Goal: Task Accomplishment & Management: Manage account settings

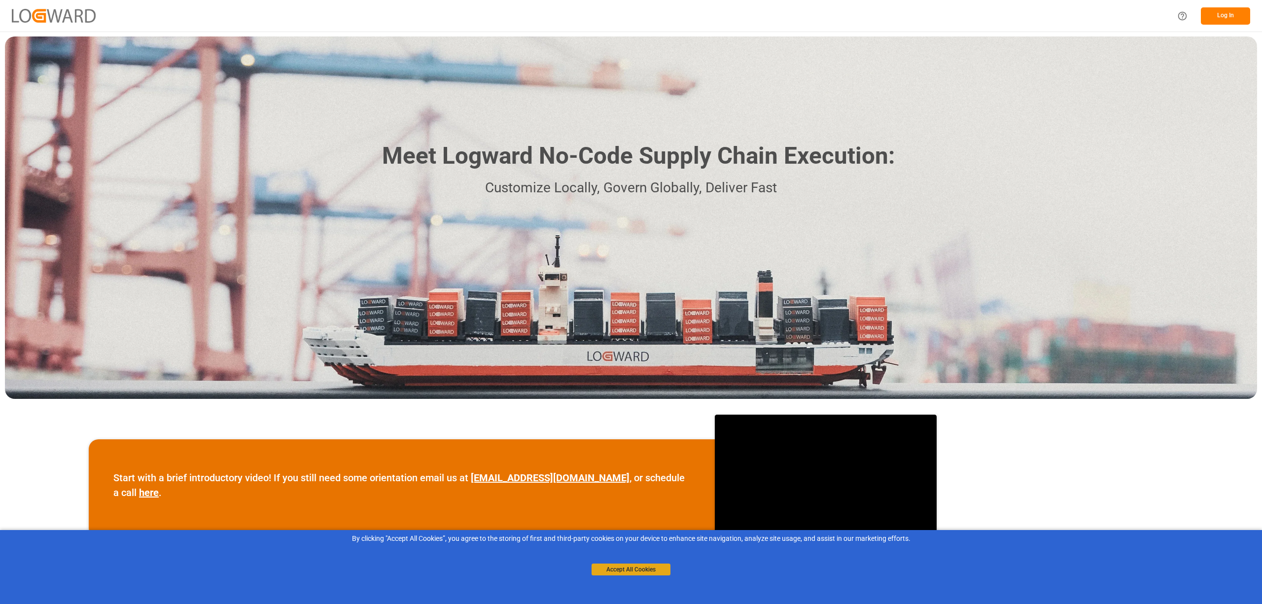
click at [647, 574] on button "Accept All Cookies" at bounding box center [630, 569] width 79 height 12
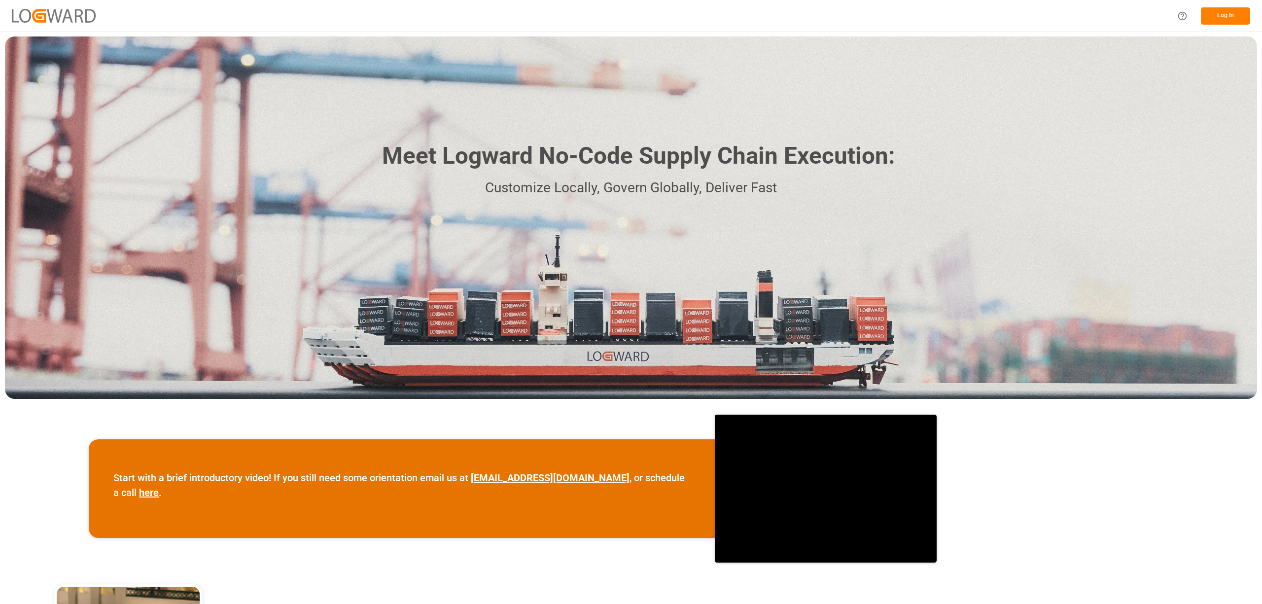
click at [1230, 14] on button "Log In" at bounding box center [1225, 15] width 49 height 17
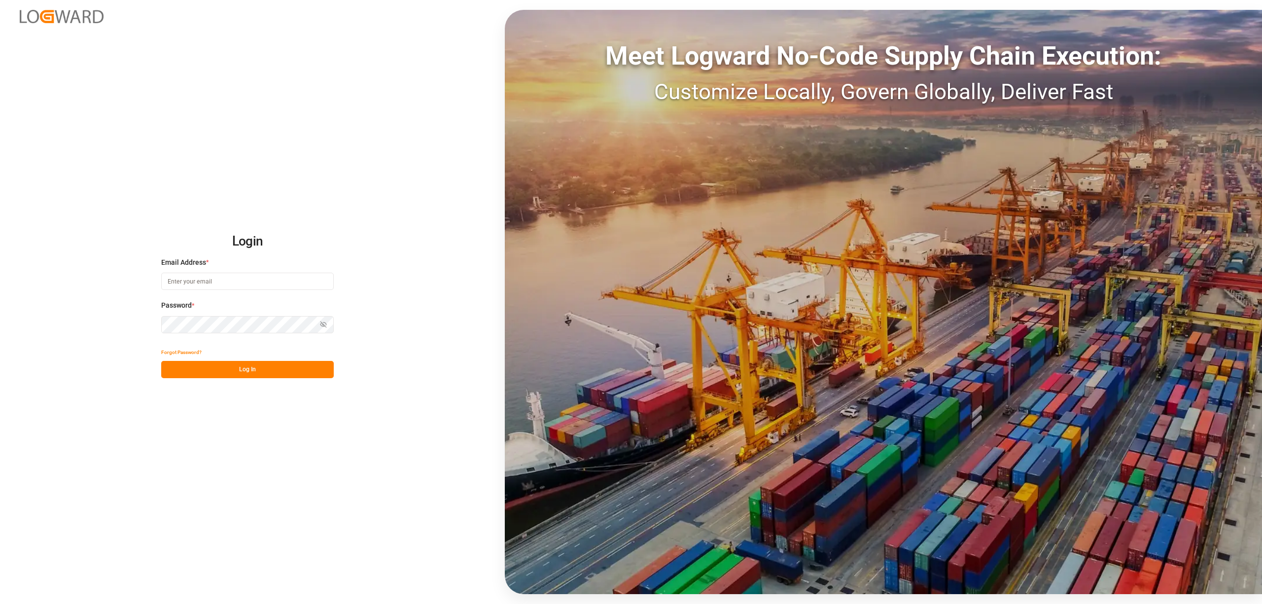
click at [173, 284] on input at bounding box center [247, 281] width 173 height 17
type input "inge.niegsch@rhenus.com"
click at [217, 367] on button "Log In" at bounding box center [247, 369] width 173 height 17
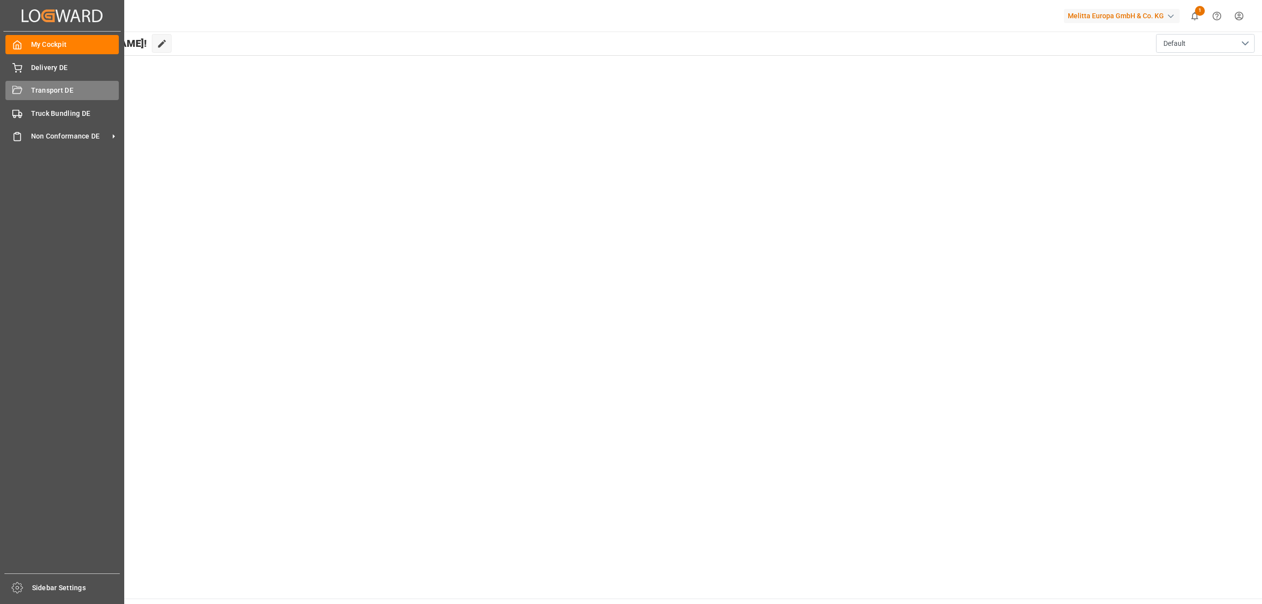
click at [29, 87] on div "Transport DE Transport DE" at bounding box center [61, 90] width 113 height 19
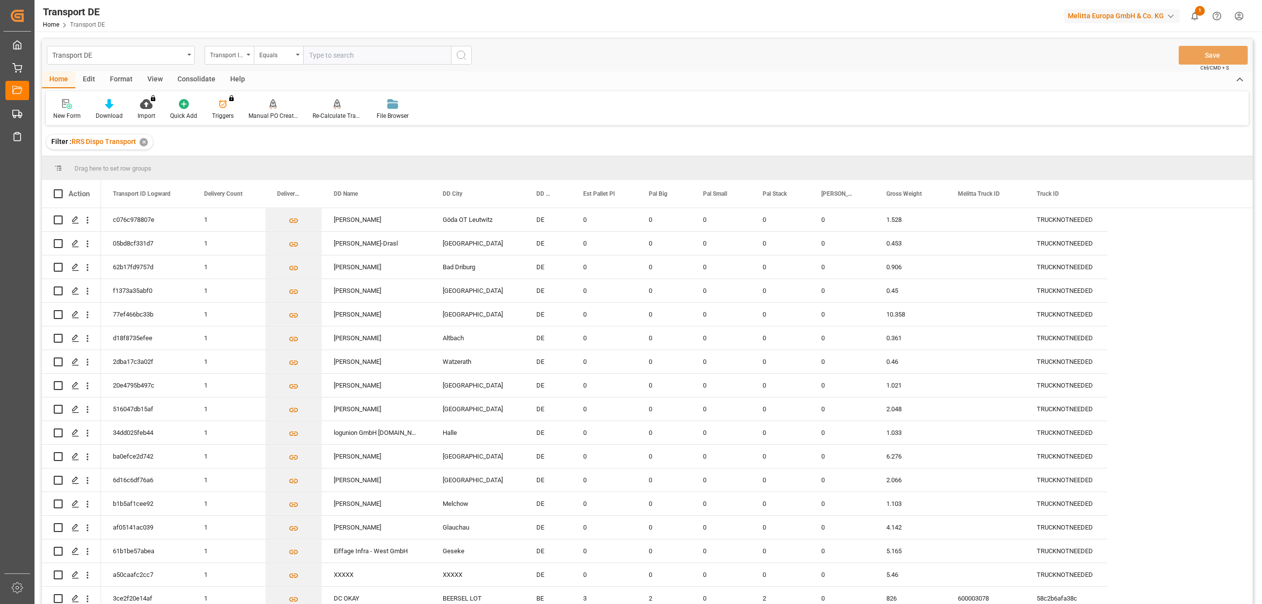
click at [193, 82] on div "Consolidate" at bounding box center [196, 79] width 53 height 17
click at [91, 113] on div "Consolidation List" at bounding box center [77, 115] width 48 height 9
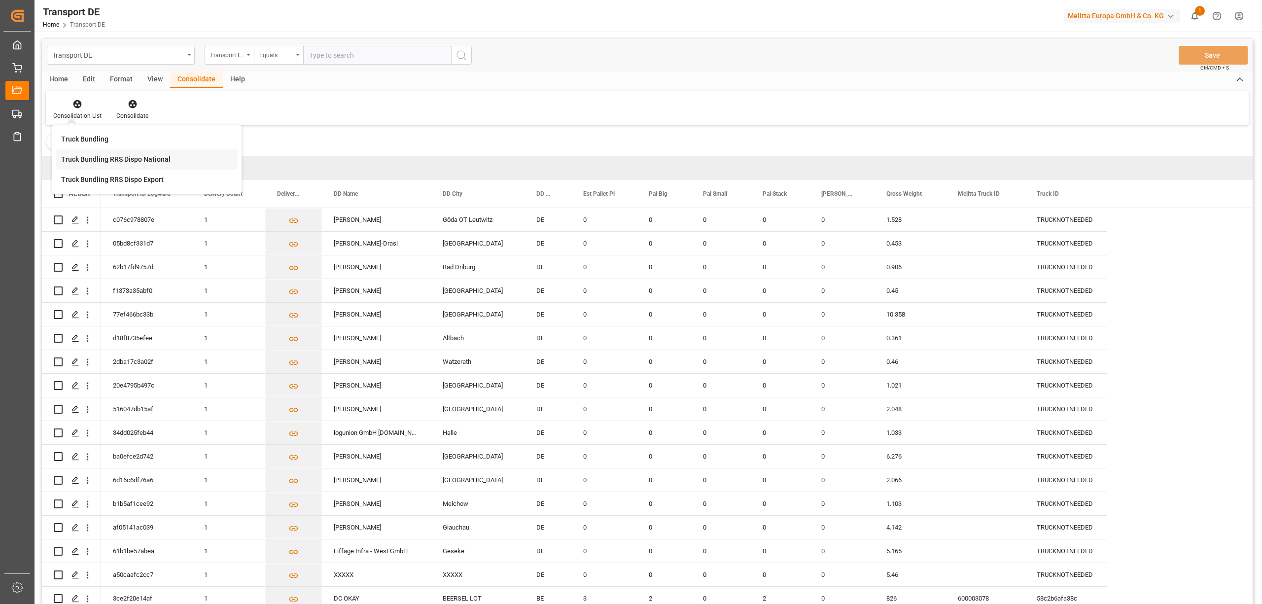
click at [104, 162] on div "Truck Bundling RRS Dispo National" at bounding box center [115, 159] width 109 height 10
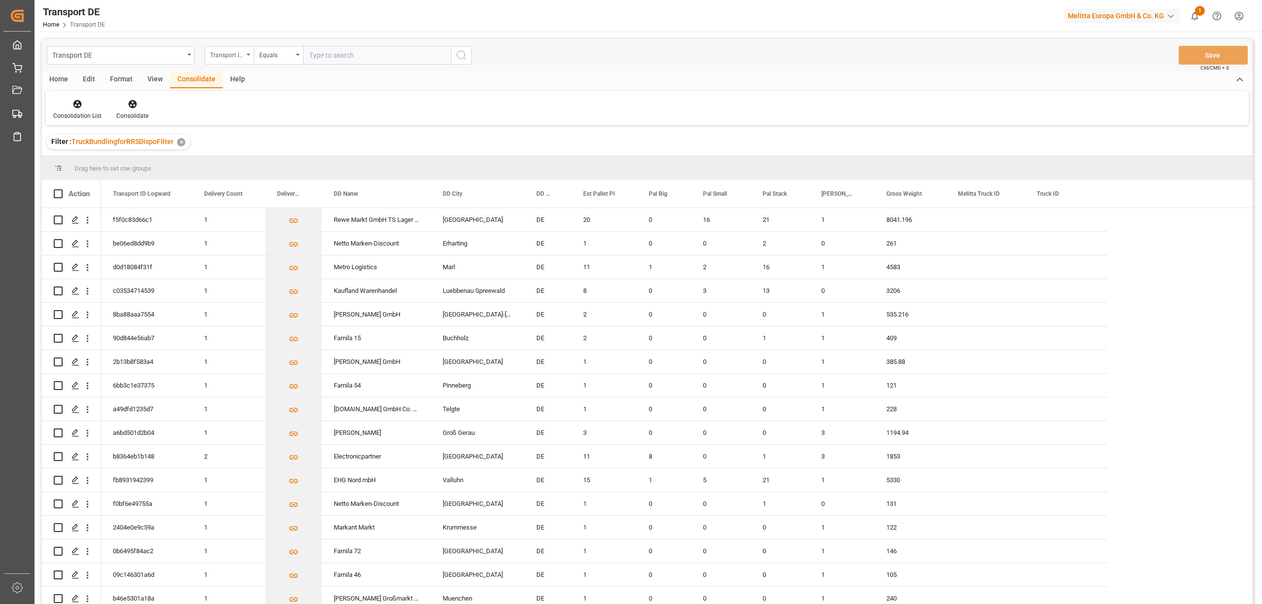
click at [221, 59] on div "Transport ID Logward" at bounding box center [227, 53] width 34 height 11
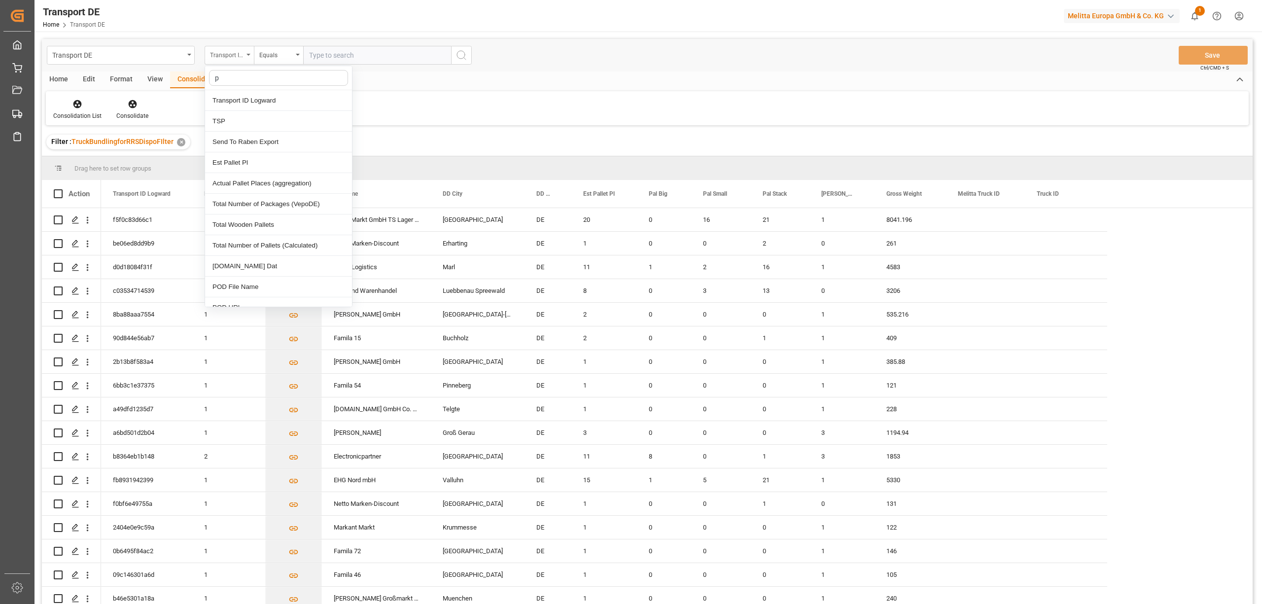
type input "pl"
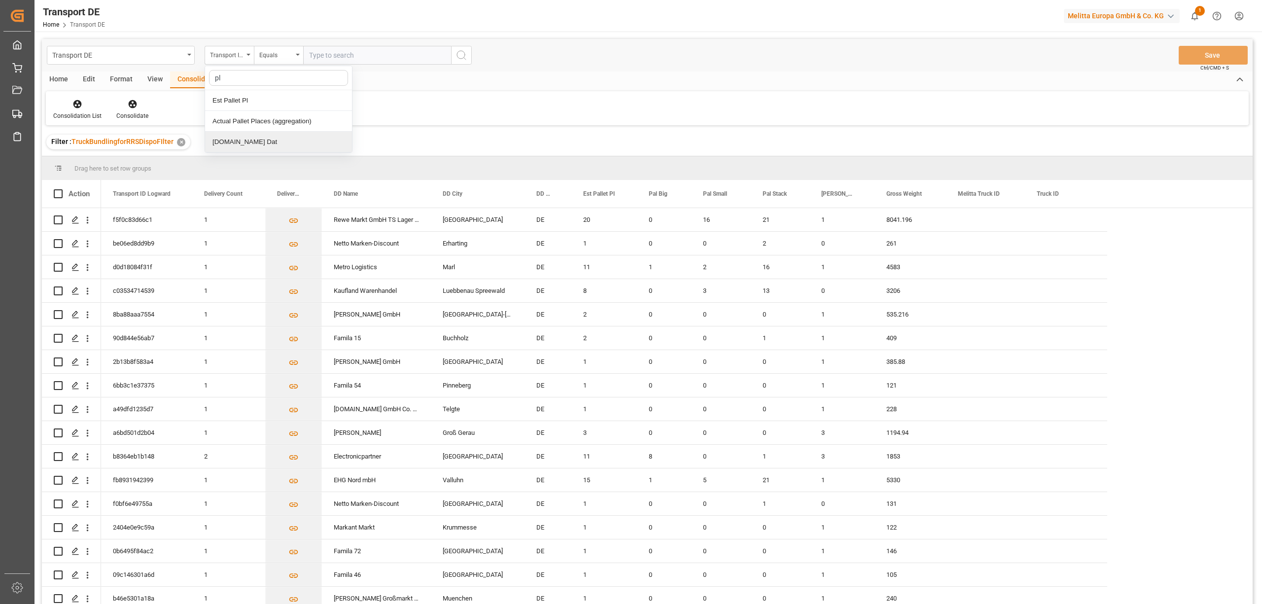
click at [228, 149] on div "[DOMAIN_NAME] Dat" at bounding box center [278, 142] width 147 height 21
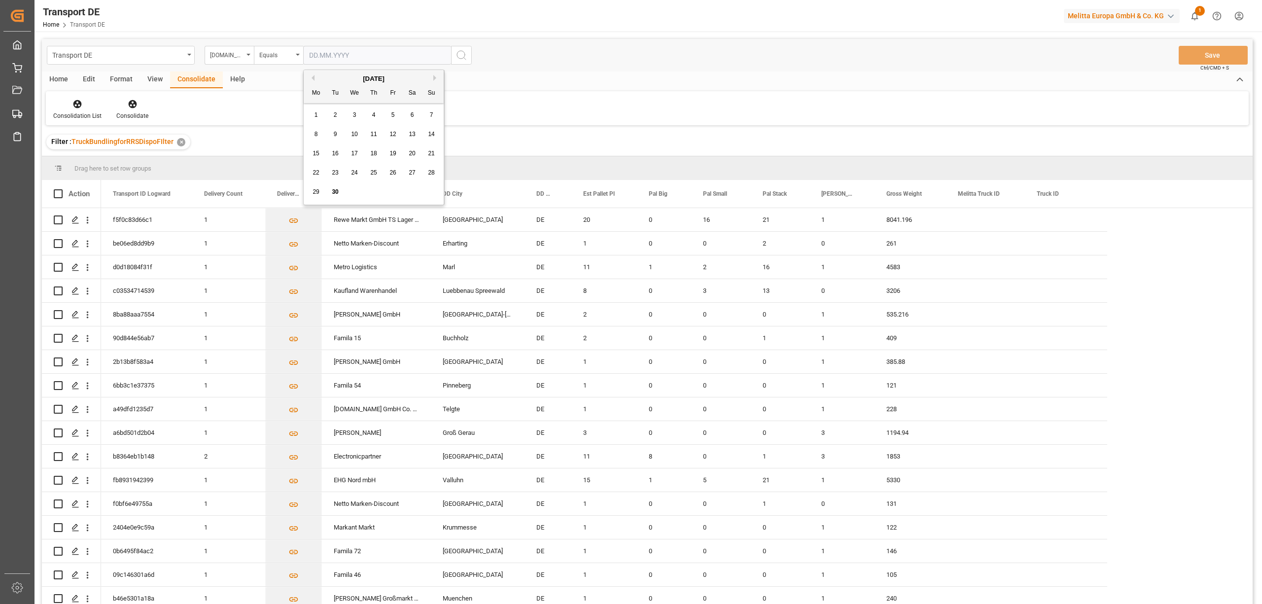
click at [306, 59] on input "text" at bounding box center [377, 55] width 148 height 19
type input "01.10.2025"
click at [458, 54] on icon "search button" at bounding box center [461, 55] width 12 height 12
click at [229, 58] on div "[DOMAIN_NAME] Dat" at bounding box center [227, 53] width 34 height 11
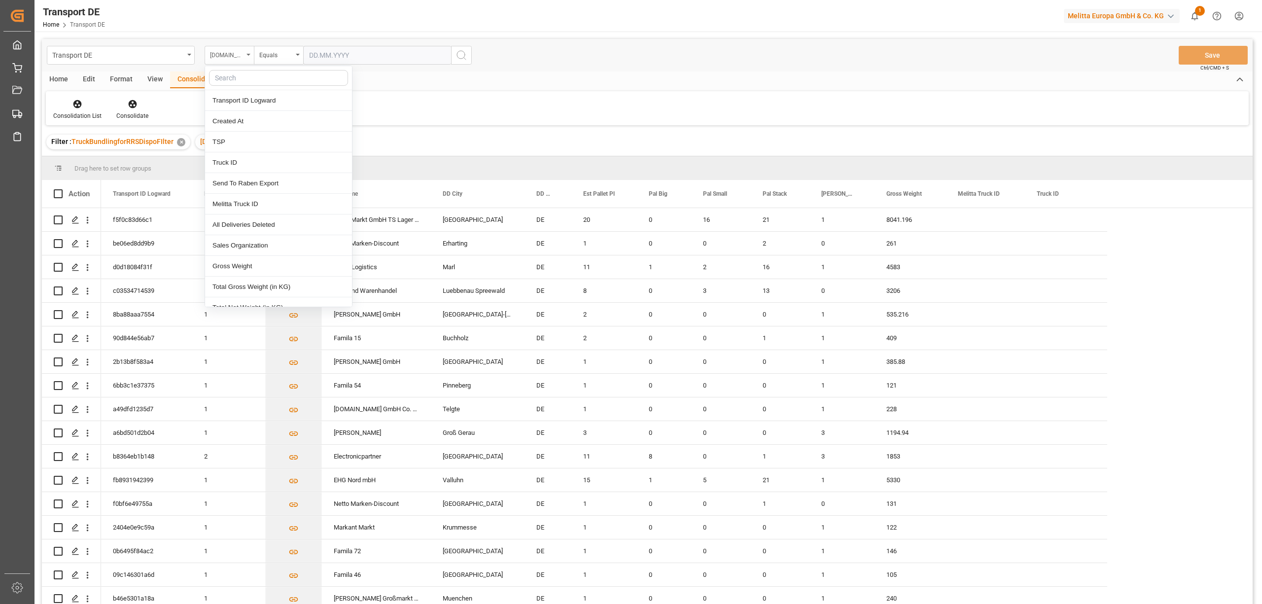
type input "e"
type input "req"
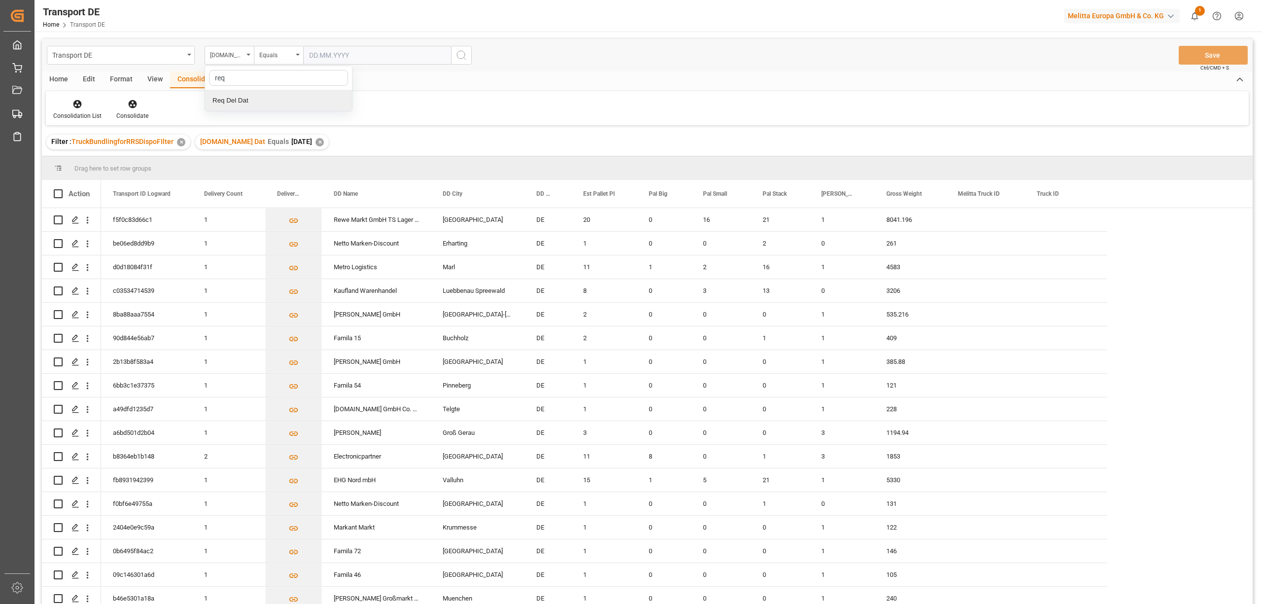
click at [239, 105] on div "Req Del Dat" at bounding box center [278, 100] width 147 height 21
click at [260, 54] on div "Equals" at bounding box center [276, 53] width 34 height 11
click at [275, 183] on div "In range" at bounding box center [327, 183] width 147 height 21
click at [309, 55] on input "text" at bounding box center [340, 55] width 74 height 19
type input "[DATE]"
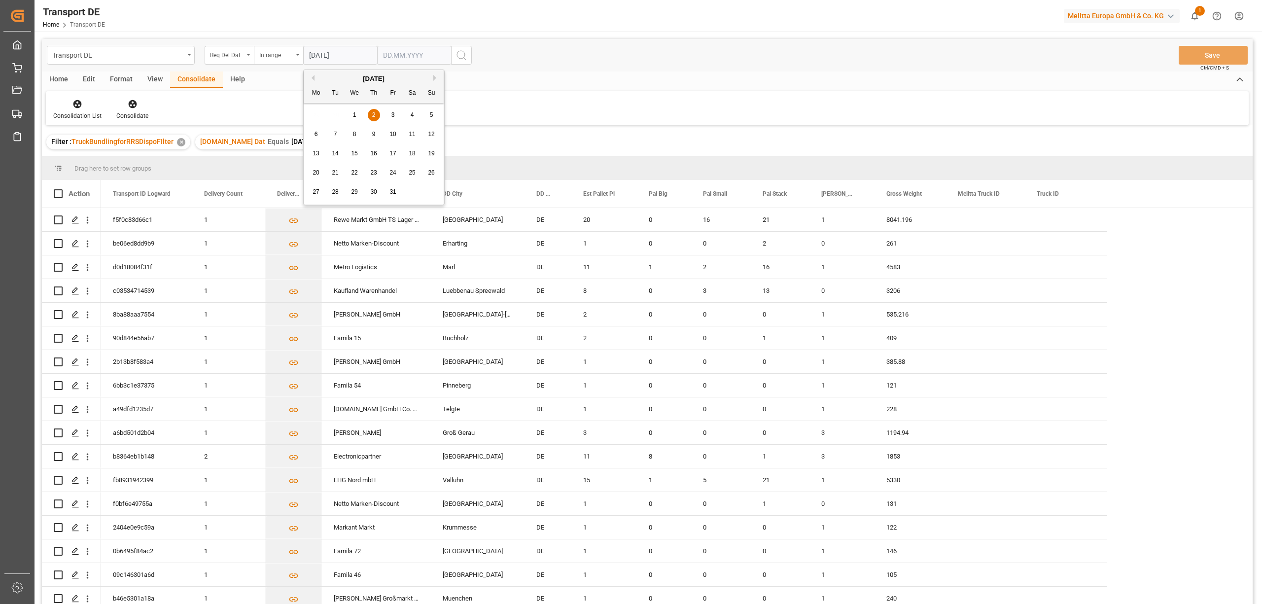
click at [383, 55] on input "text" at bounding box center [414, 55] width 74 height 19
type input "07.10.2025"
click at [458, 54] on icon "search button" at bounding box center [461, 55] width 12 height 12
click at [221, 57] on div "Req Del Dat" at bounding box center [227, 53] width 34 height 11
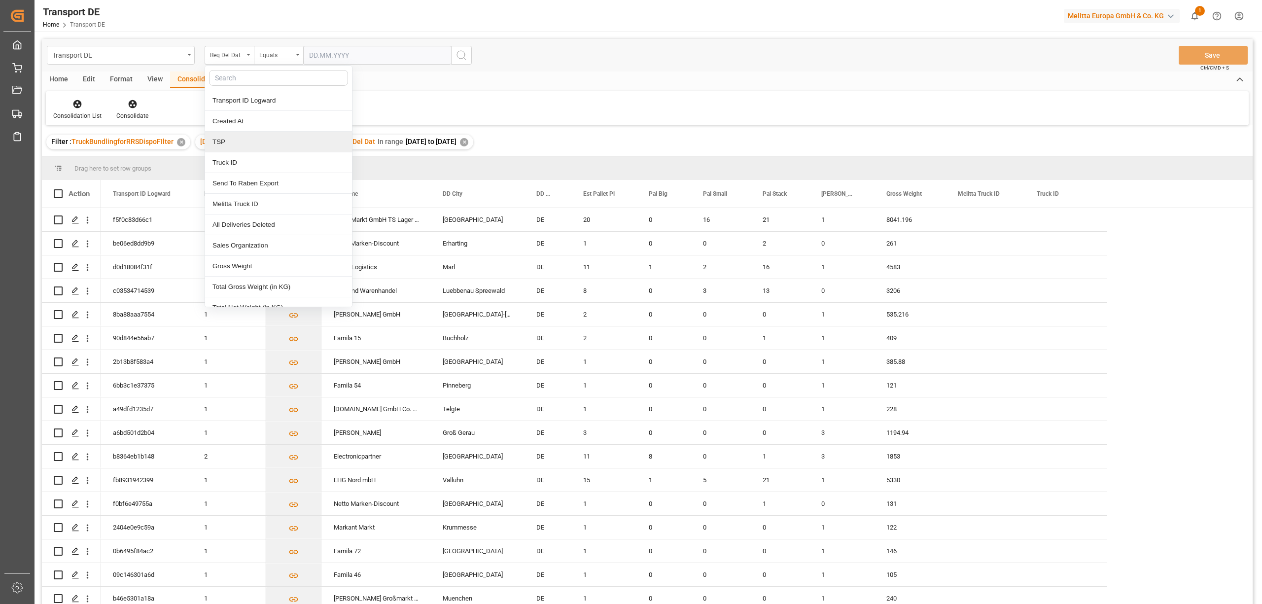
click at [216, 145] on div "TSP" at bounding box center [278, 142] width 147 height 21
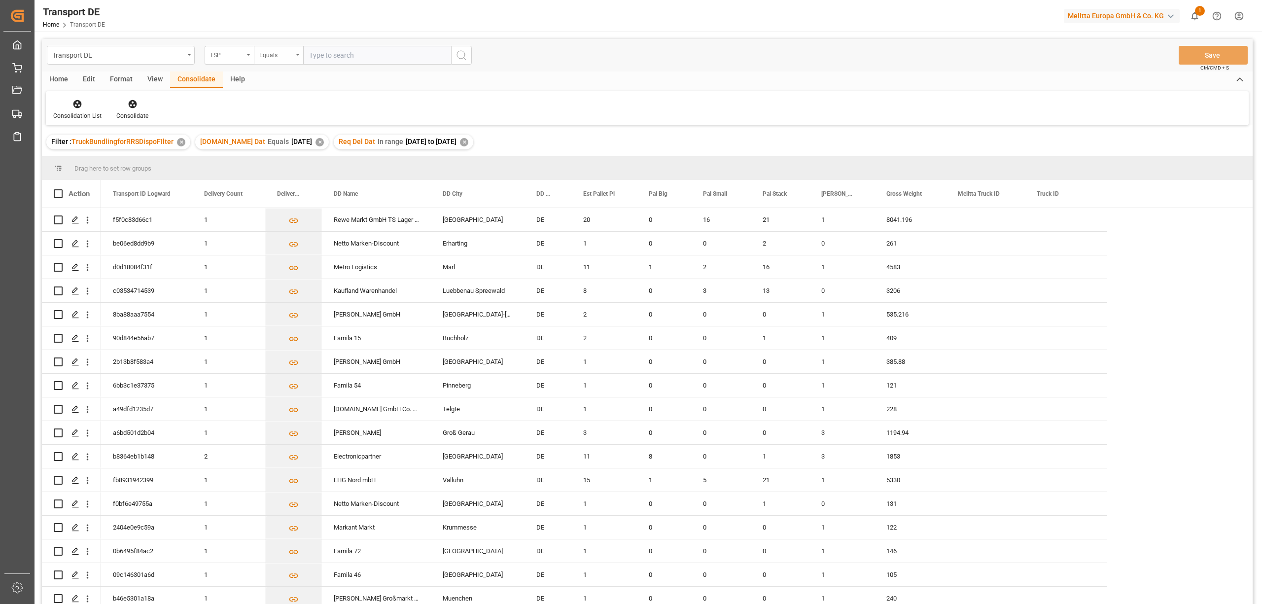
click at [267, 54] on div "Equals" at bounding box center [276, 53] width 34 height 11
click at [281, 166] on div "Starts with" at bounding box center [327, 162] width 147 height 21
type input "Dachser DE"
click at [466, 53] on icon "search button" at bounding box center [461, 55] width 12 height 12
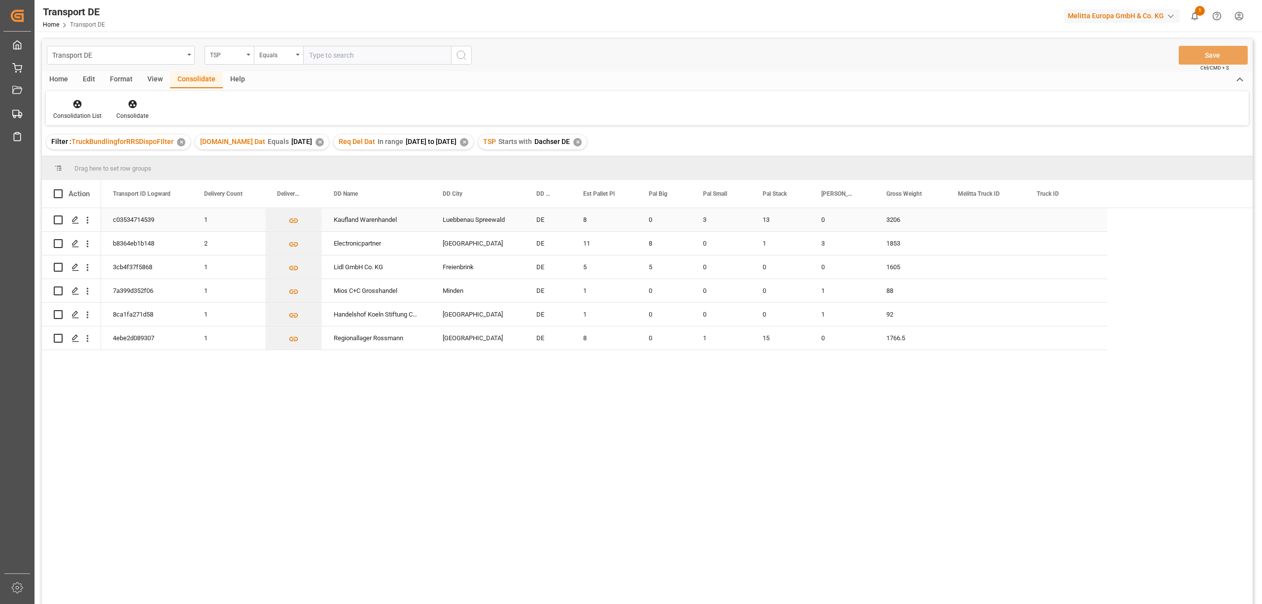
click at [58, 224] on div "Press SPACE to select this row." at bounding box center [58, 219] width 9 height 23
click at [59, 219] on input "Press Space to toggle row selection (unchecked)" at bounding box center [58, 219] width 9 height 9
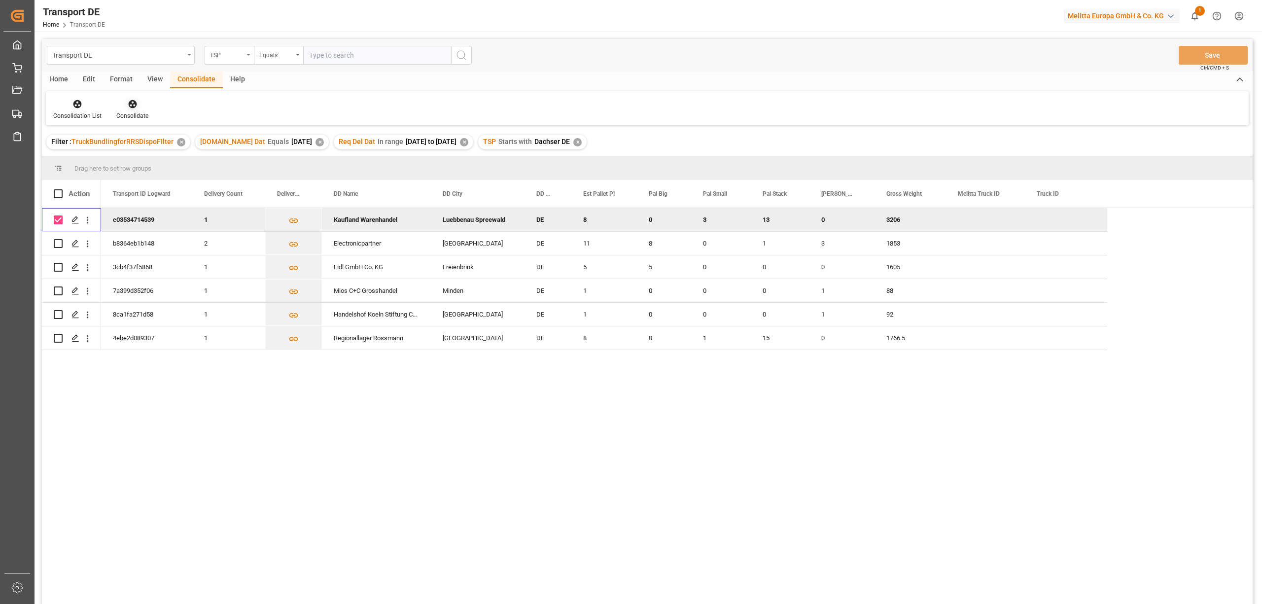
click at [129, 106] on icon at bounding box center [132, 104] width 8 height 8
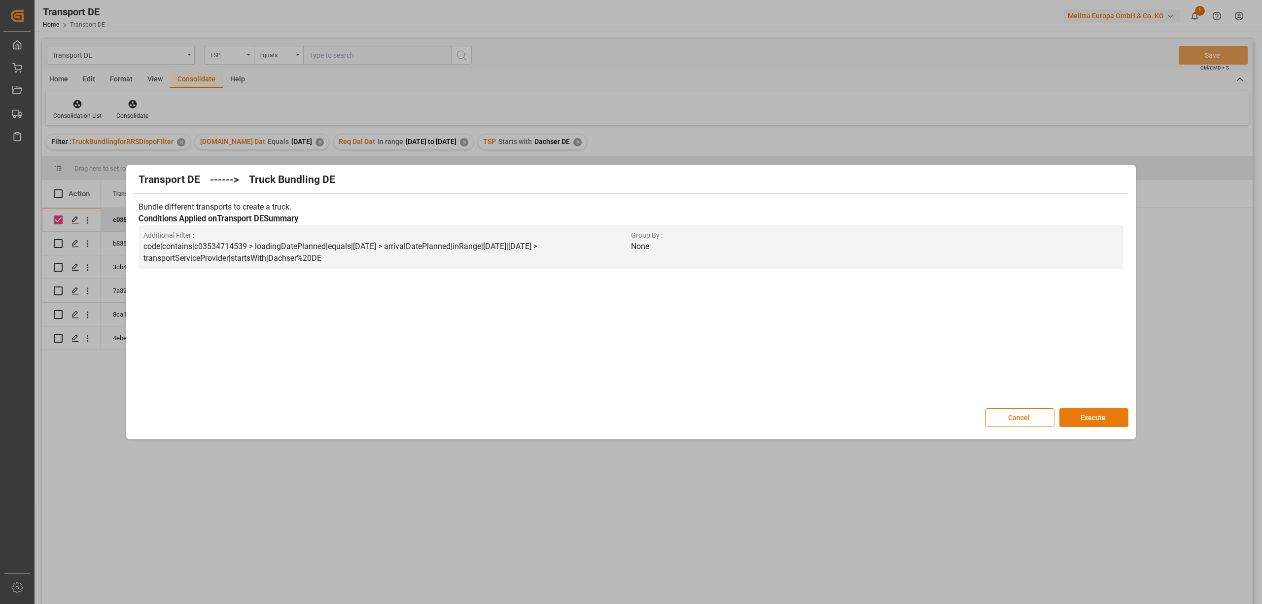
click at [1083, 422] on button "Execute" at bounding box center [1093, 417] width 69 height 19
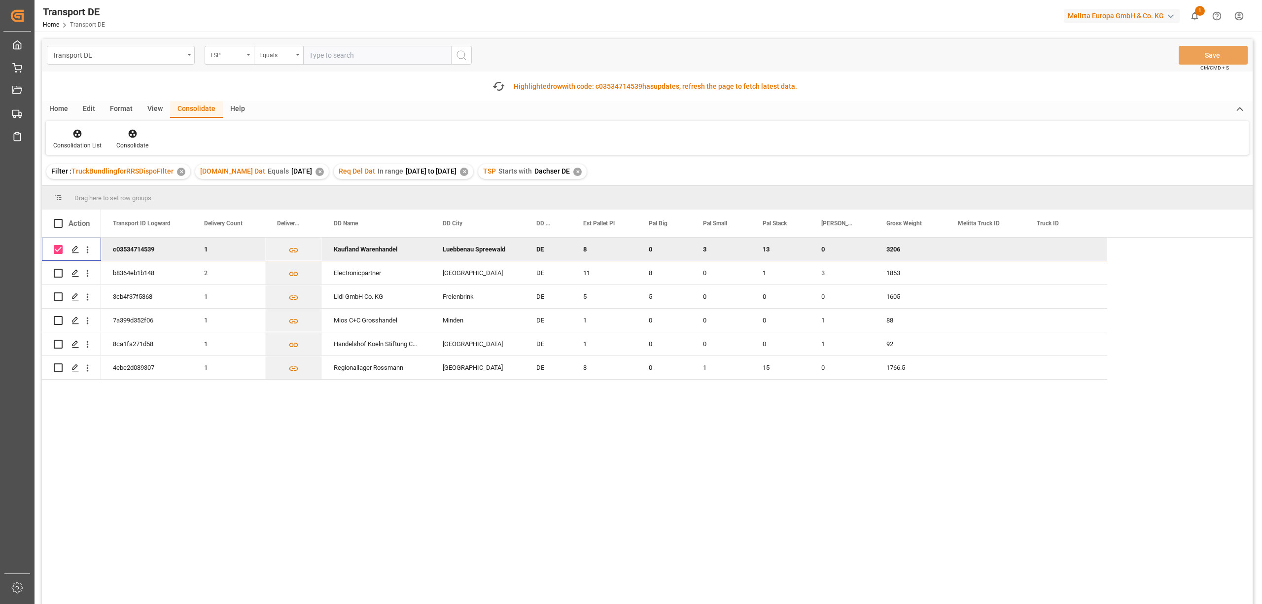
click at [58, 248] on input "Press Space to toggle row selection (checked)" at bounding box center [58, 249] width 9 height 9
checkbox input "false"
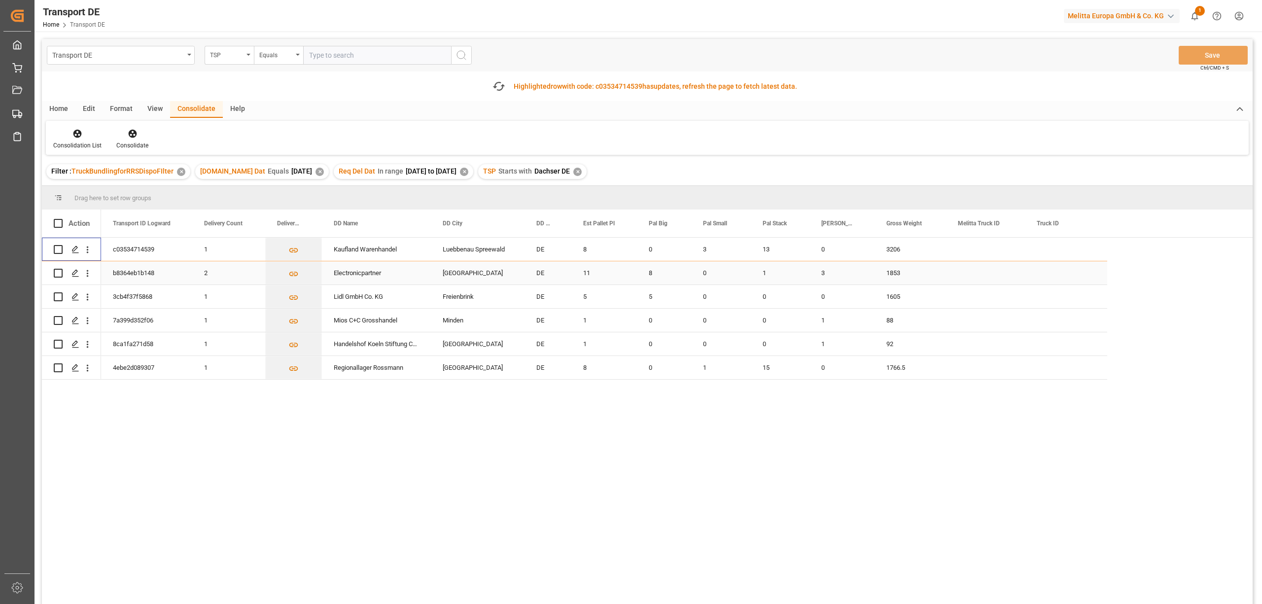
click at [56, 275] on input "Press Space to toggle row selection (unchecked)" at bounding box center [58, 273] width 9 height 9
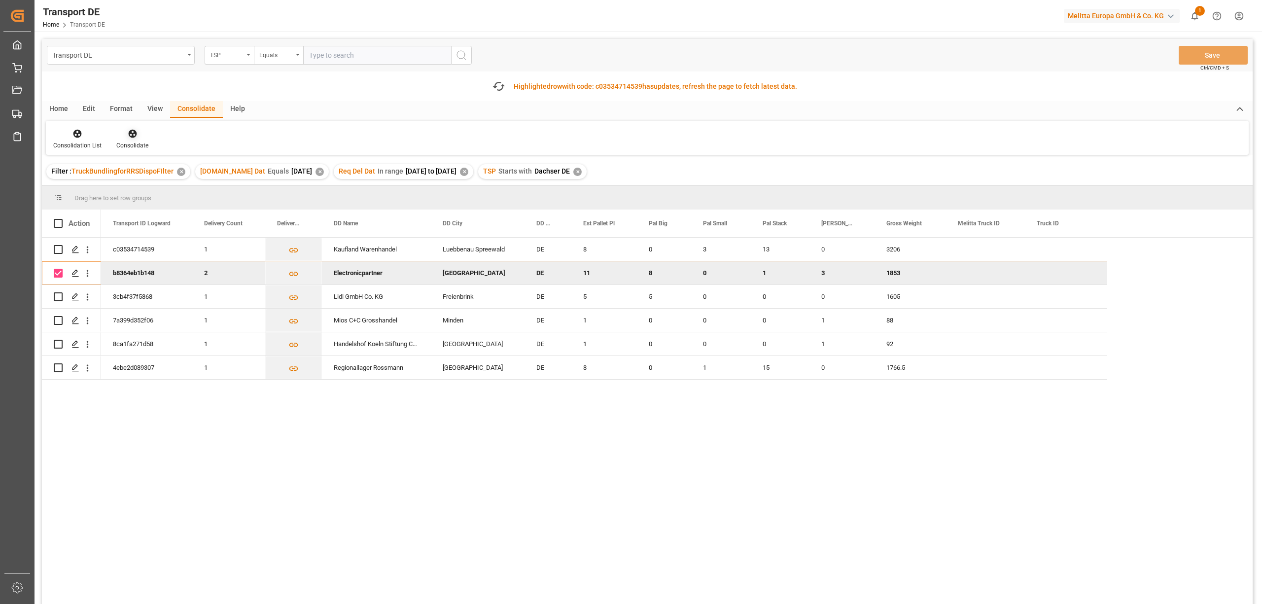
click at [133, 137] on icon at bounding box center [133, 134] width 10 height 10
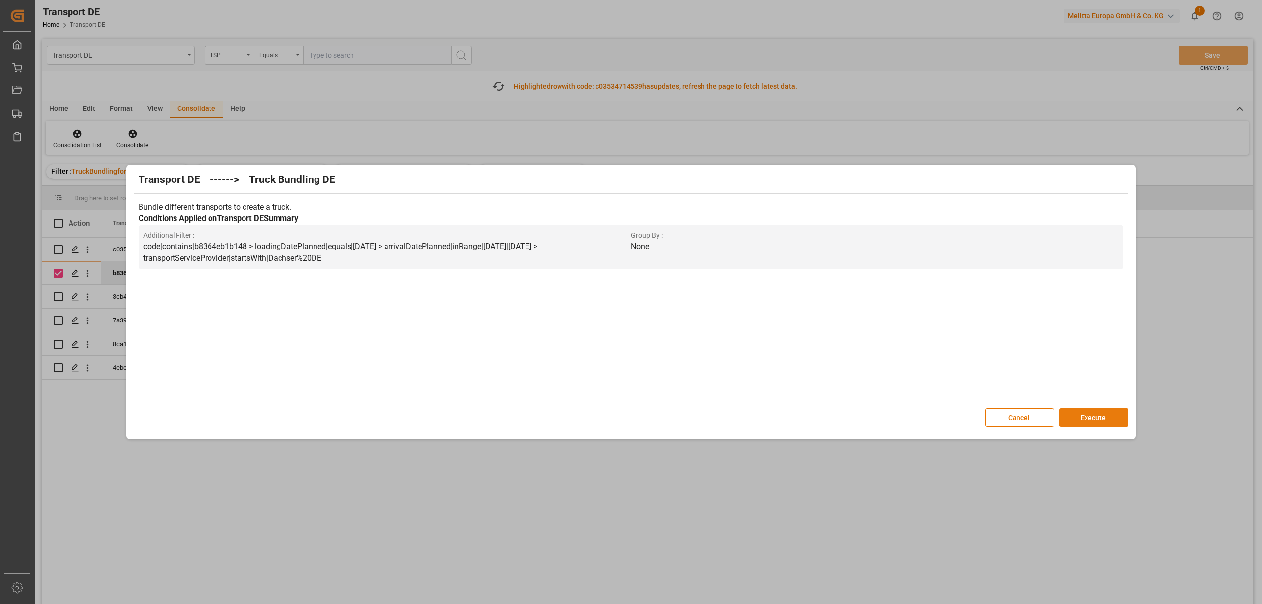
click at [1080, 413] on button "Execute" at bounding box center [1093, 417] width 69 height 19
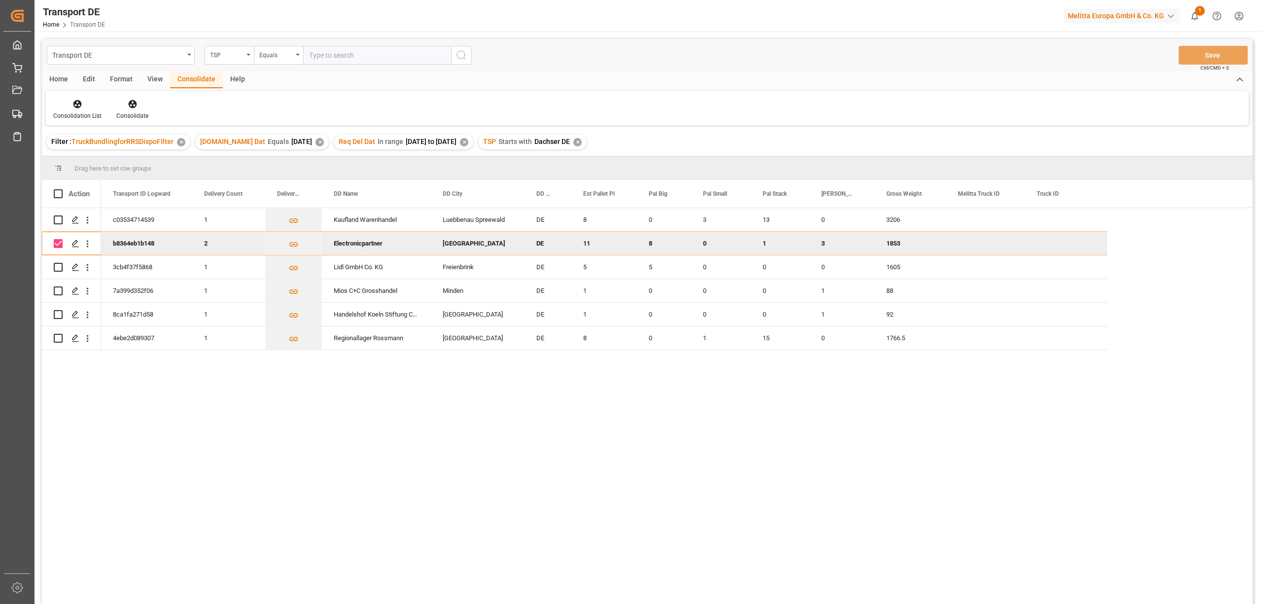
click at [54, 243] on input "Press Space to toggle row selection (checked)" at bounding box center [58, 243] width 9 height 9
checkbox input "false"
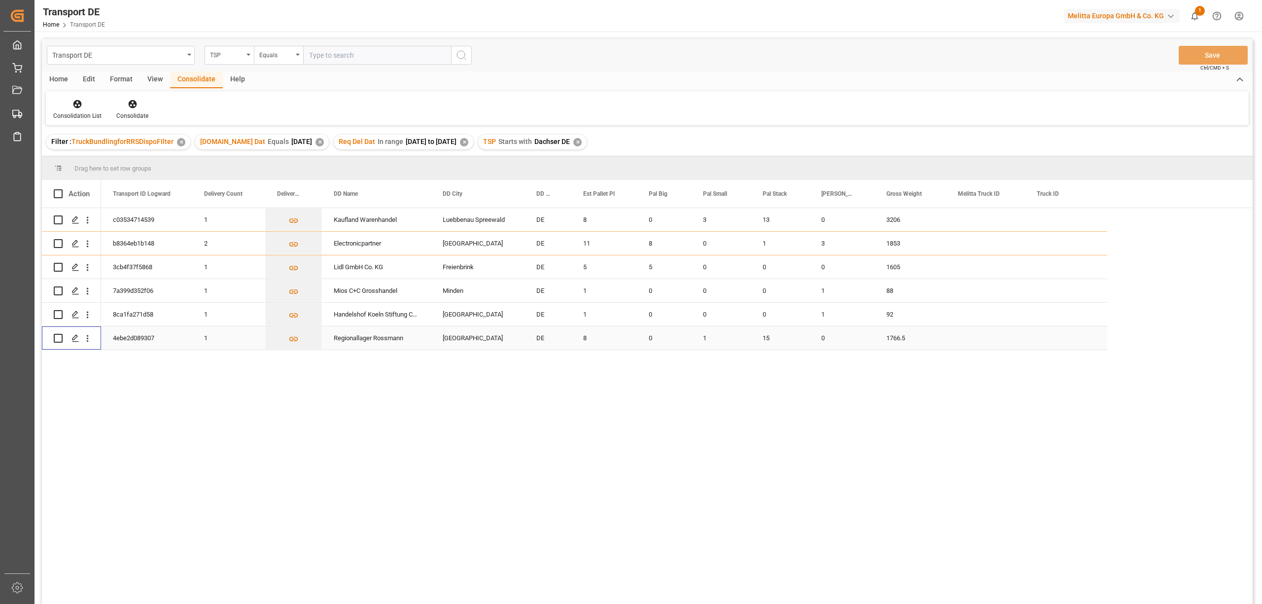
click at [55, 337] on input "Press Space to toggle row selection (unchecked)" at bounding box center [58, 338] width 9 height 9
click at [60, 339] on input "Press Space to toggle row selection (unchecked)" at bounding box center [58, 338] width 9 height 9
click at [56, 338] on input "Press Space to toggle row selection (unchecked)" at bounding box center [58, 338] width 9 height 9
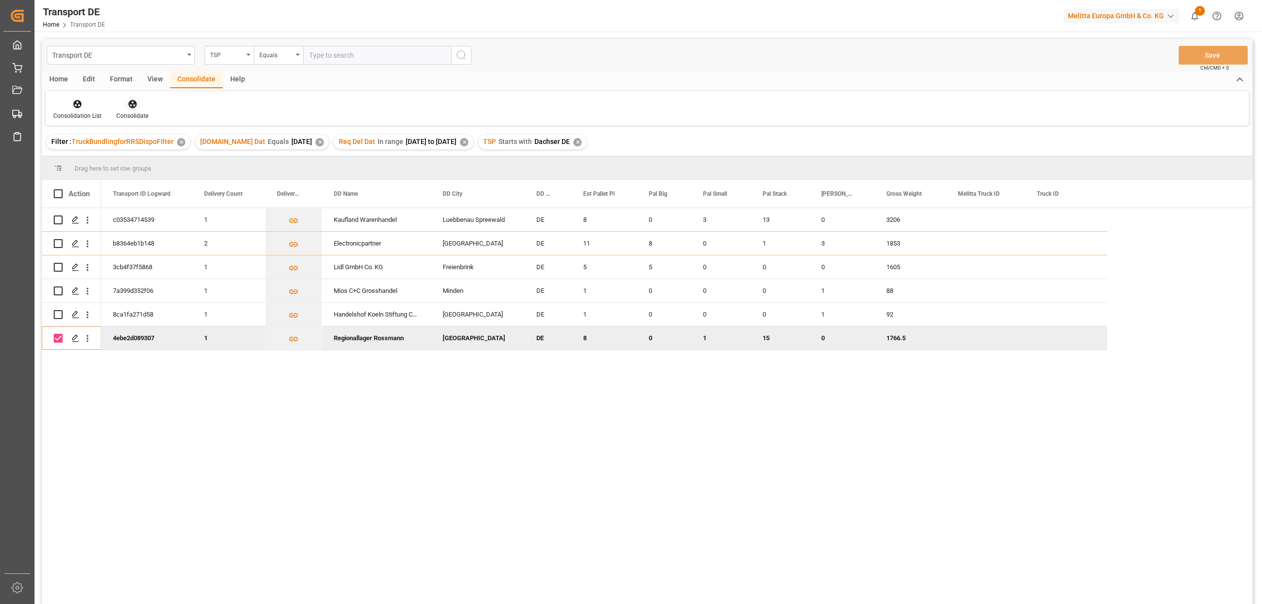
click at [133, 111] on div "Consolidate" at bounding box center [132, 115] width 32 height 9
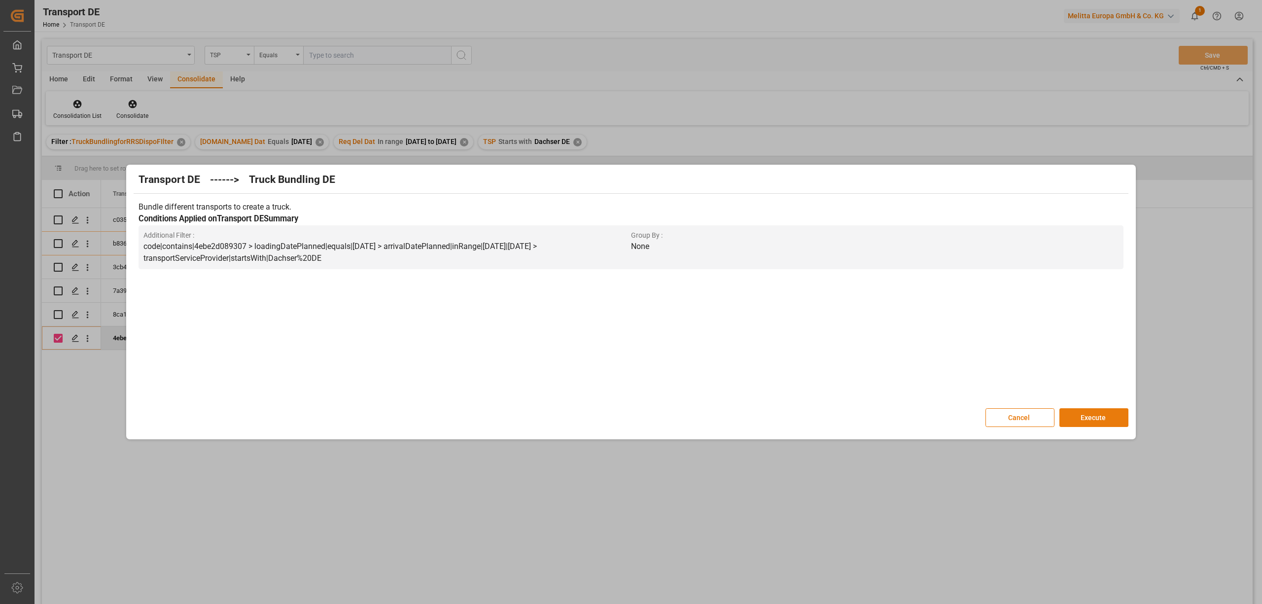
click at [1102, 420] on button "Execute" at bounding box center [1093, 417] width 69 height 19
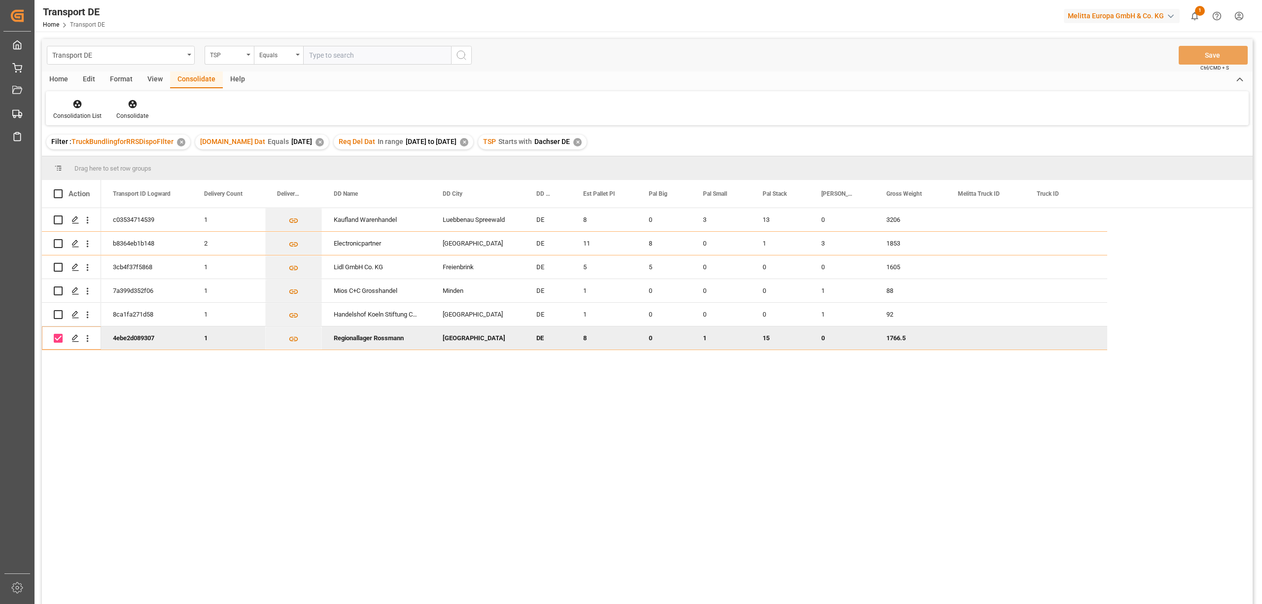
click at [58, 335] on input "Press Space to toggle row selection (checked)" at bounding box center [58, 338] width 9 height 9
checkbox input "false"
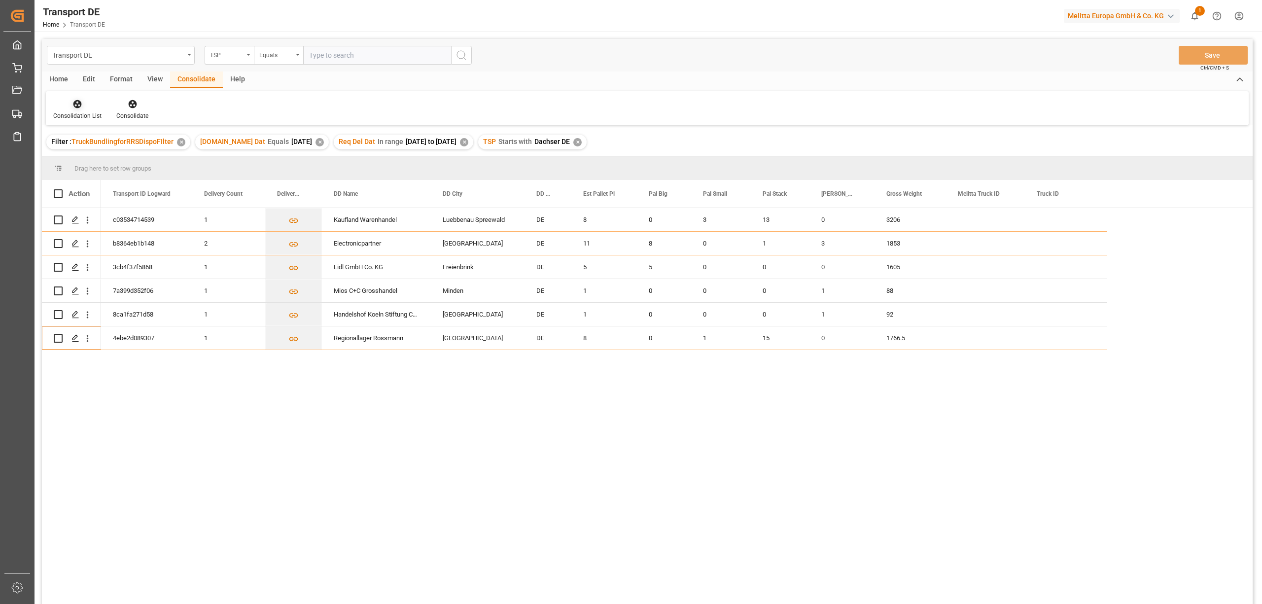
click at [74, 107] on icon at bounding box center [77, 104] width 10 height 10
click at [97, 160] on div "Transport DE TSP Equals Save Ctrl/CMD + S Home Edit Format View Consolidate Hel…" at bounding box center [647, 334] width 1211 height 591
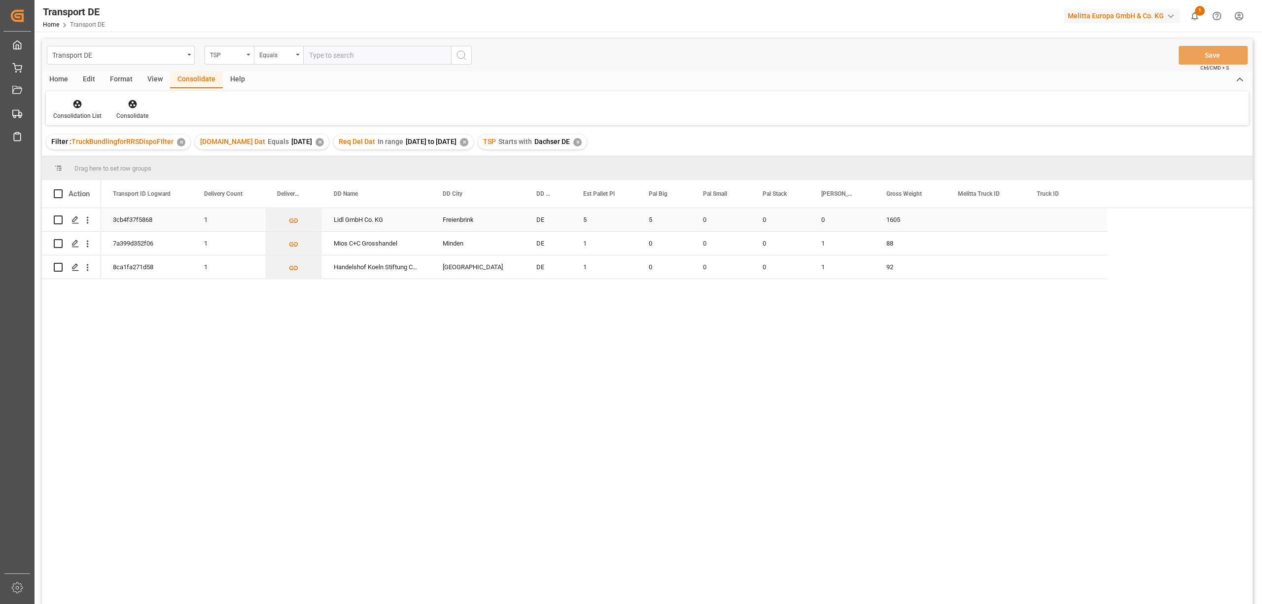
click at [57, 218] on input "Press Space to toggle row selection (unchecked)" at bounding box center [58, 219] width 9 height 9
checkbox input "true"
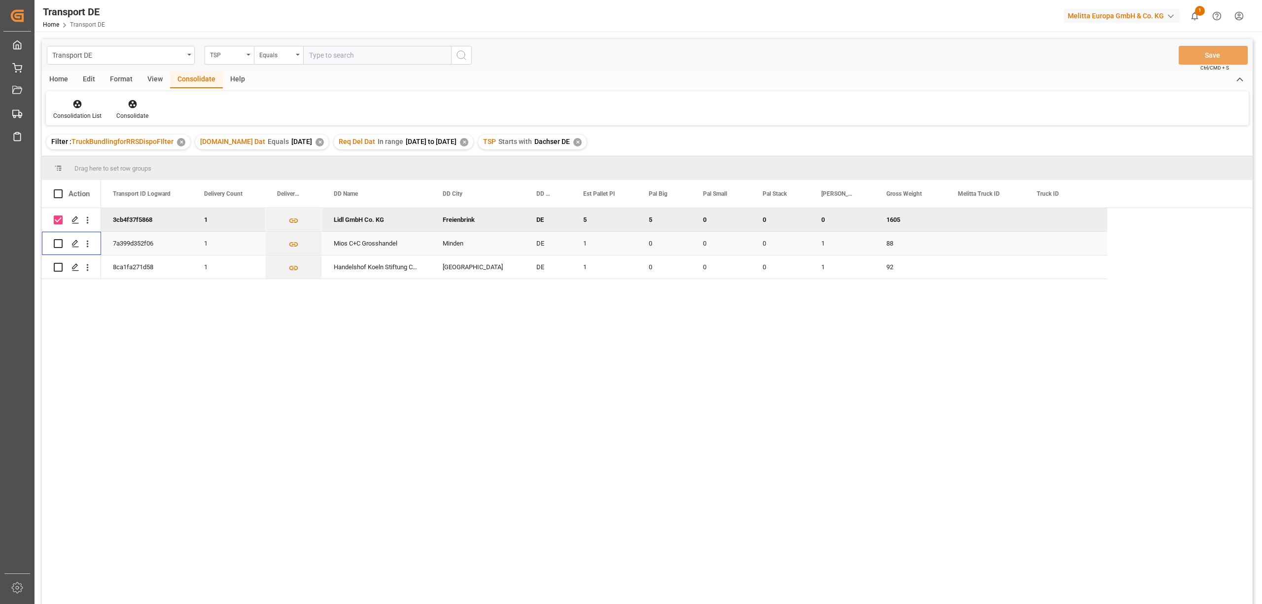
click at [59, 244] on input "Press Space to toggle row selection (unchecked)" at bounding box center [58, 243] width 9 height 9
checkbox input "true"
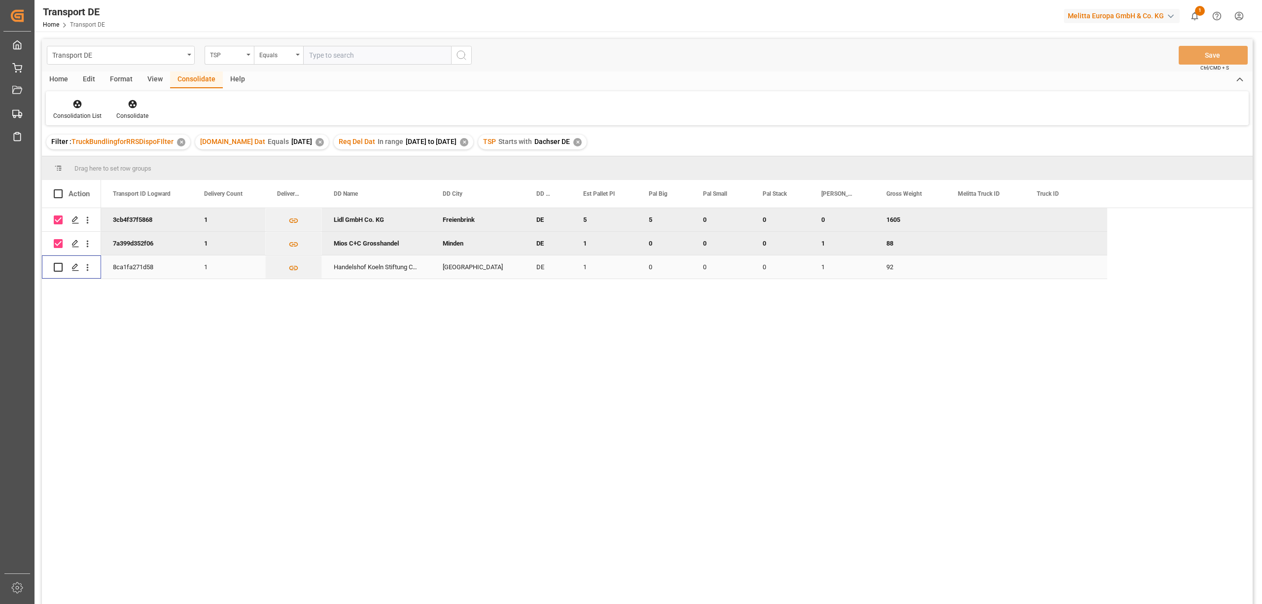
click at [56, 263] on input "Press Space to toggle row selection (unchecked)" at bounding box center [58, 267] width 9 height 9
checkbox input "true"
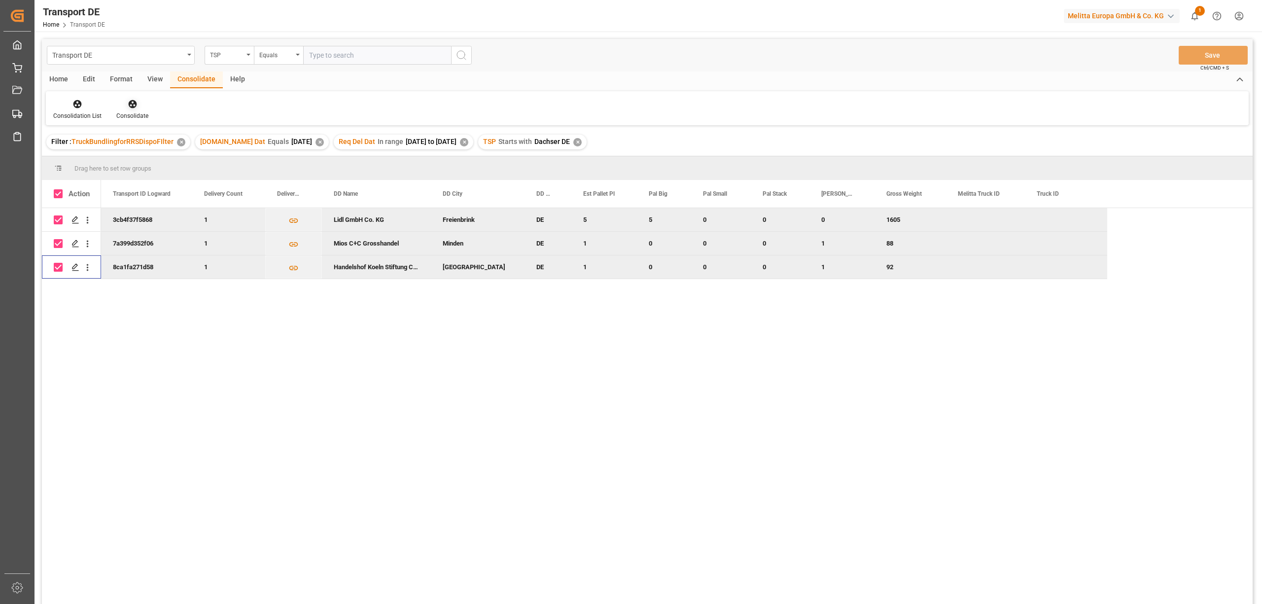
click at [131, 104] on icon at bounding box center [132, 104] width 8 height 8
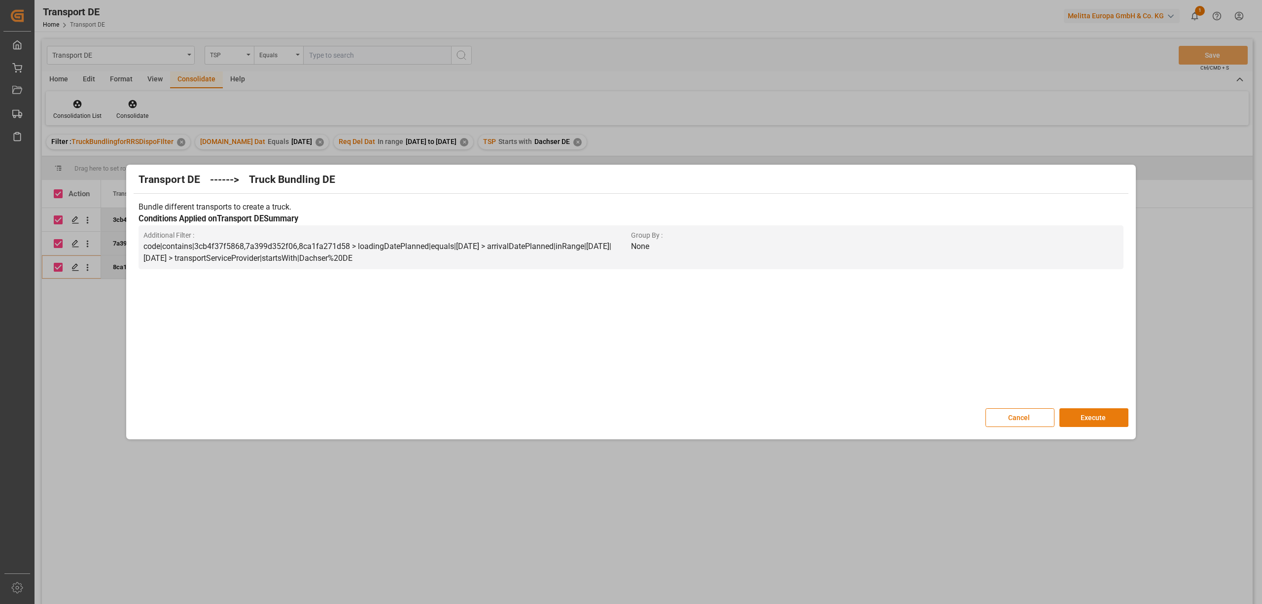
click at [1109, 420] on button "Execute" at bounding box center [1093, 417] width 69 height 19
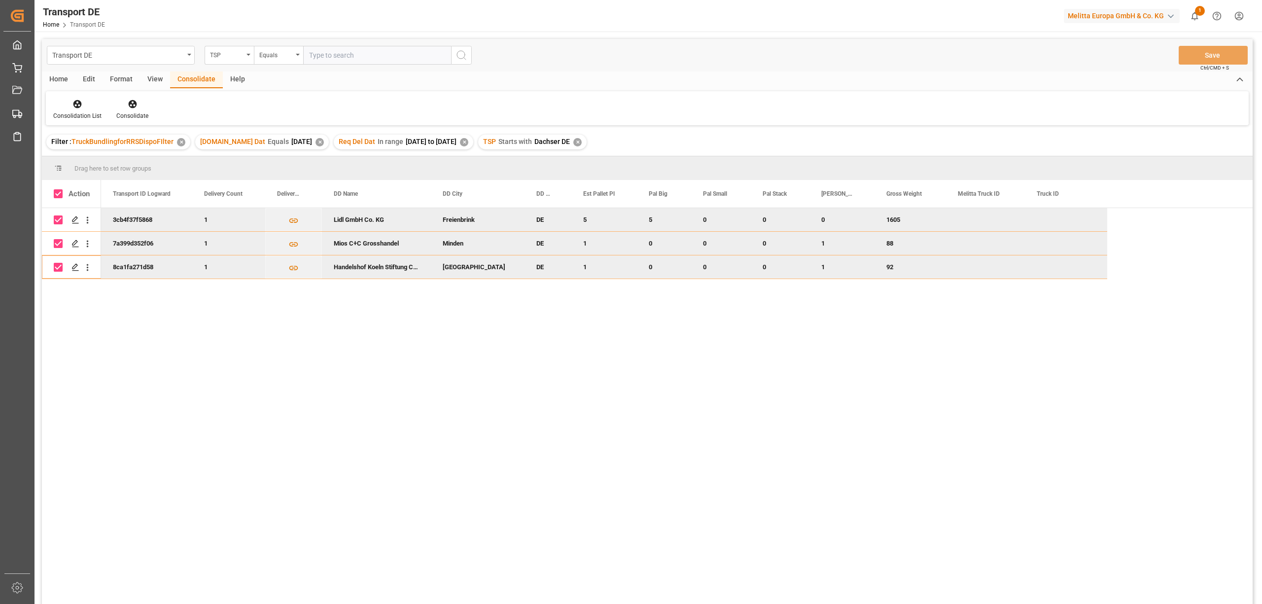
click at [74, 141] on span "TruckBundlingforRRSDispoFIlter" at bounding box center [122, 142] width 102 height 8
click at [73, 107] on icon at bounding box center [77, 104] width 10 height 10
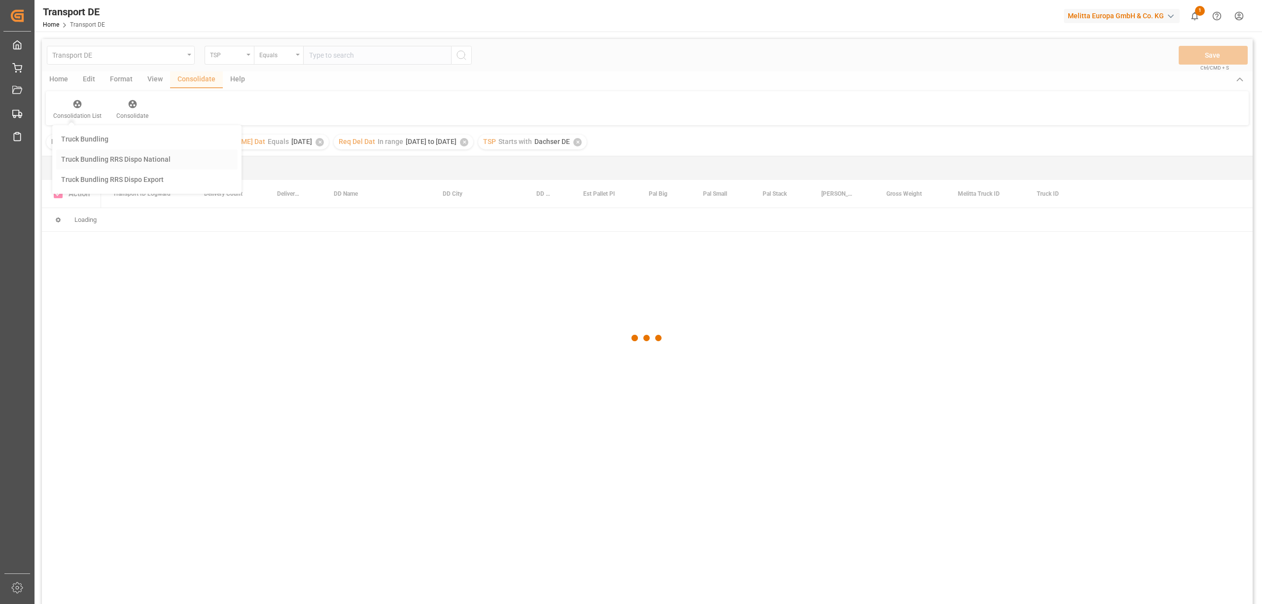
click at [83, 160] on div "Transport DE TSP Equals Save Ctrl/CMD + S Home Edit Format View Consolidate Hel…" at bounding box center [647, 334] width 1211 height 591
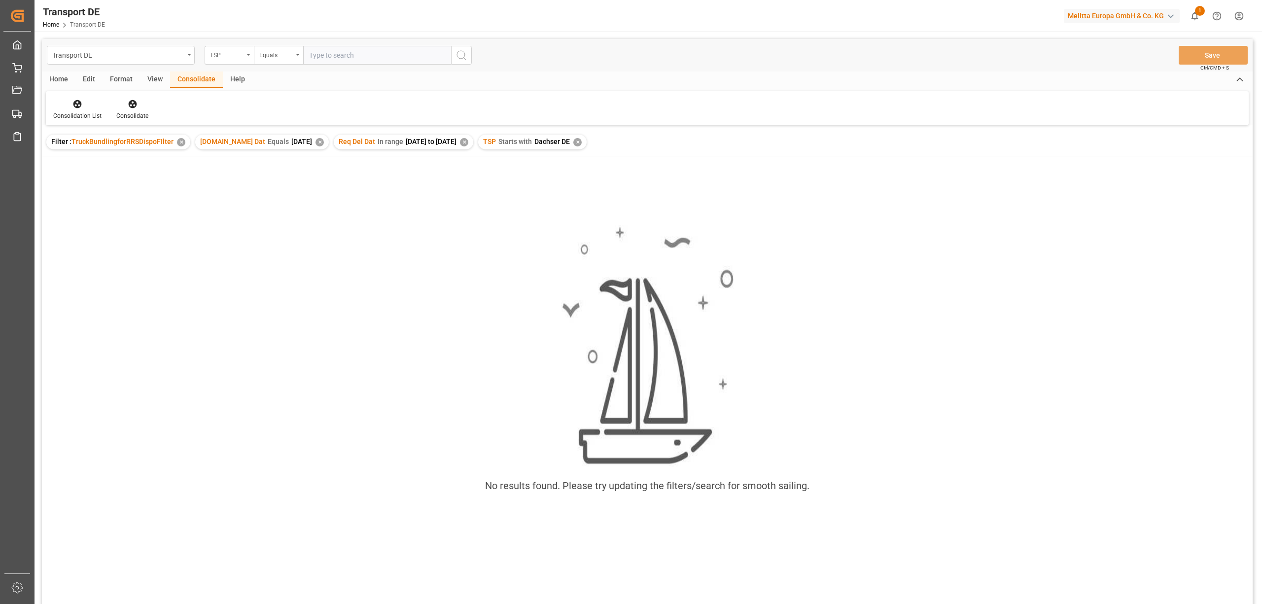
click at [582, 142] on div "✕" at bounding box center [577, 142] width 8 height 8
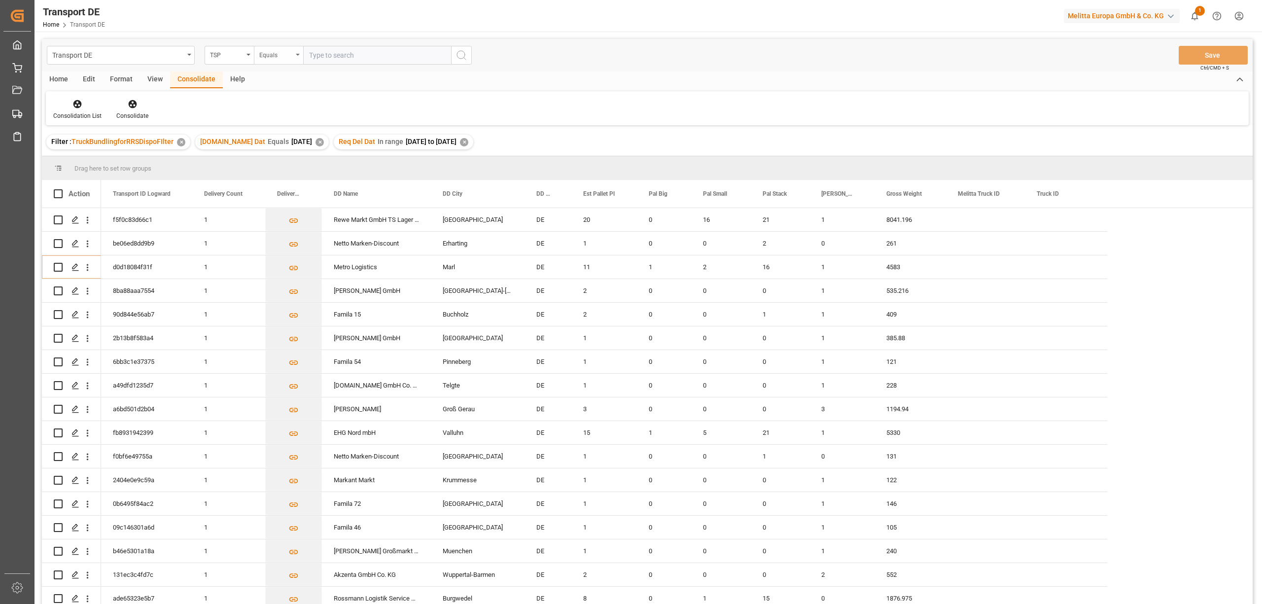
click at [268, 53] on div "Equals" at bounding box center [276, 53] width 34 height 11
click at [263, 162] on div "Starts with" at bounding box center [327, 162] width 147 height 21
type input "Moeller"
click at [466, 55] on icon "search button" at bounding box center [461, 55] width 12 height 12
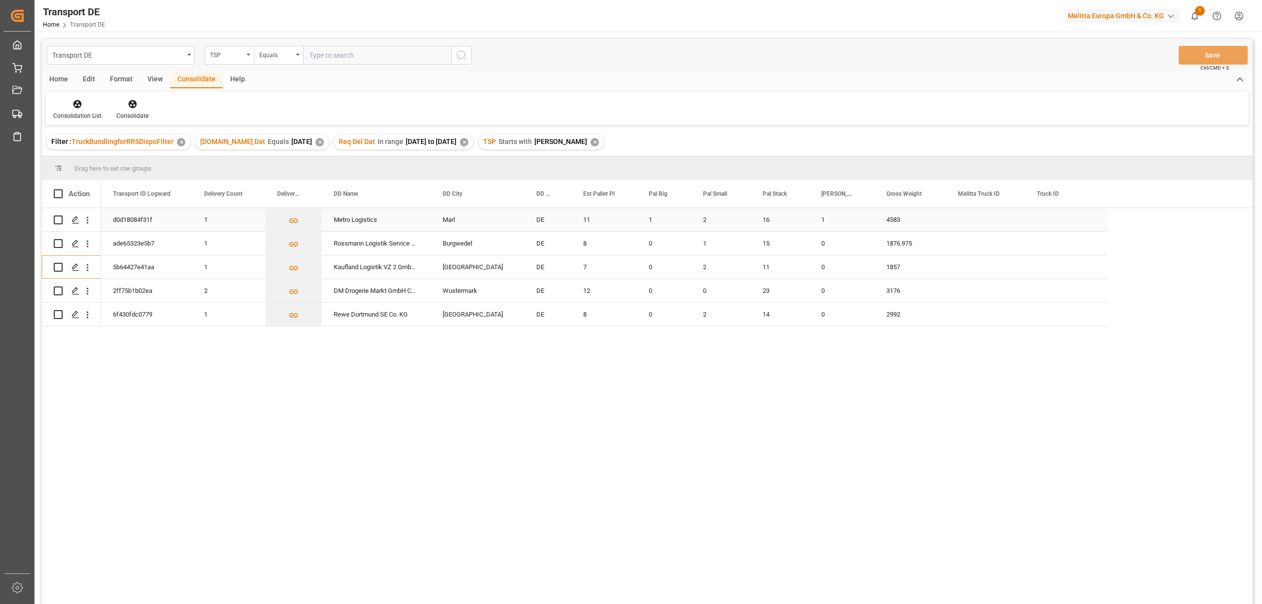
click at [57, 219] on input "Press Space to toggle row selection (unchecked)" at bounding box center [58, 219] width 9 height 9
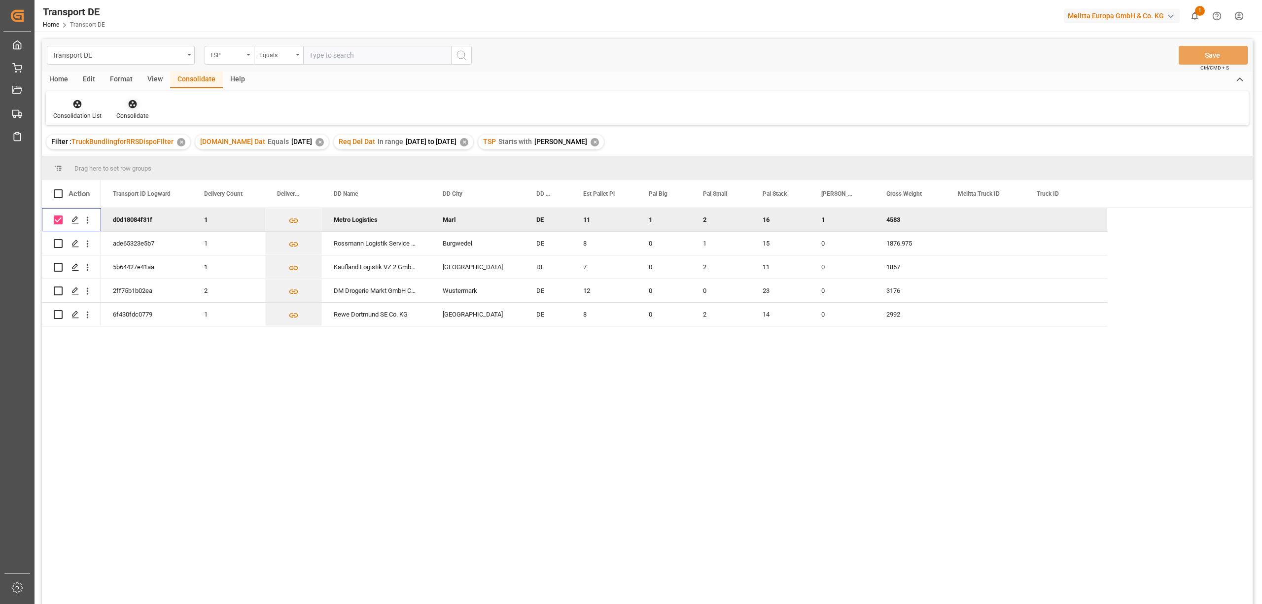
click at [131, 104] on icon at bounding box center [132, 104] width 8 height 8
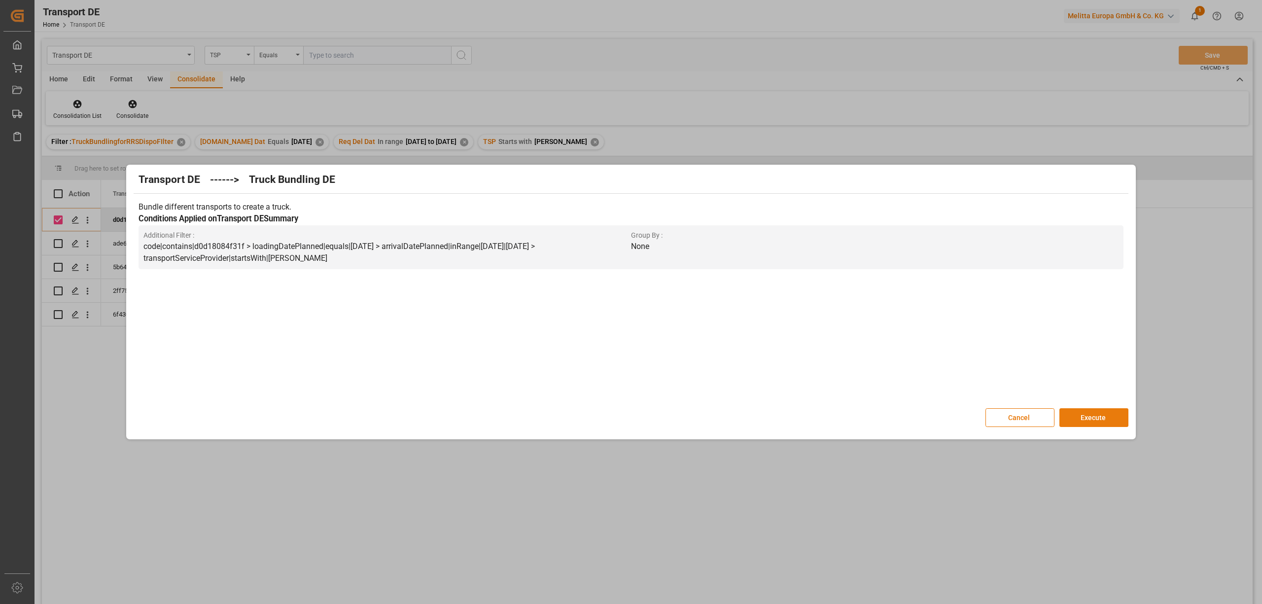
click at [1098, 417] on button "Execute" at bounding box center [1093, 417] width 69 height 19
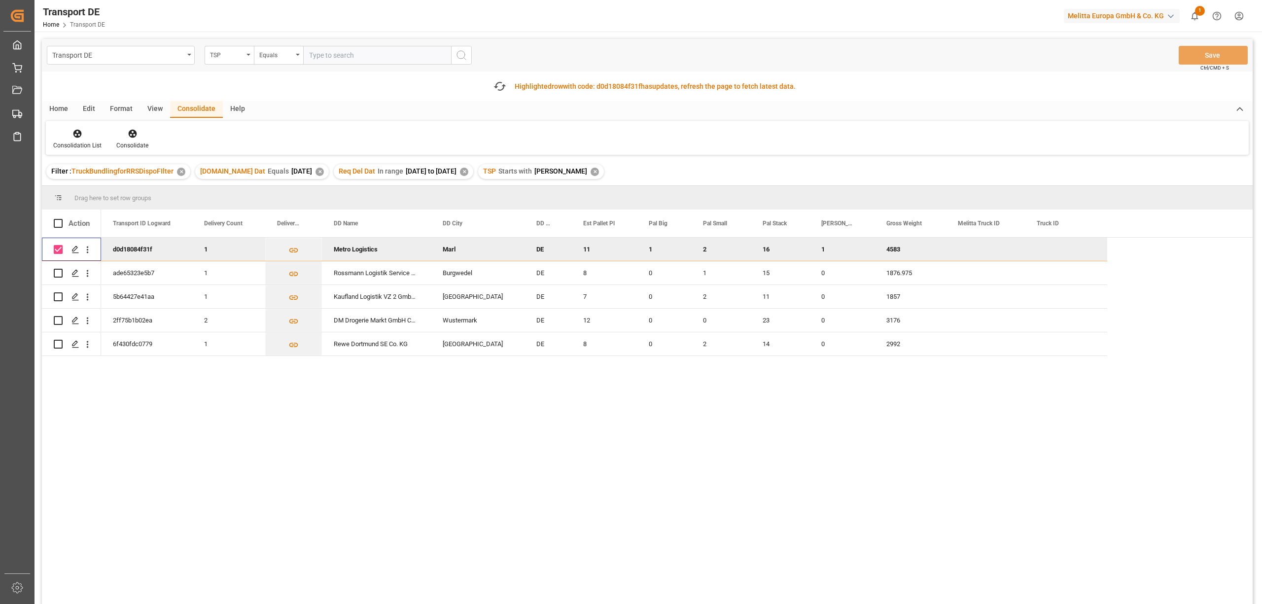
click at [58, 248] on input "Press Space to toggle row selection (checked)" at bounding box center [58, 249] width 9 height 9
checkbox input "false"
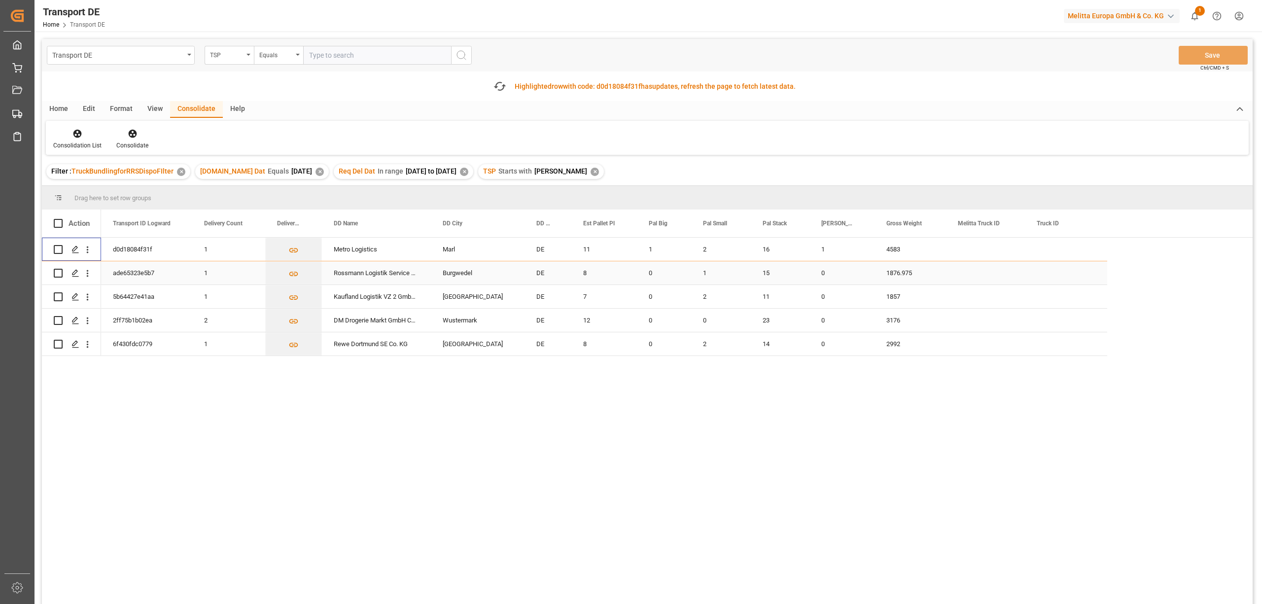
click at [59, 275] on input "Press Space to toggle row selection (unchecked)" at bounding box center [58, 273] width 9 height 9
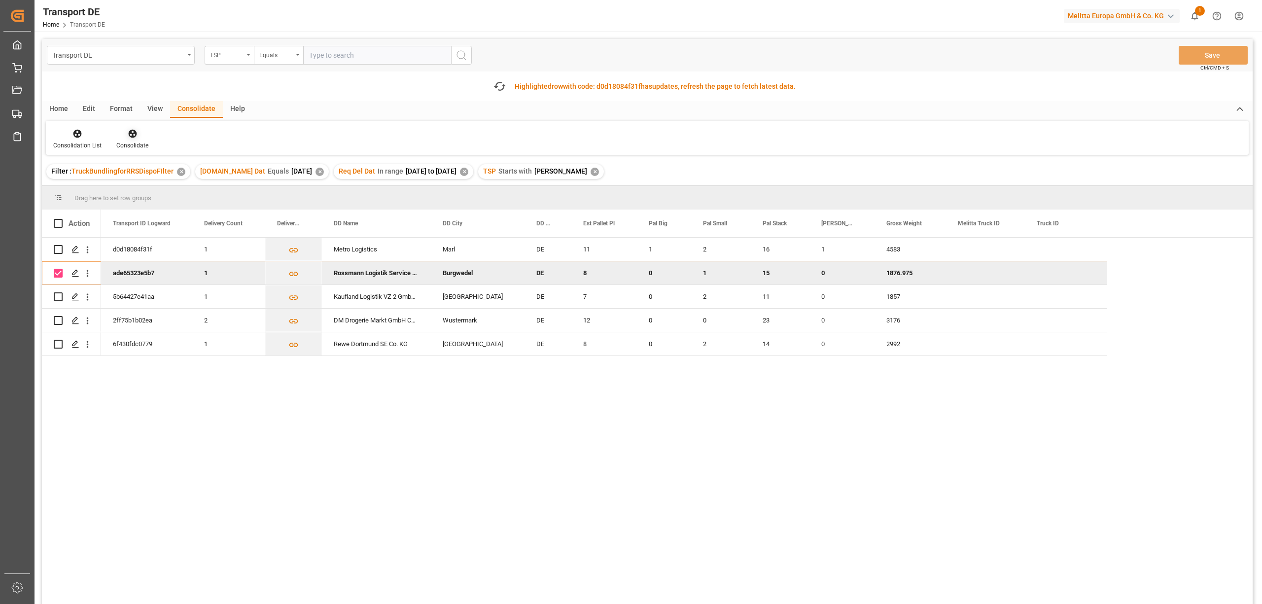
click at [131, 136] on icon at bounding box center [132, 134] width 8 height 8
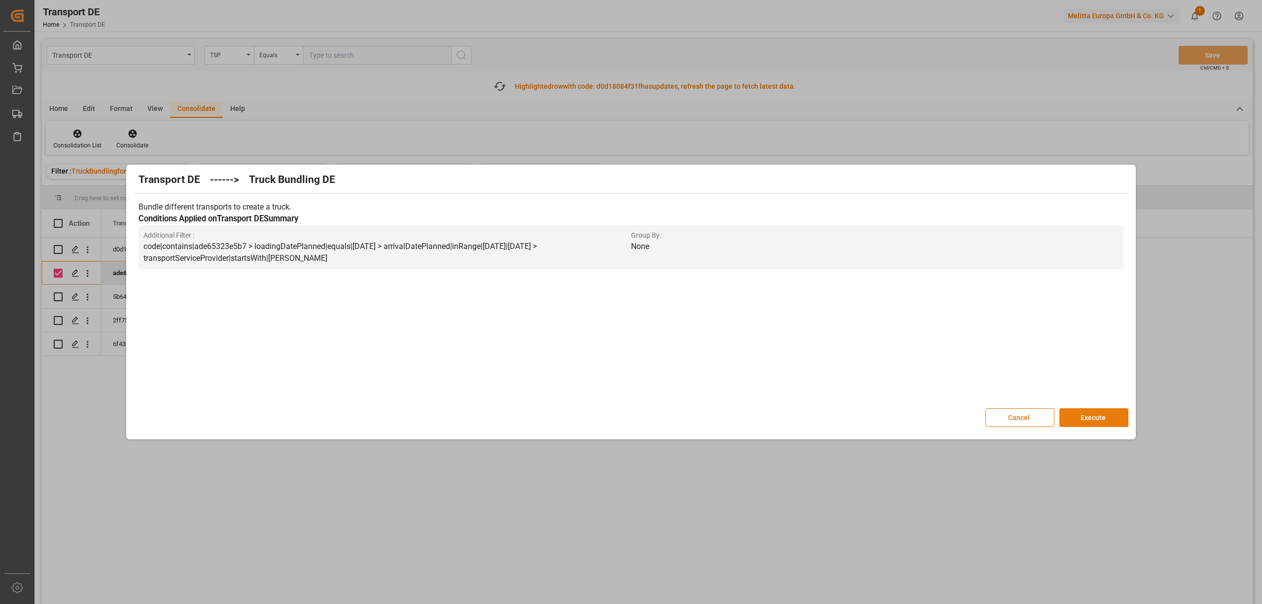
click at [1082, 422] on button "Execute" at bounding box center [1093, 417] width 69 height 19
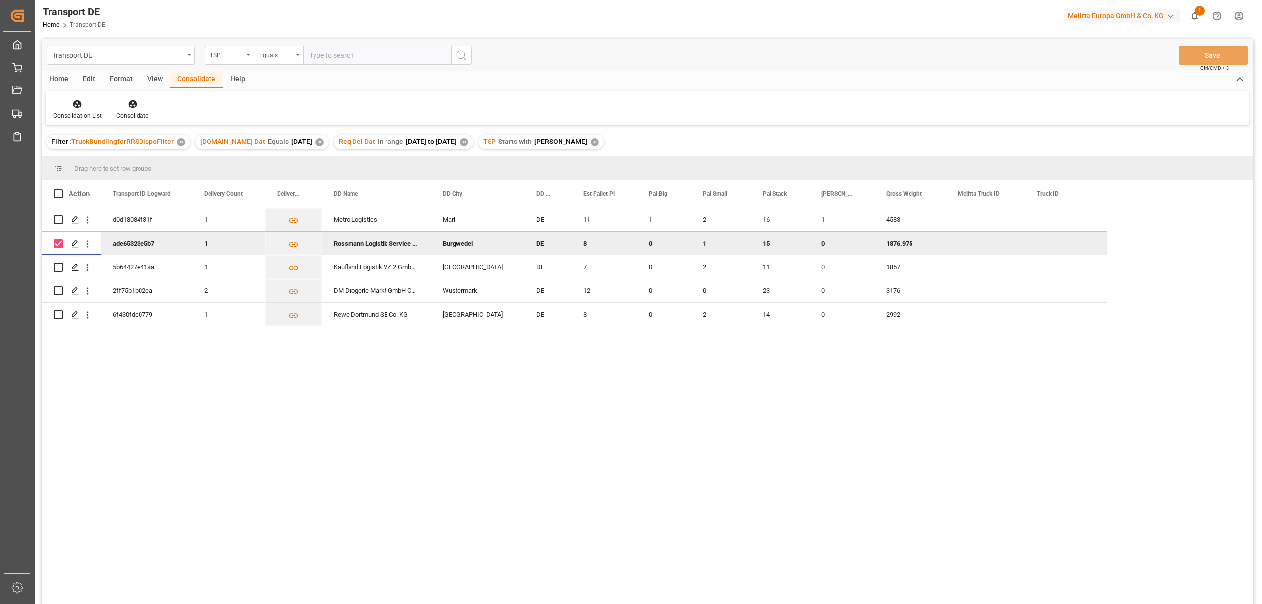
click at [56, 241] on input "Press Space to toggle row selection (checked)" at bounding box center [58, 243] width 9 height 9
checkbox input "false"
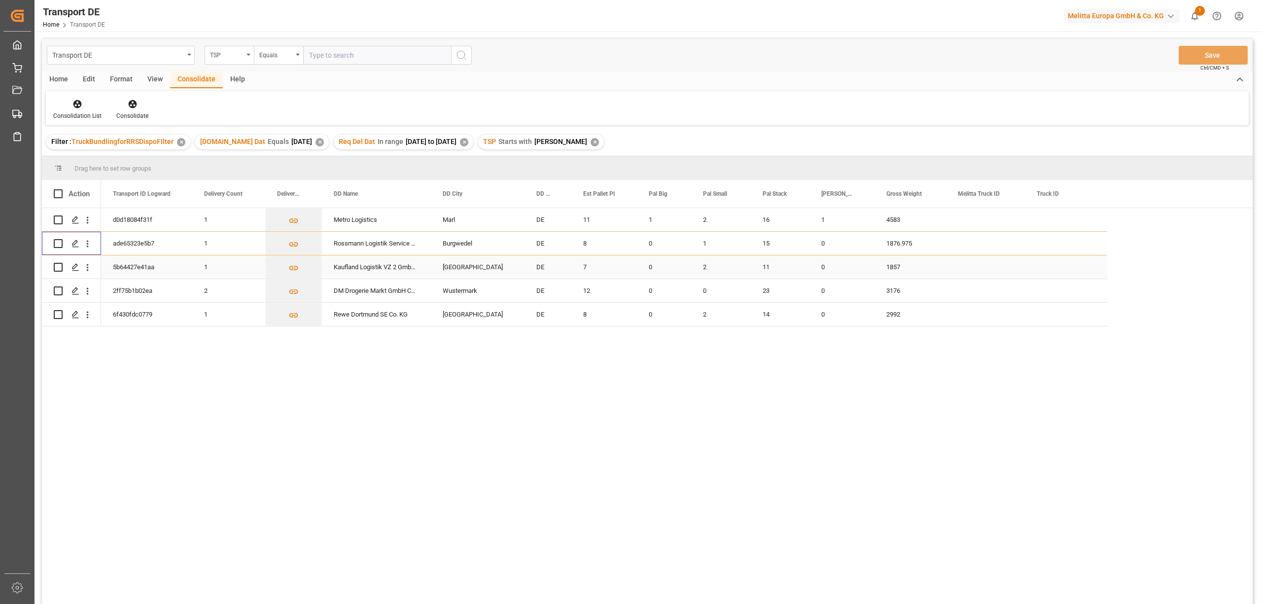
click at [55, 266] on input "Press Space to toggle row selection (unchecked)" at bounding box center [58, 267] width 9 height 9
checkbox input "true"
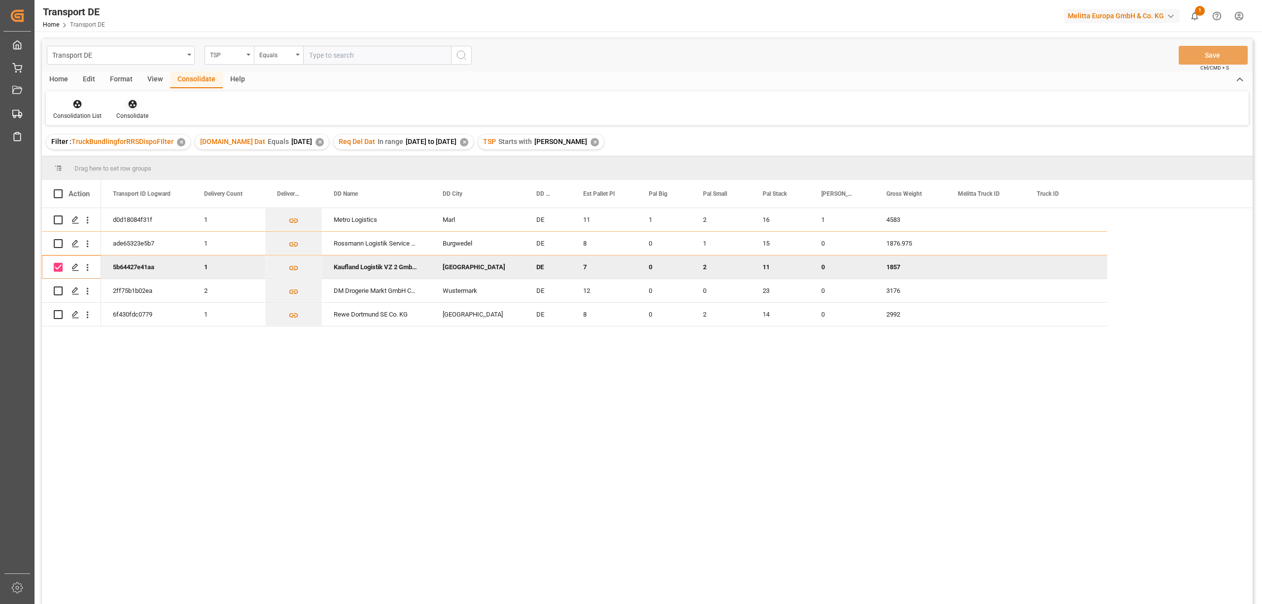
click at [128, 107] on icon at bounding box center [133, 104] width 10 height 10
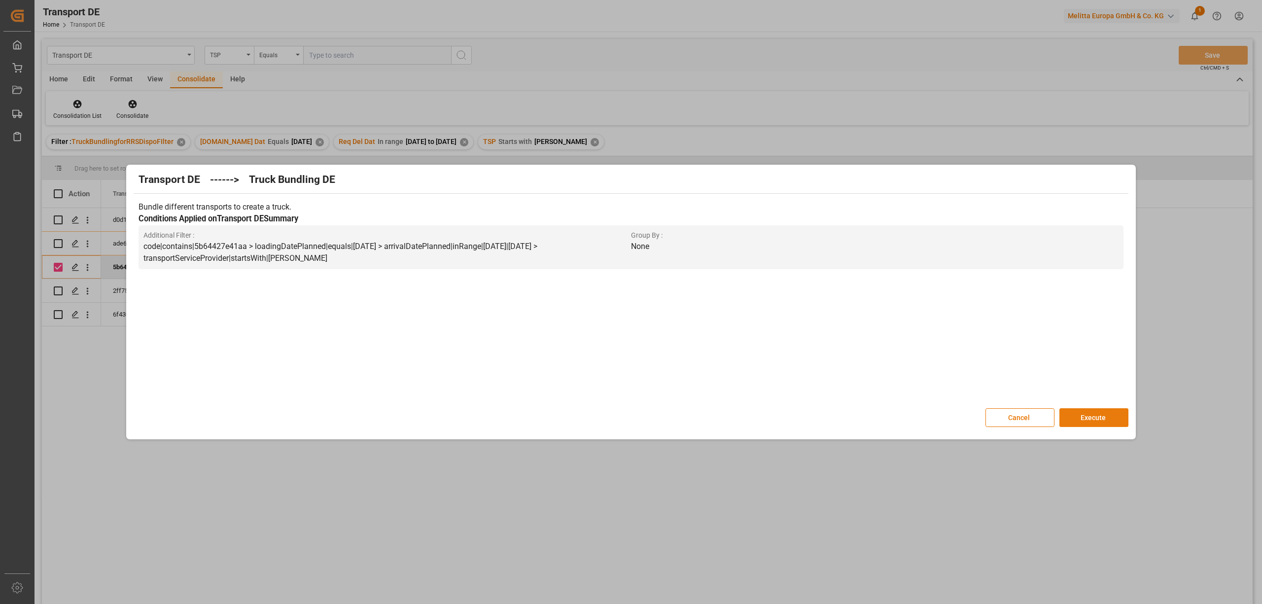
click at [1087, 415] on button "Execute" at bounding box center [1093, 417] width 69 height 19
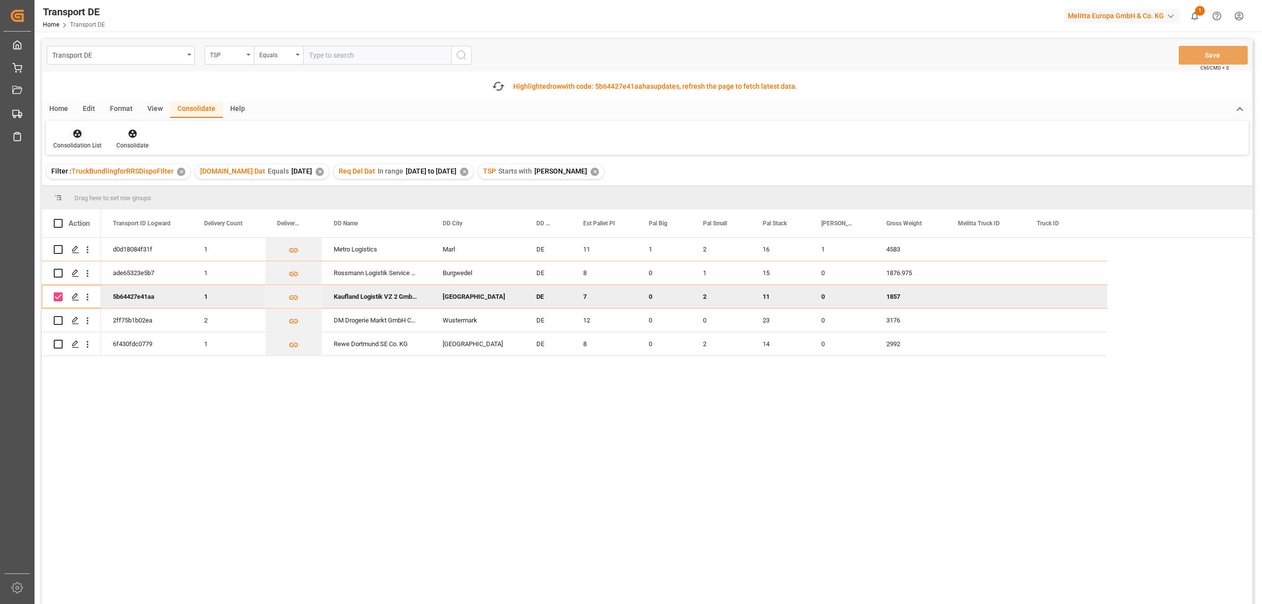
click at [69, 133] on div at bounding box center [77, 133] width 48 height 10
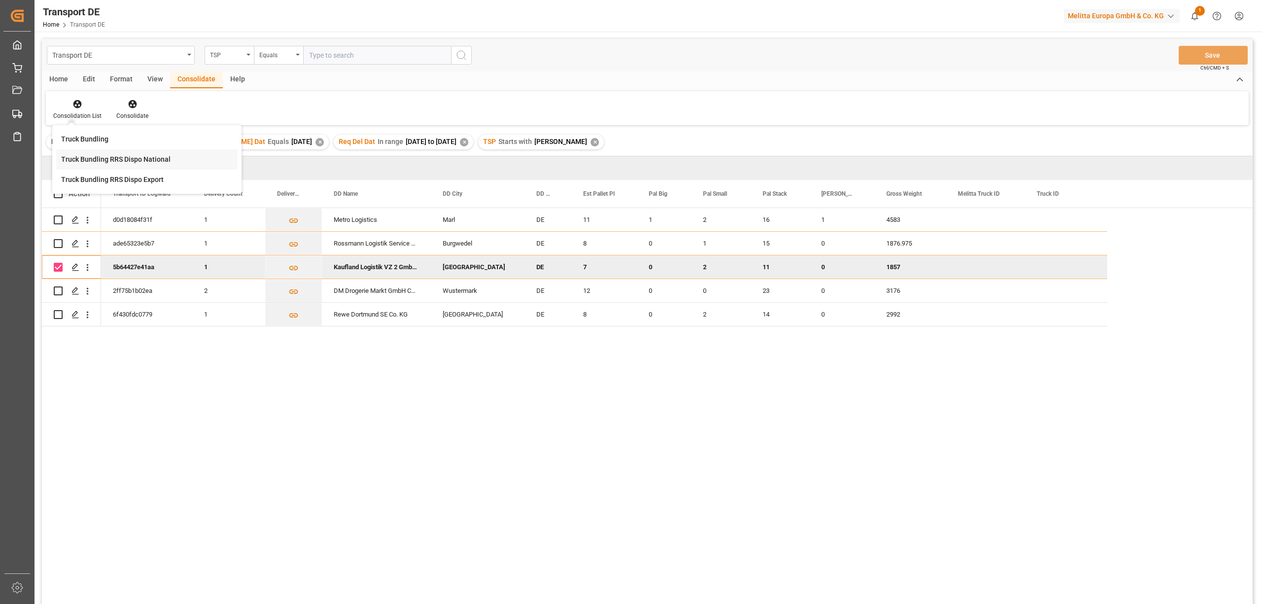
click at [88, 160] on div "Transport DE TSP Equals Save Ctrl/CMD + S Home Edit Format View Consolidate Hel…" at bounding box center [647, 334] width 1211 height 591
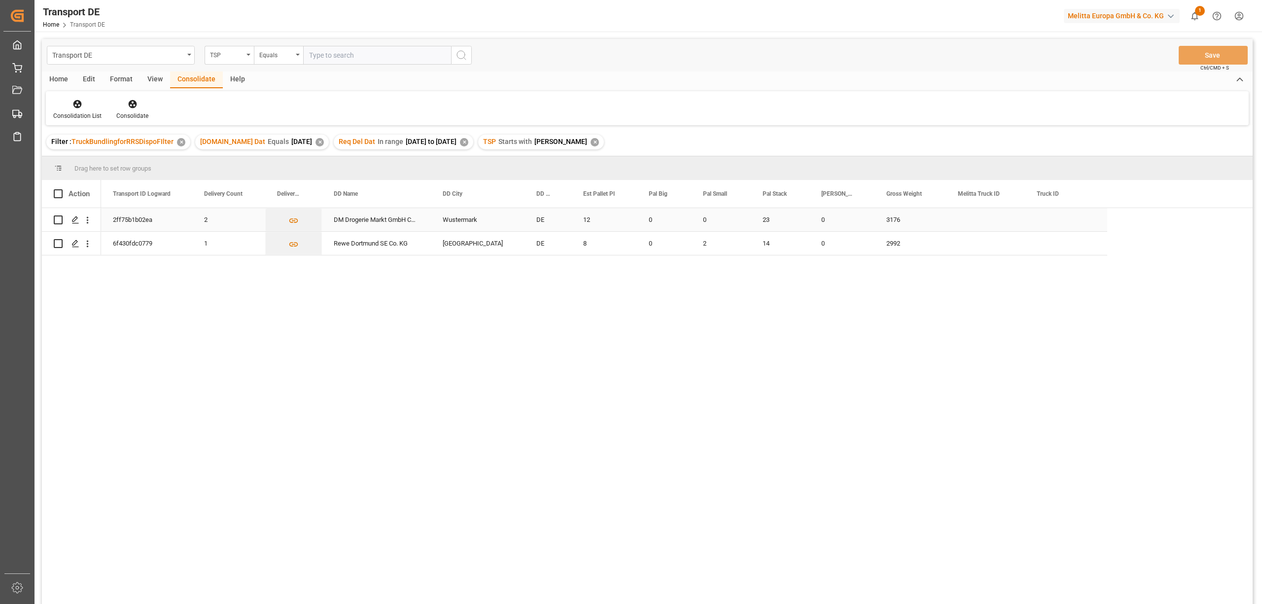
click at [56, 219] on input "Press Space to toggle row selection (unchecked)" at bounding box center [58, 219] width 9 height 9
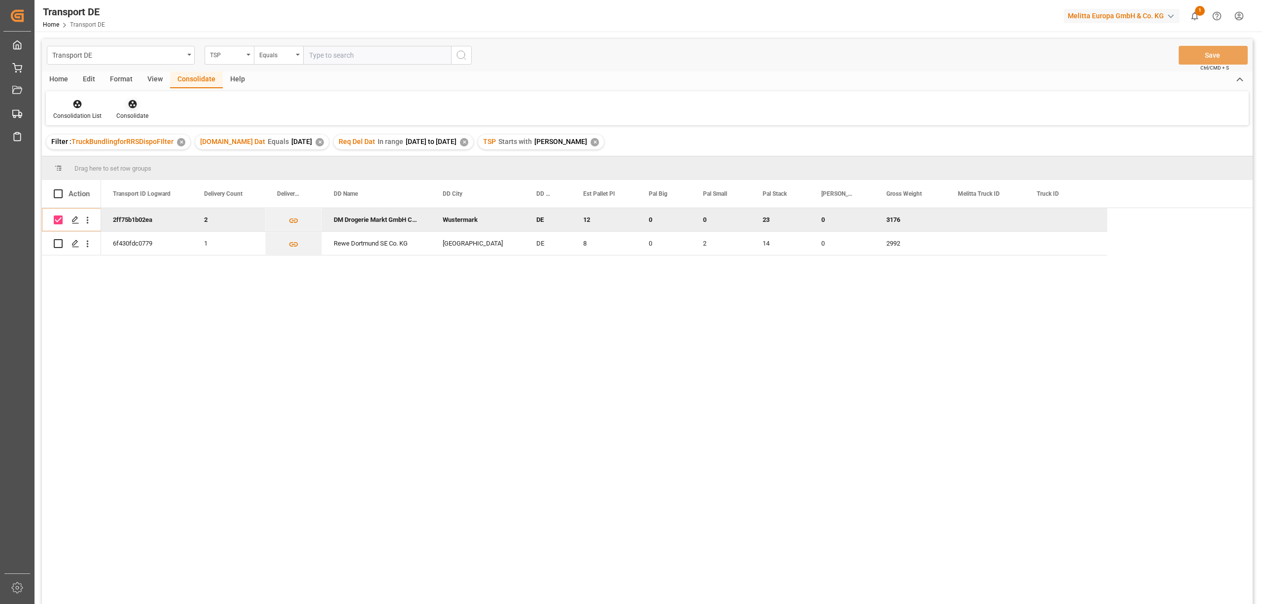
click at [129, 105] on icon at bounding box center [133, 104] width 10 height 10
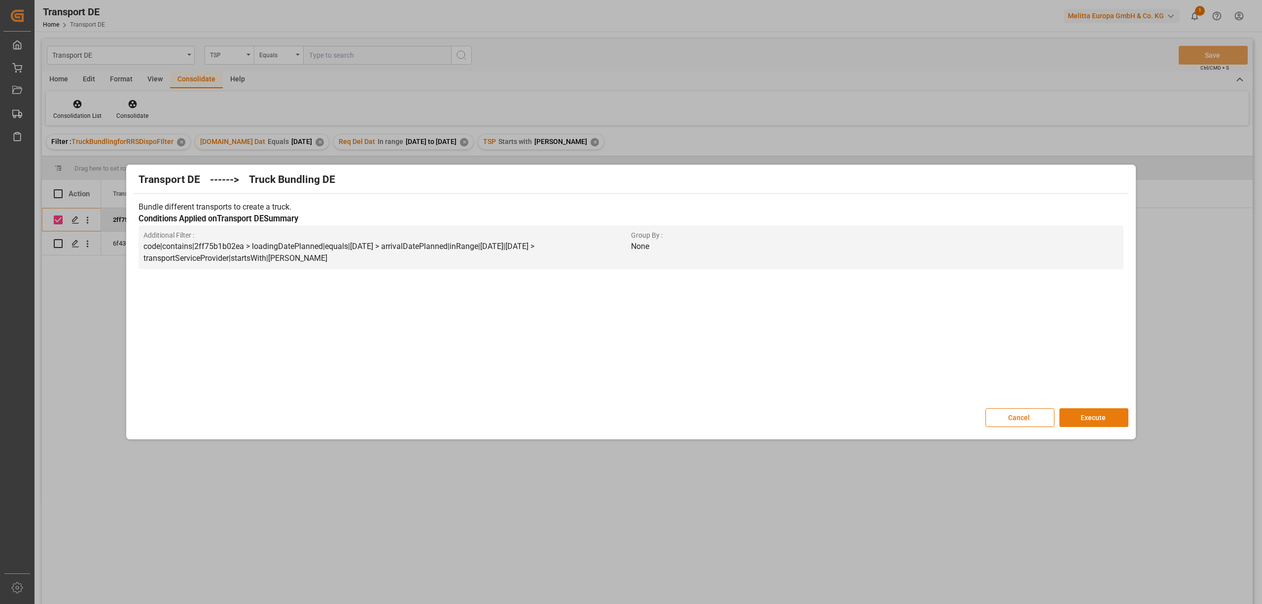
click at [1097, 418] on button "Execute" at bounding box center [1093, 417] width 69 height 19
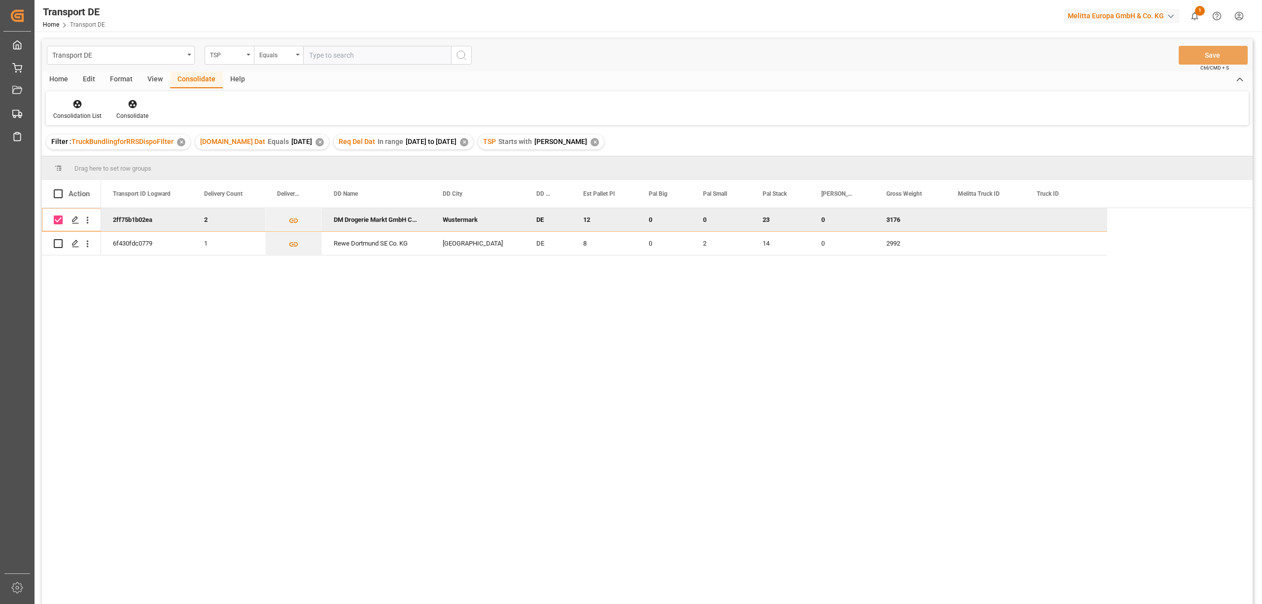
click at [56, 219] on input "Press Space to toggle row selection (checked)" at bounding box center [58, 219] width 9 height 9
checkbox input "false"
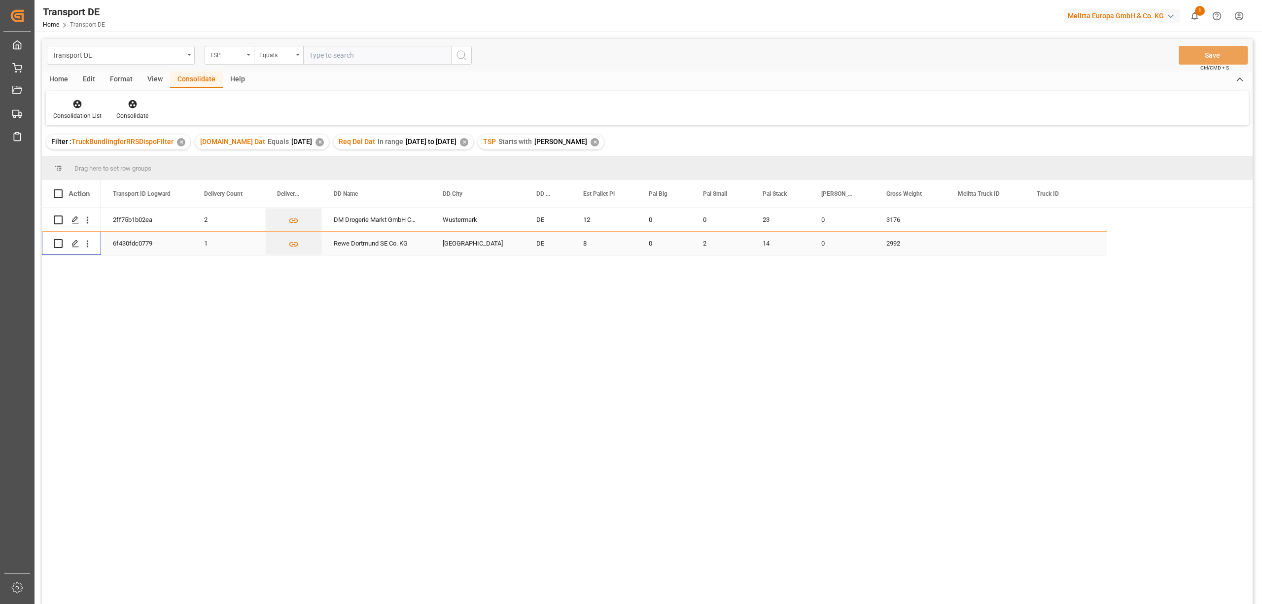
click at [56, 245] on input "Press Space to toggle row selection (unchecked)" at bounding box center [58, 243] width 9 height 9
checkbox input "true"
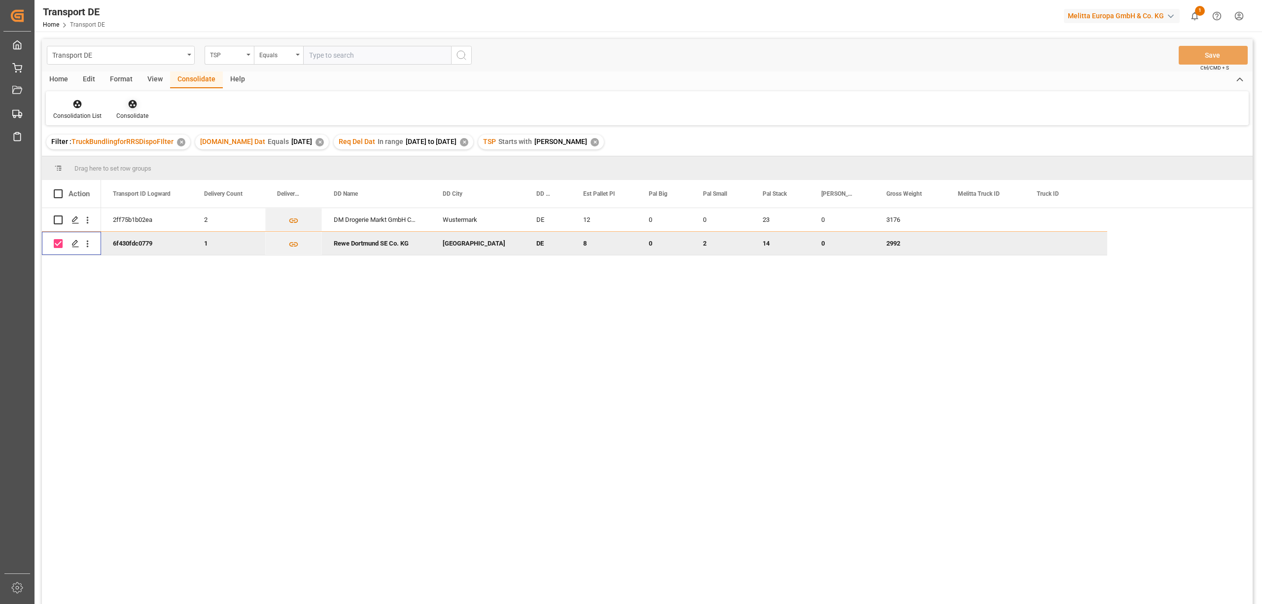
click at [131, 108] on icon at bounding box center [133, 104] width 10 height 10
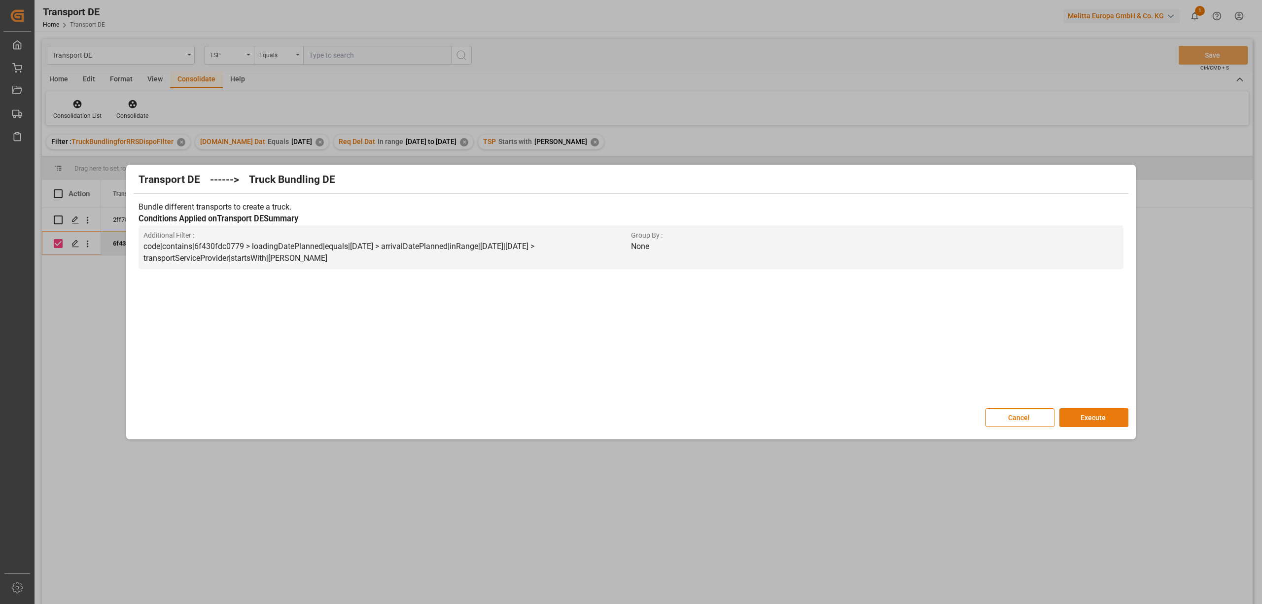
click at [1096, 420] on button "Execute" at bounding box center [1093, 417] width 69 height 19
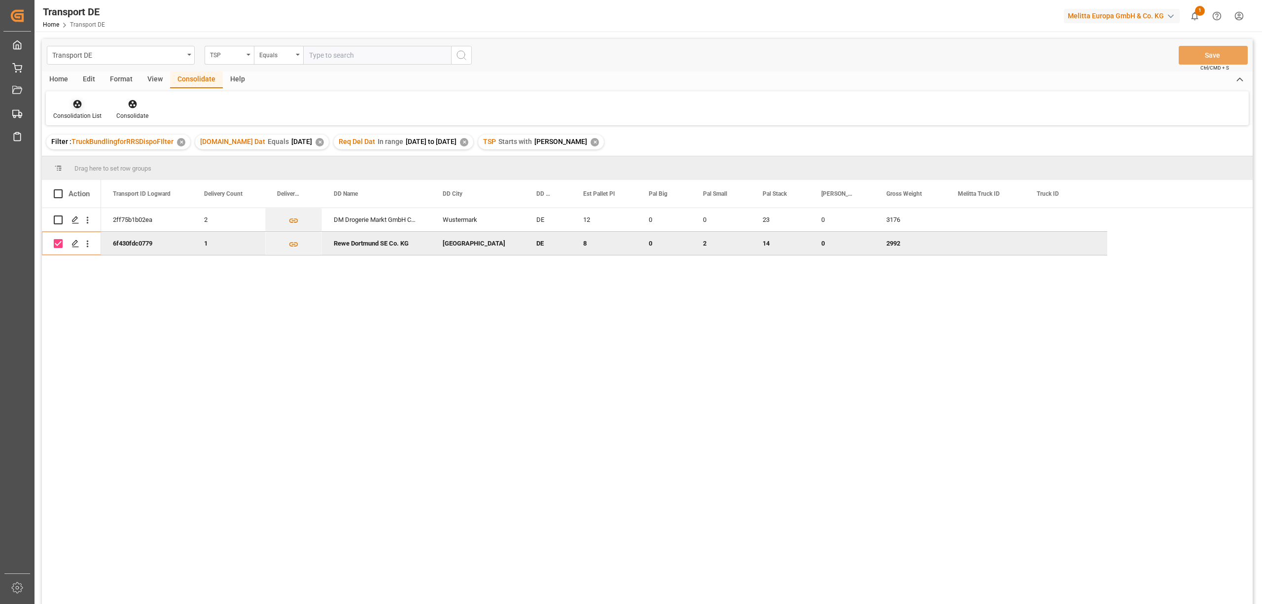
click at [67, 109] on div "Consolidation List" at bounding box center [77, 110] width 63 height 22
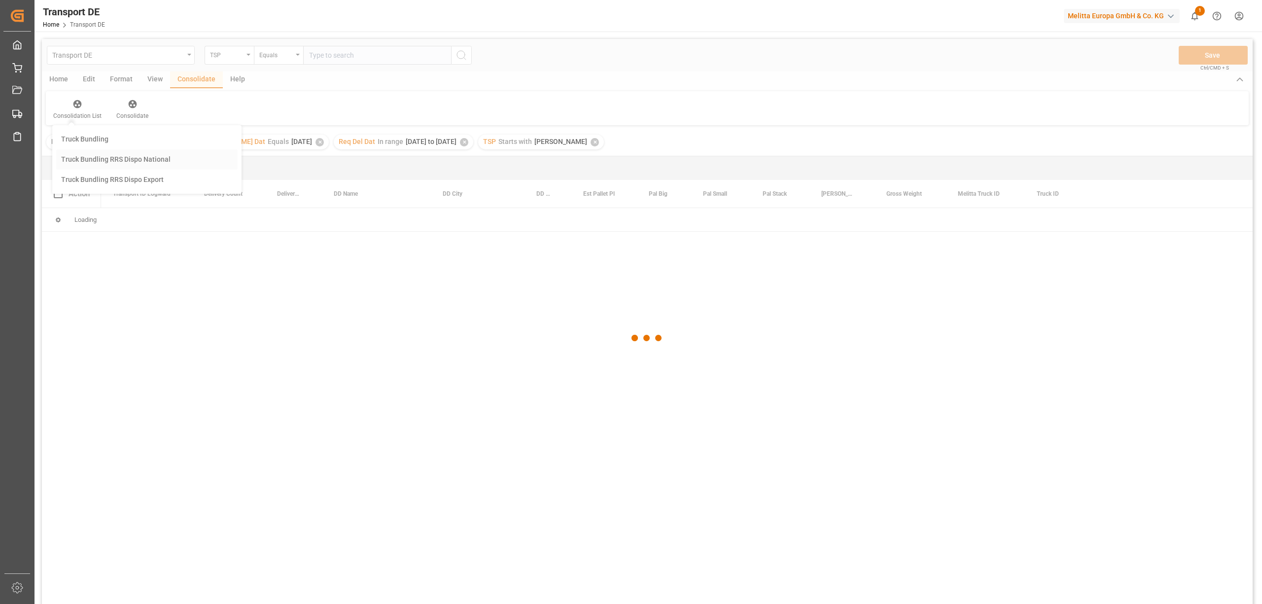
click at [104, 158] on div "Transport DE TSP Equals Save Ctrl/CMD + S Home Edit Format View Consolidate Hel…" at bounding box center [647, 334] width 1211 height 591
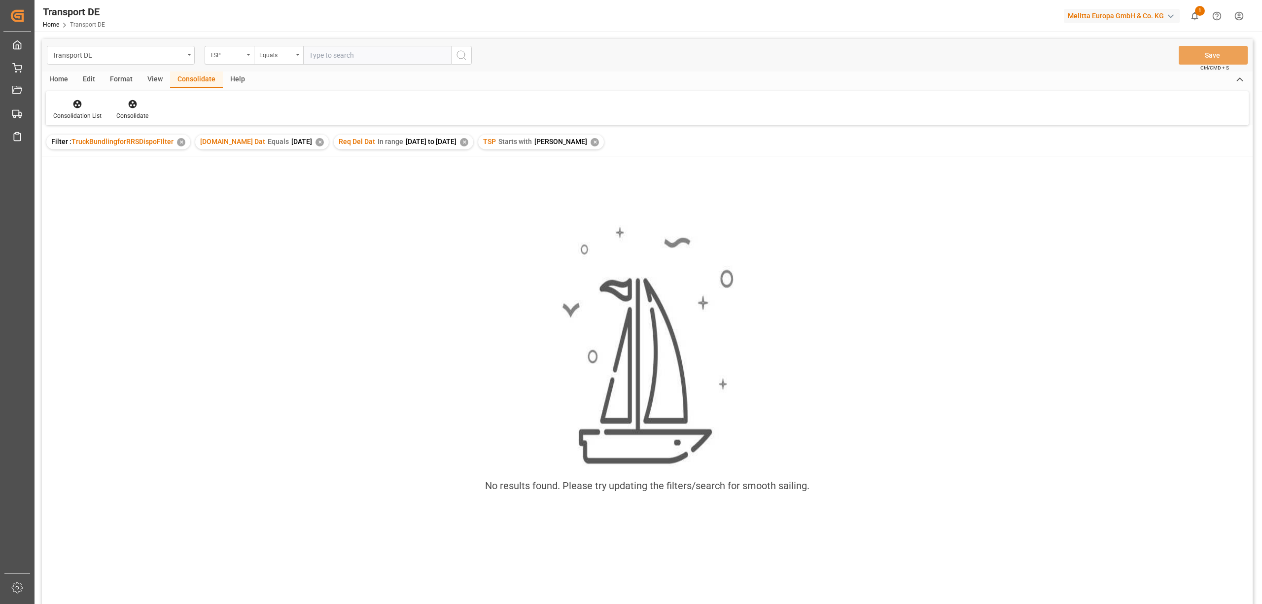
click at [590, 140] on div "✕" at bounding box center [594, 142] width 8 height 8
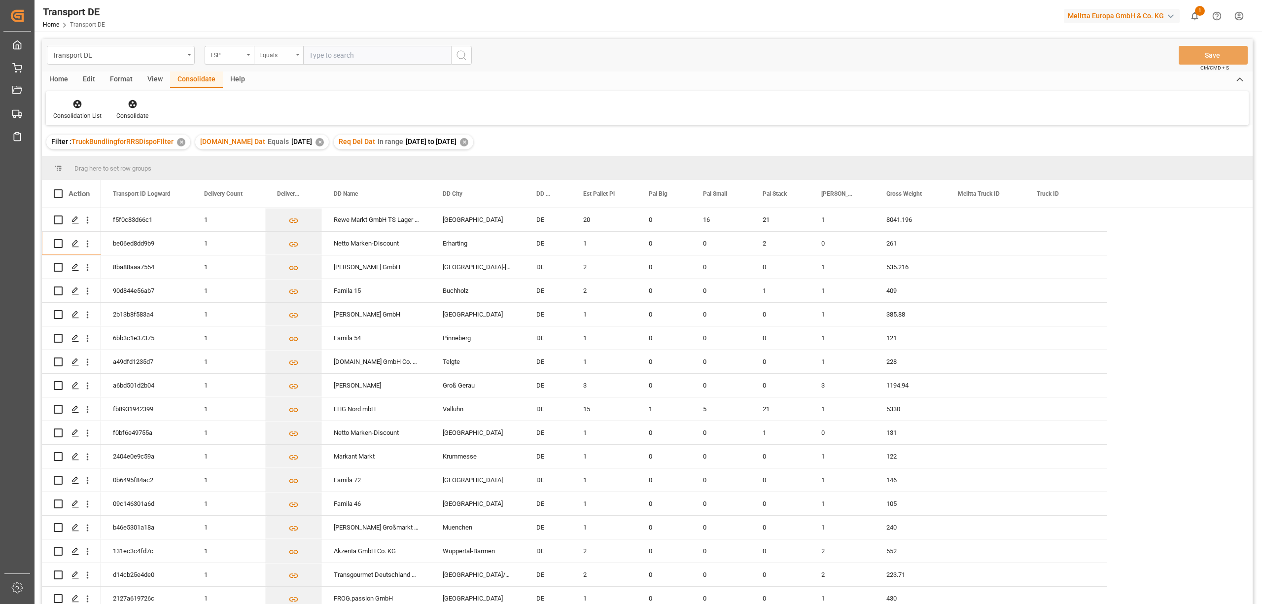
click at [272, 52] on div "Equals" at bounding box center [276, 53] width 34 height 11
click at [268, 164] on div "Starts with" at bounding box center [327, 162] width 147 height 21
type input "Hartmann"
click at [458, 56] on icon "search button" at bounding box center [461, 55] width 12 height 12
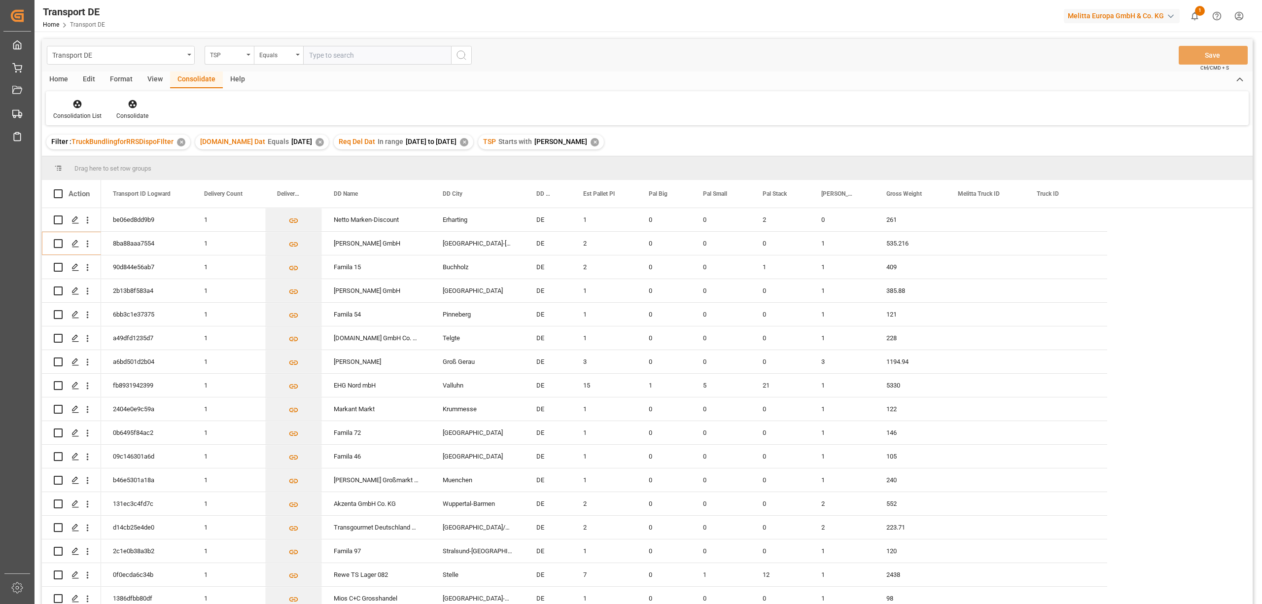
click at [53, 77] on div "Home" at bounding box center [59, 79] width 34 height 17
click at [109, 107] on icon at bounding box center [109, 104] width 8 height 10
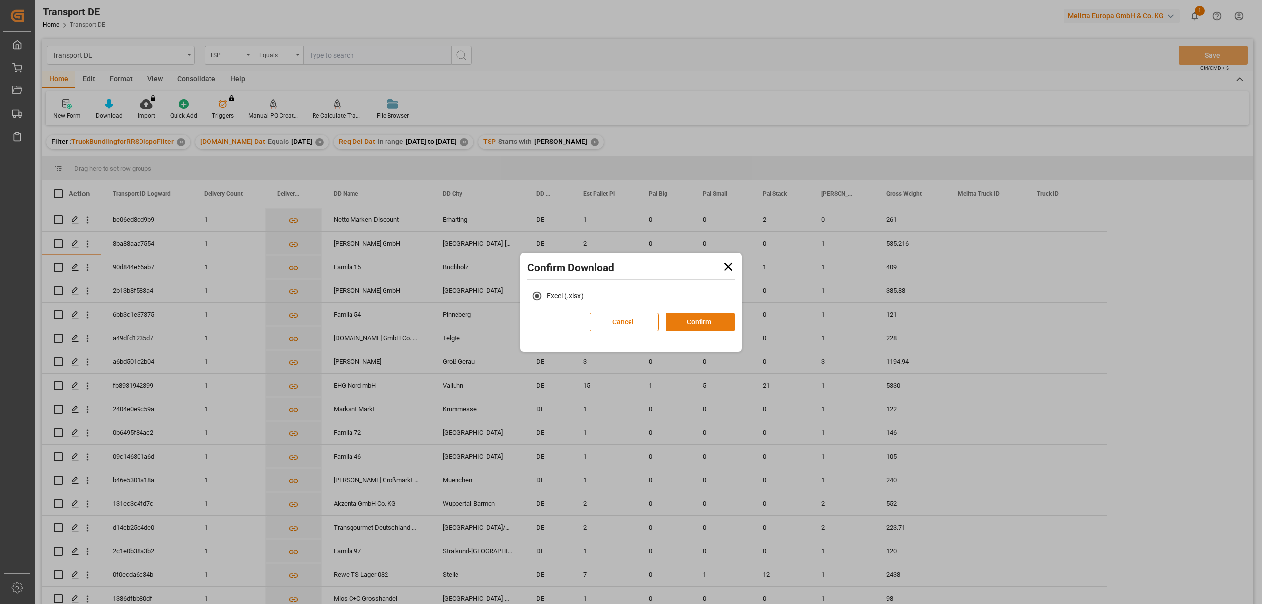
click at [689, 318] on button "Confirm" at bounding box center [699, 321] width 69 height 19
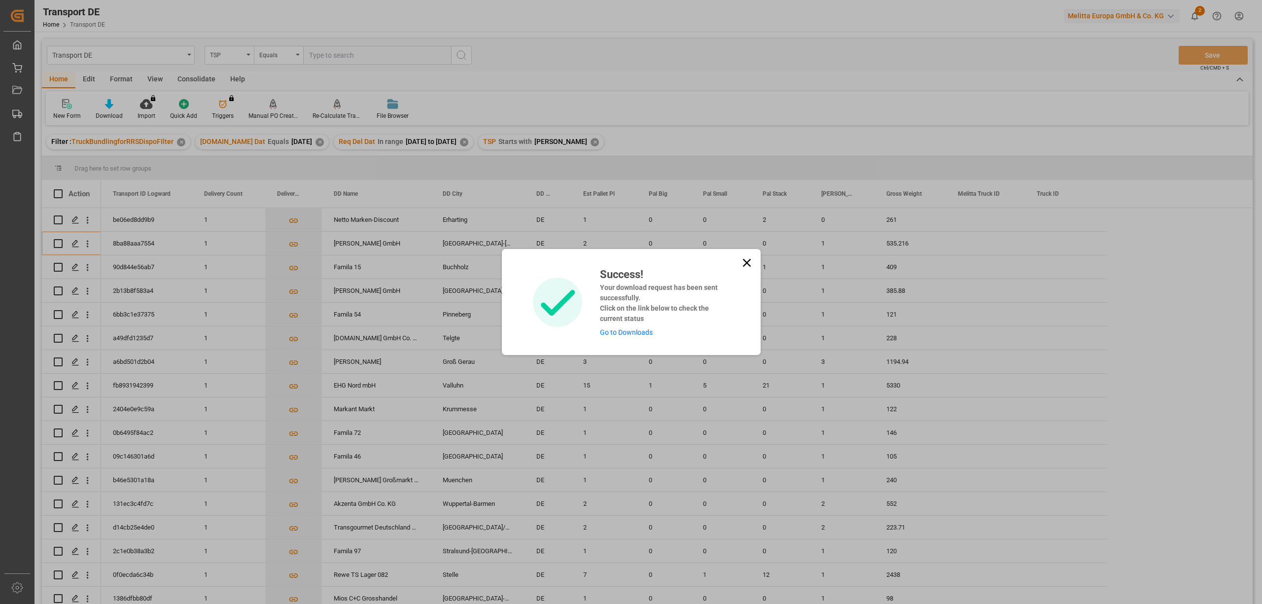
click at [744, 260] on icon at bounding box center [747, 263] width 14 height 14
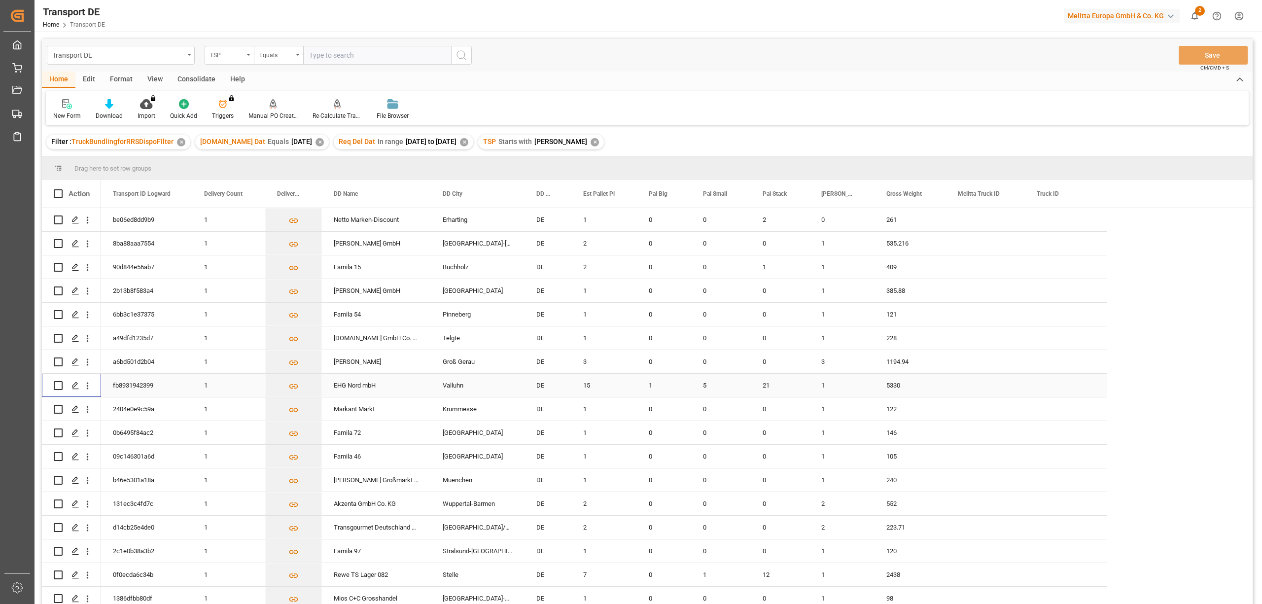
click at [56, 384] on input "Press Space to toggle row selection (unchecked)" at bounding box center [58, 385] width 9 height 9
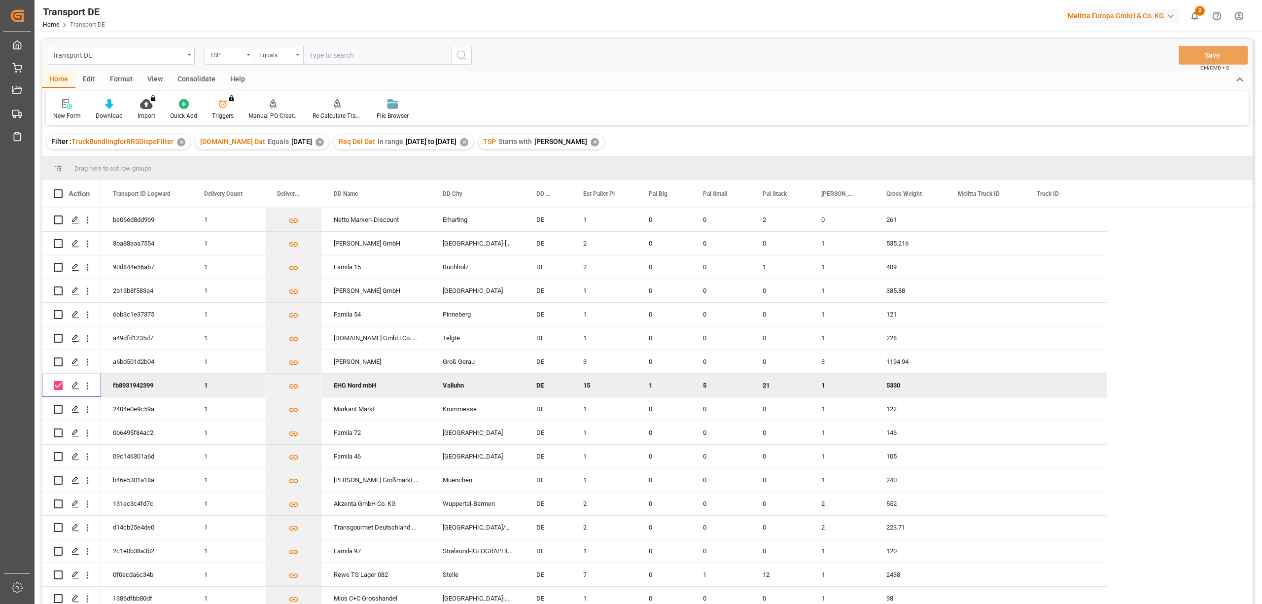
drag, startPoint x: 57, startPoint y: 385, endPoint x: 120, endPoint y: 255, distance: 145.1
click at [57, 385] on input "Press Space to toggle row selection (checked)" at bounding box center [58, 385] width 9 height 9
checkbox input "false"
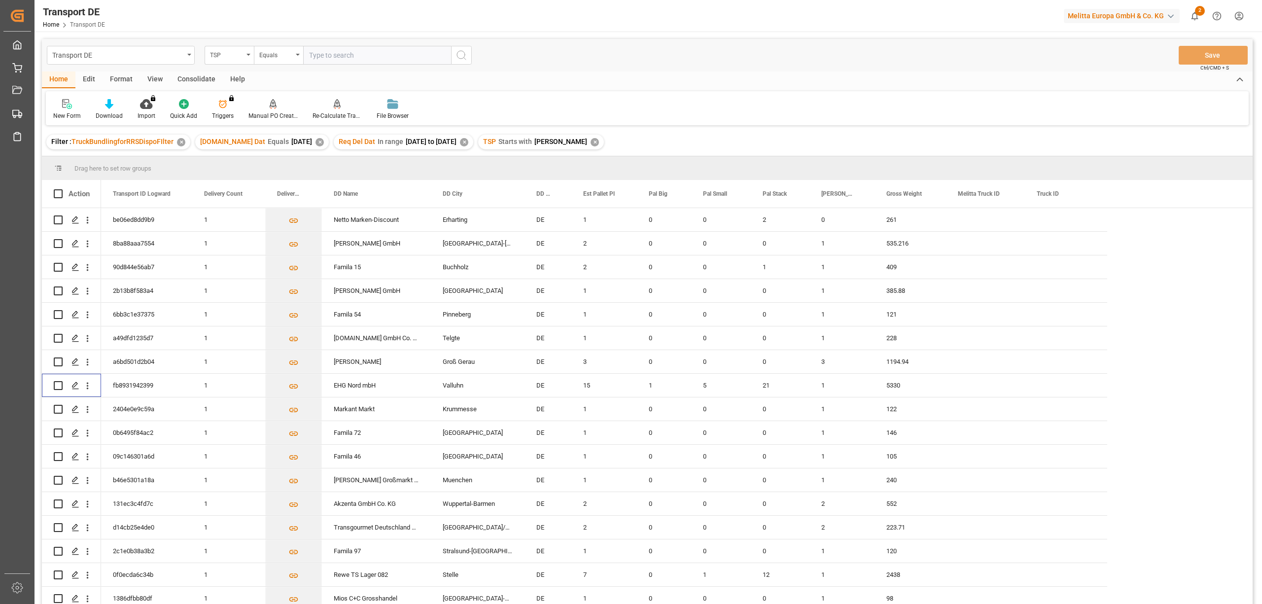
click at [191, 80] on div "Consolidate" at bounding box center [196, 79] width 53 height 17
click at [85, 110] on div "Consolidation List" at bounding box center [77, 110] width 63 height 22
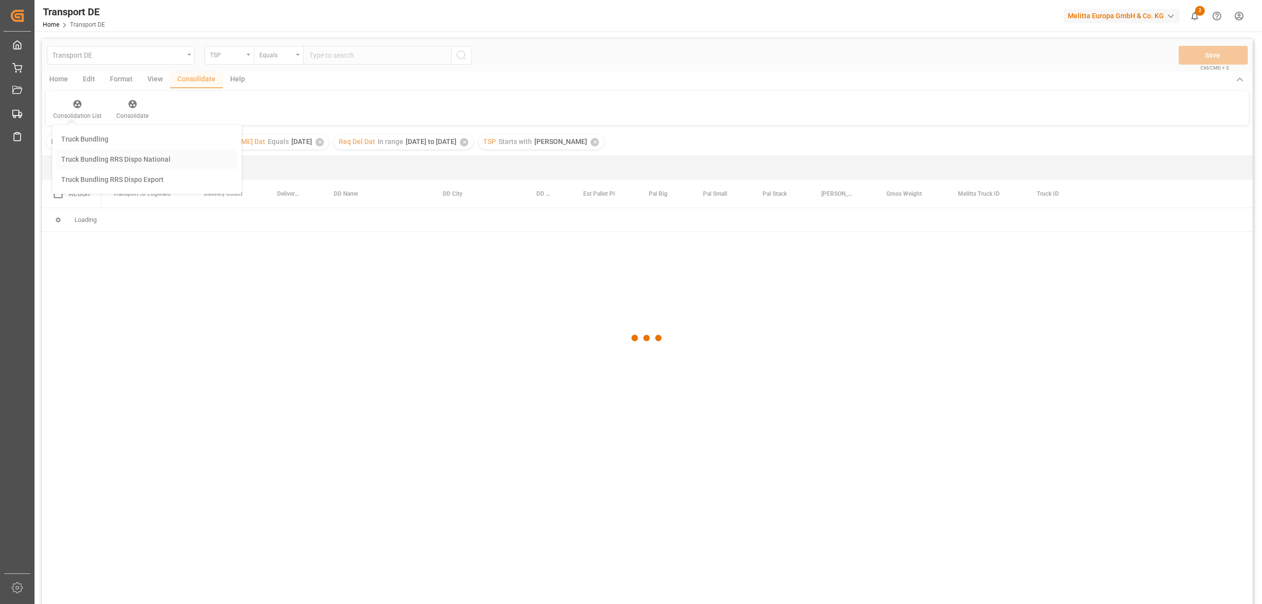
click at [119, 160] on div "Transport DE TSP Equals Save Ctrl/CMD + S Home Edit Format View Consolidate Hel…" at bounding box center [647, 334] width 1211 height 591
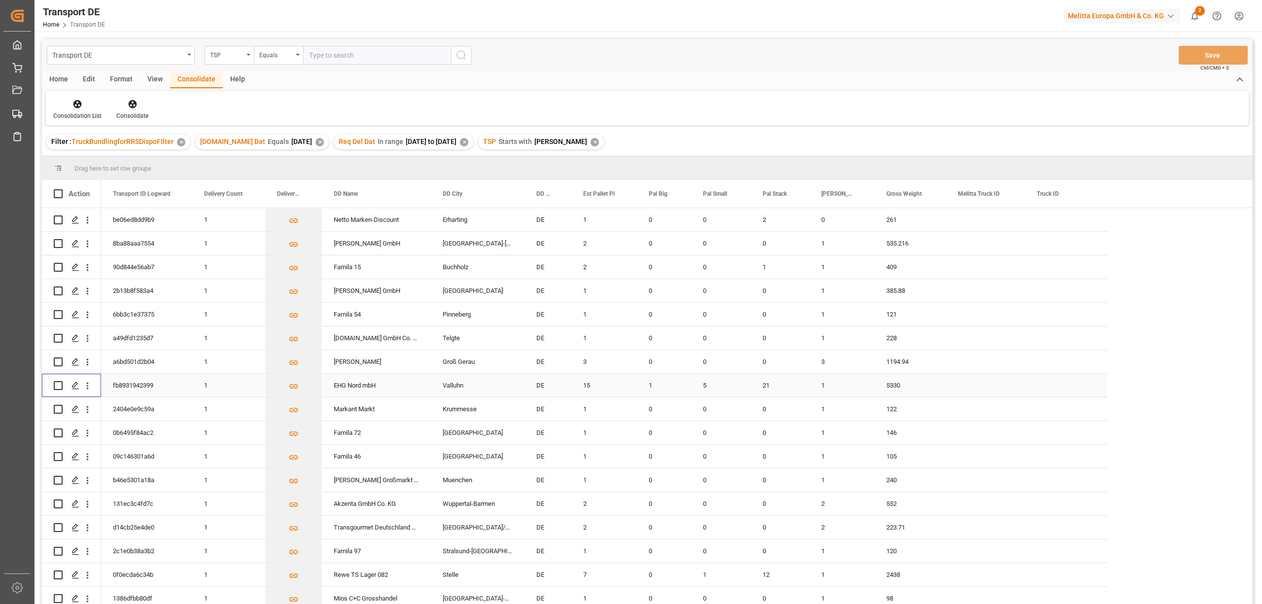
click at [59, 385] on input "Press Space to toggle row selection (unchecked)" at bounding box center [58, 385] width 9 height 9
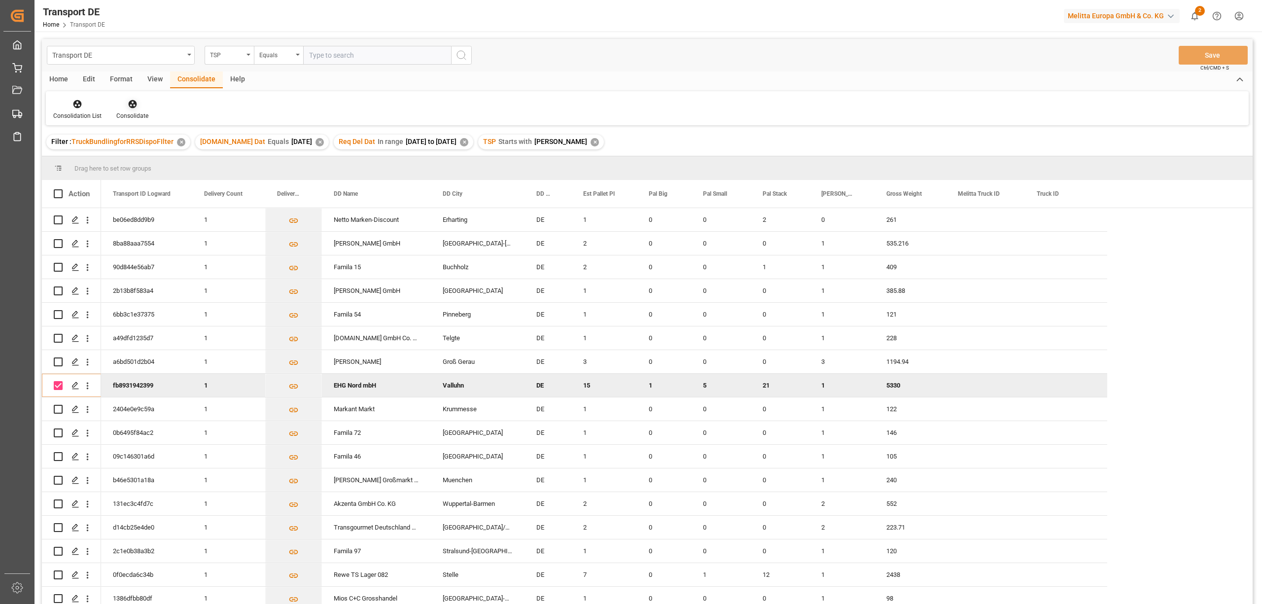
click at [131, 105] on icon at bounding box center [132, 104] width 8 height 8
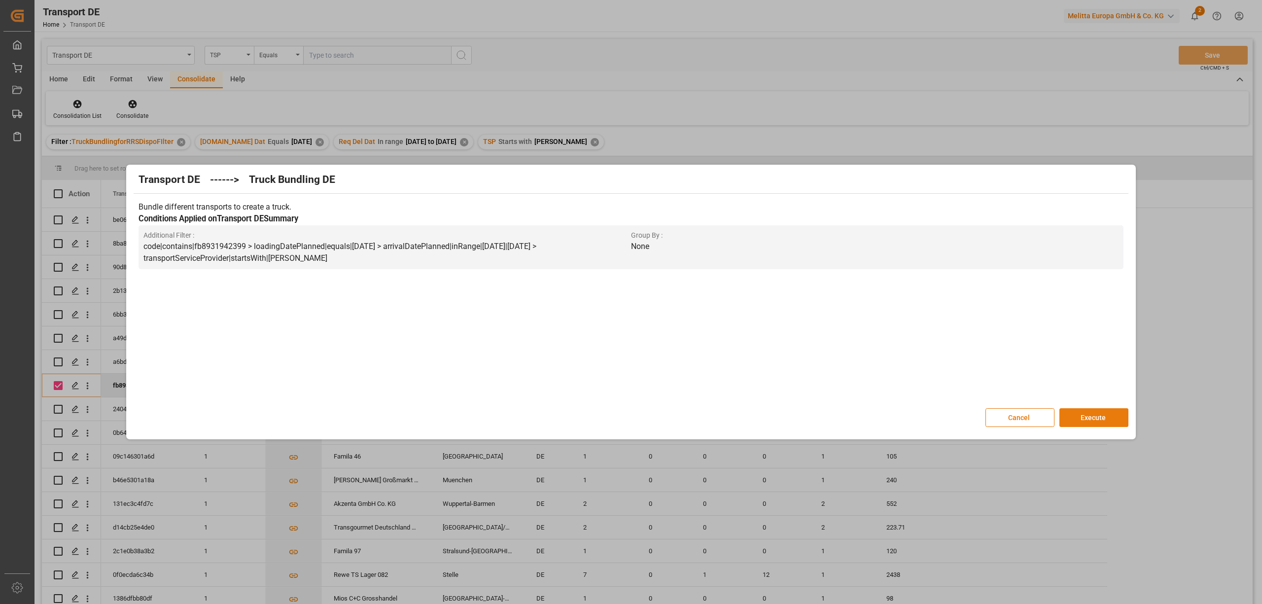
click at [1101, 418] on button "Execute" at bounding box center [1093, 417] width 69 height 19
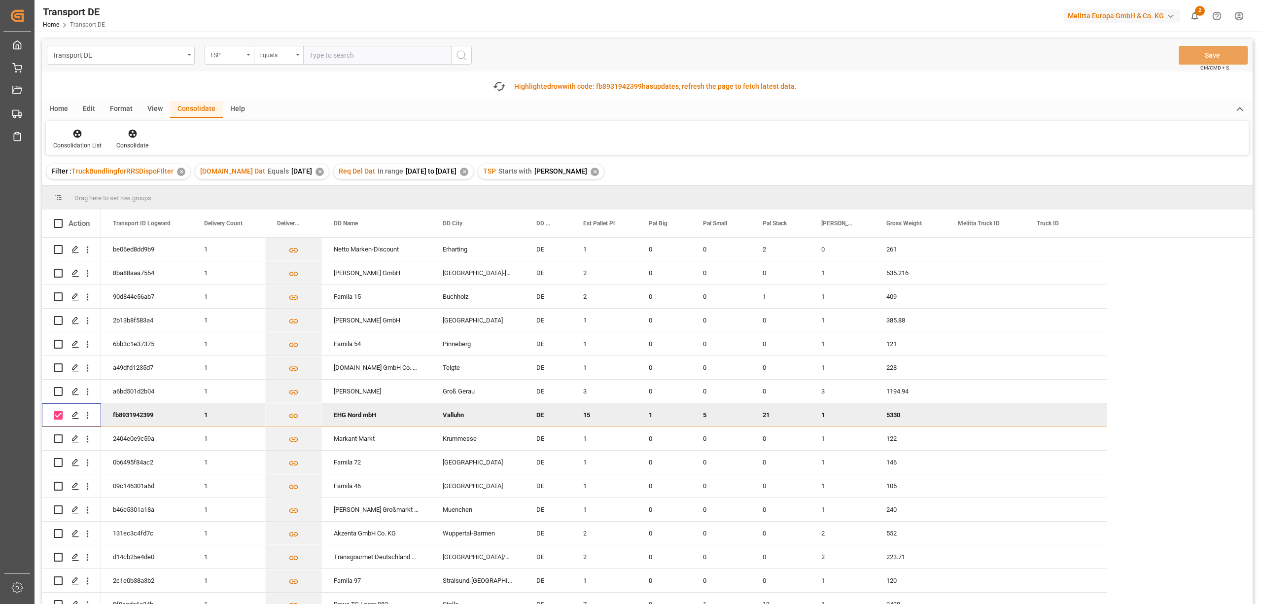
click at [58, 411] on input "Press Space to toggle row selection (checked)" at bounding box center [58, 415] width 9 height 9
checkbox input "false"
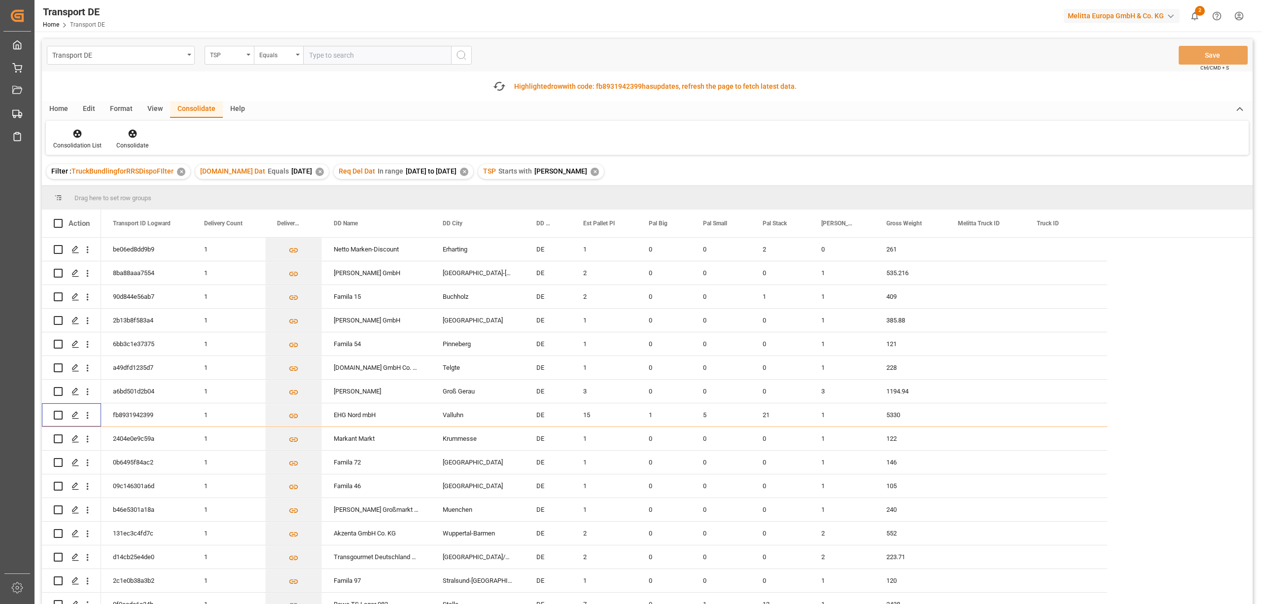
scroll to position [263, 0]
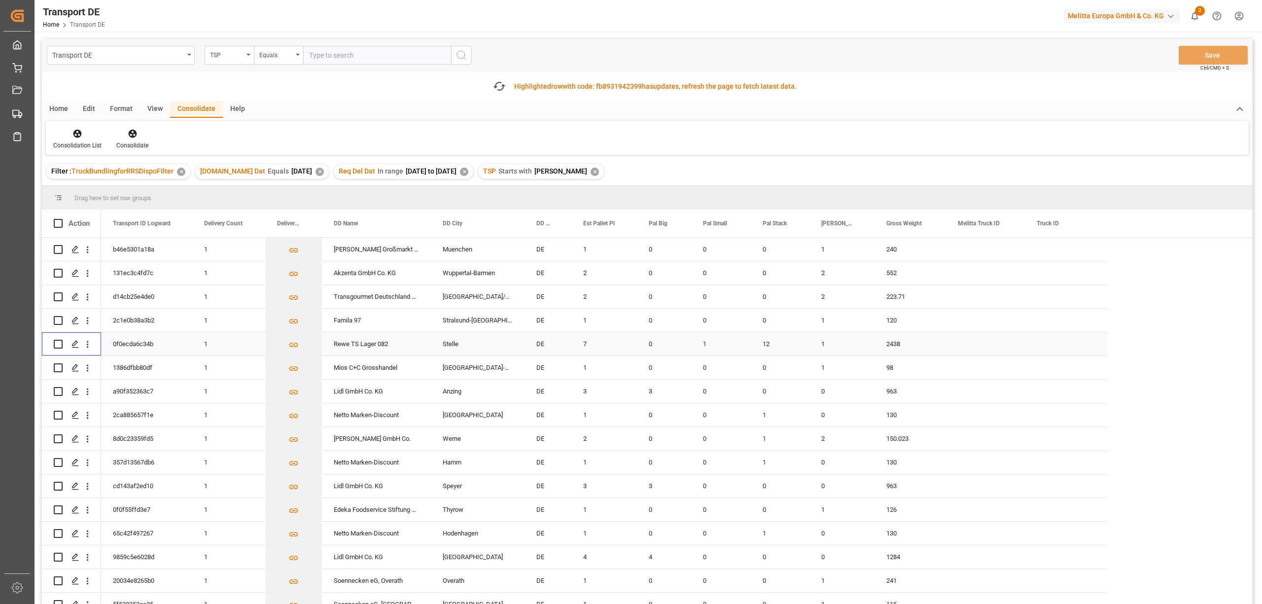
click at [55, 341] on input "Press Space to toggle row selection (unchecked)" at bounding box center [58, 344] width 9 height 9
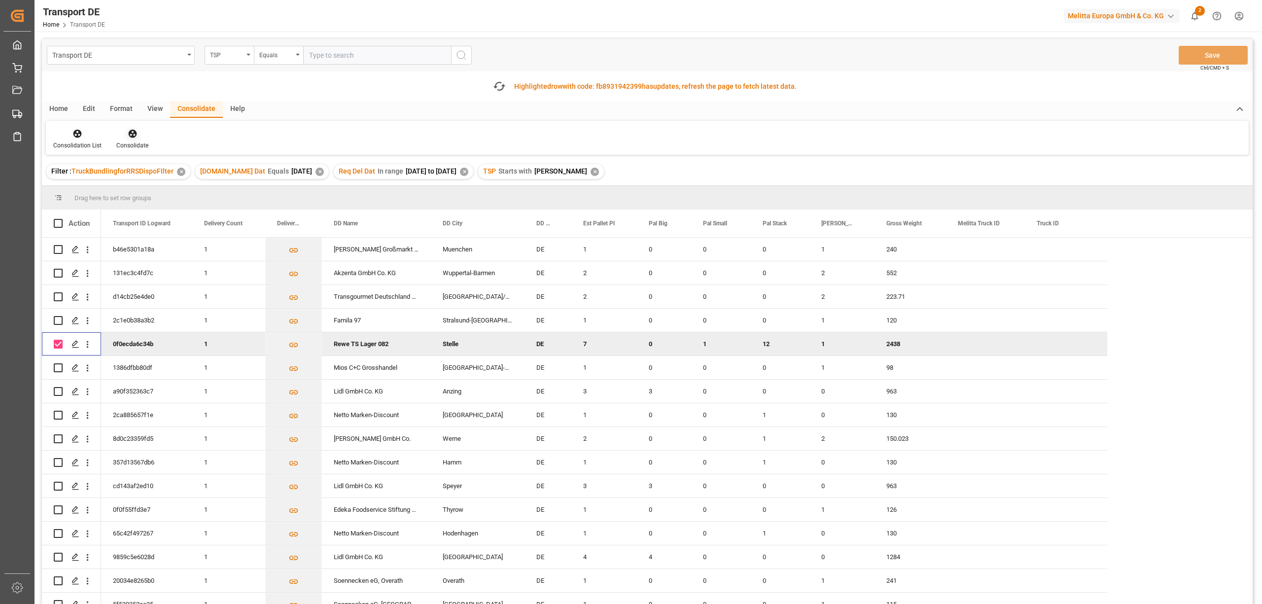
click at [128, 136] on icon at bounding box center [133, 134] width 10 height 10
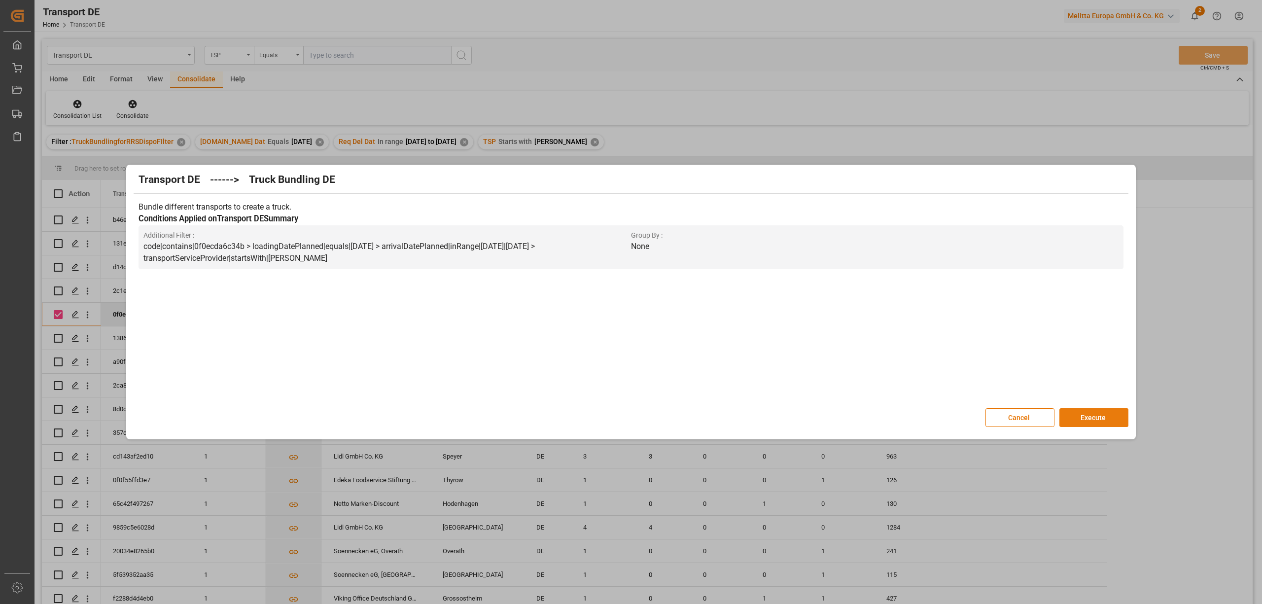
click at [1091, 415] on button "Execute" at bounding box center [1093, 417] width 69 height 19
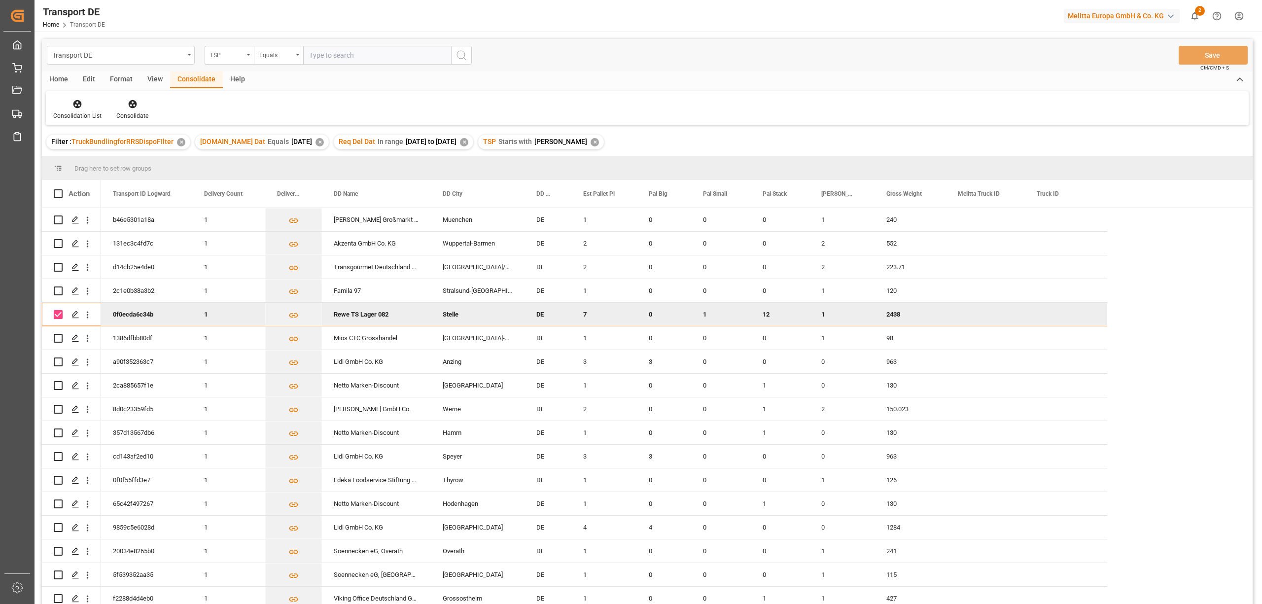
click at [58, 310] on input "Press Space to toggle row selection (checked)" at bounding box center [58, 314] width 9 height 9
checkbox input "false"
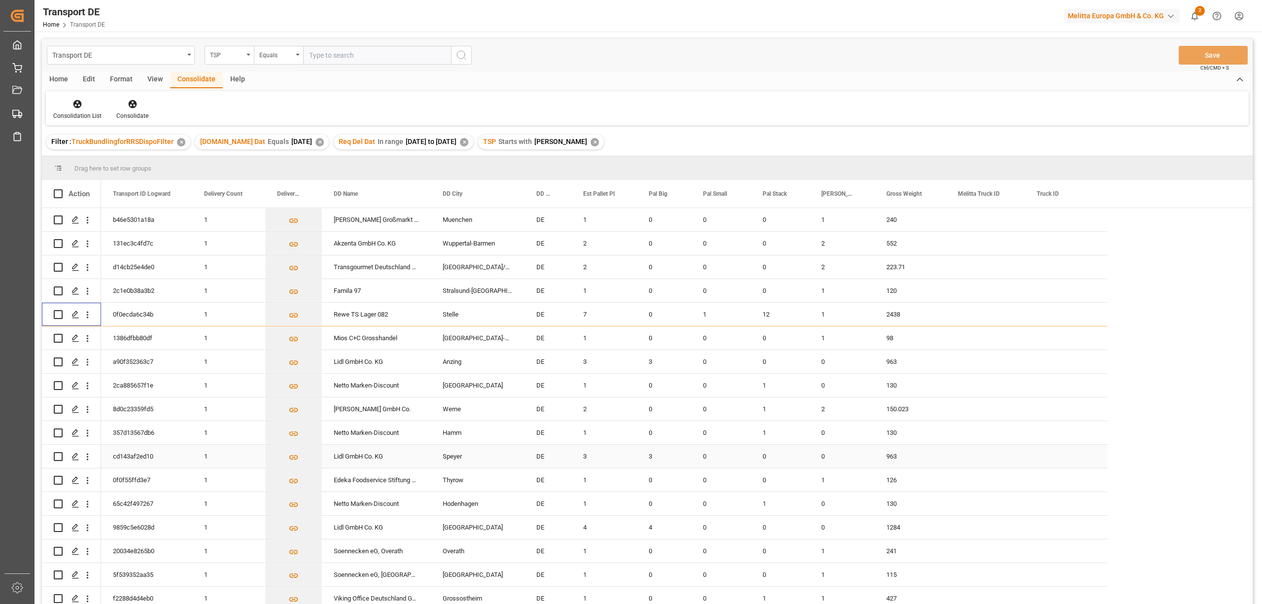
scroll to position [0, 0]
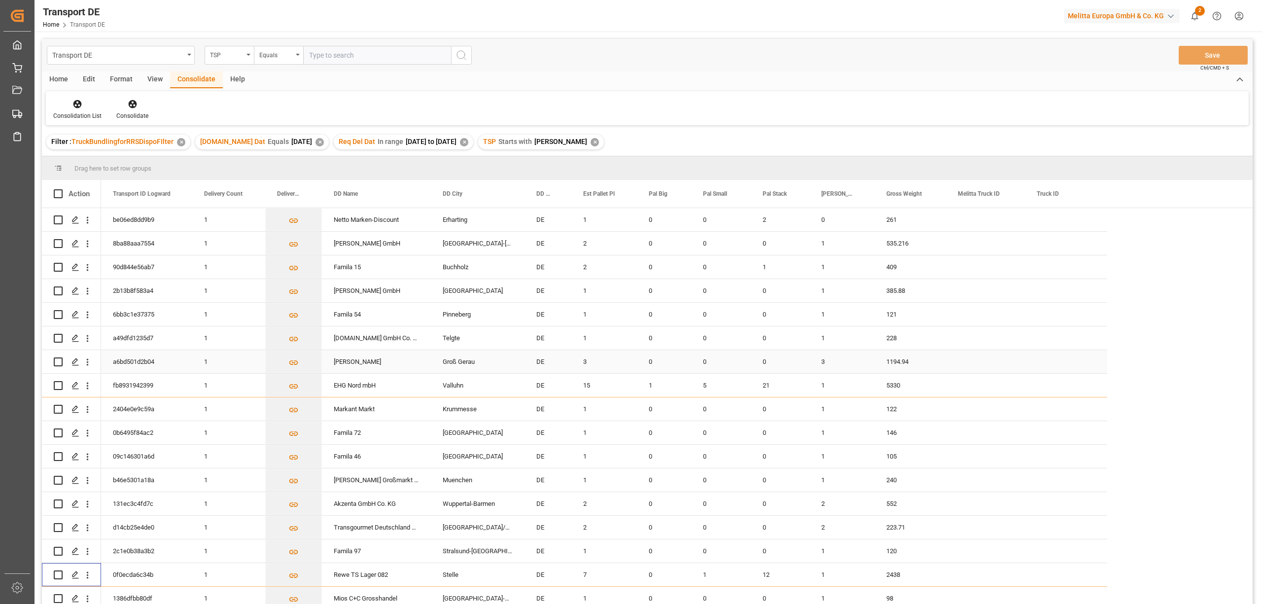
click at [58, 363] on input "Press Space to toggle row selection (unchecked)" at bounding box center [58, 361] width 9 height 9
checkbox input "true"
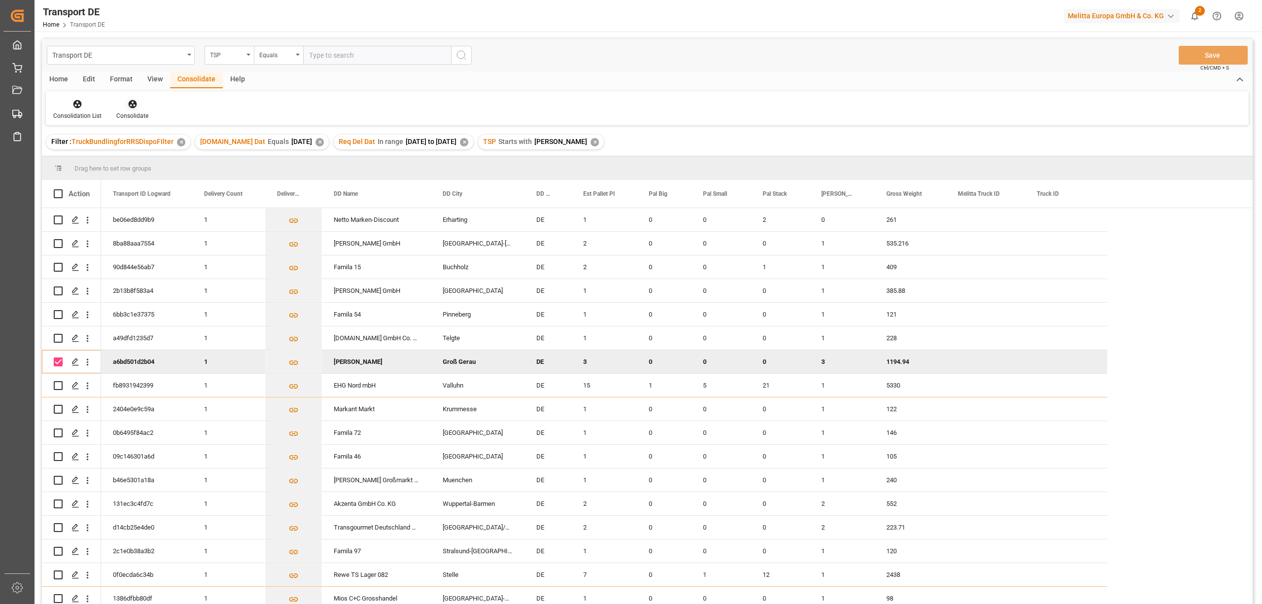
click at [130, 102] on icon at bounding box center [132, 104] width 8 height 8
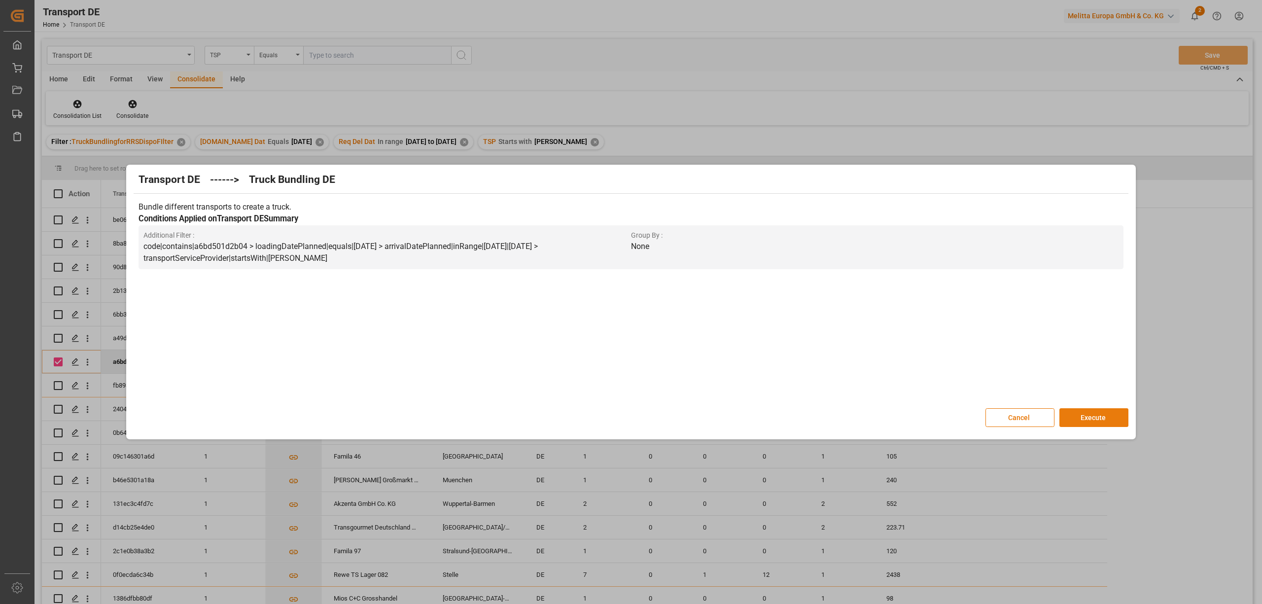
click at [1097, 420] on button "Execute" at bounding box center [1093, 417] width 69 height 19
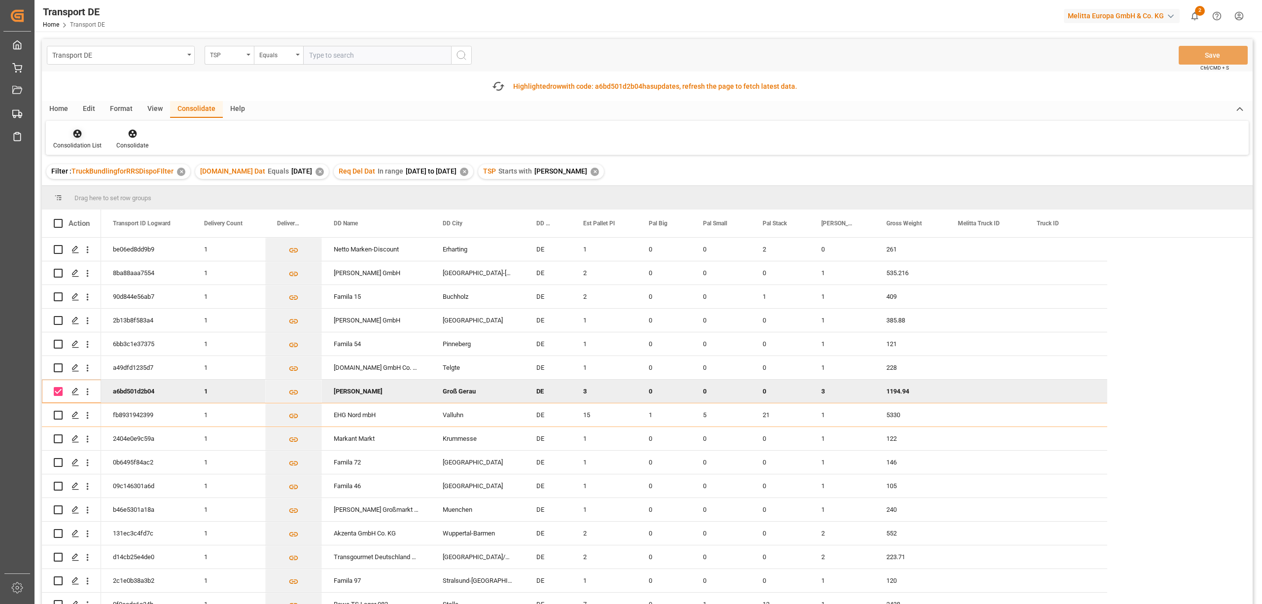
click at [73, 141] on div "Consolidation List" at bounding box center [77, 145] width 48 height 9
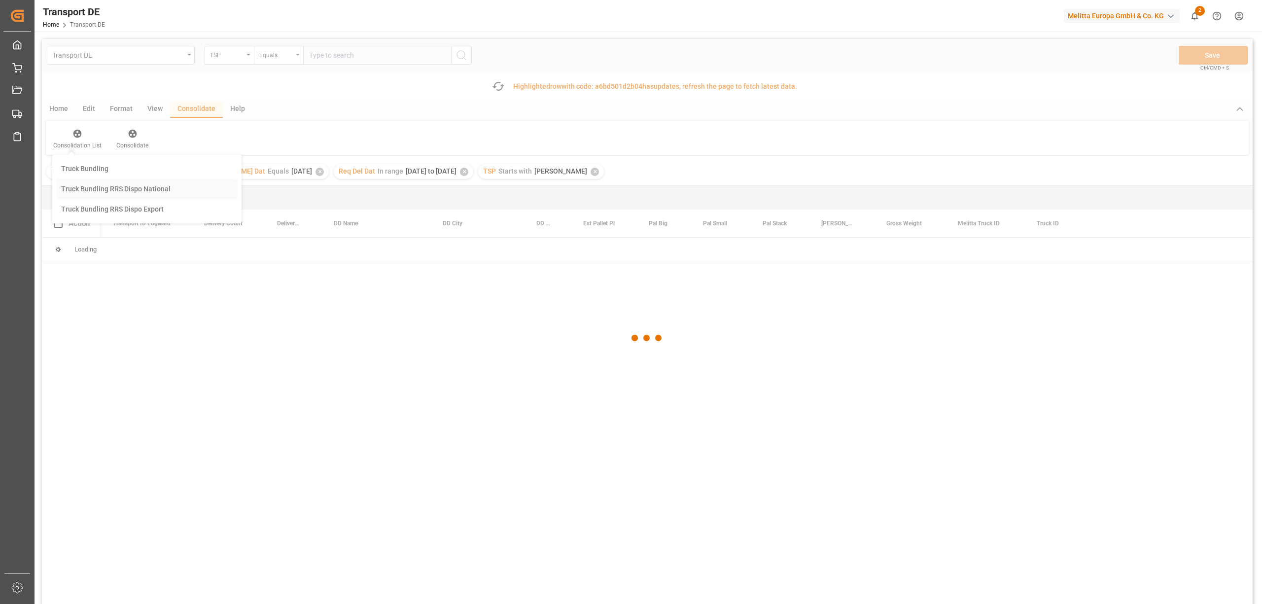
click at [91, 192] on div "Transport DE TSP Equals Save Ctrl/CMD + S Fetch latest updates Highlighted row …" at bounding box center [647, 349] width 1211 height 621
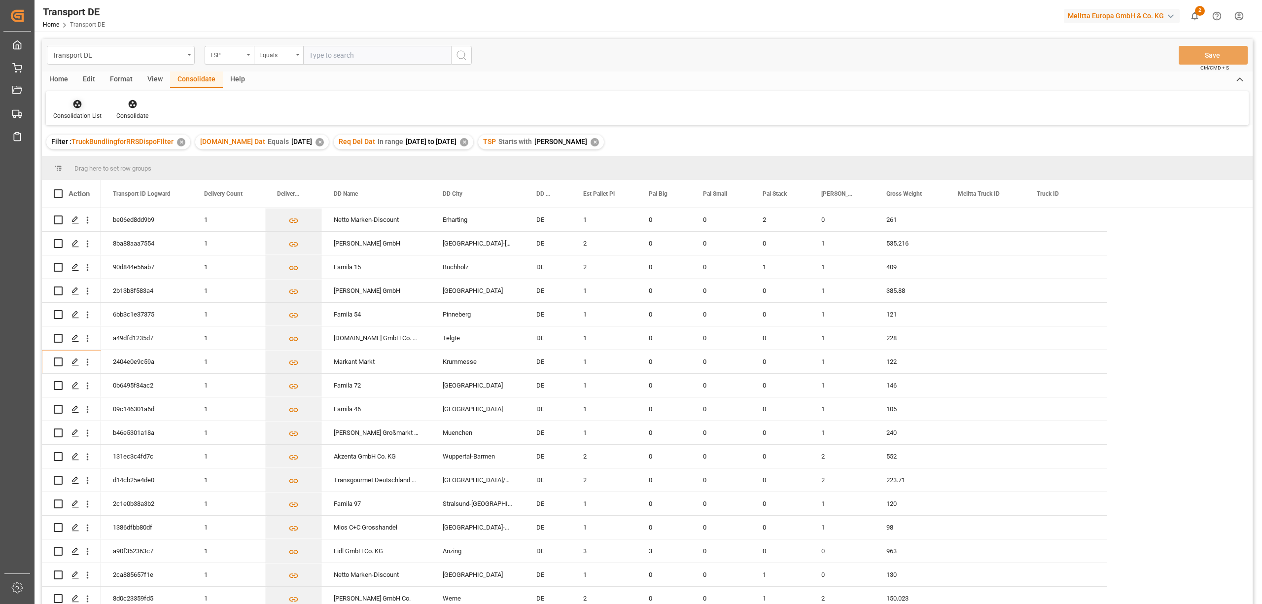
click at [85, 111] on div "Consolidation List" at bounding box center [77, 115] width 48 height 9
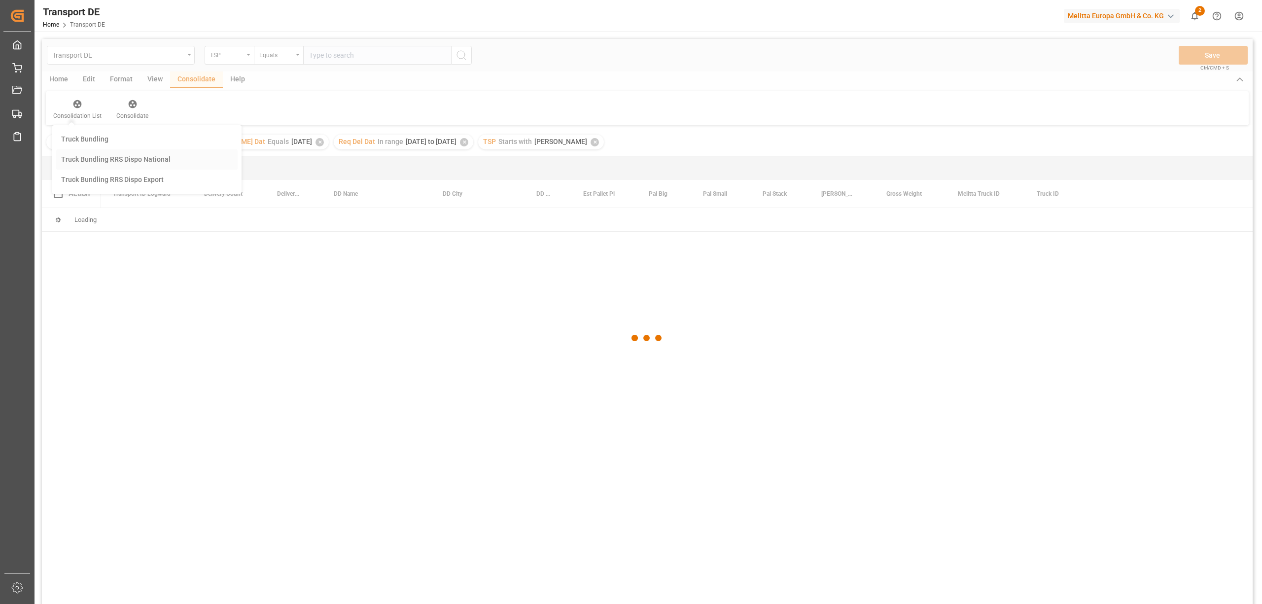
click at [119, 159] on div "Transport DE TSP Equals Save Ctrl/CMD + S Home Edit Format View Consolidate Hel…" at bounding box center [647, 334] width 1211 height 591
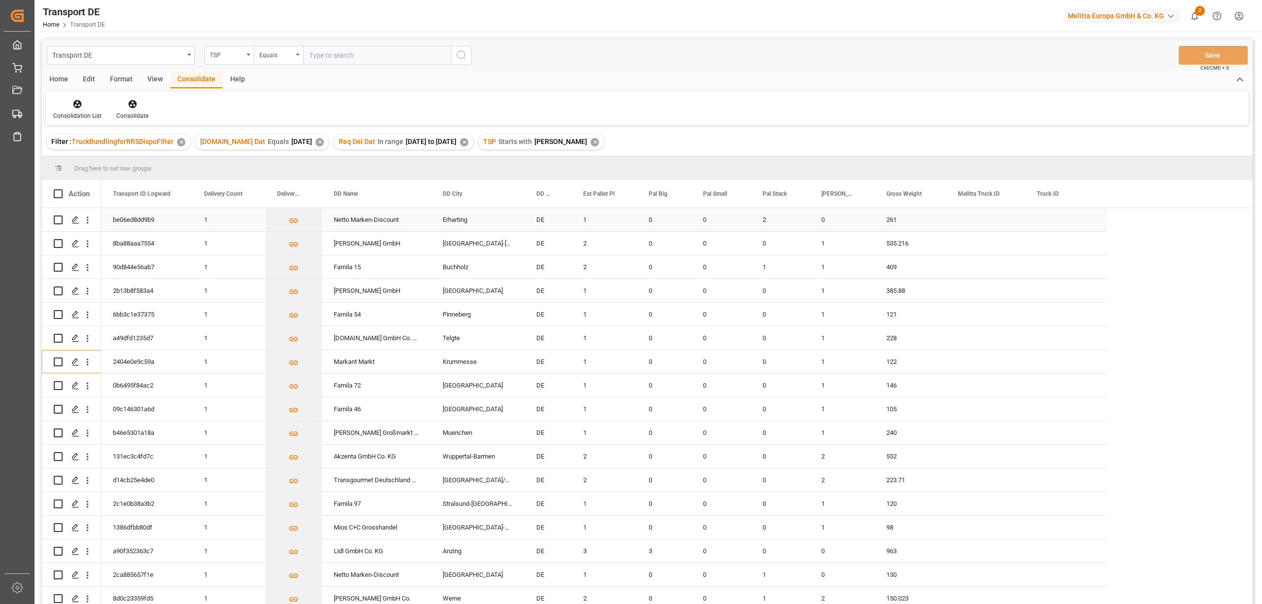
click at [56, 221] on input "Press Space to toggle row selection (unchecked)" at bounding box center [58, 219] width 9 height 9
checkbox input "true"
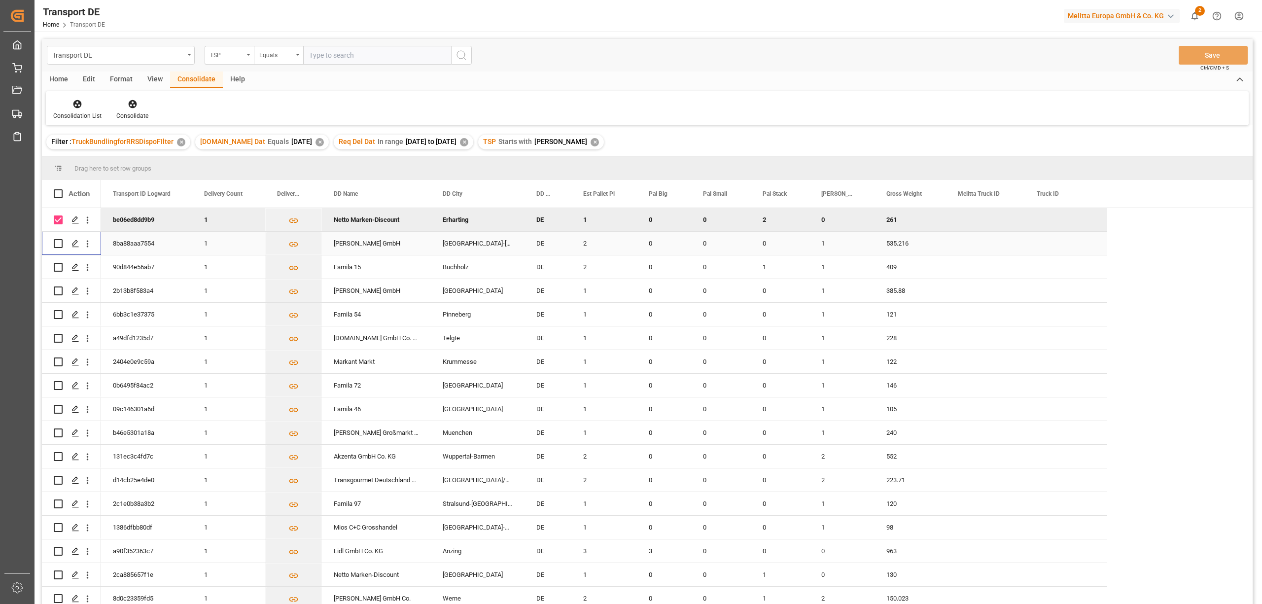
click at [60, 241] on input "Press Space to toggle row selection (unchecked)" at bounding box center [58, 243] width 9 height 9
checkbox input "true"
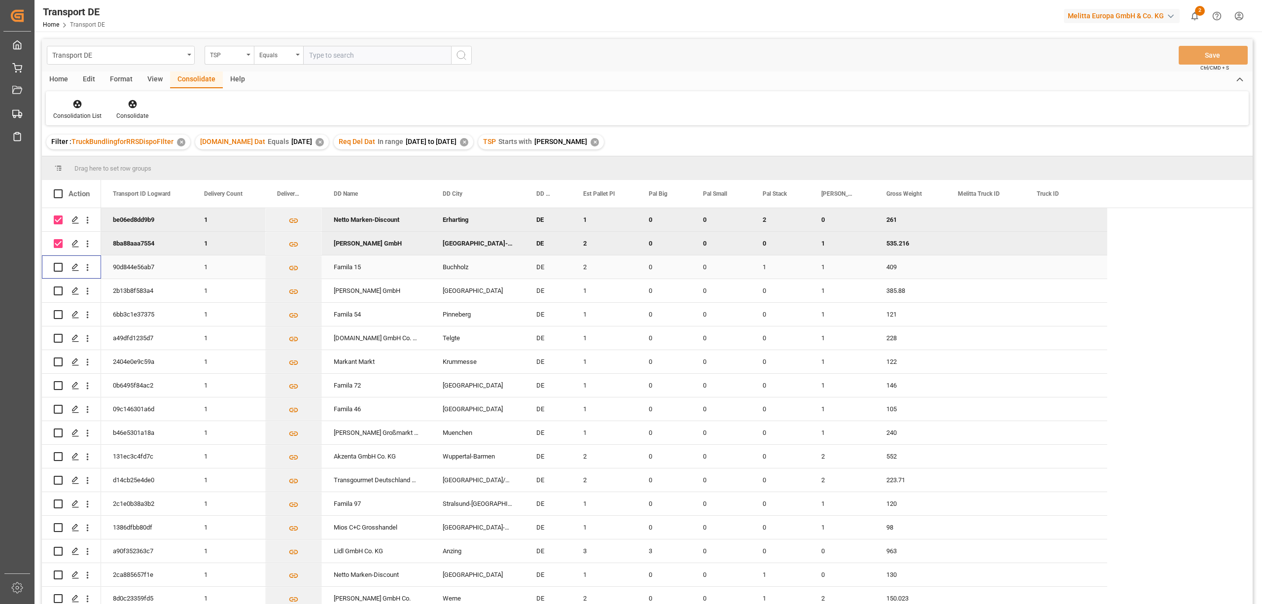
click at [56, 266] on input "Press Space to toggle row selection (unchecked)" at bounding box center [58, 267] width 9 height 9
checkbox input "true"
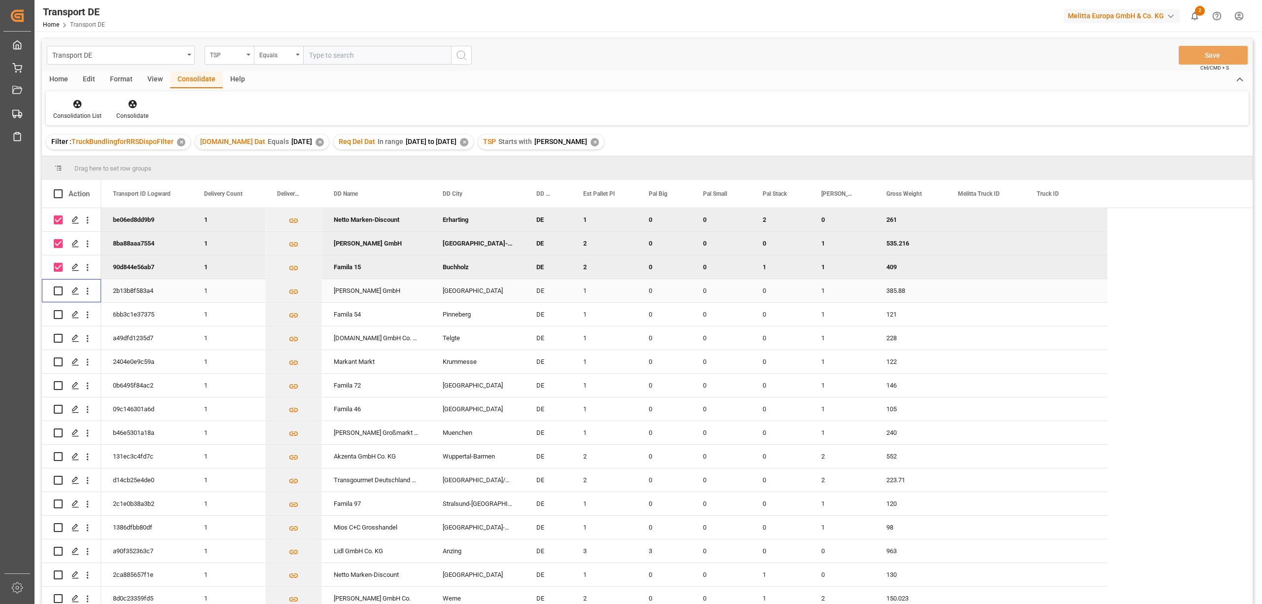
click at [55, 292] on input "Press Space to toggle row selection (unchecked)" at bounding box center [58, 290] width 9 height 9
checkbox input "true"
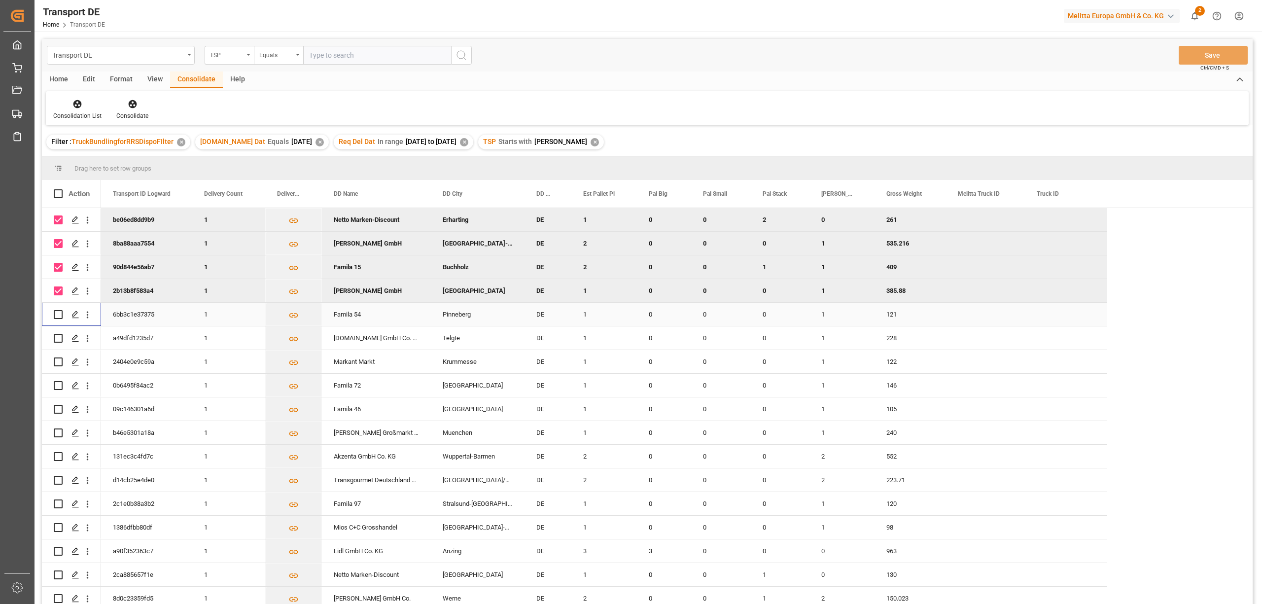
click at [56, 312] on input "Press Space to toggle row selection (unchecked)" at bounding box center [58, 314] width 9 height 9
checkbox input "true"
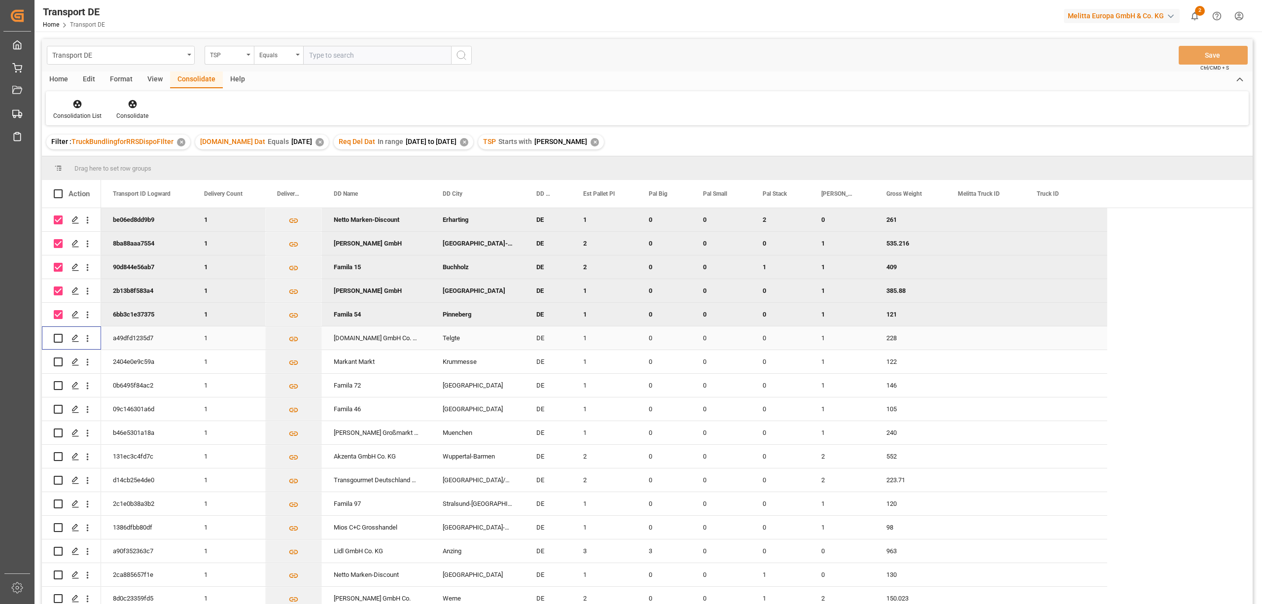
click at [56, 338] on input "Press Space to toggle row selection (unchecked)" at bounding box center [58, 338] width 9 height 9
checkbox input "true"
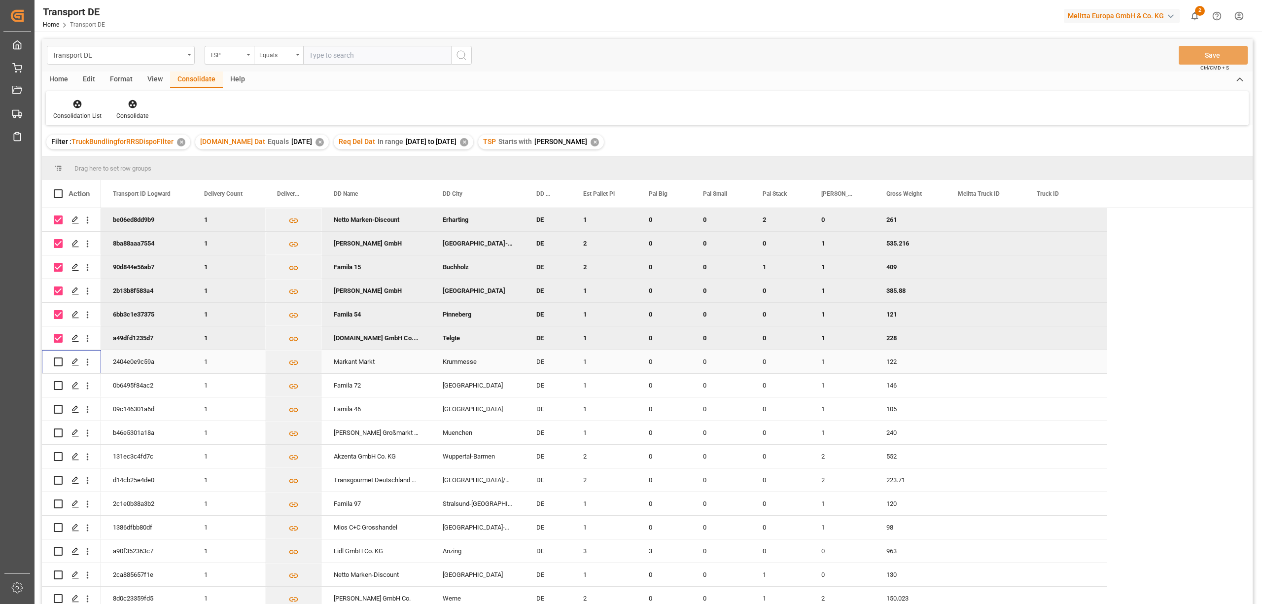
click at [59, 361] on input "Press Space to toggle row selection (unchecked)" at bounding box center [58, 361] width 9 height 9
checkbox input "true"
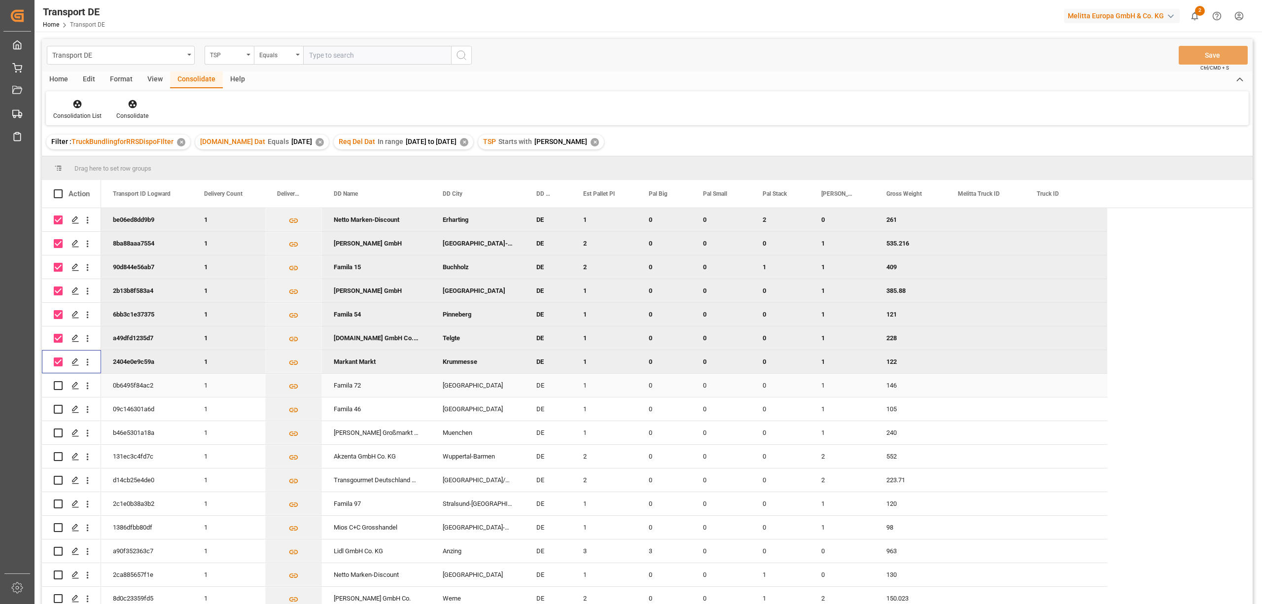
click at [57, 385] on input "Press Space to toggle row selection (unchecked)" at bounding box center [58, 385] width 9 height 9
checkbox input "true"
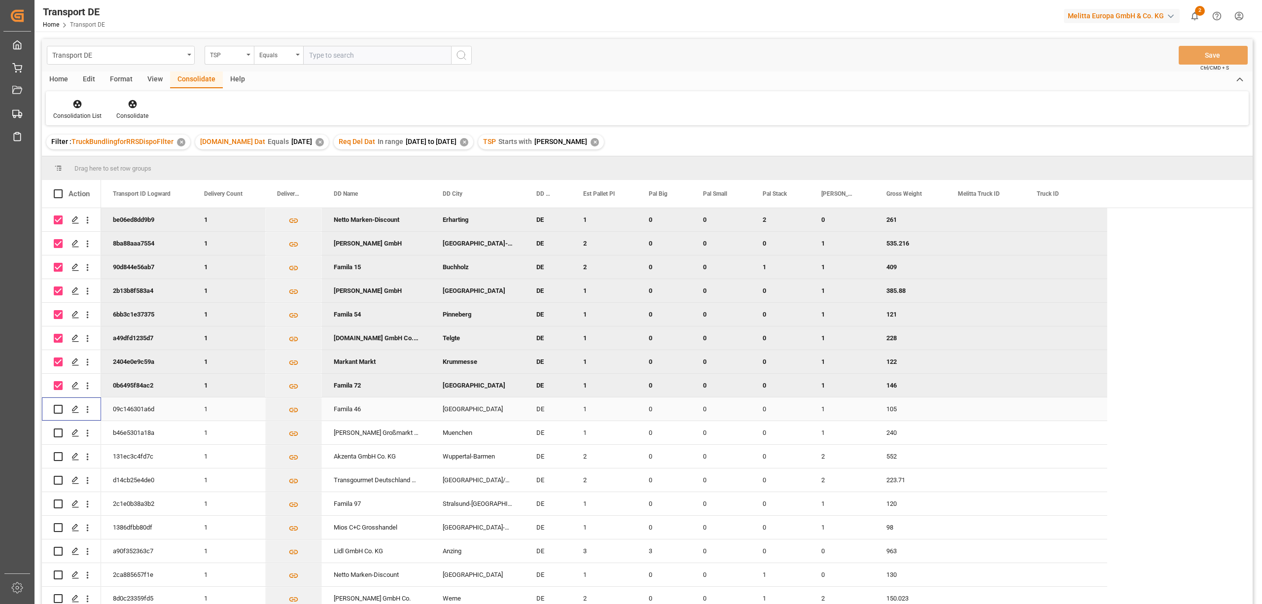
click at [56, 411] on input "Press Space to toggle row selection (unchecked)" at bounding box center [58, 409] width 9 height 9
checkbox input "true"
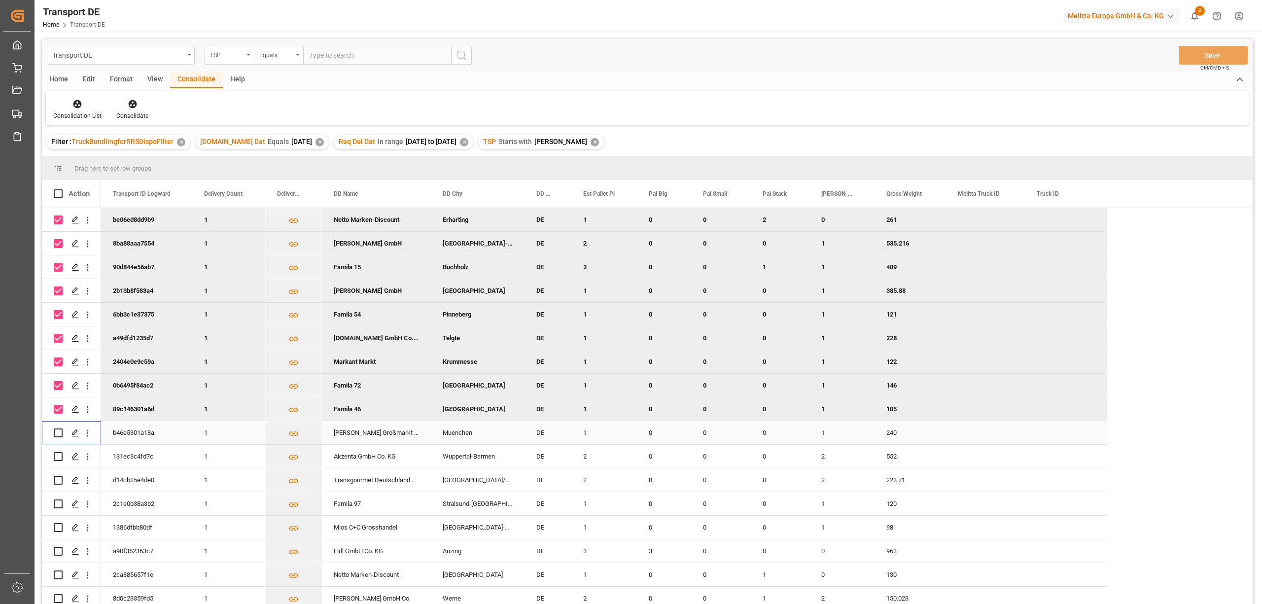
click at [56, 434] on input "Press Space to toggle row selection (unchecked)" at bounding box center [58, 432] width 9 height 9
checkbox input "true"
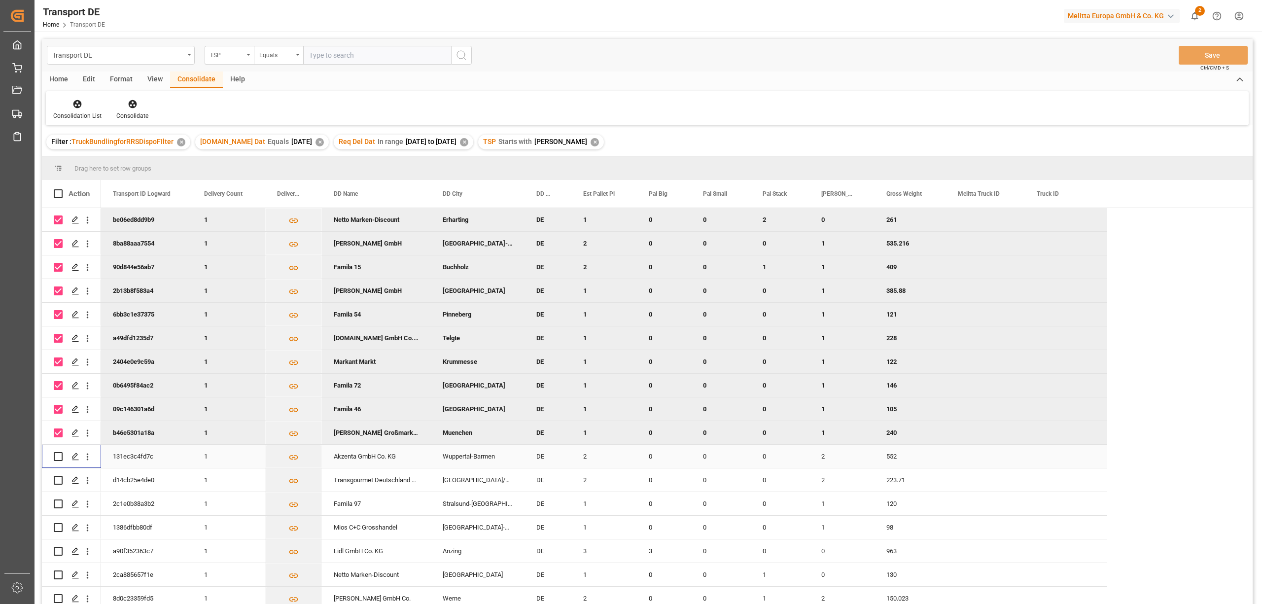
click at [56, 456] on input "Press Space to toggle row selection (unchecked)" at bounding box center [58, 456] width 9 height 9
checkbox input "true"
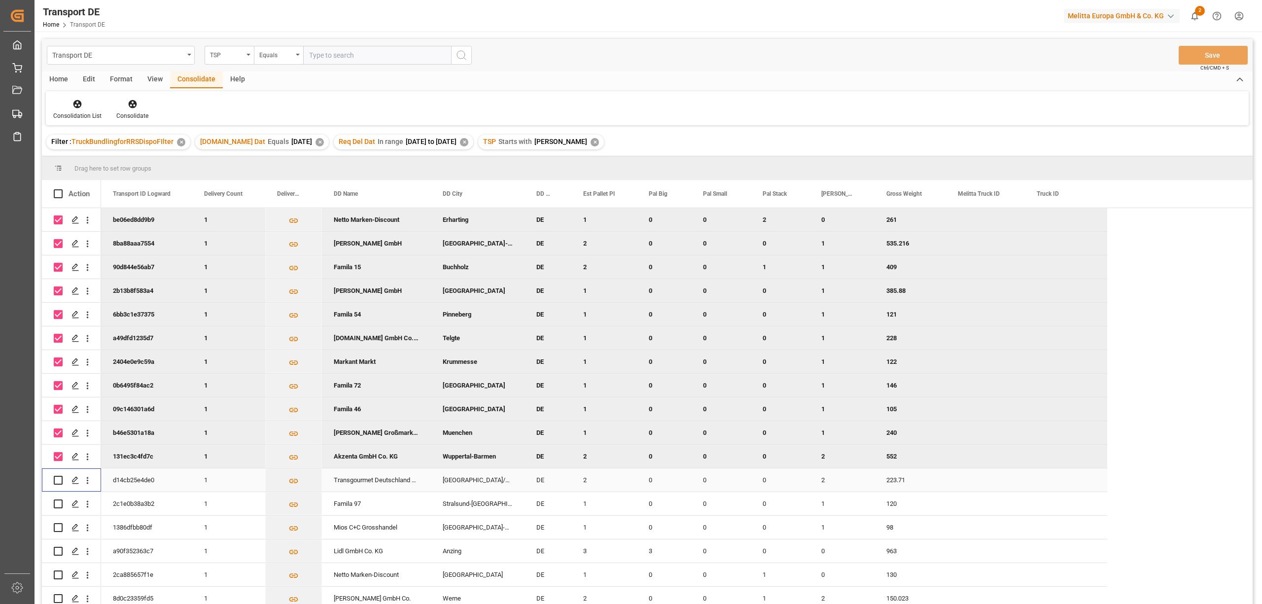
click at [58, 478] on input "Press Space to toggle row selection (unchecked)" at bounding box center [58, 480] width 9 height 9
checkbox input "true"
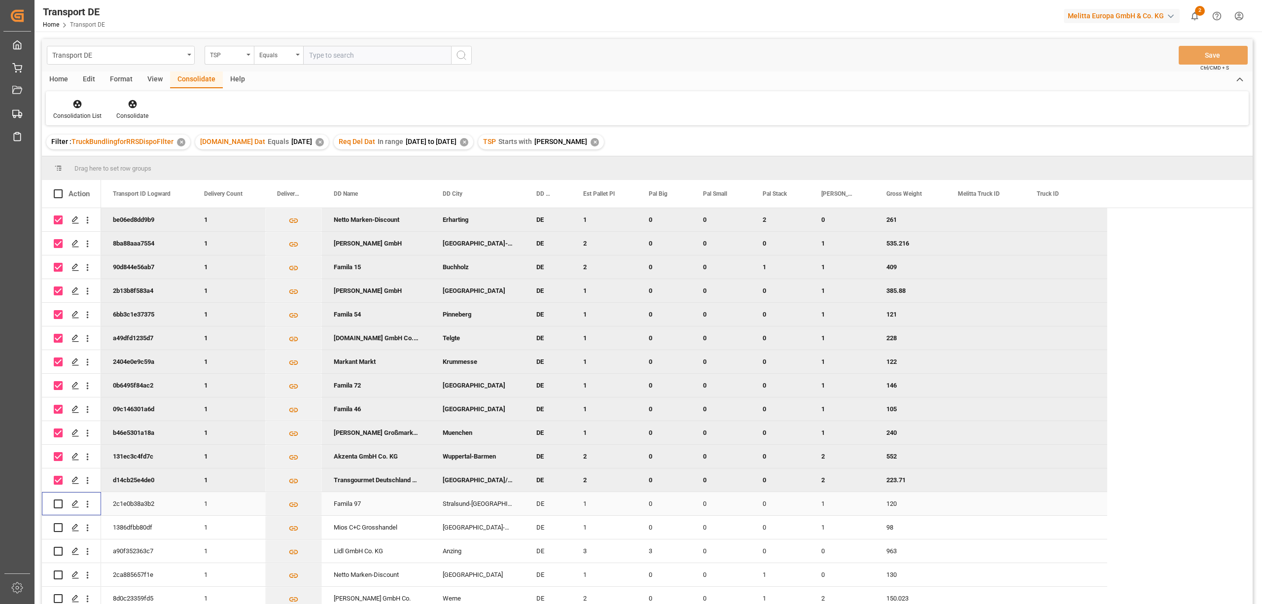
click at [56, 505] on input "Press Space to toggle row selection (unchecked)" at bounding box center [58, 503] width 9 height 9
checkbox input "true"
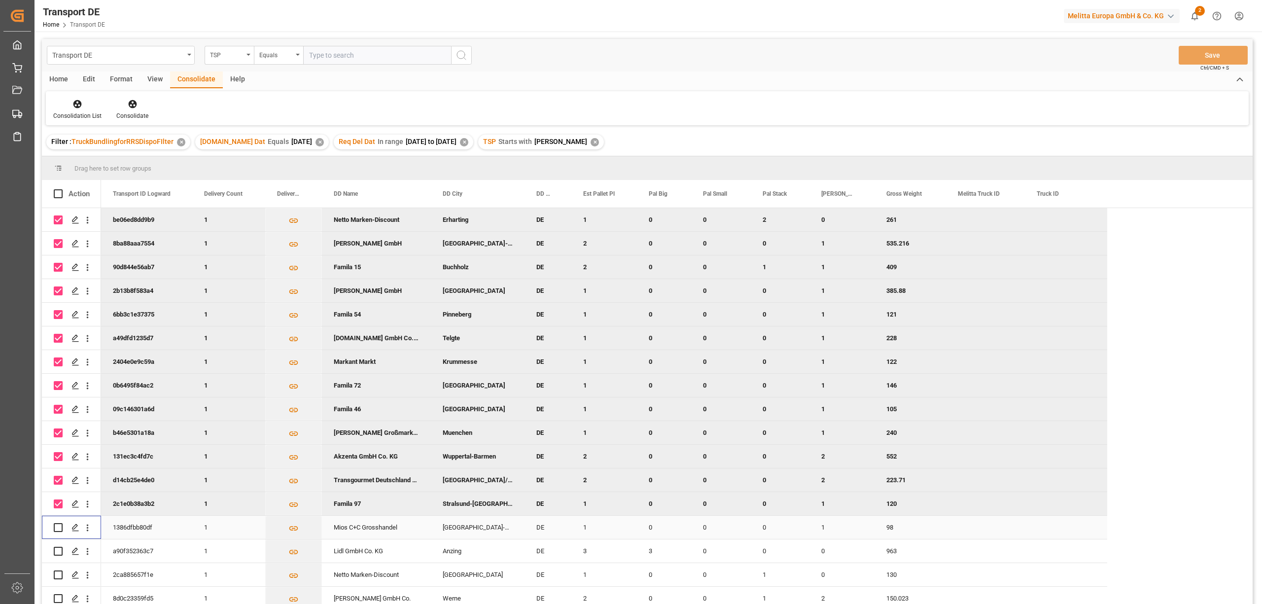
click at [56, 525] on input "Press Space to toggle row selection (unchecked)" at bounding box center [58, 527] width 9 height 9
checkbox input "true"
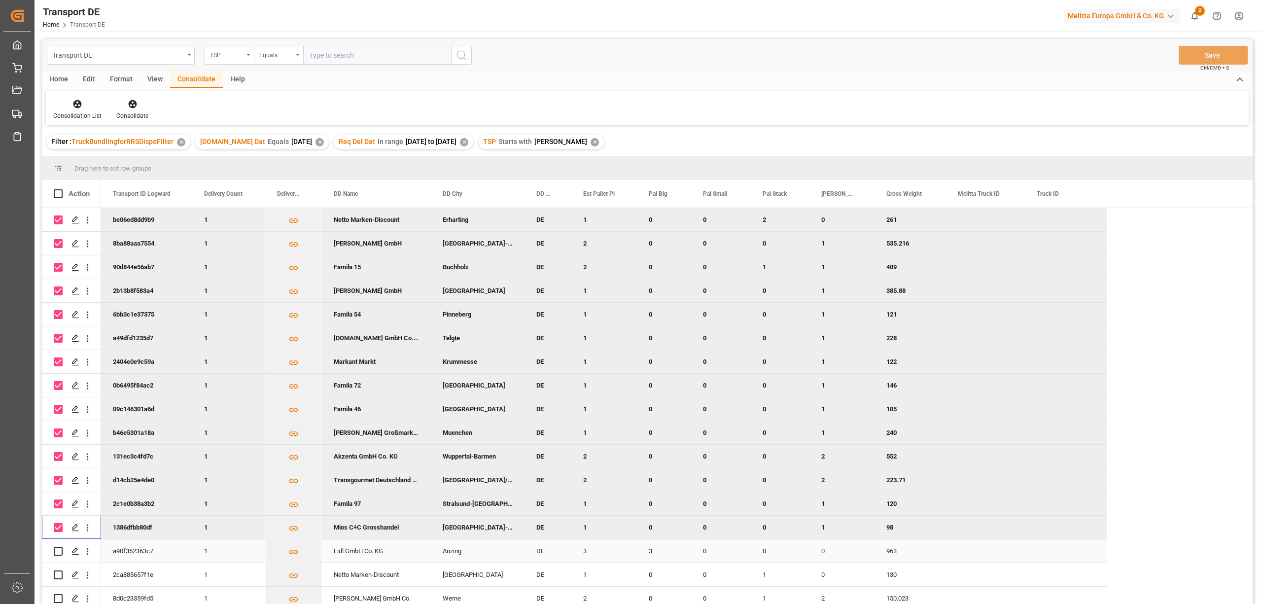
click at [60, 552] on input "Press Space to toggle row selection (unchecked)" at bounding box center [58, 551] width 9 height 9
checkbox input "true"
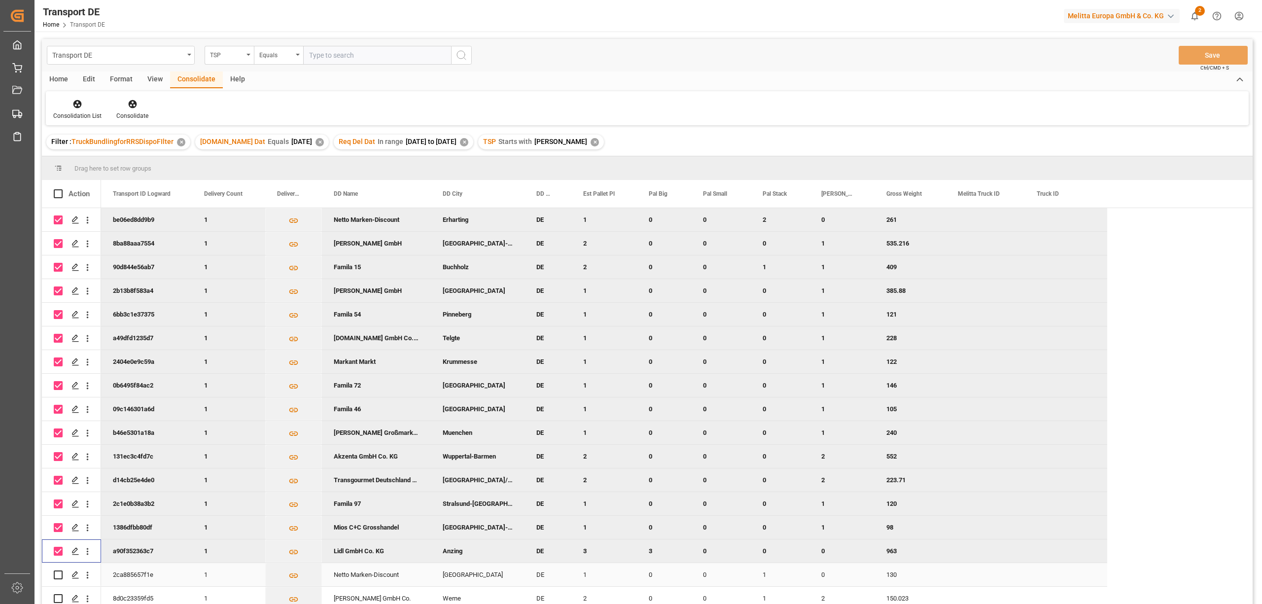
scroll to position [192, 0]
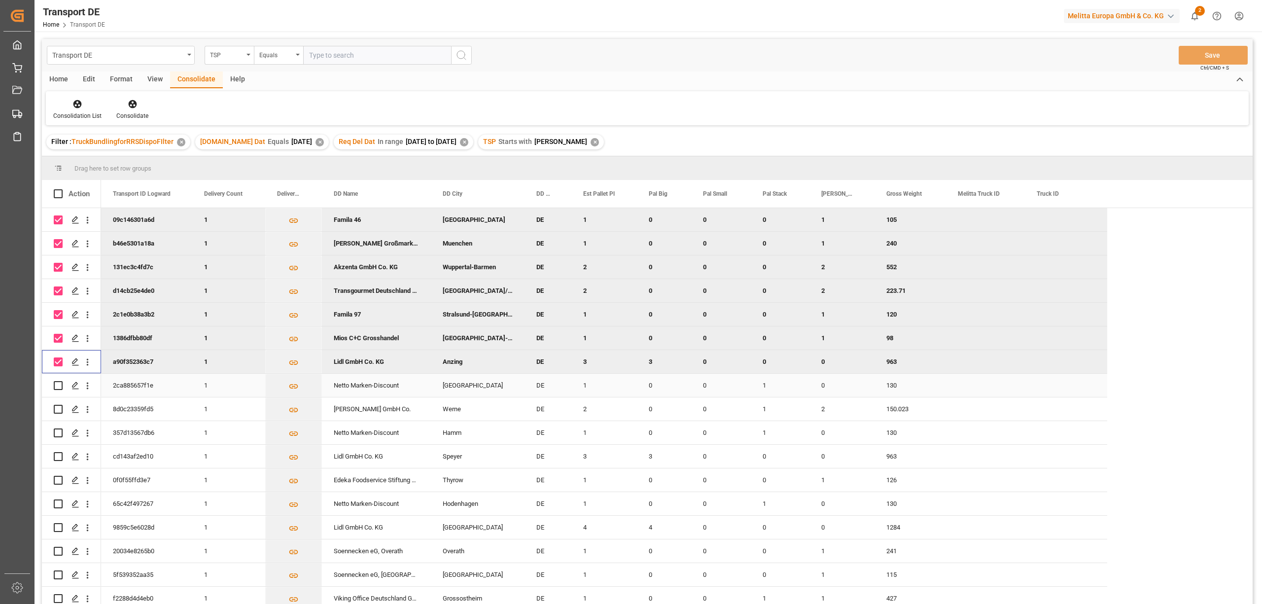
click at [57, 382] on input "Press Space to toggle row selection (unchecked)" at bounding box center [58, 385] width 9 height 9
checkbox input "true"
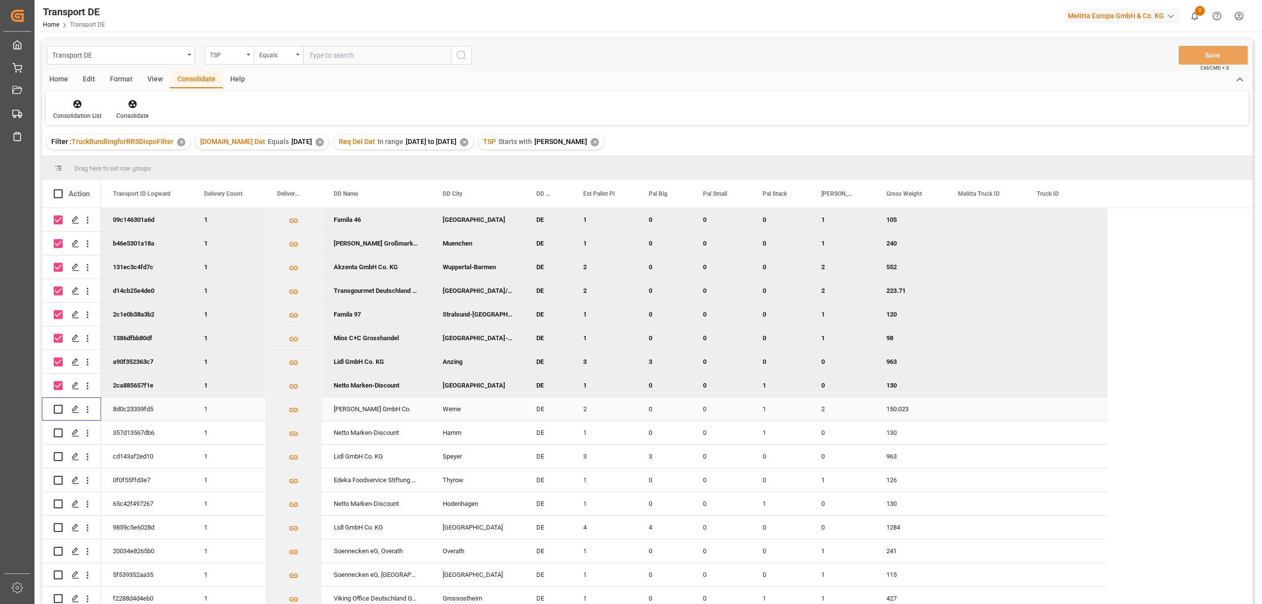
click at [56, 405] on input "Press Space to toggle row selection (unchecked)" at bounding box center [58, 409] width 9 height 9
checkbox input "true"
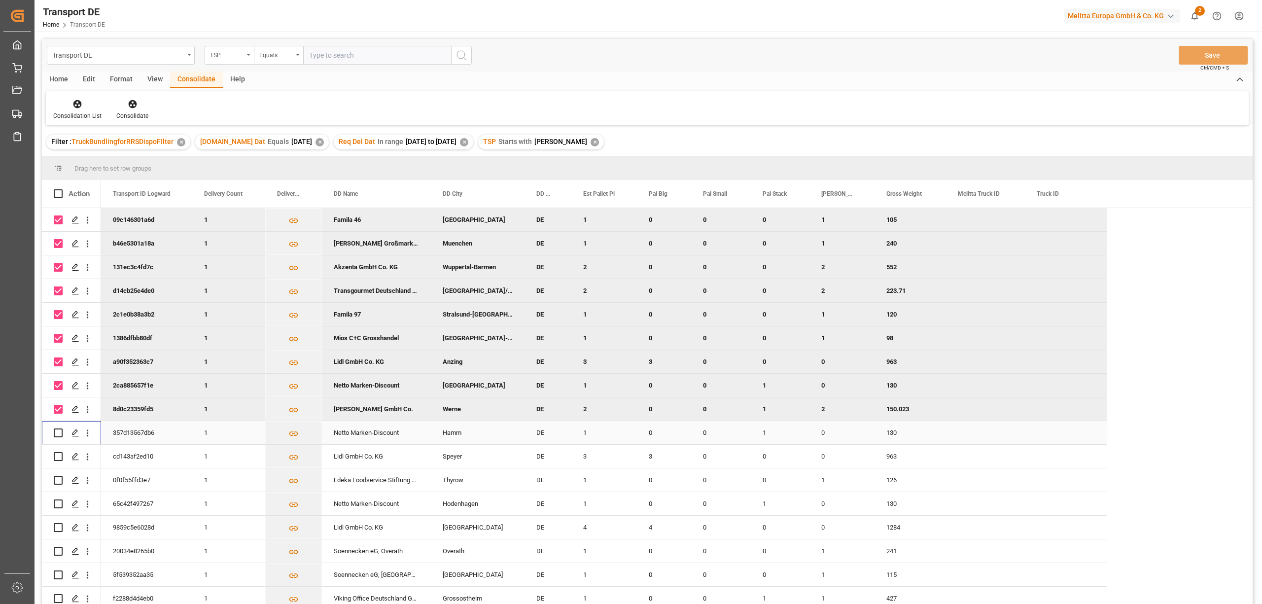
click at [54, 430] on input "Press Space to toggle row selection (unchecked)" at bounding box center [58, 432] width 9 height 9
checkbox input "true"
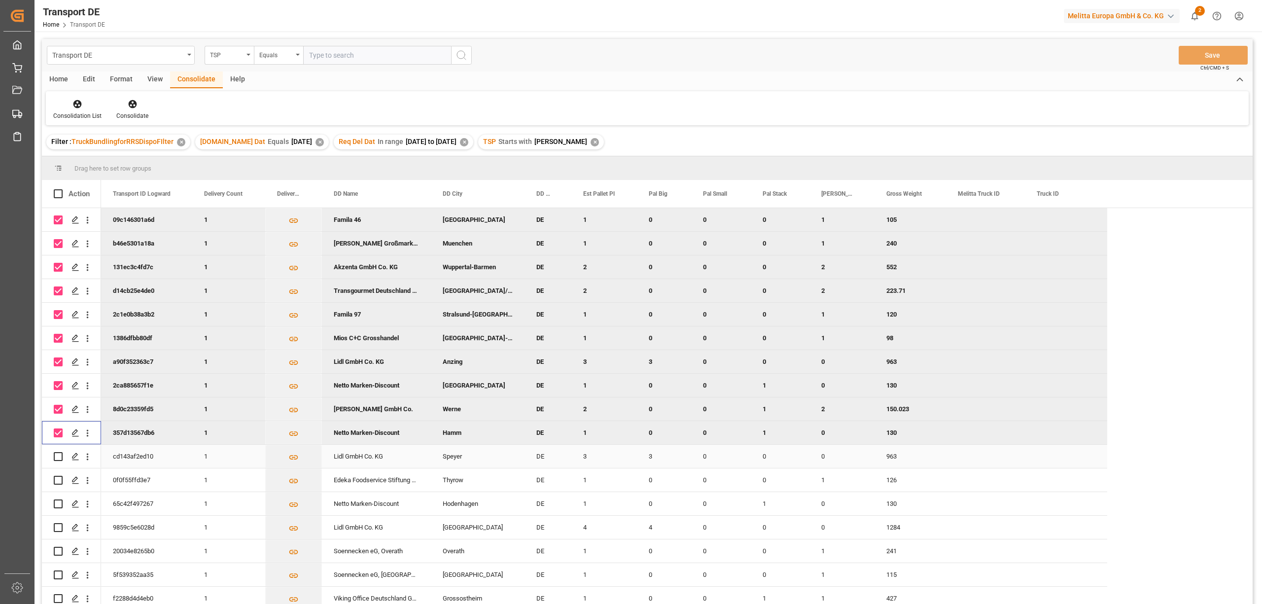
click at [58, 454] on input "Press Space to toggle row selection (unchecked)" at bounding box center [58, 456] width 9 height 9
checkbox input "true"
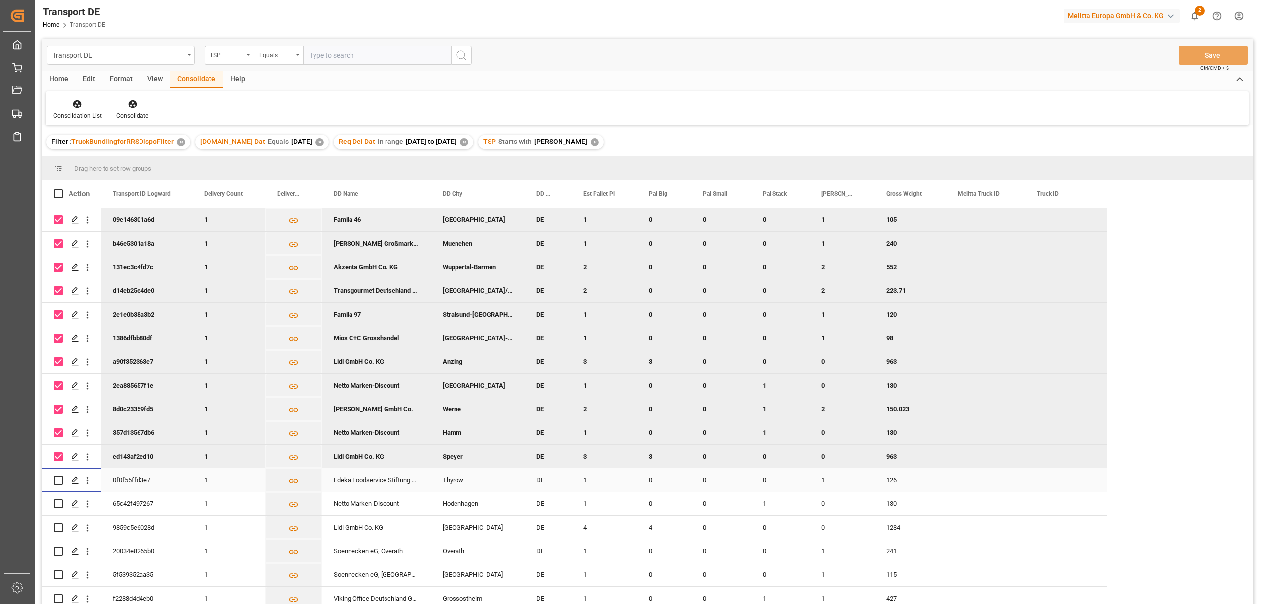
click at [59, 476] on input "Press Space to toggle row selection (unchecked)" at bounding box center [58, 480] width 9 height 9
checkbox input "true"
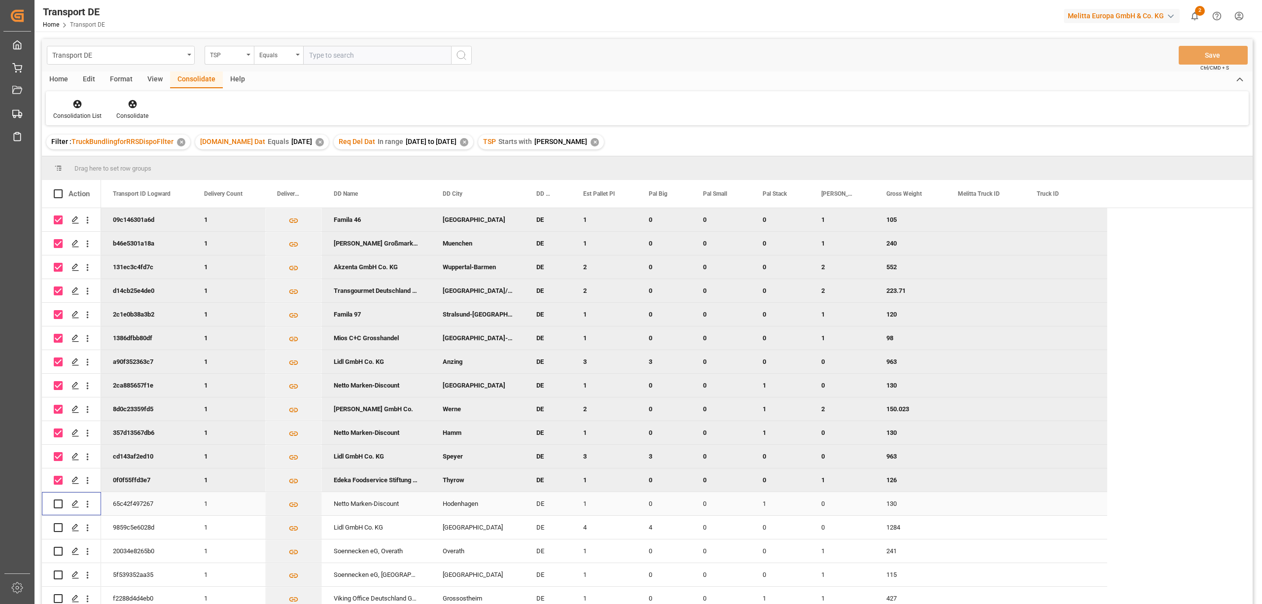
click at [57, 500] on input "Press Space to toggle row selection (unchecked)" at bounding box center [58, 503] width 9 height 9
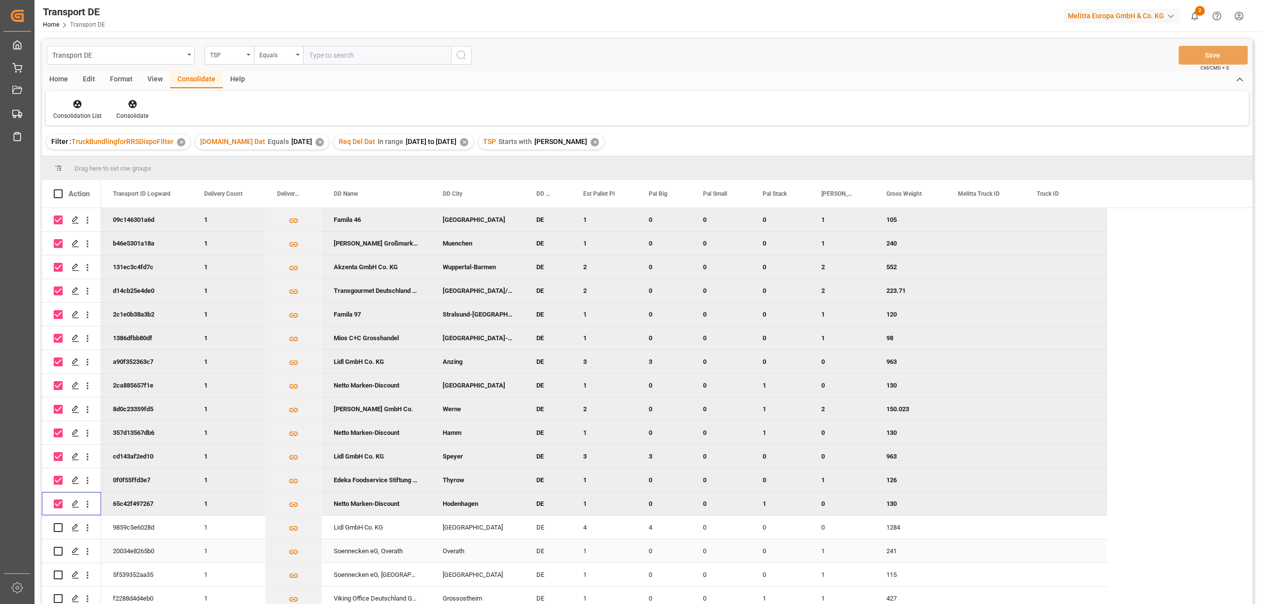
scroll to position [146, 0]
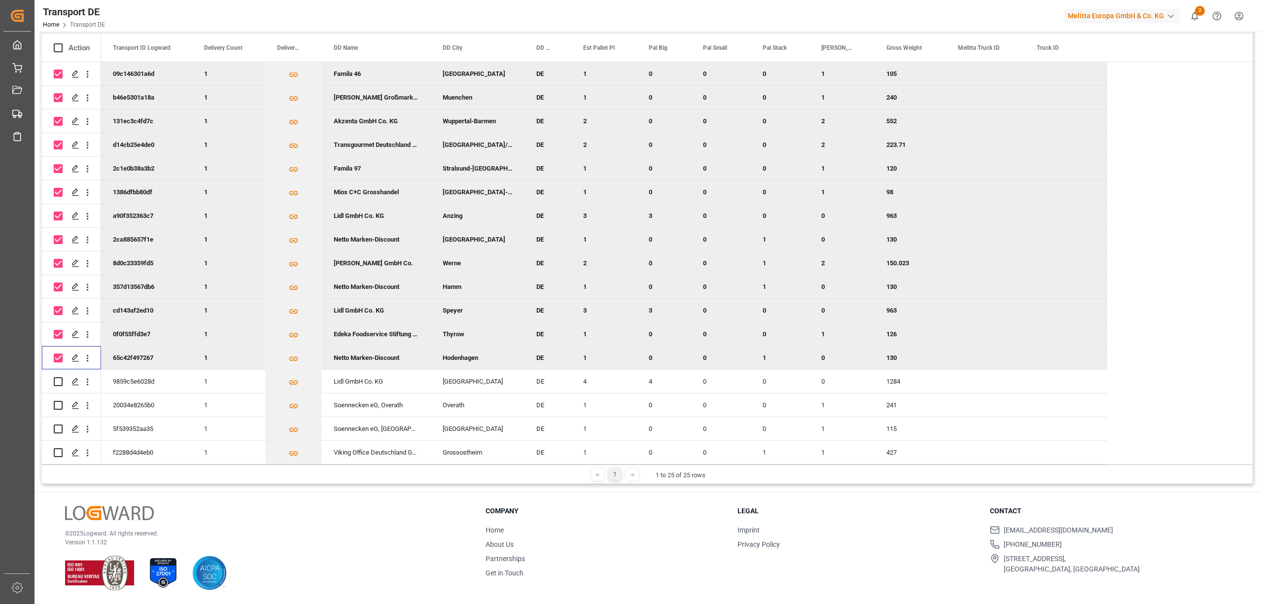
click at [56, 355] on input "Press Space to toggle row selection (checked)" at bounding box center [58, 357] width 9 height 9
checkbox input "false"
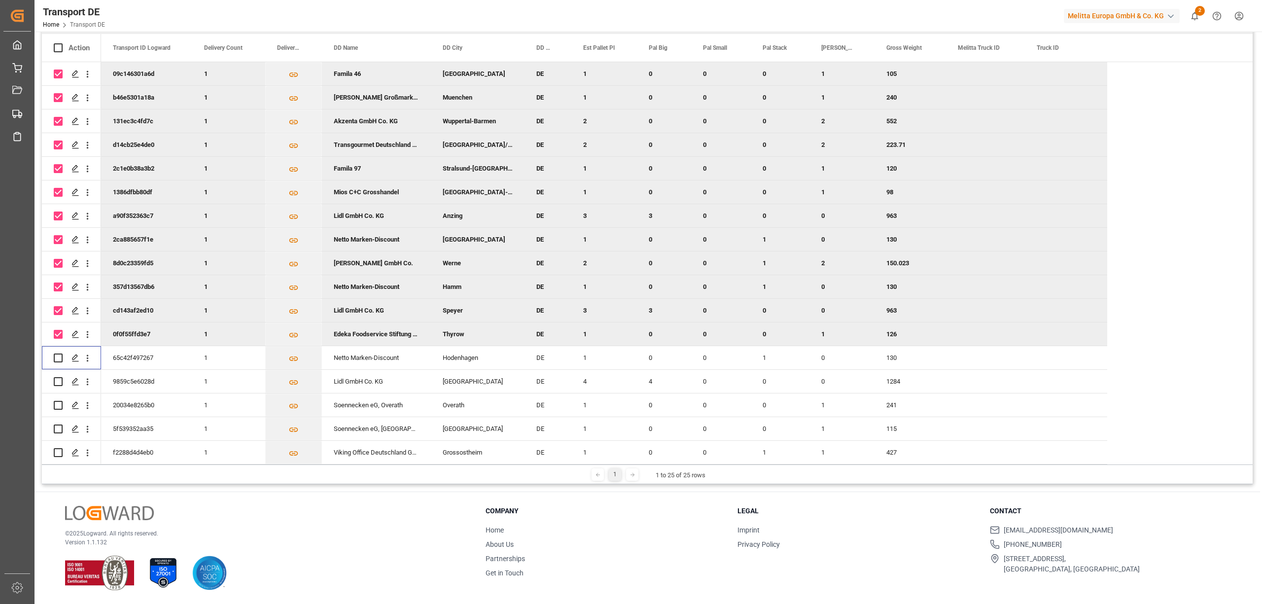
click at [58, 331] on input "Press Space to toggle row selection (checked)" at bounding box center [58, 334] width 9 height 9
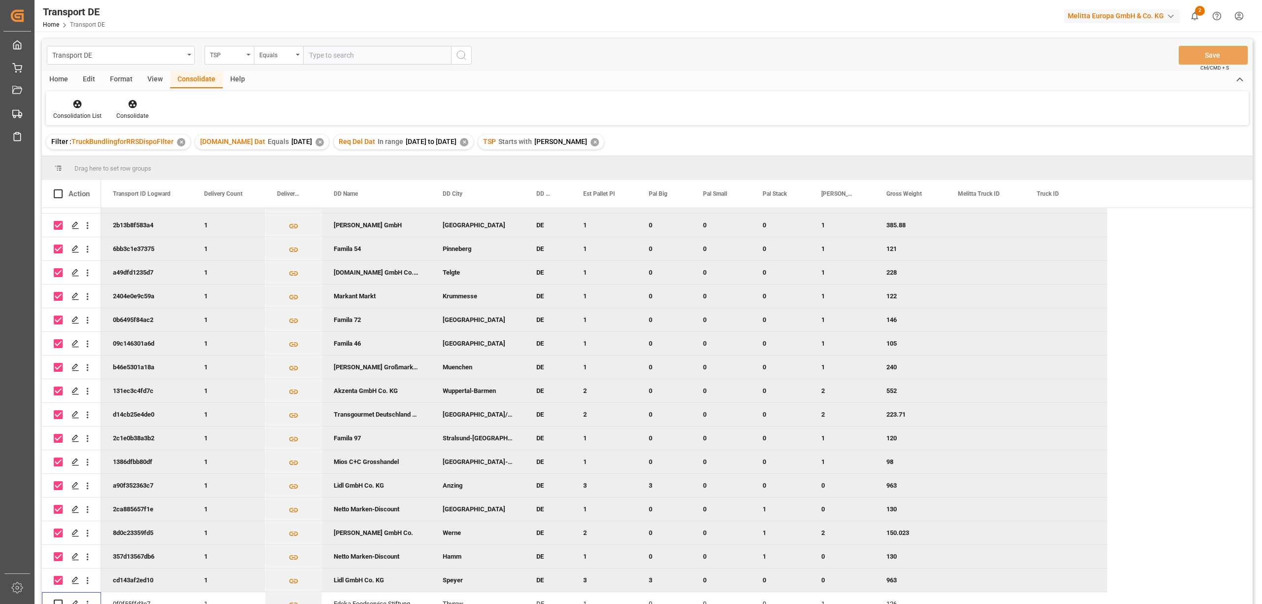
scroll to position [192, 0]
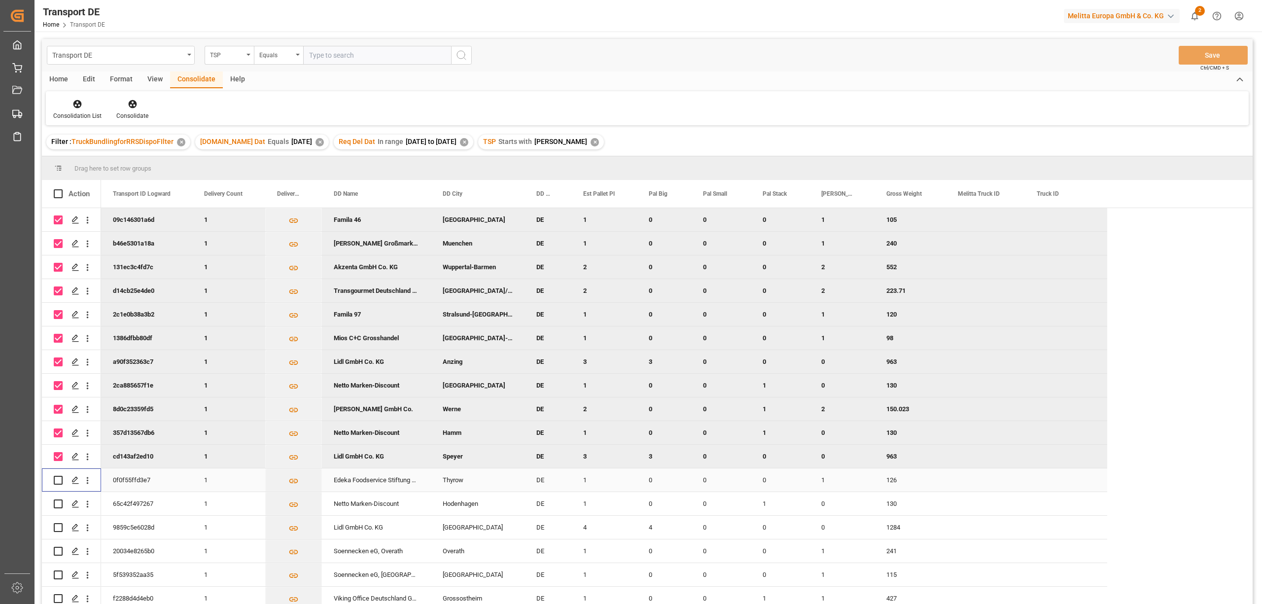
drag, startPoint x: 58, startPoint y: 476, endPoint x: 58, endPoint y: 494, distance: 18.2
click at [58, 476] on input "Press Space to toggle row selection (unchecked)" at bounding box center [58, 480] width 9 height 9
checkbox input "true"
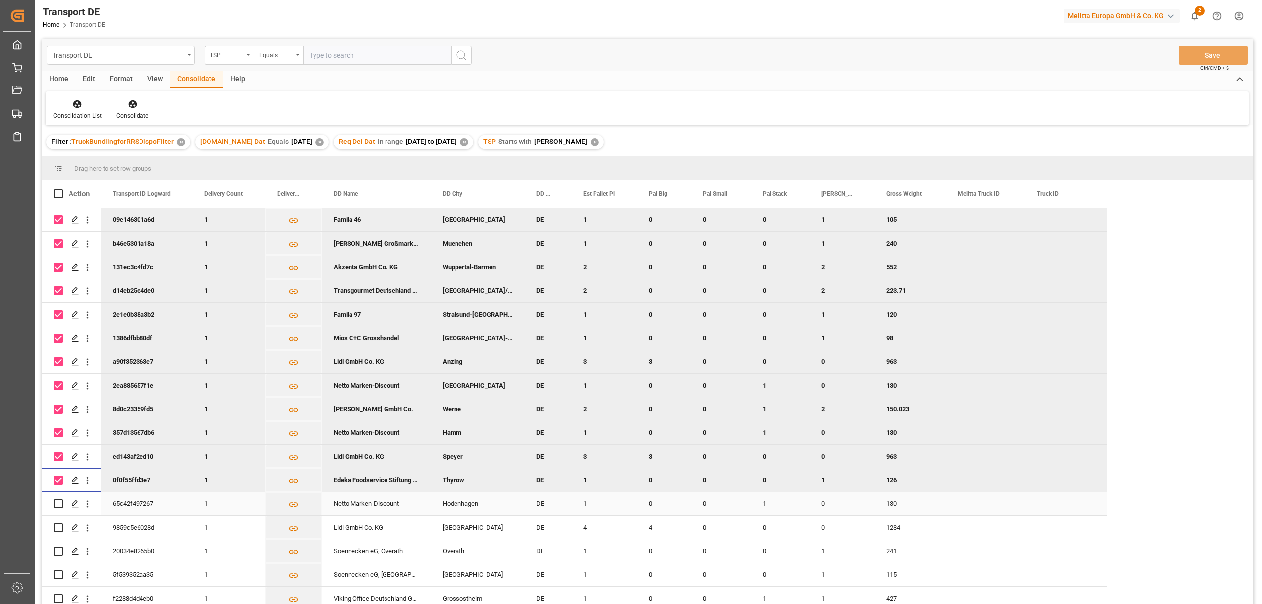
click at [58, 499] on input "Press Space to toggle row selection (unchecked)" at bounding box center [58, 503] width 9 height 9
checkbox input "true"
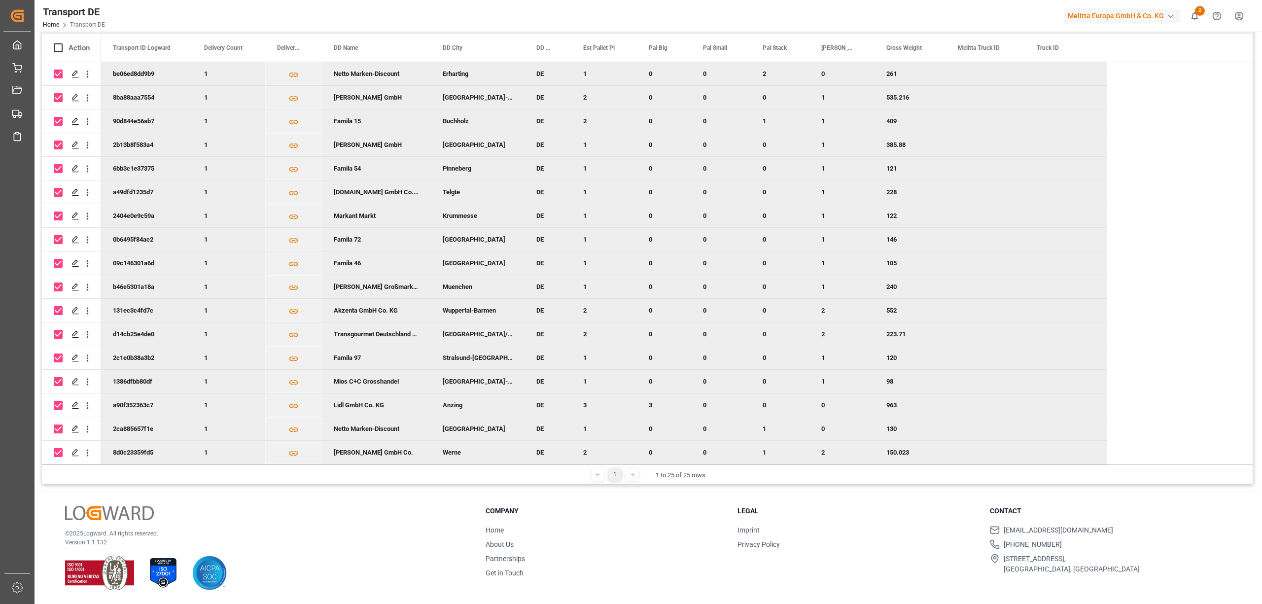
scroll to position [0, 0]
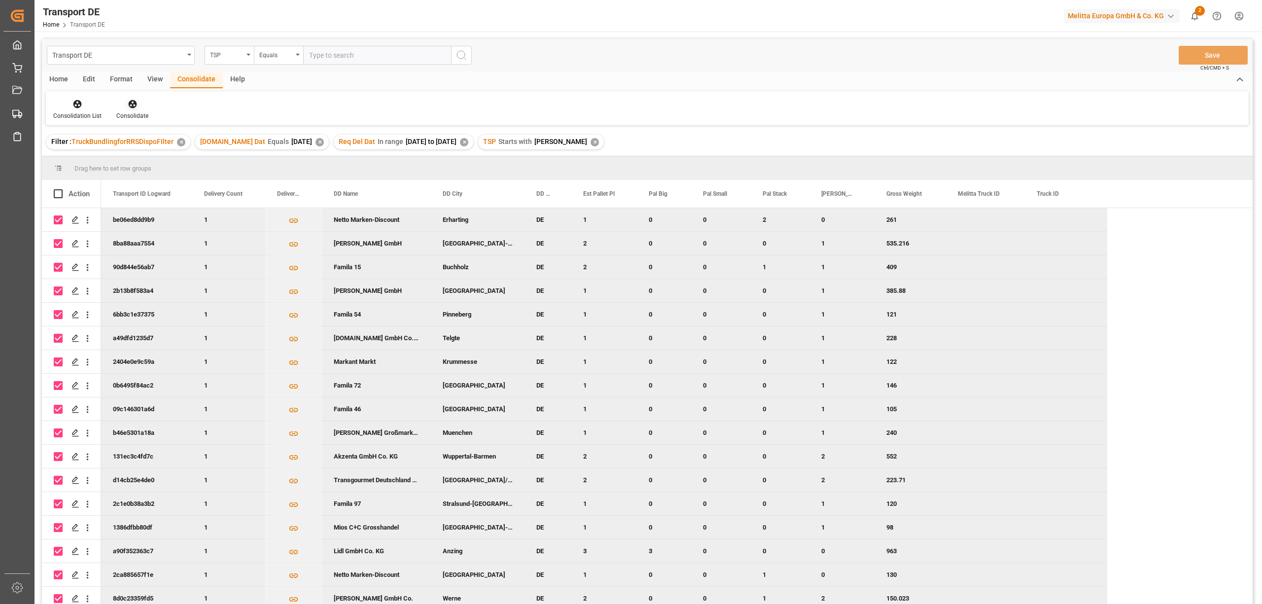
click at [132, 102] on icon at bounding box center [132, 104] width 8 height 8
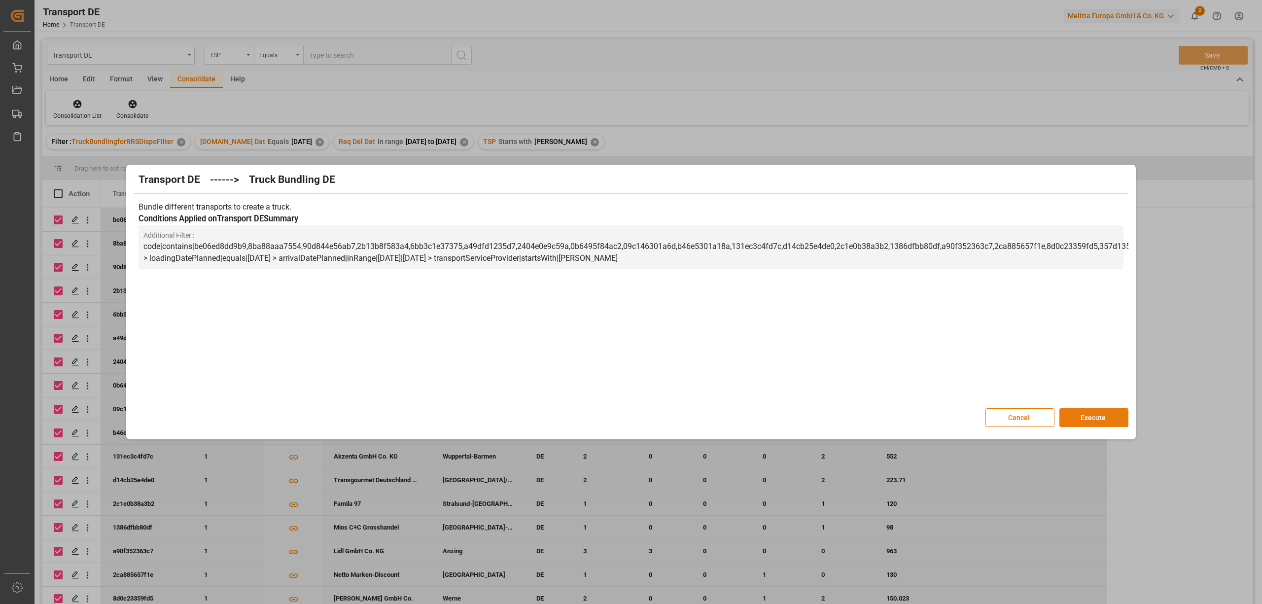
click at [1088, 420] on button "Execute" at bounding box center [1093, 417] width 69 height 19
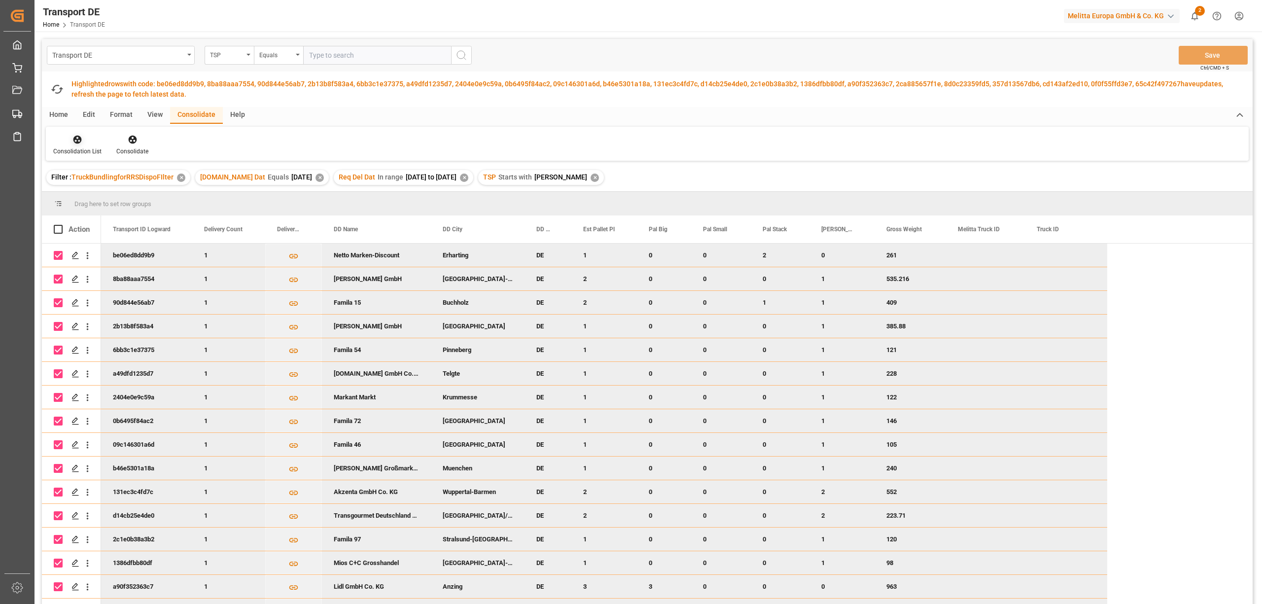
click at [77, 137] on icon at bounding box center [77, 140] width 10 height 10
click at [104, 198] on div "Transport DE TSP Equals Save Ctrl/CMD + S Fetch latest updates Highlighted rows…" at bounding box center [647, 352] width 1211 height 626
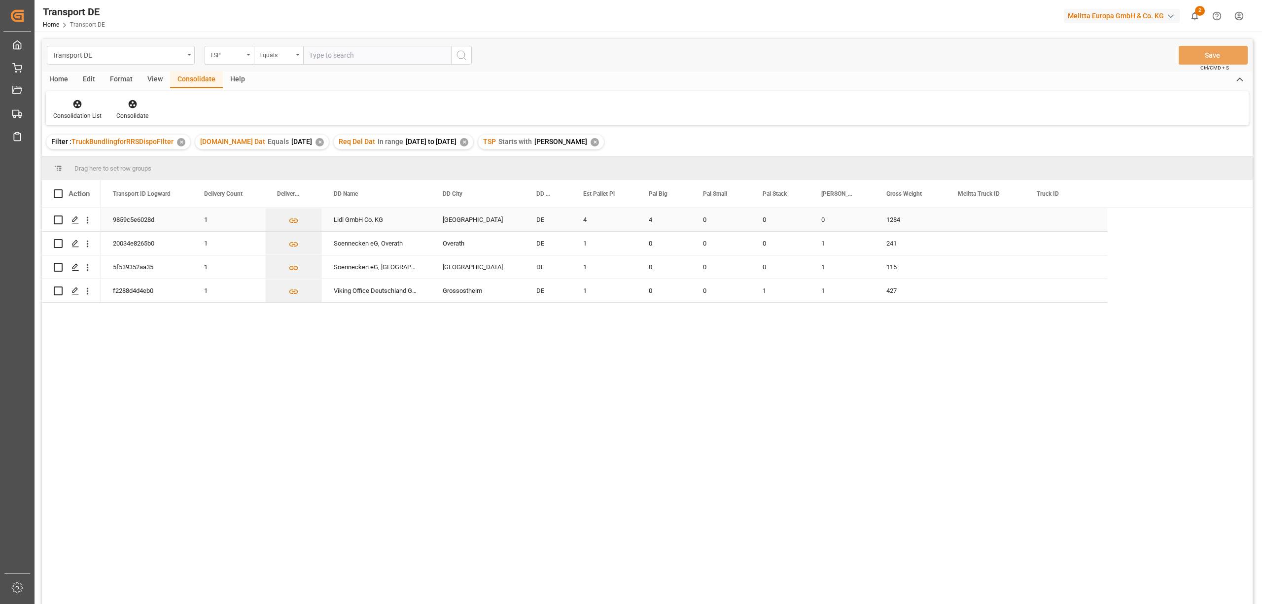
click at [58, 221] on input "Press Space to toggle row selection (unchecked)" at bounding box center [58, 219] width 9 height 9
checkbox input "true"
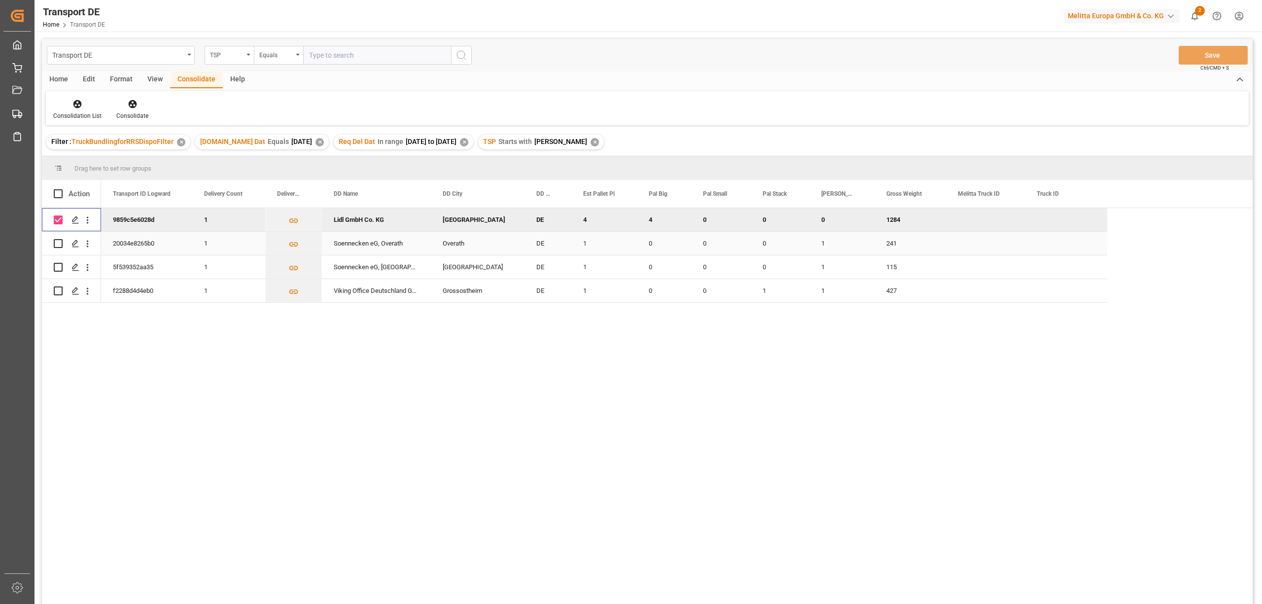
click at [56, 246] on input "Press Space to toggle row selection (unchecked)" at bounding box center [58, 243] width 9 height 9
checkbox input "true"
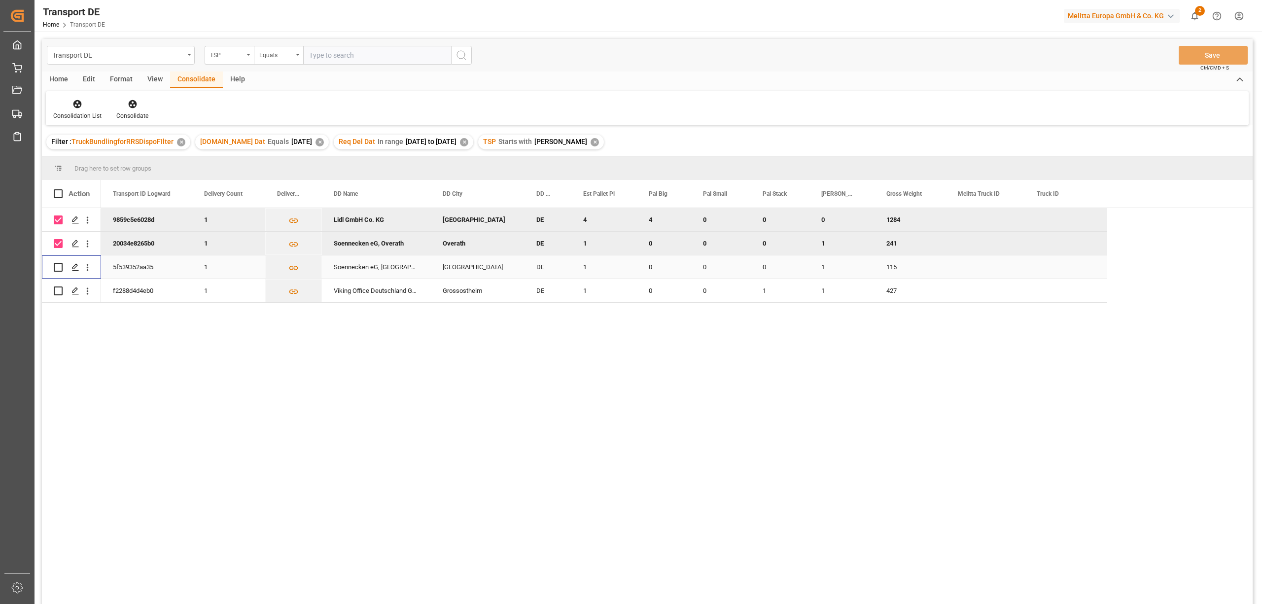
drag, startPoint x: 56, startPoint y: 268, endPoint x: 56, endPoint y: 301, distance: 32.5
click at [56, 269] on input "Press Space to toggle row selection (unchecked)" at bounding box center [58, 267] width 9 height 9
checkbox input "true"
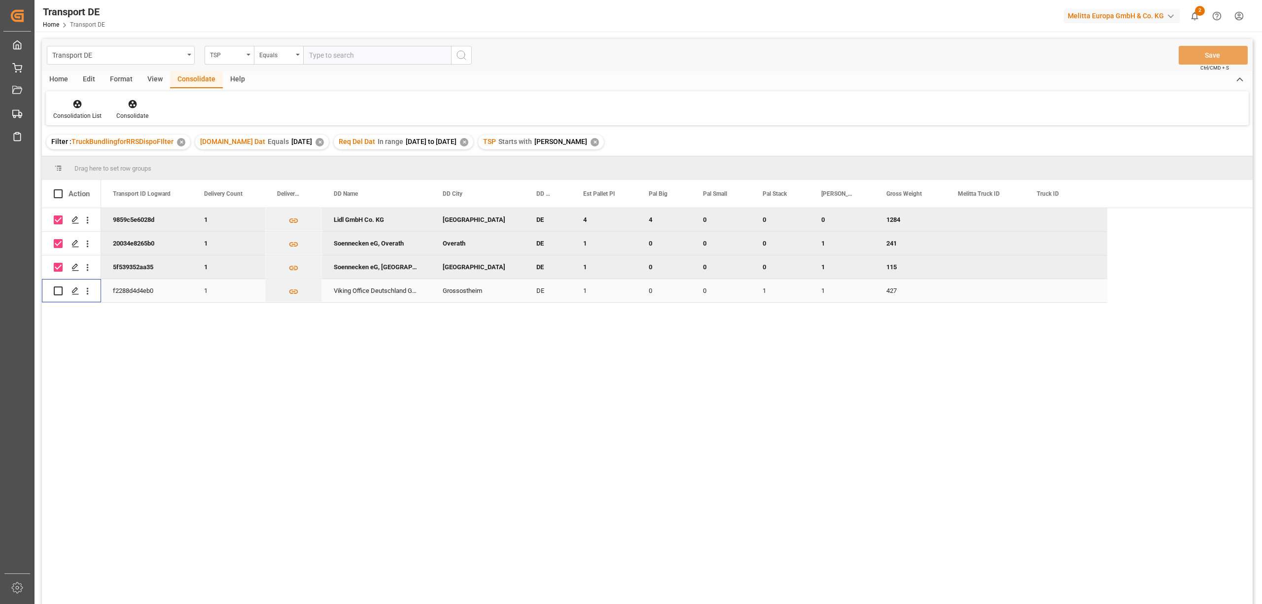
click at [57, 290] on input "Press Space to toggle row selection (unchecked)" at bounding box center [58, 290] width 9 height 9
checkbox input "true"
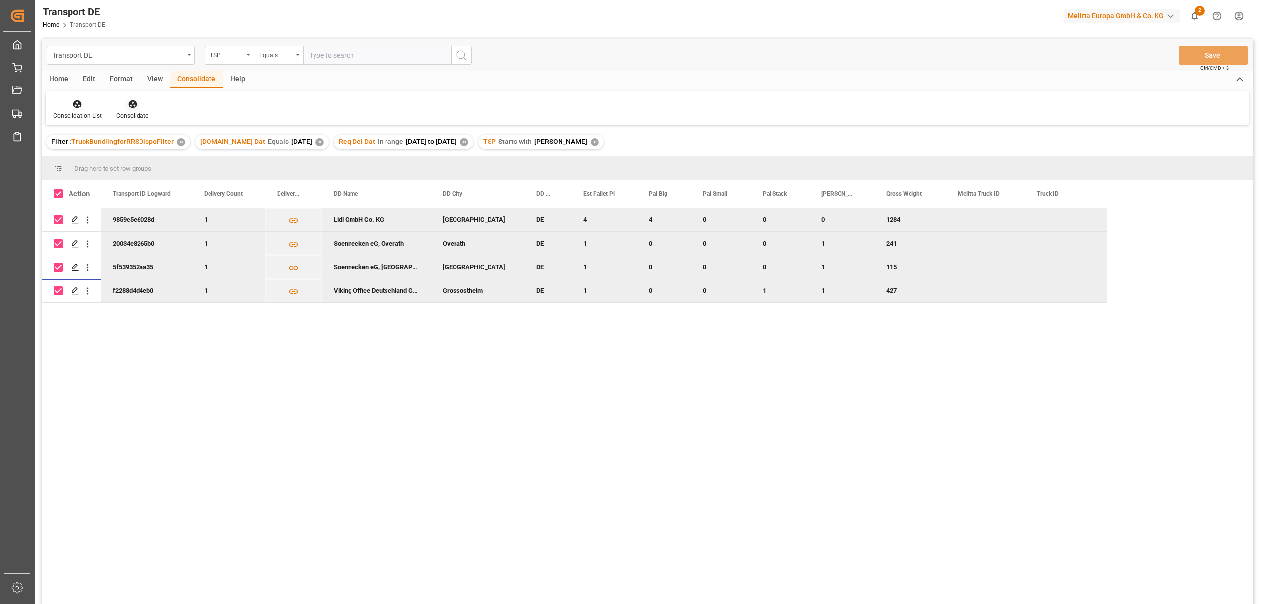
click at [132, 109] on div "Consolidate" at bounding box center [132, 110] width 47 height 22
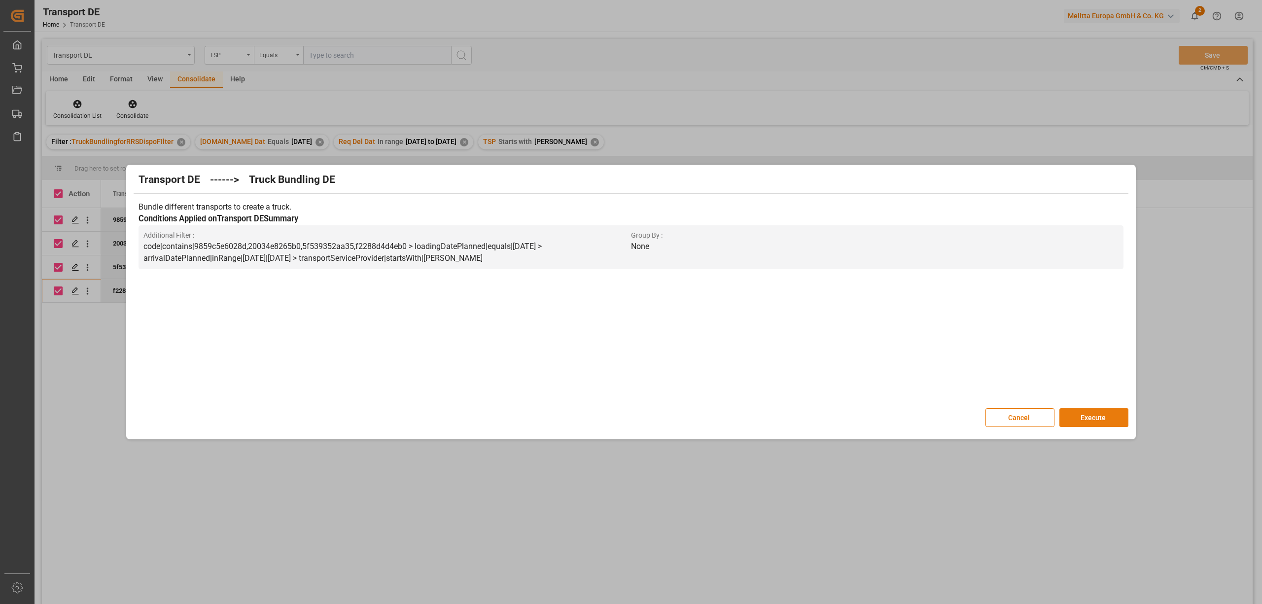
click at [1097, 415] on button "Execute" at bounding box center [1093, 417] width 69 height 19
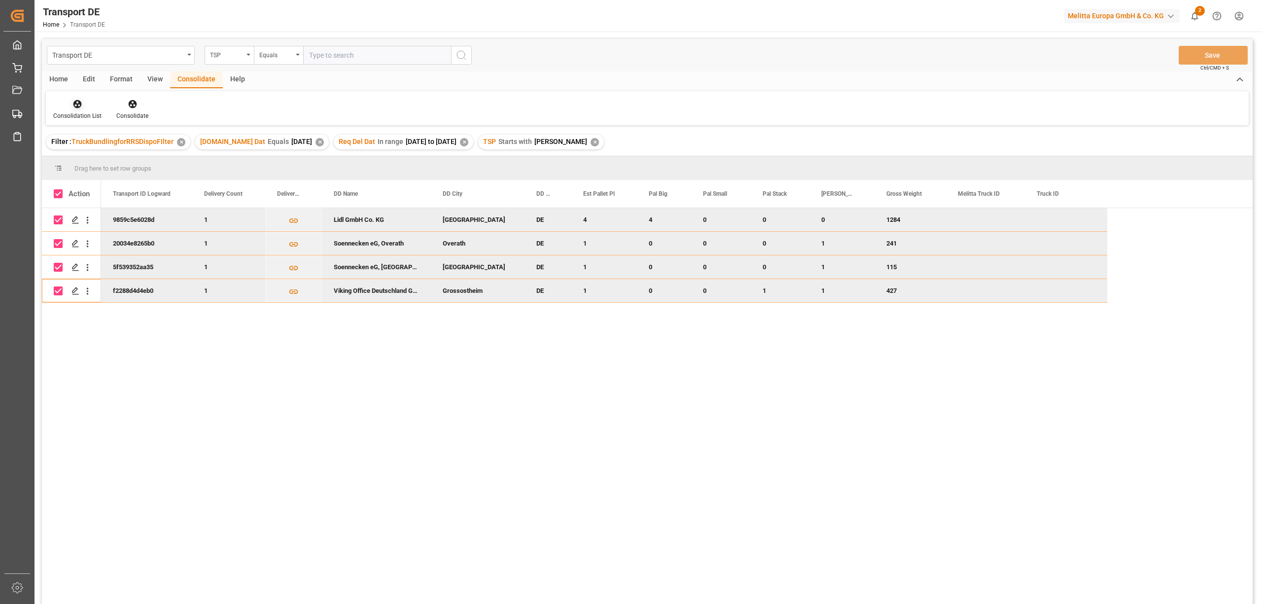
click at [75, 108] on icon at bounding box center [77, 104] width 10 height 10
click at [105, 163] on div "Transport DE TSP Equals Save Ctrl/CMD + S Home Edit Format View Consolidate Hel…" at bounding box center [647, 334] width 1211 height 591
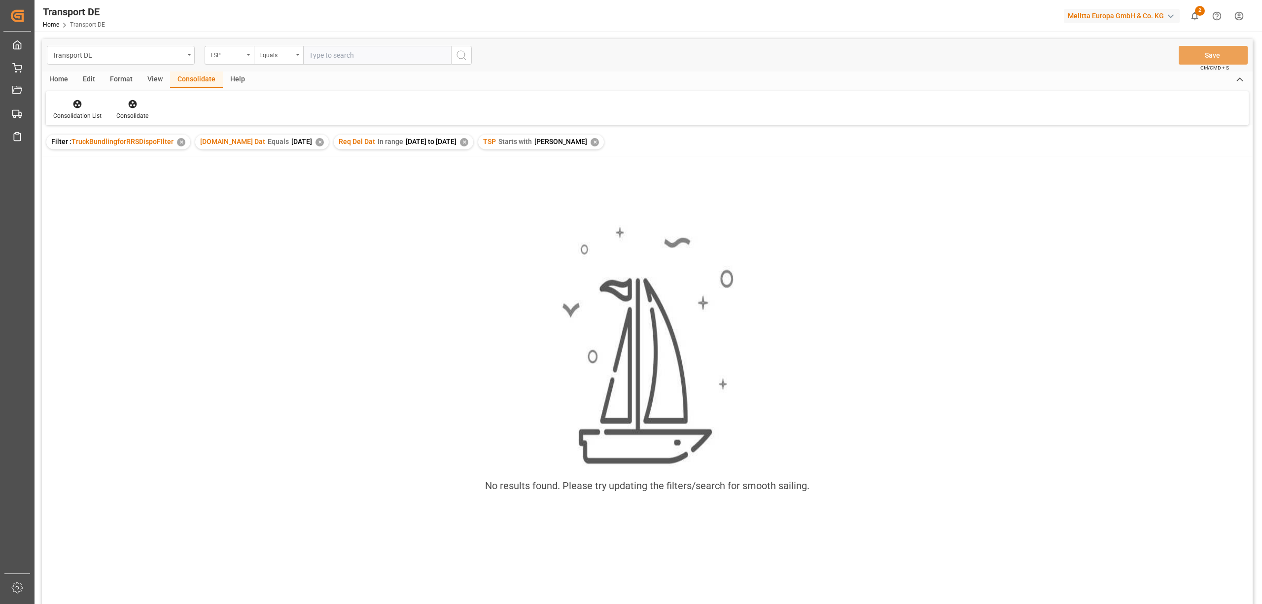
click at [590, 142] on div "✕" at bounding box center [594, 142] width 8 height 8
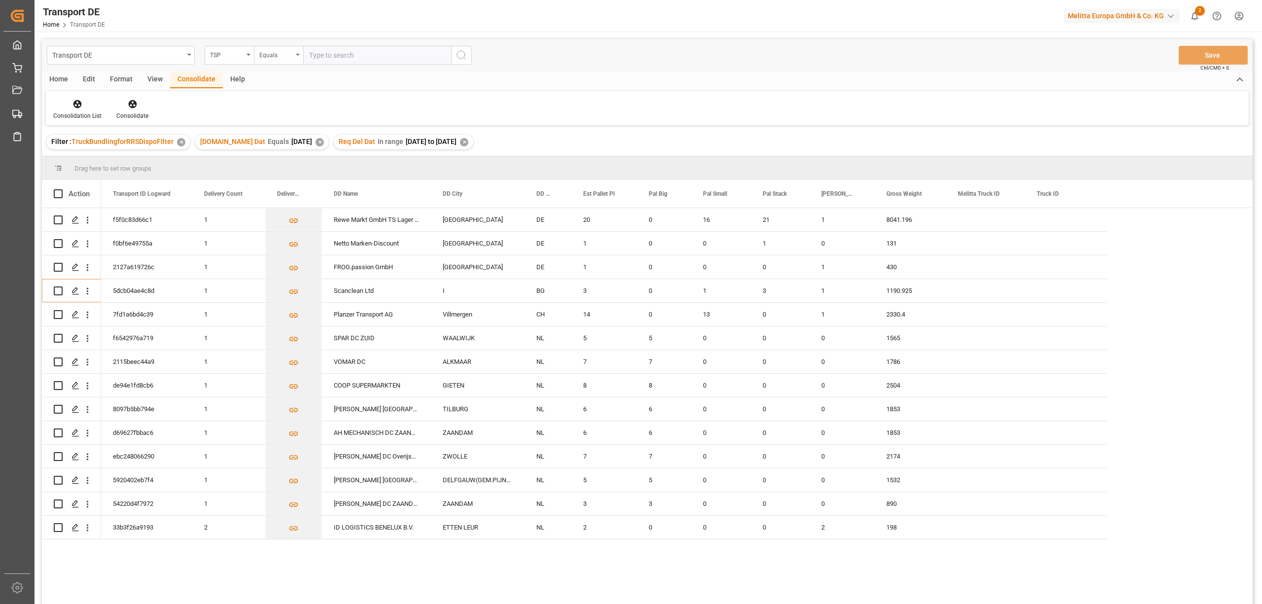
click at [264, 56] on div "Equals" at bounding box center [276, 53] width 34 height 11
click at [290, 162] on div "Starts with" at bounding box center [327, 162] width 147 height 21
type input "LIT DE"
click at [465, 55] on icon "search button" at bounding box center [461, 55] width 12 height 12
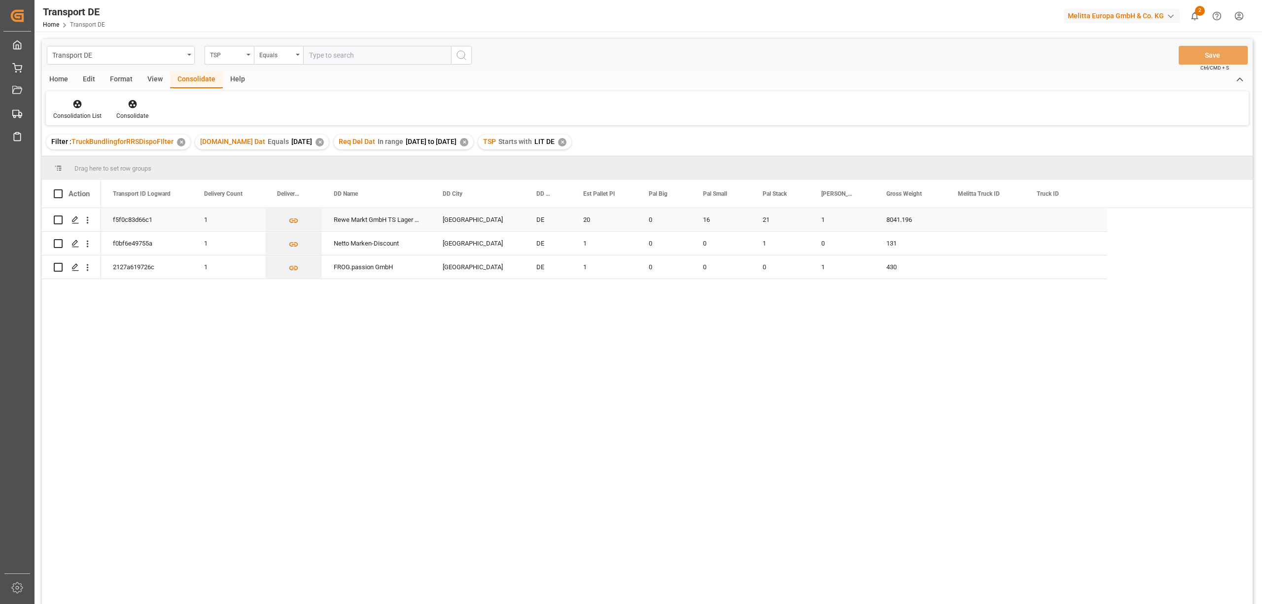
click at [57, 218] on input "Press Space to toggle row selection (unchecked)" at bounding box center [58, 219] width 9 height 9
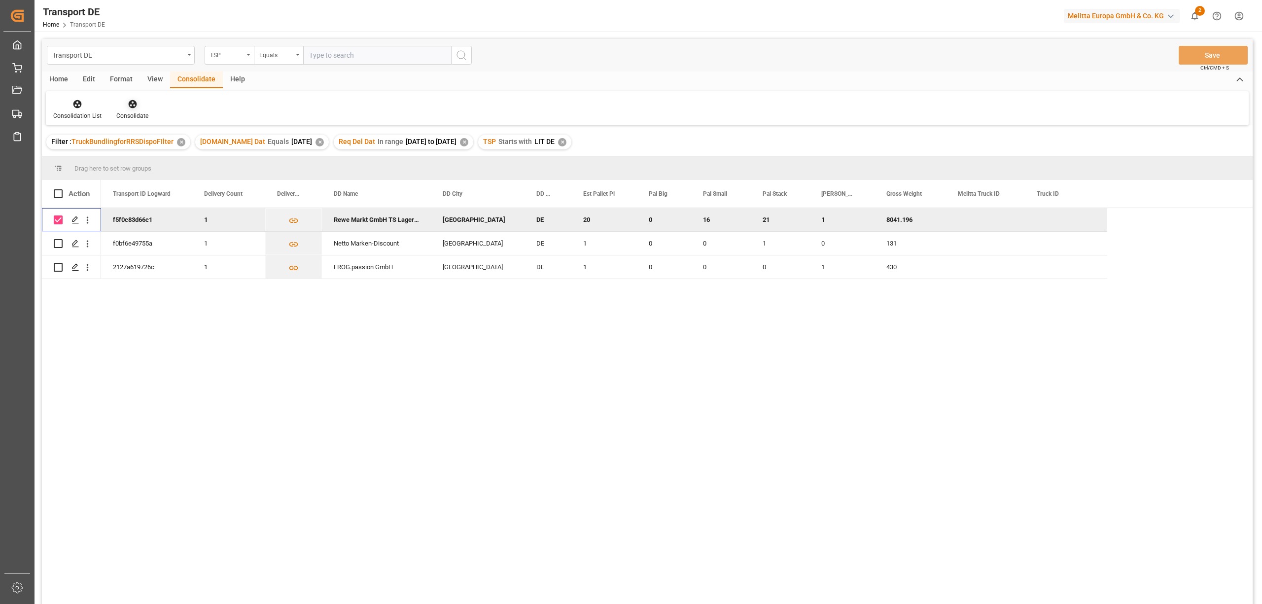
click at [131, 105] on icon at bounding box center [132, 104] width 8 height 8
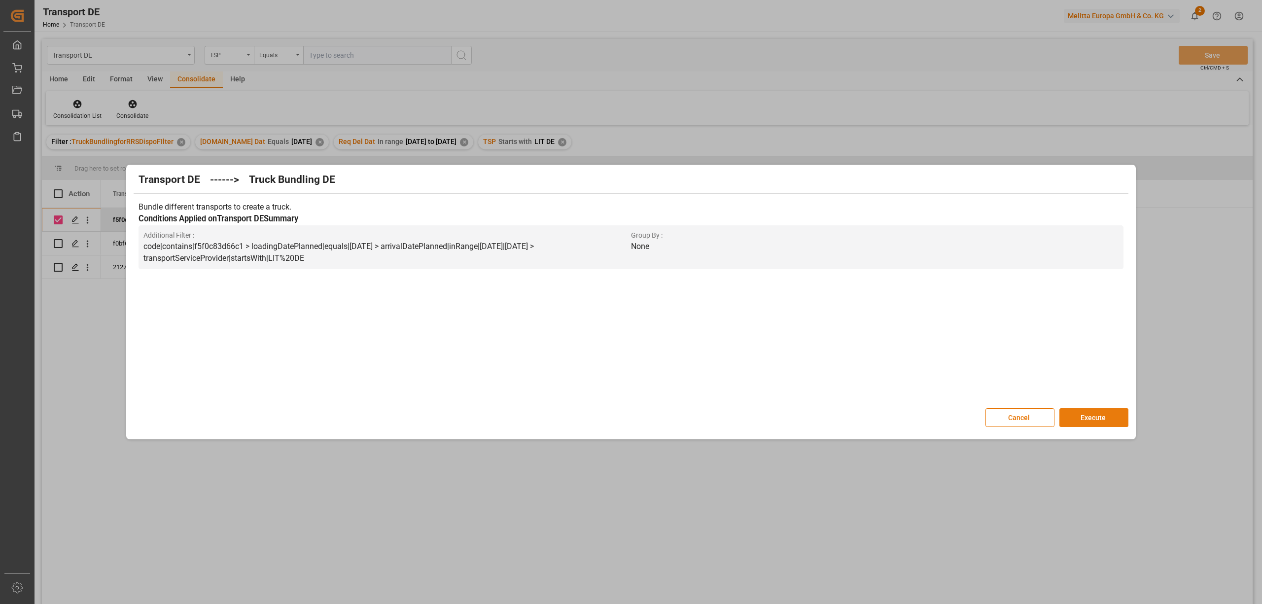
click at [1100, 412] on button "Execute" at bounding box center [1093, 417] width 69 height 19
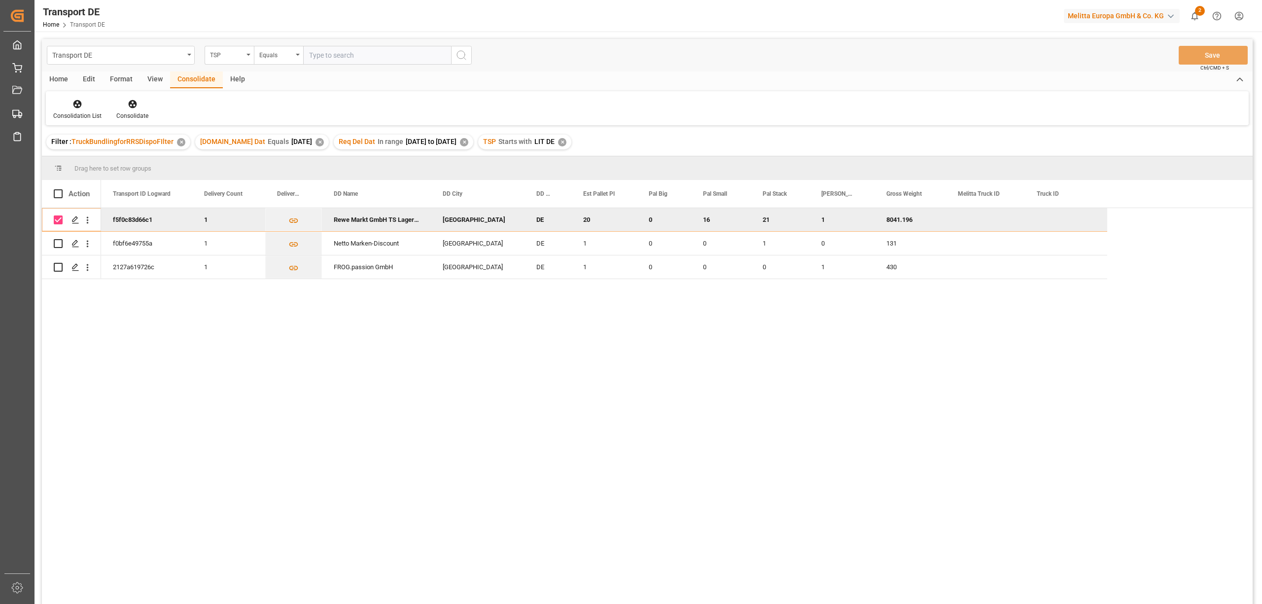
click at [57, 219] on input "Press Space to toggle row selection (checked)" at bounding box center [58, 219] width 9 height 9
checkbox input "false"
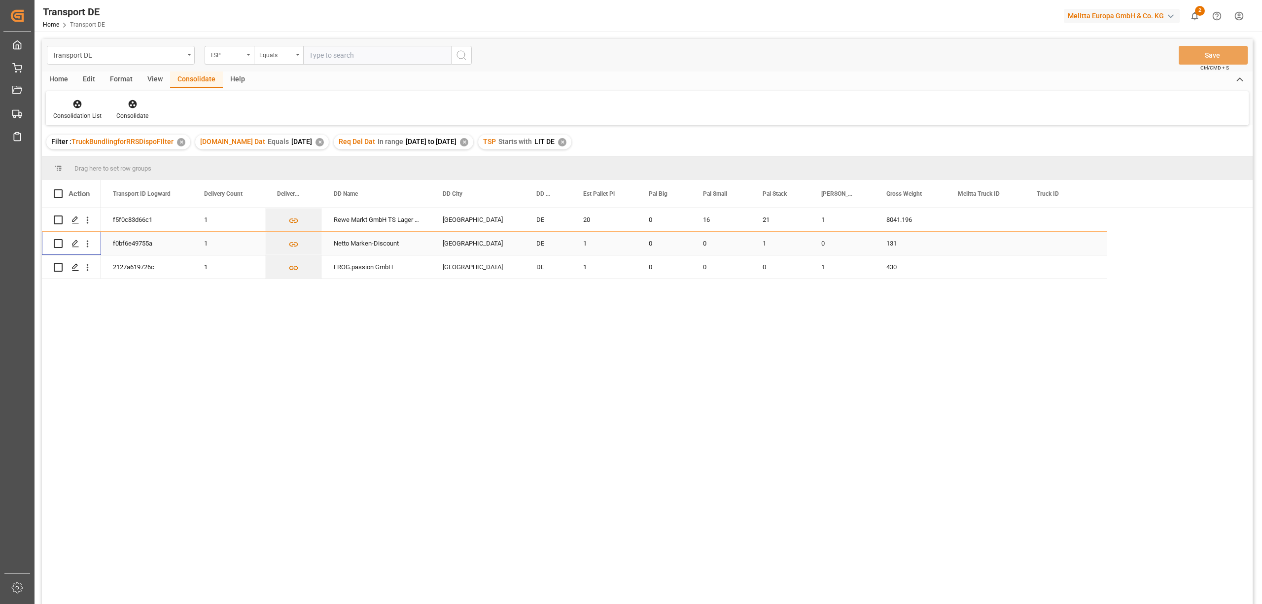
click at [58, 243] on input "Press Space to toggle row selection (unchecked)" at bounding box center [58, 243] width 9 height 9
checkbox input "true"
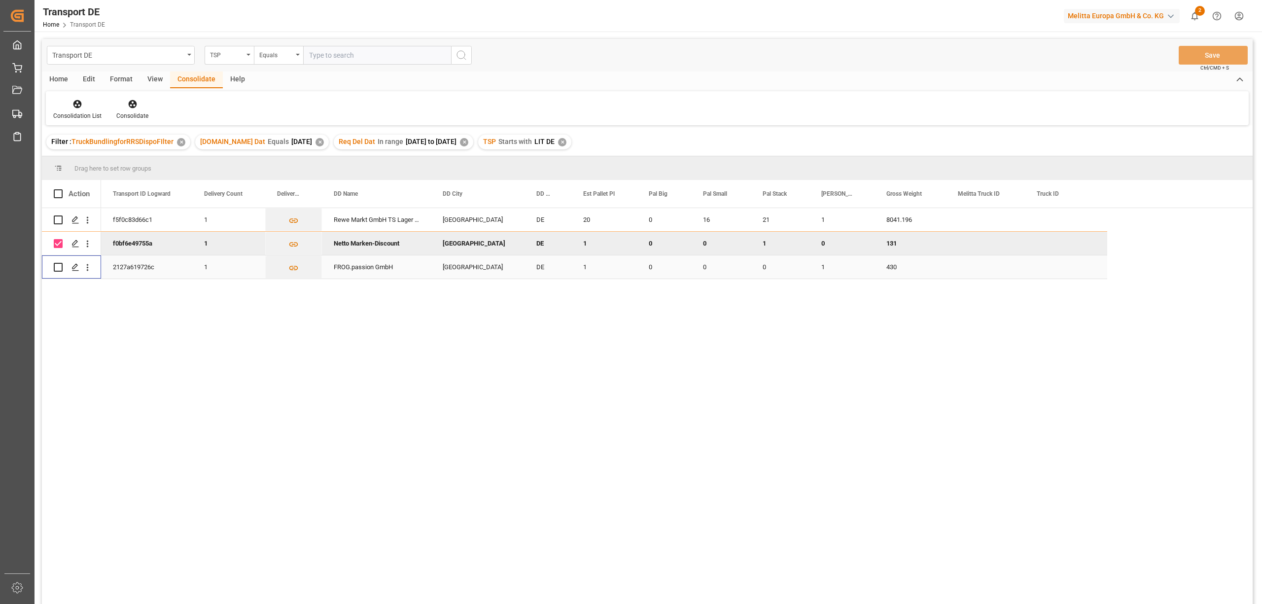
click at [58, 267] on input "Press Space to toggle row selection (unchecked)" at bounding box center [58, 267] width 9 height 9
checkbox input "true"
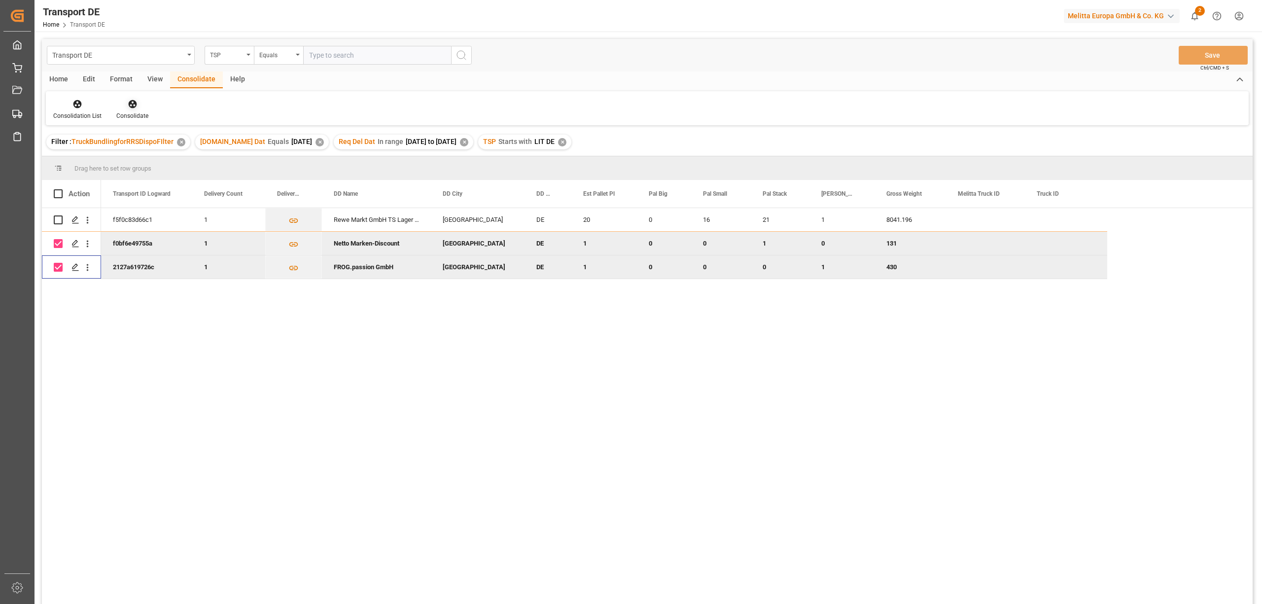
click at [131, 107] on icon at bounding box center [132, 104] width 8 height 8
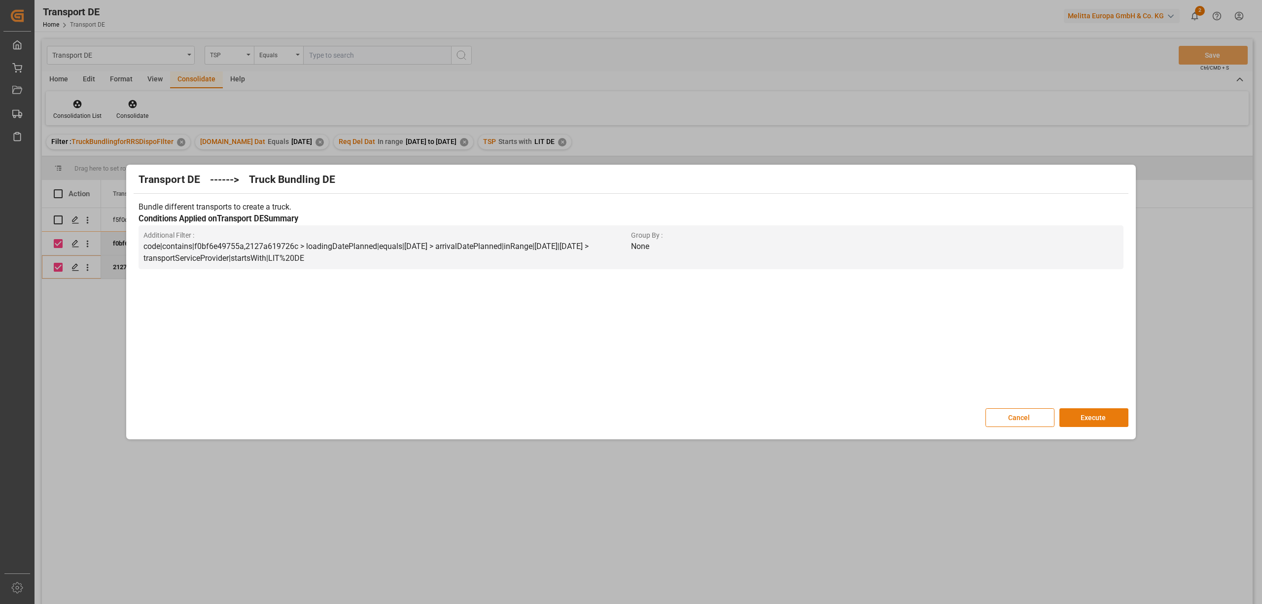
click at [1091, 420] on button "Execute" at bounding box center [1093, 417] width 69 height 19
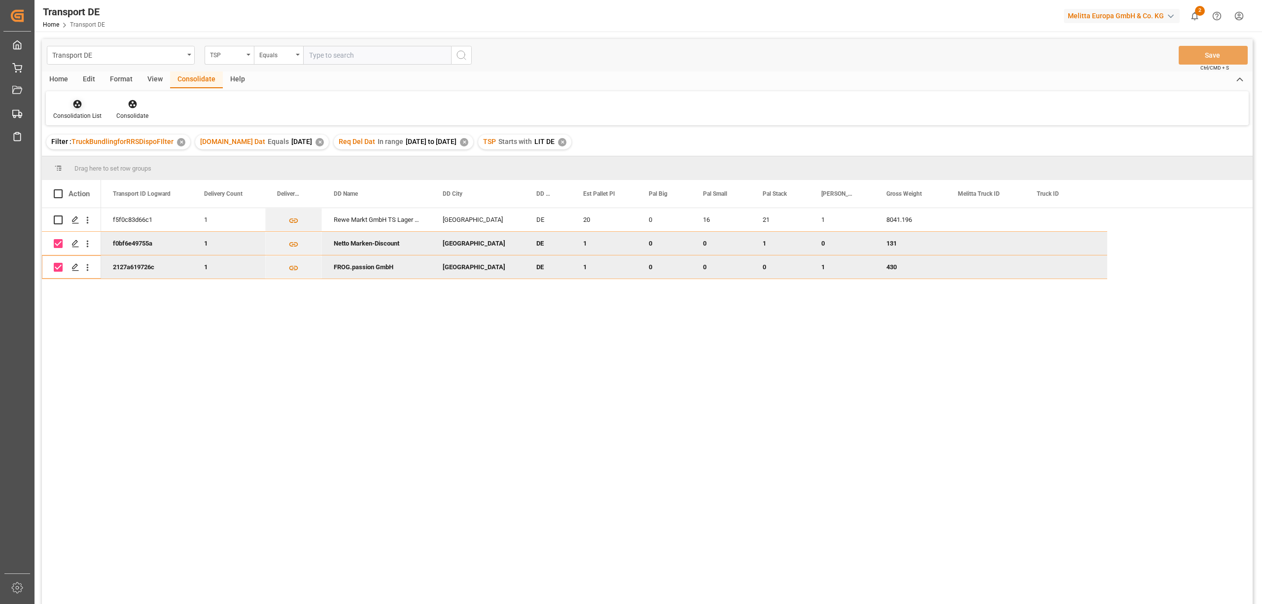
click at [74, 109] on div "Consolidation List" at bounding box center [77, 110] width 63 height 22
click at [82, 156] on div "Transport DE TSP Equals Save Ctrl/CMD + S Home Edit Format View Consolidate Hel…" at bounding box center [647, 334] width 1211 height 591
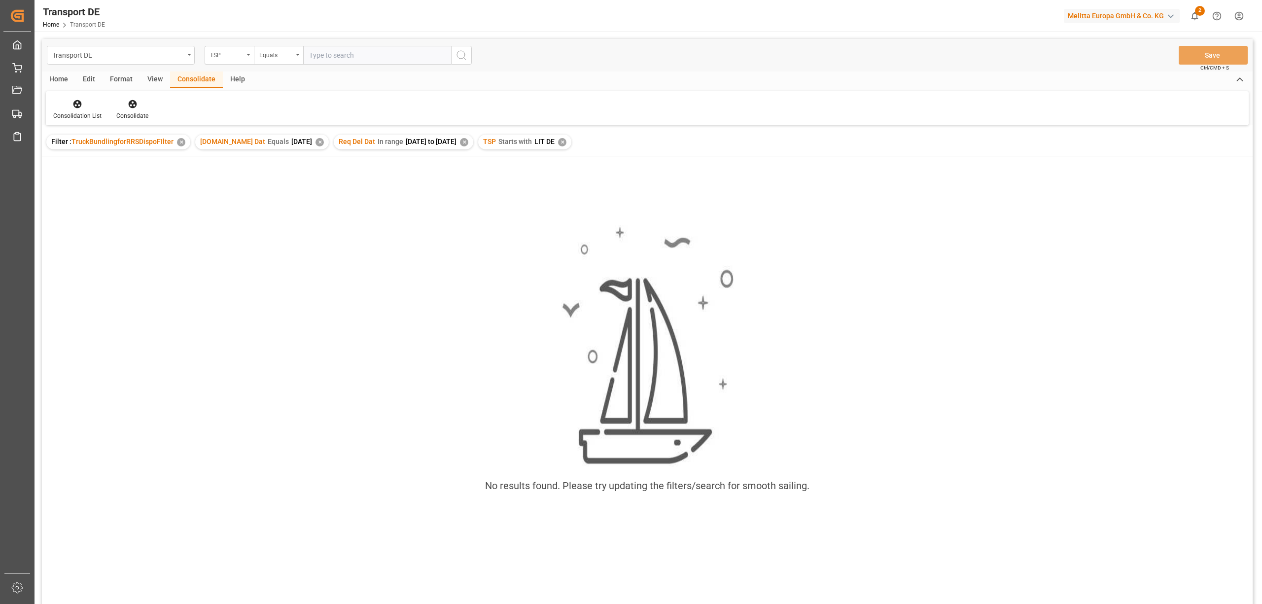
click at [566, 143] on div "✕" at bounding box center [562, 142] width 8 height 8
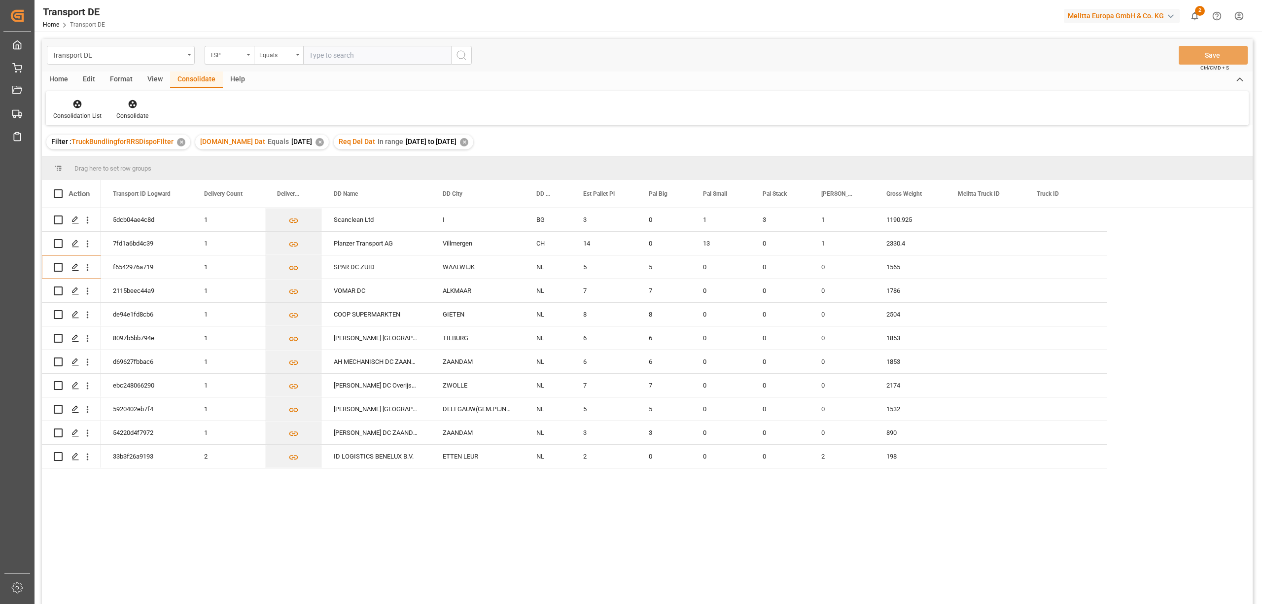
click at [468, 145] on div "✕" at bounding box center [464, 142] width 8 height 8
click at [271, 54] on div "Equals" at bounding box center [276, 53] width 34 height 11
click at [282, 161] on div "Starts with" at bounding box center [327, 162] width 147 height 21
type input "Self"
click at [458, 54] on icon "search button" at bounding box center [461, 55] width 12 height 12
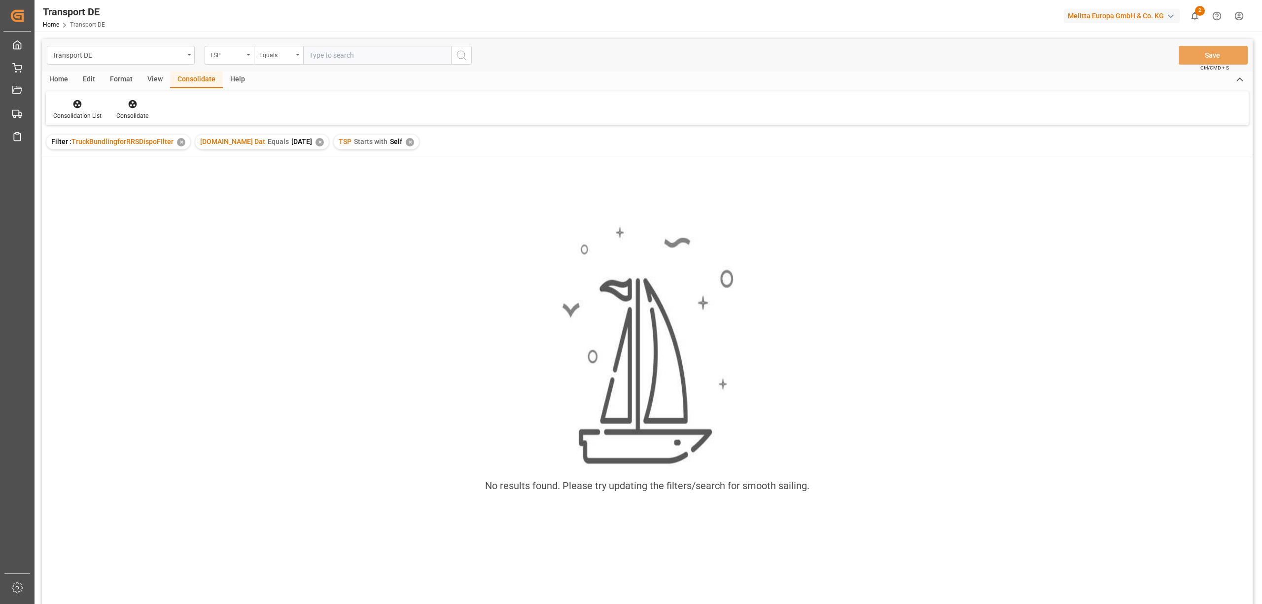
click at [315, 141] on div "✕" at bounding box center [319, 142] width 8 height 8
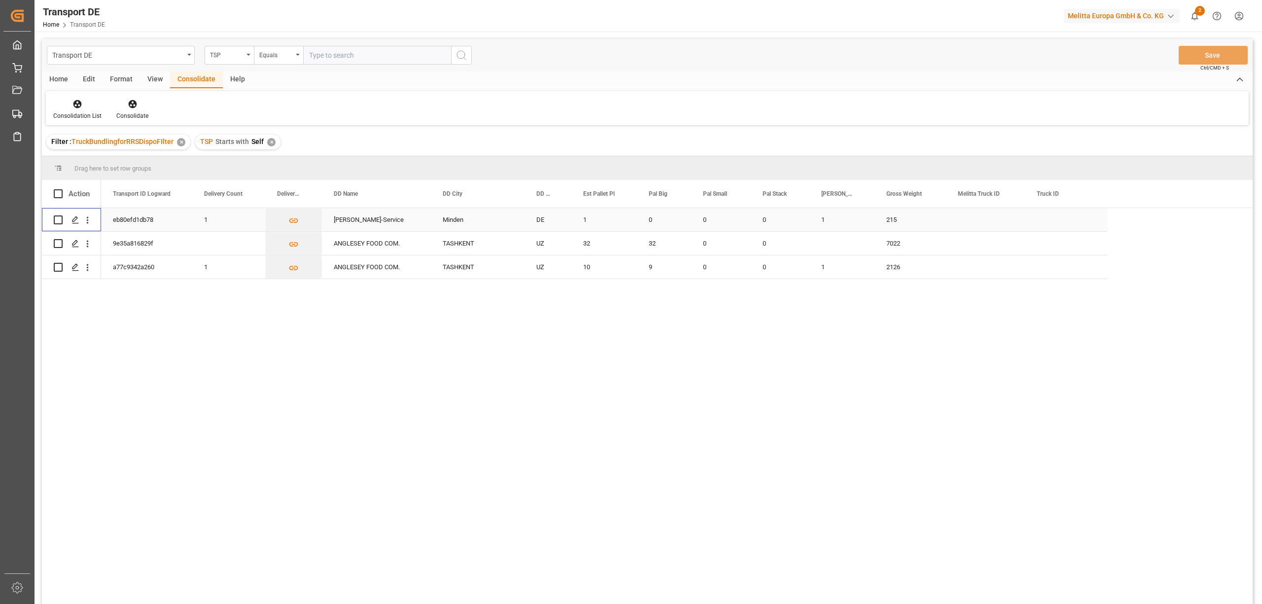
click at [58, 219] on input "Press Space to toggle row selection (unchecked)" at bounding box center [58, 219] width 9 height 9
checkbox input "true"
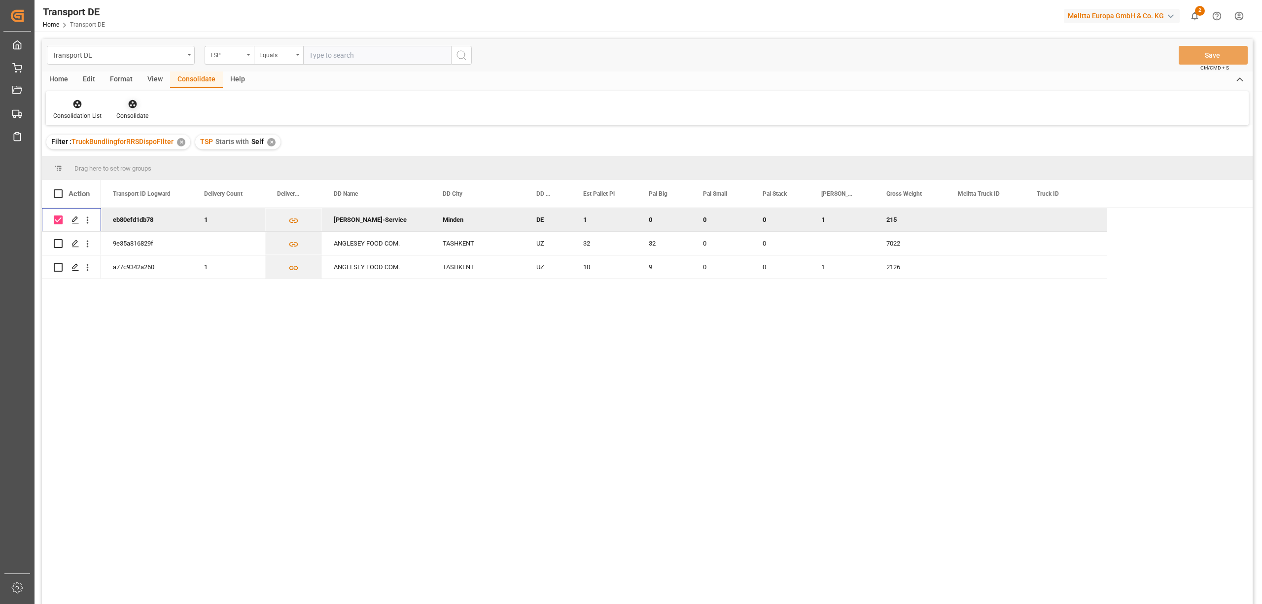
click at [128, 104] on icon at bounding box center [132, 104] width 8 height 8
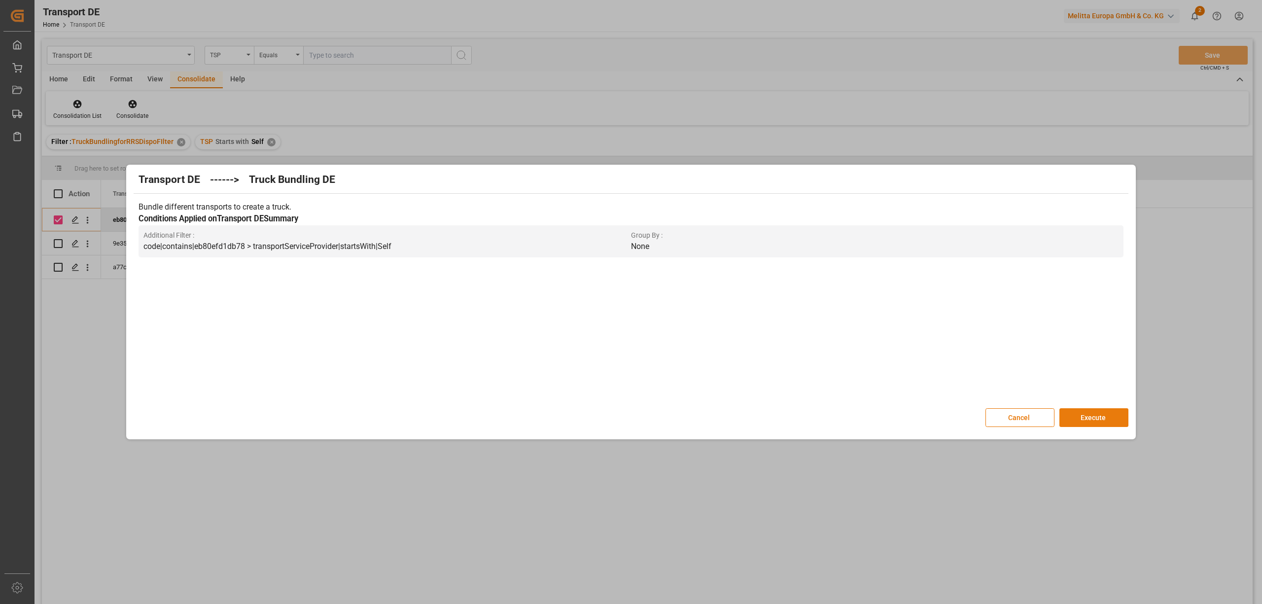
click at [1084, 424] on button "Execute" at bounding box center [1093, 417] width 69 height 19
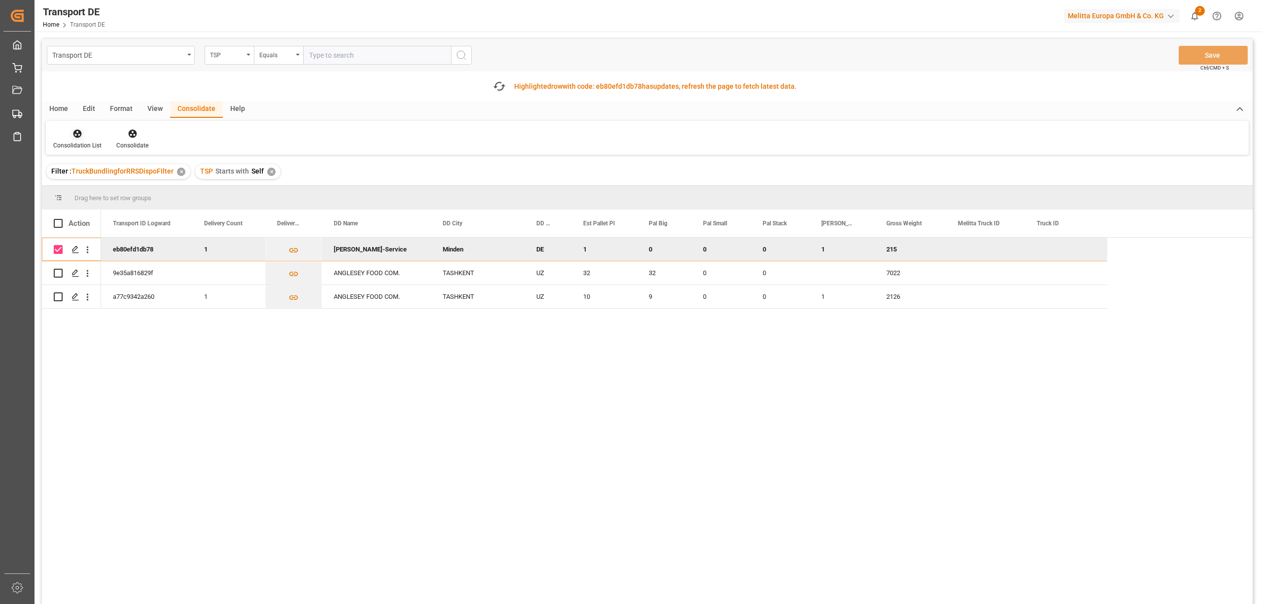
click at [71, 129] on div at bounding box center [77, 133] width 48 height 10
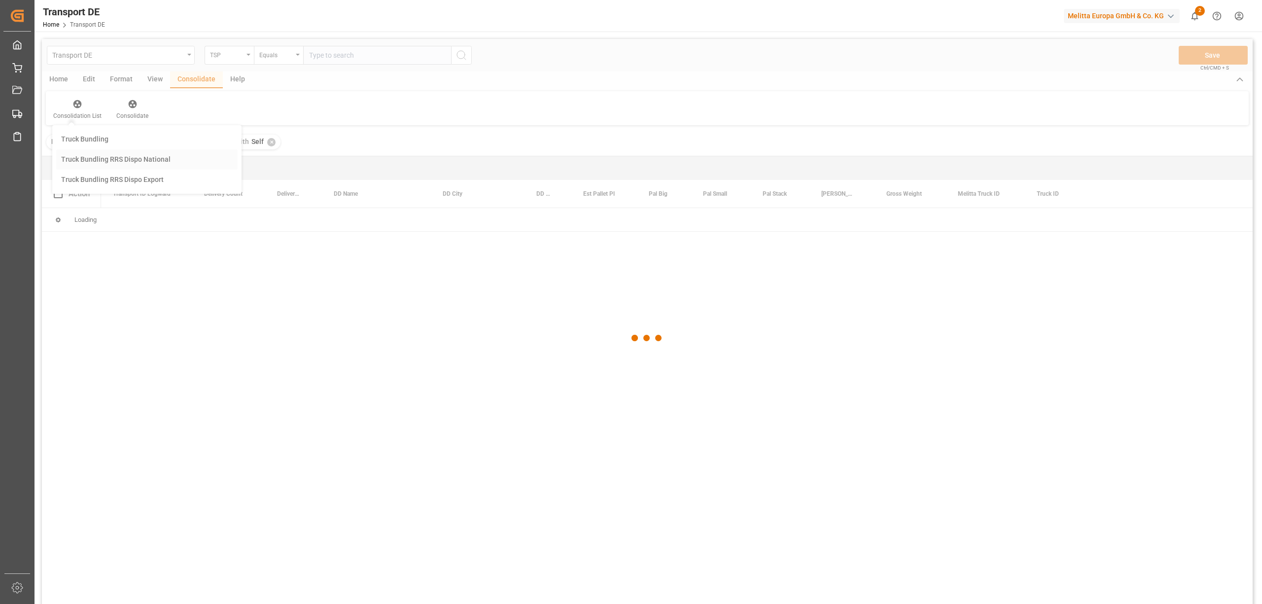
click at [139, 189] on div "Transport DE TSP Equals Save Ctrl/CMD + S Home Edit Format View Consolidate Hel…" at bounding box center [647, 334] width 1211 height 591
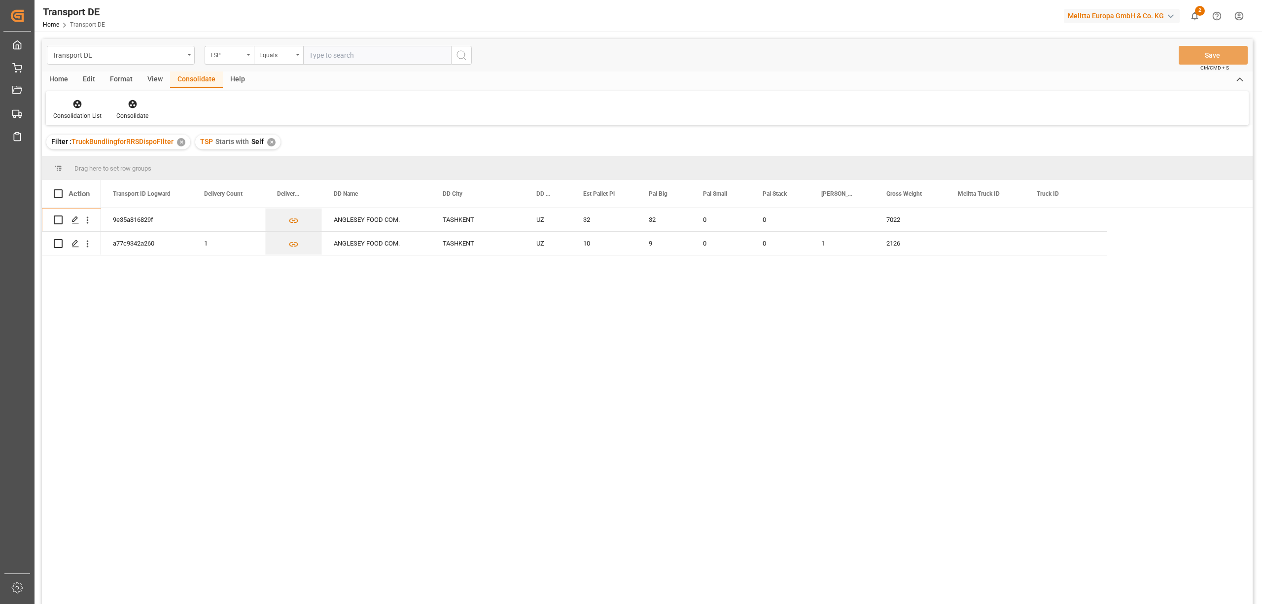
click at [270, 141] on div "✕" at bounding box center [271, 142] width 8 height 8
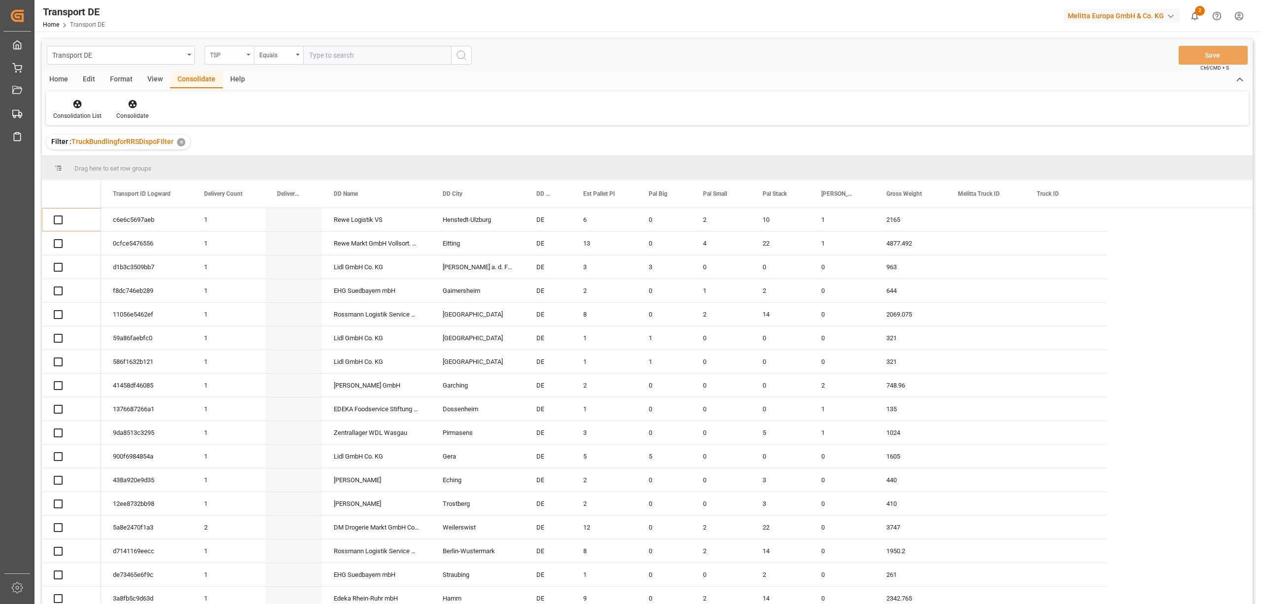
click at [222, 52] on div "TSP" at bounding box center [227, 53] width 34 height 11
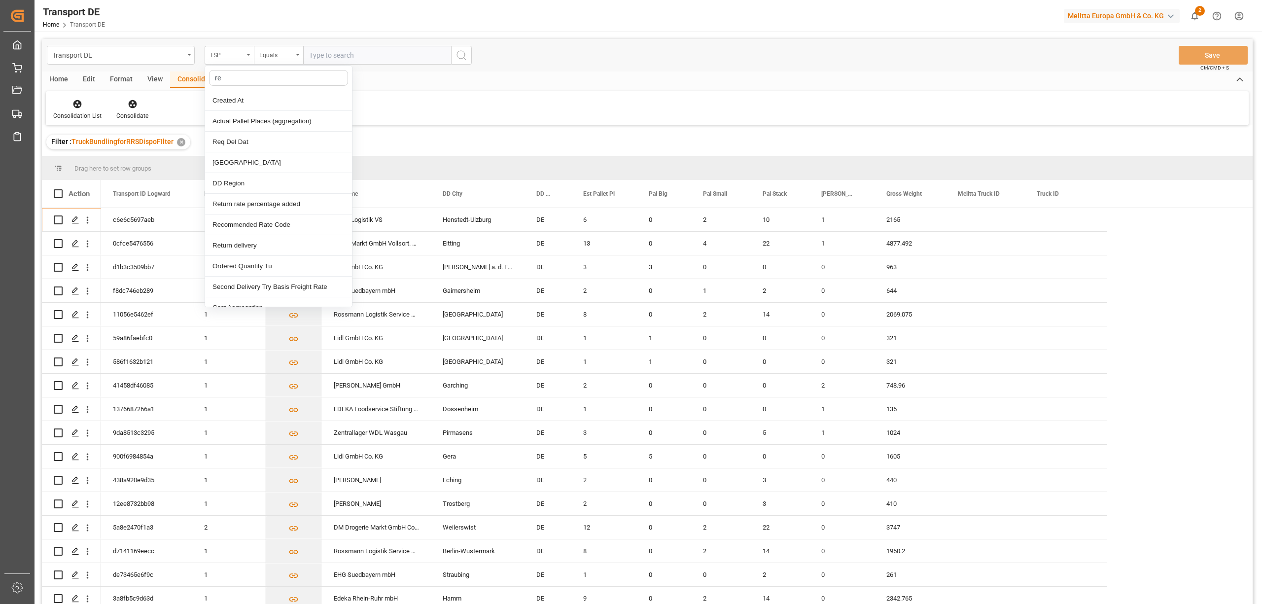
type input "req"
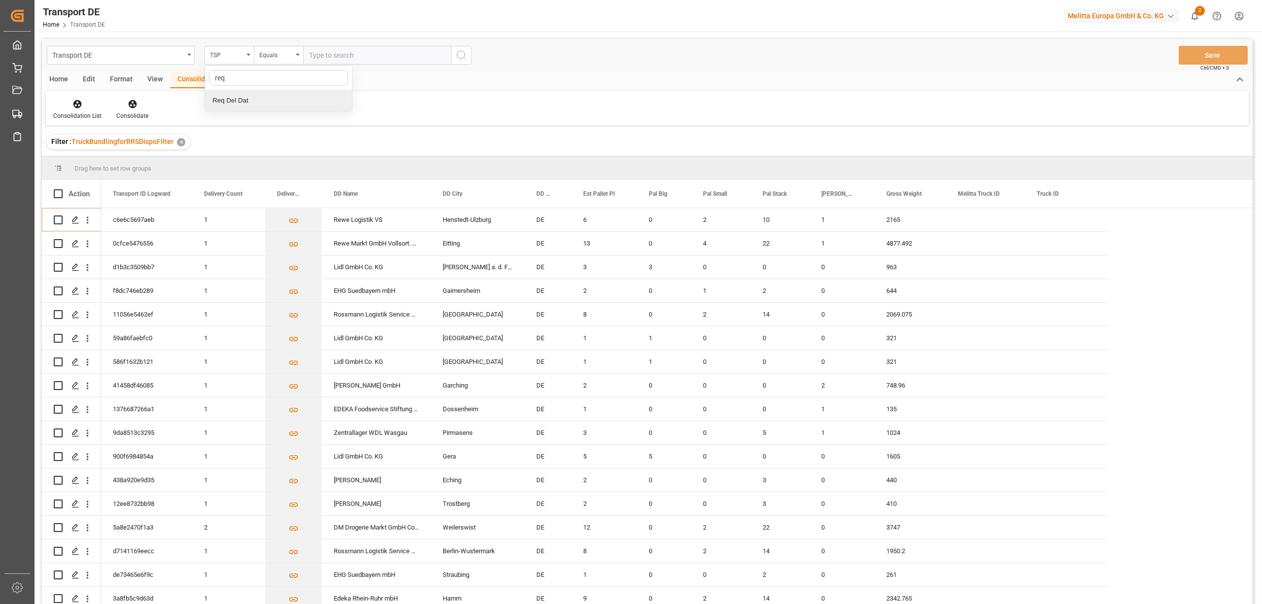
click at [254, 105] on div "Req Del Dat" at bounding box center [278, 100] width 147 height 21
click at [277, 56] on div "Equals" at bounding box center [276, 53] width 34 height 11
click at [286, 184] on div "In range" at bounding box center [327, 183] width 147 height 21
click at [310, 54] on input "text" at bounding box center [340, 55] width 74 height 19
type input "15.09.2025"
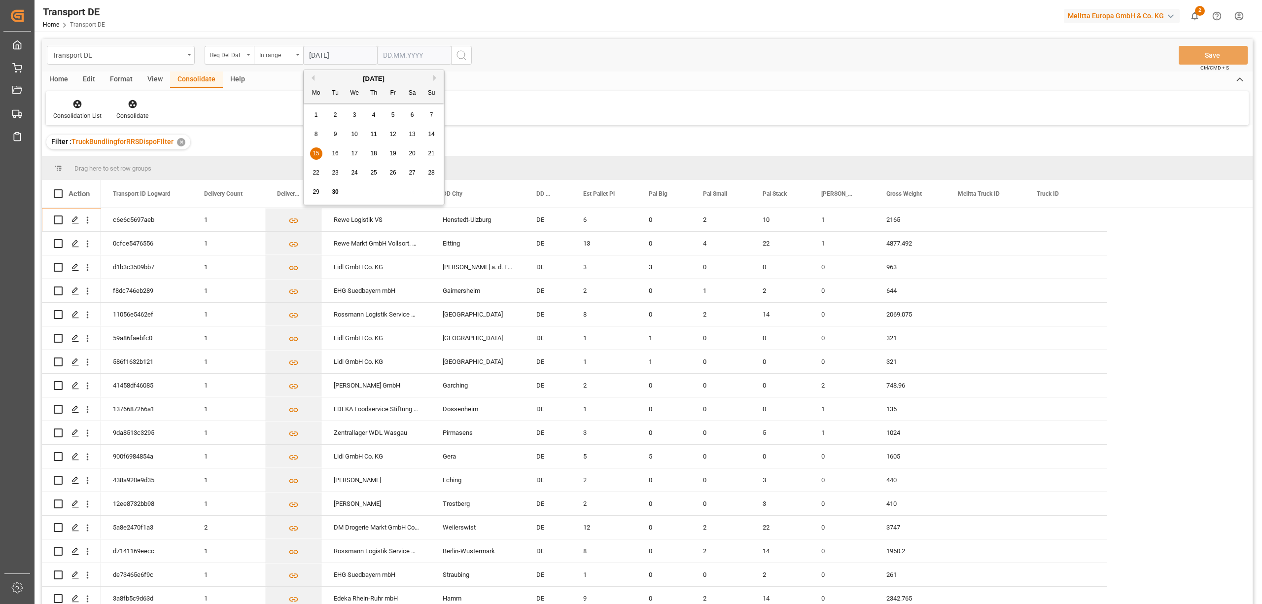
click at [399, 57] on input "text" at bounding box center [414, 55] width 74 height 19
type input "[DATE]"
click at [460, 52] on icon "search button" at bounding box center [461, 55] width 12 height 12
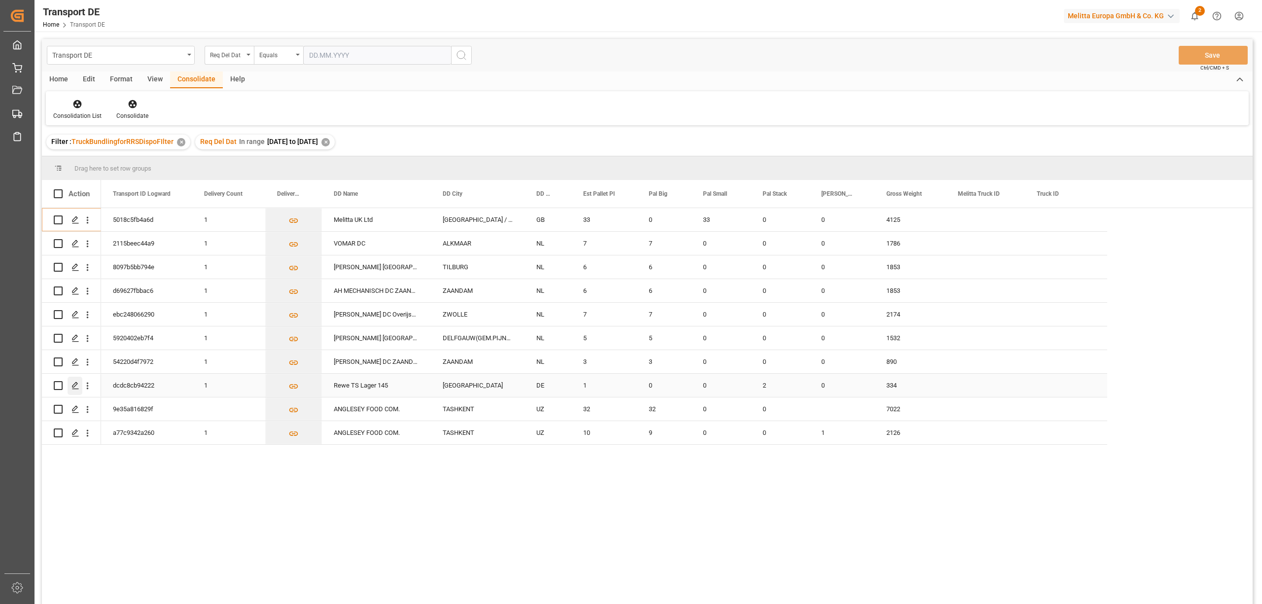
click at [74, 384] on polygon "Press SPACE to select this row." at bounding box center [74, 384] width 5 height 5
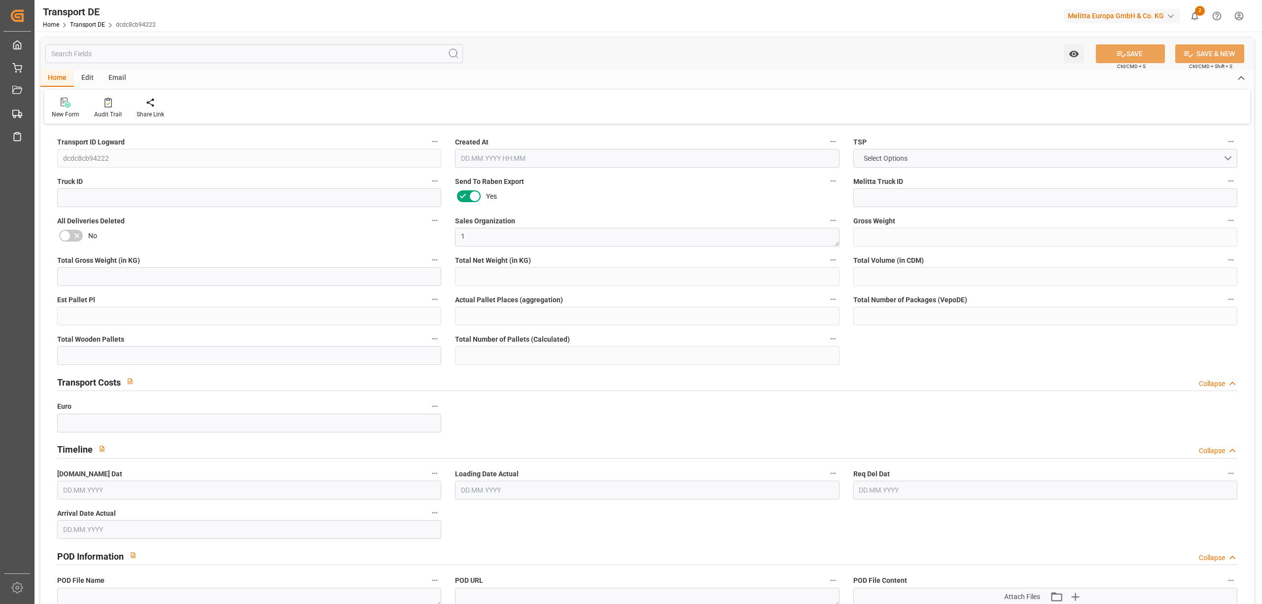
type input "334"
type input "284.8"
type input "200"
type input "1724.48"
type input "1"
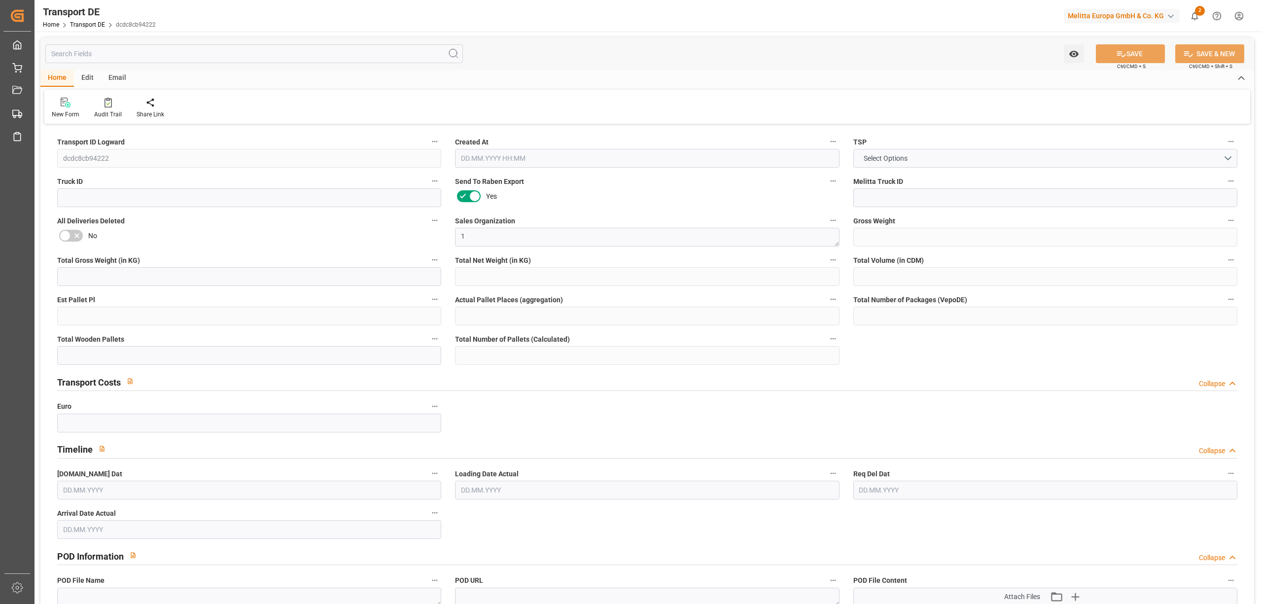
type input "0"
type input "2"
type input "0"
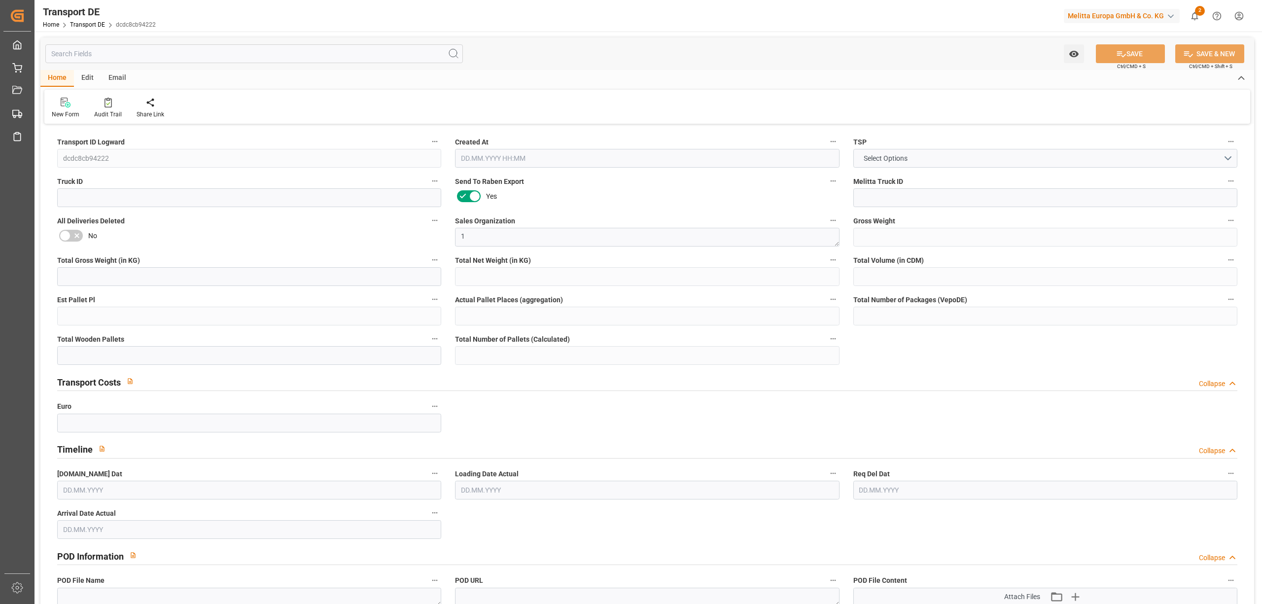
type input "56"
type input "0"
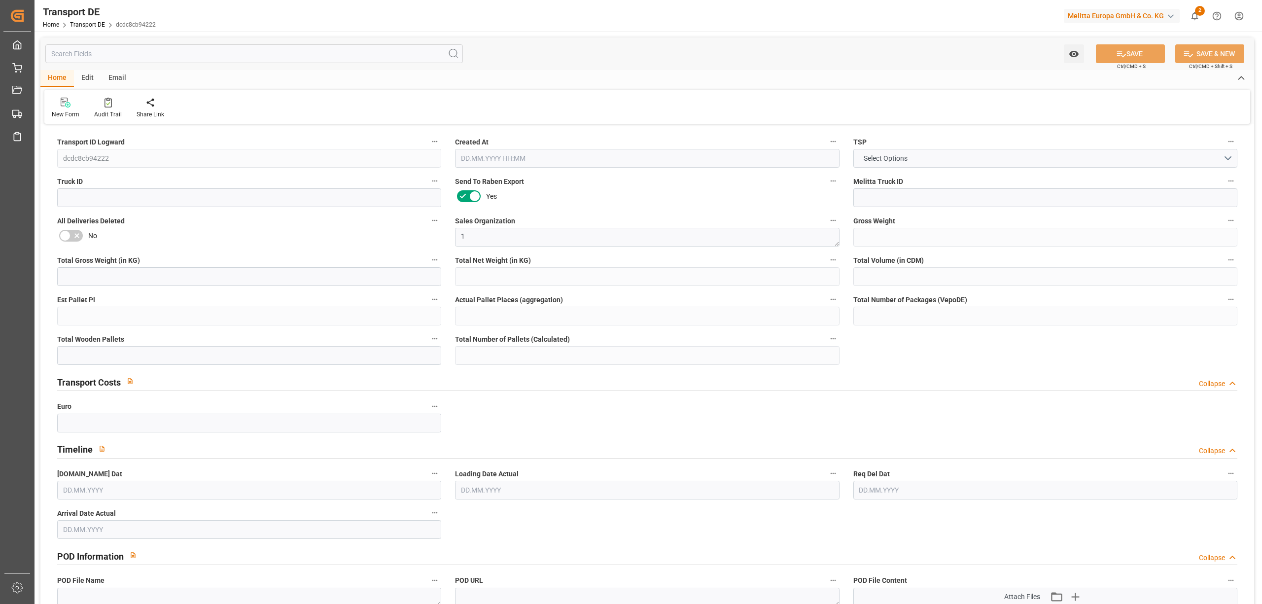
type input "0"
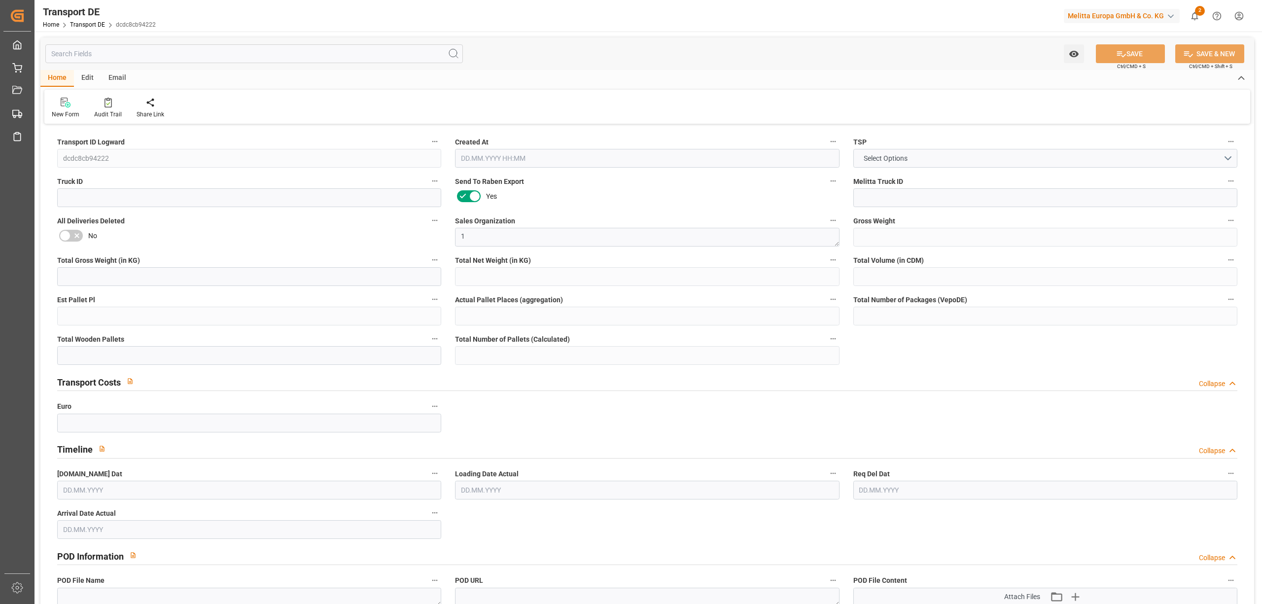
type input "0"
type input "2"
type input "0"
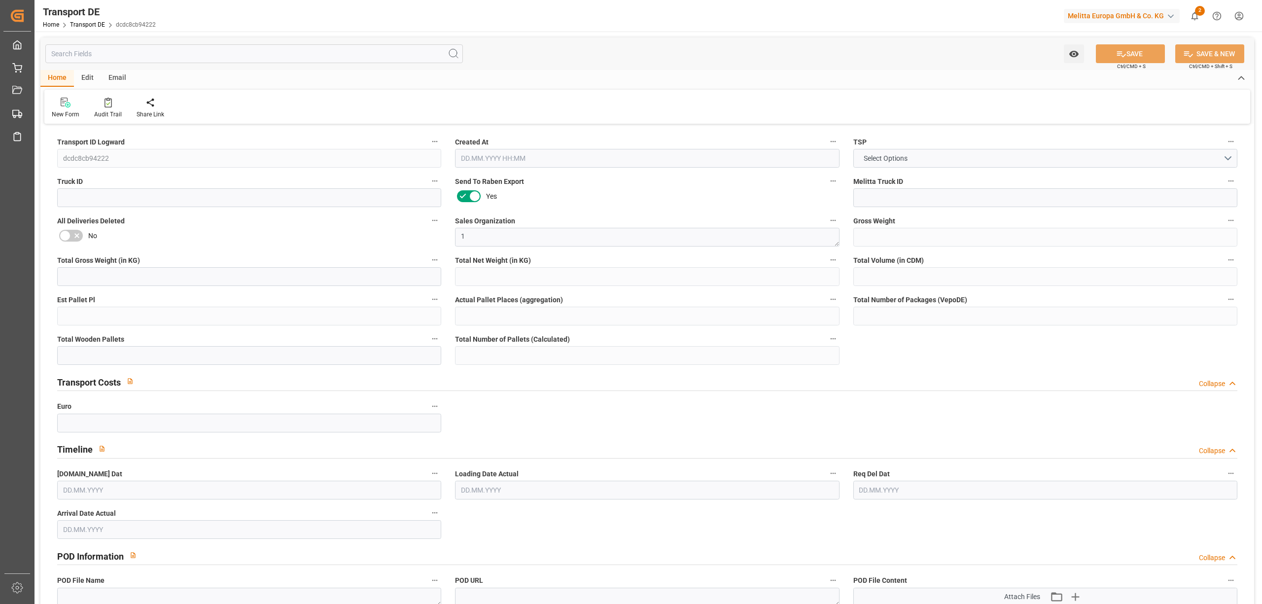
type input "0"
type input "1"
type input "0"
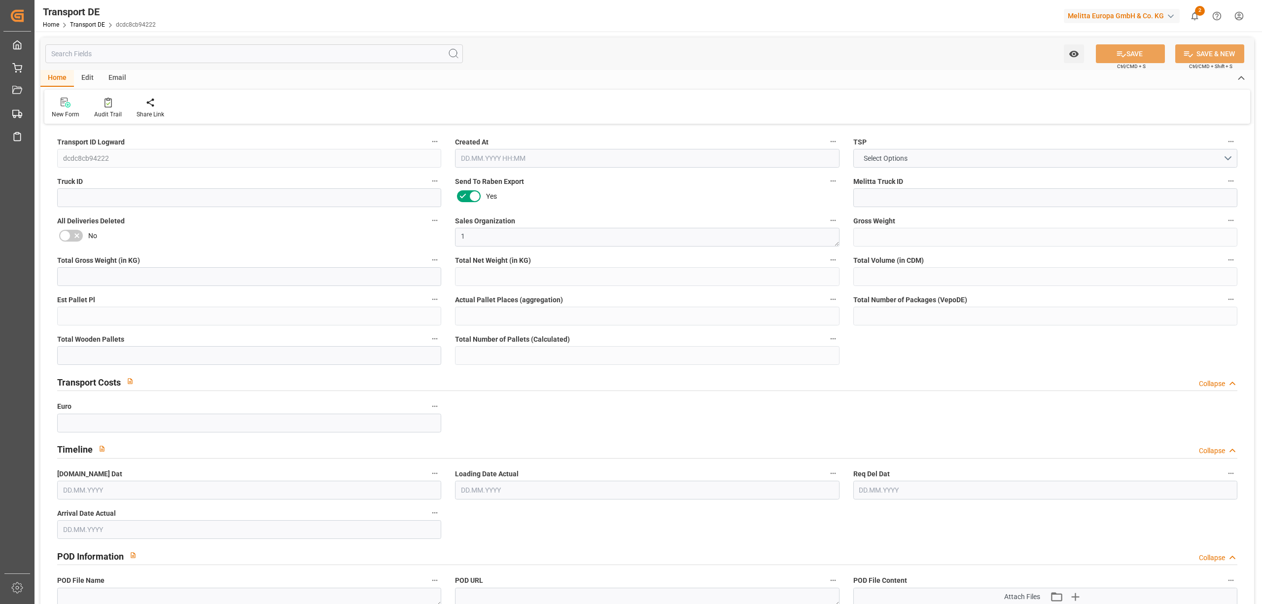
type input "80"
type input "61.929"
type input "58.89"
type input "29.09.2025 11:56"
type input "[DATE]"
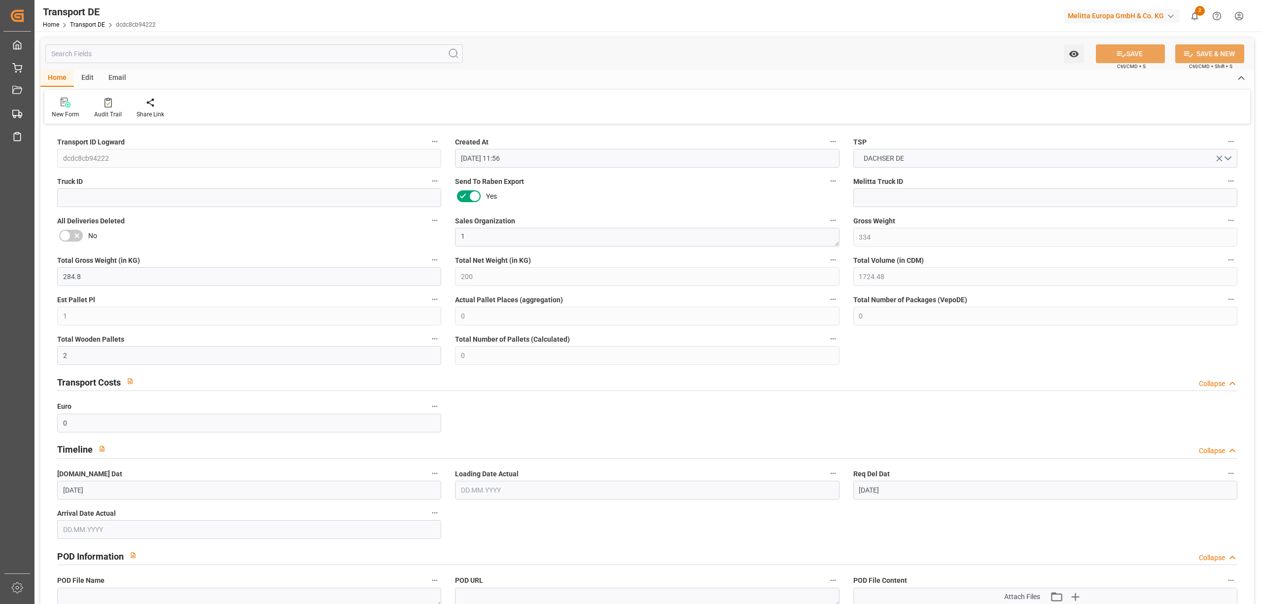
type input "[DATE]"
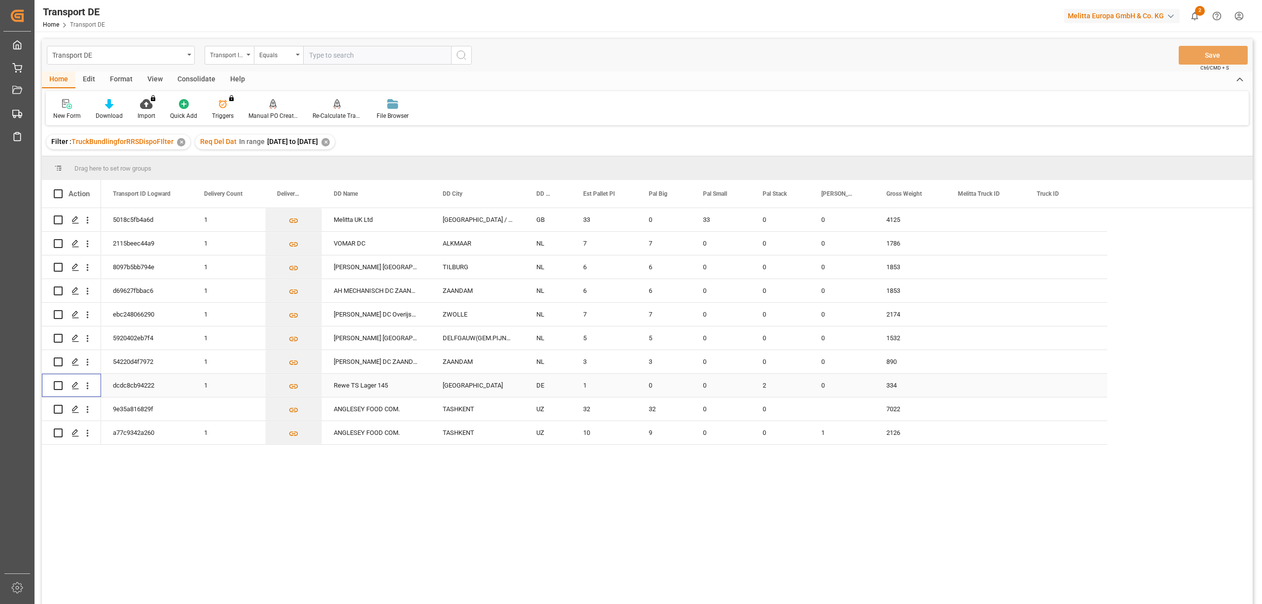
click at [59, 384] on input "Press Space to toggle row selection (unchecked)" at bounding box center [58, 385] width 9 height 9
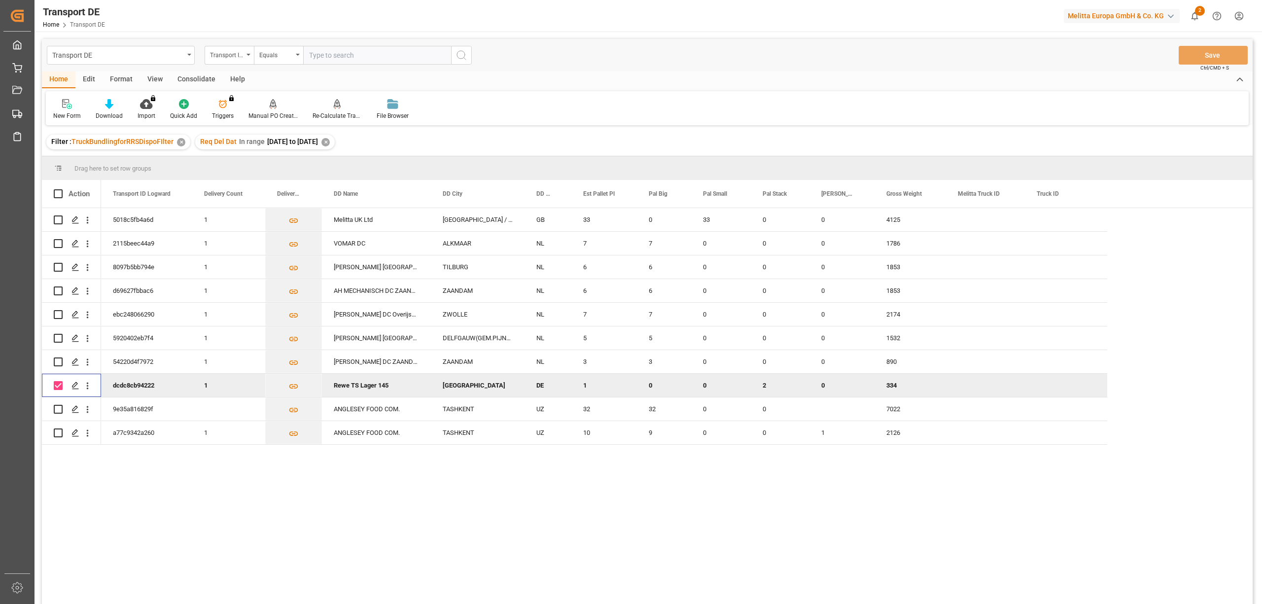
click at [60, 384] on input "Press Space to toggle row selection (checked)" at bounding box center [58, 385] width 9 height 9
checkbox input "false"
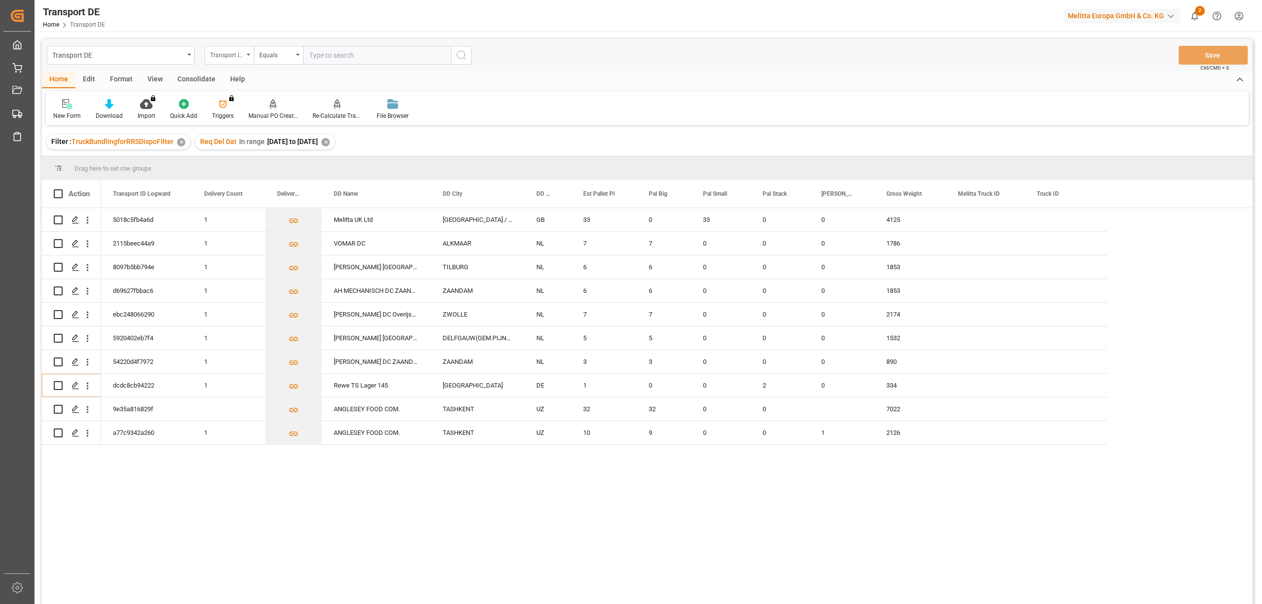
click at [230, 54] on div "Transport ID Logward" at bounding box center [227, 53] width 34 height 11
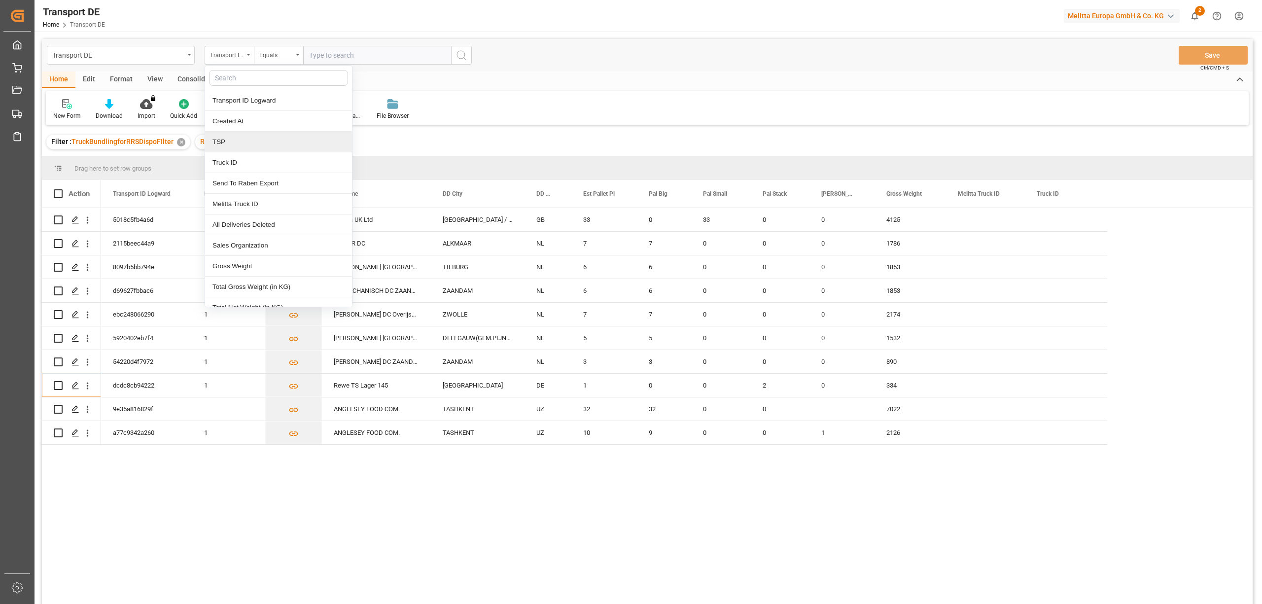
click at [250, 147] on div "TSP" at bounding box center [278, 142] width 147 height 21
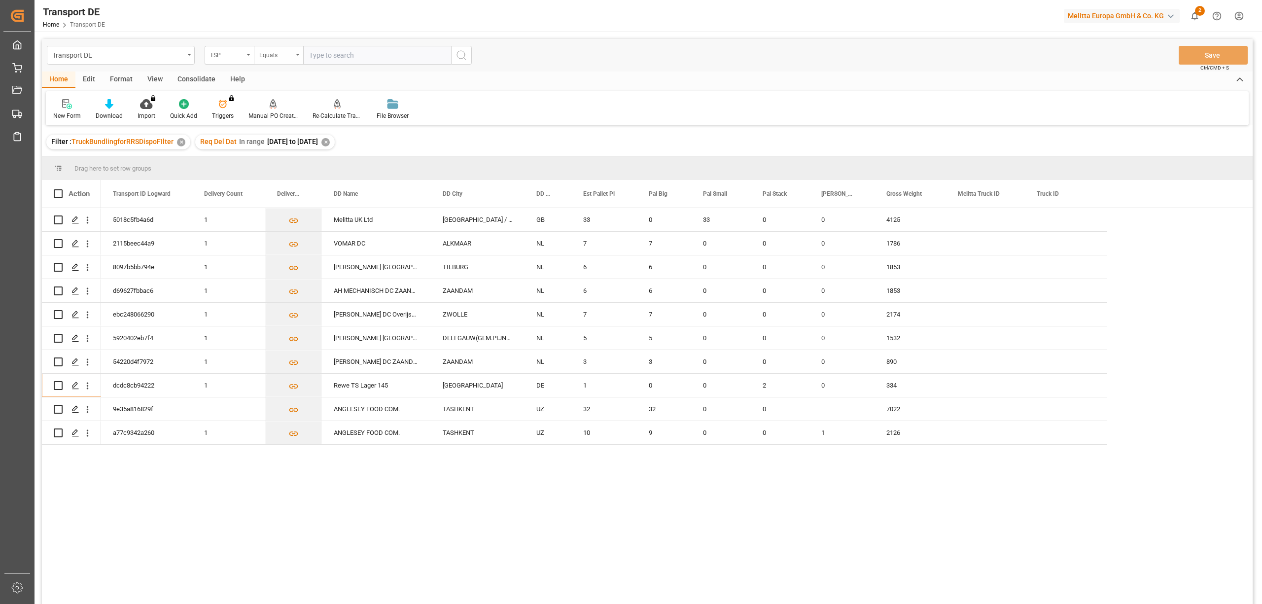
click at [275, 55] on div "Equals" at bounding box center [276, 53] width 34 height 11
click at [282, 163] on div "Starts with" at bounding box center [327, 162] width 147 height 21
type input "Dachser"
click at [462, 56] on icon "search button" at bounding box center [461, 55] width 12 height 12
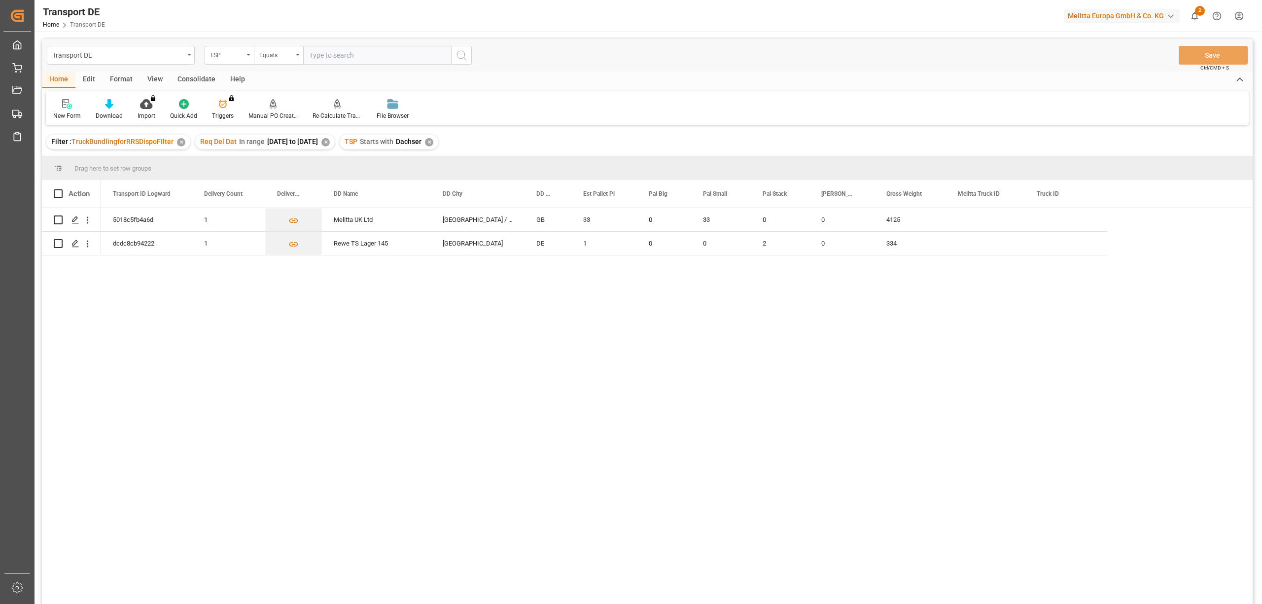
click at [438, 137] on div "TSP Starts with Dachser ✕" at bounding box center [389, 142] width 99 height 15
click at [433, 144] on div "✕" at bounding box center [429, 142] width 8 height 8
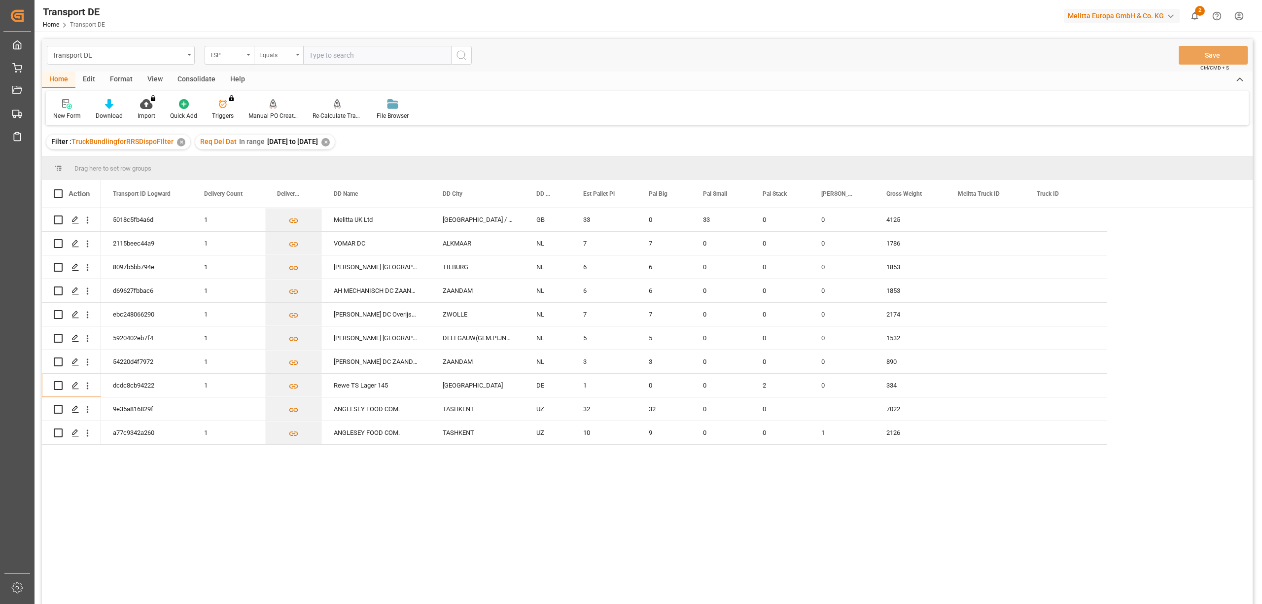
click at [268, 55] on div "Equals" at bounding box center [276, 53] width 34 height 11
click at [306, 163] on div "Starts with" at bounding box center [327, 162] width 147 height 21
type input "Dachser DE"
click at [454, 54] on button "search button" at bounding box center [461, 55] width 21 height 19
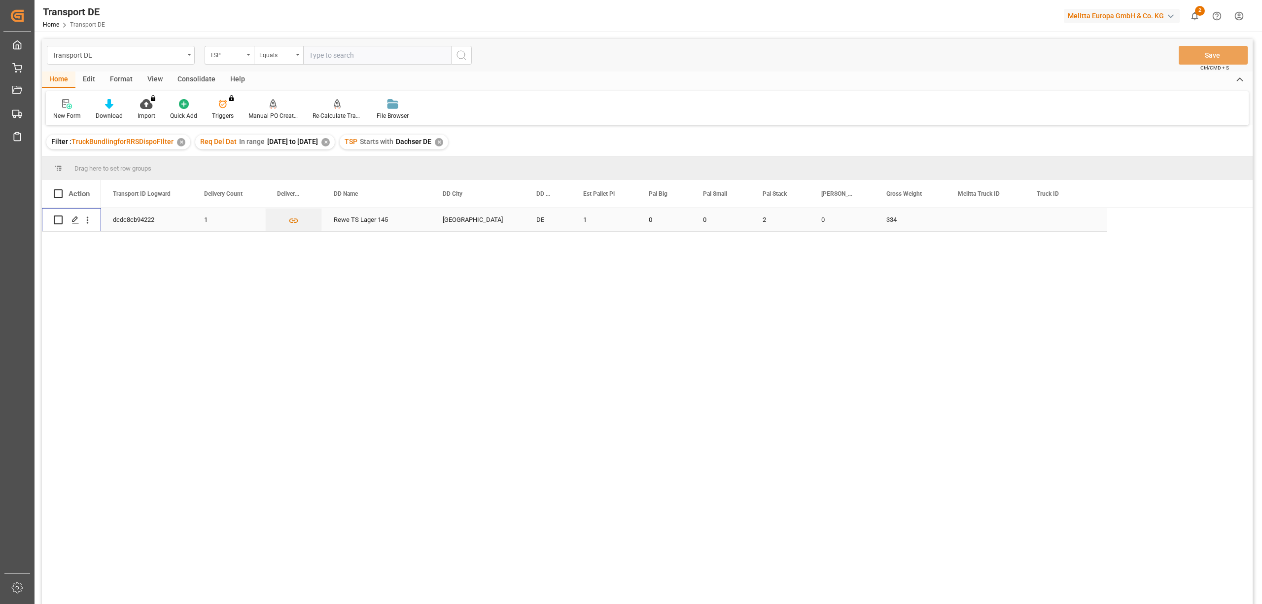
click at [56, 219] on input "Press Space to toggle row selection (unchecked)" at bounding box center [58, 219] width 9 height 9
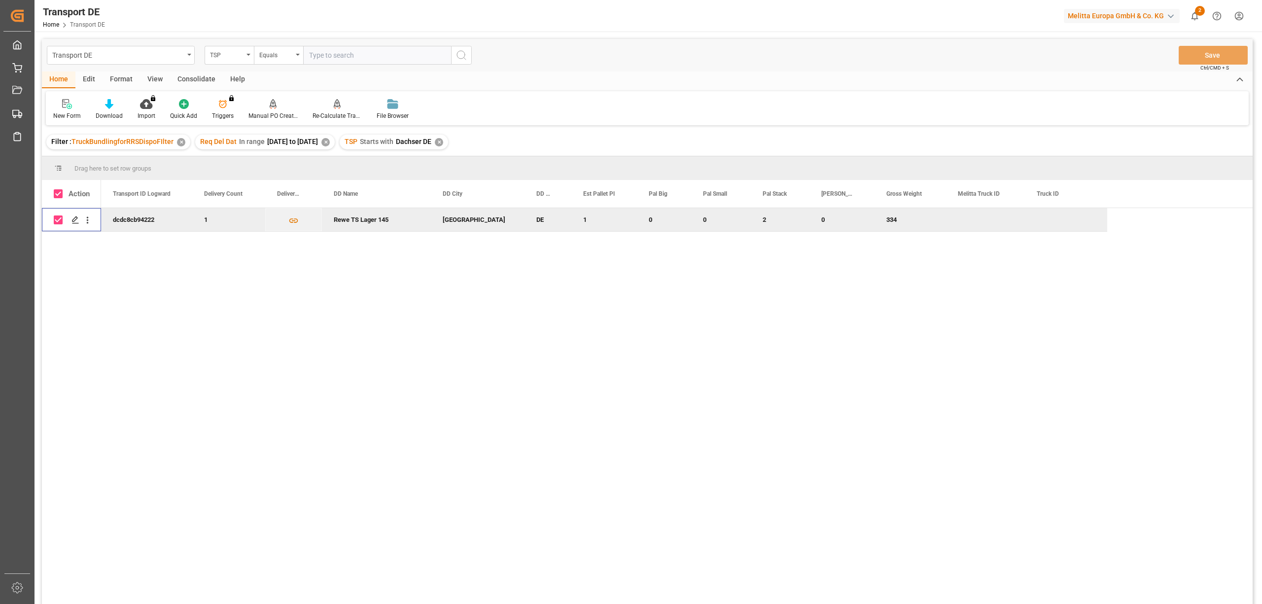
click at [56, 219] on input "Press Space to toggle row selection (checked)" at bounding box center [58, 219] width 9 height 9
checkbox input "false"
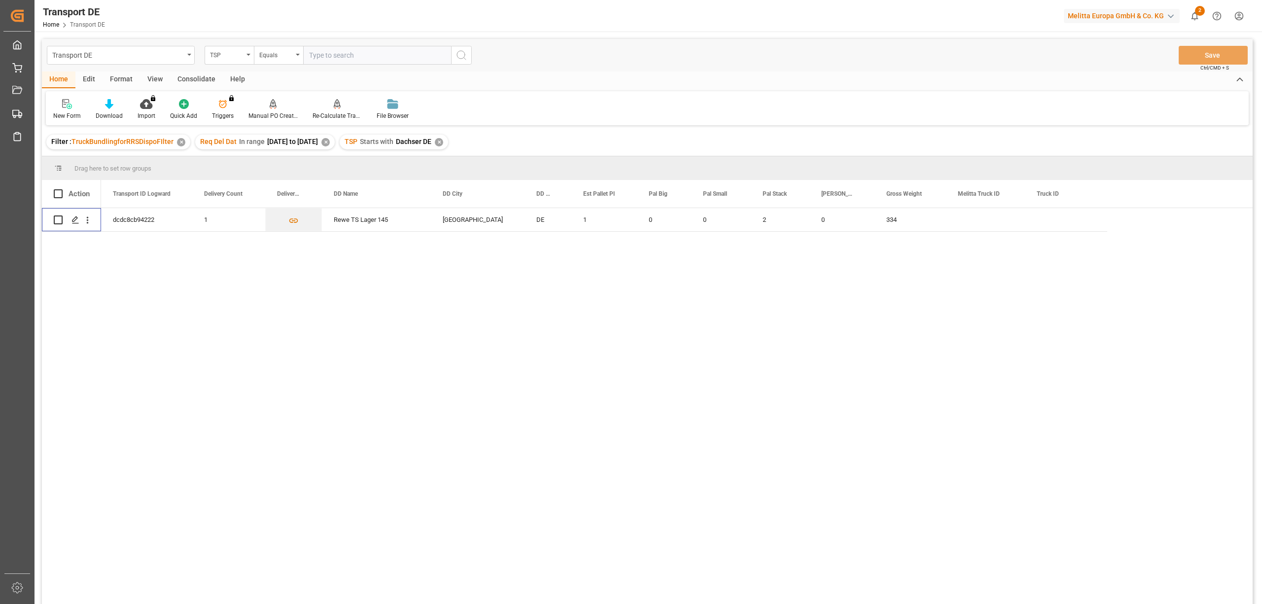
click at [198, 78] on div "Consolidate" at bounding box center [196, 79] width 53 height 17
click at [66, 114] on div "Consolidation List" at bounding box center [77, 115] width 48 height 9
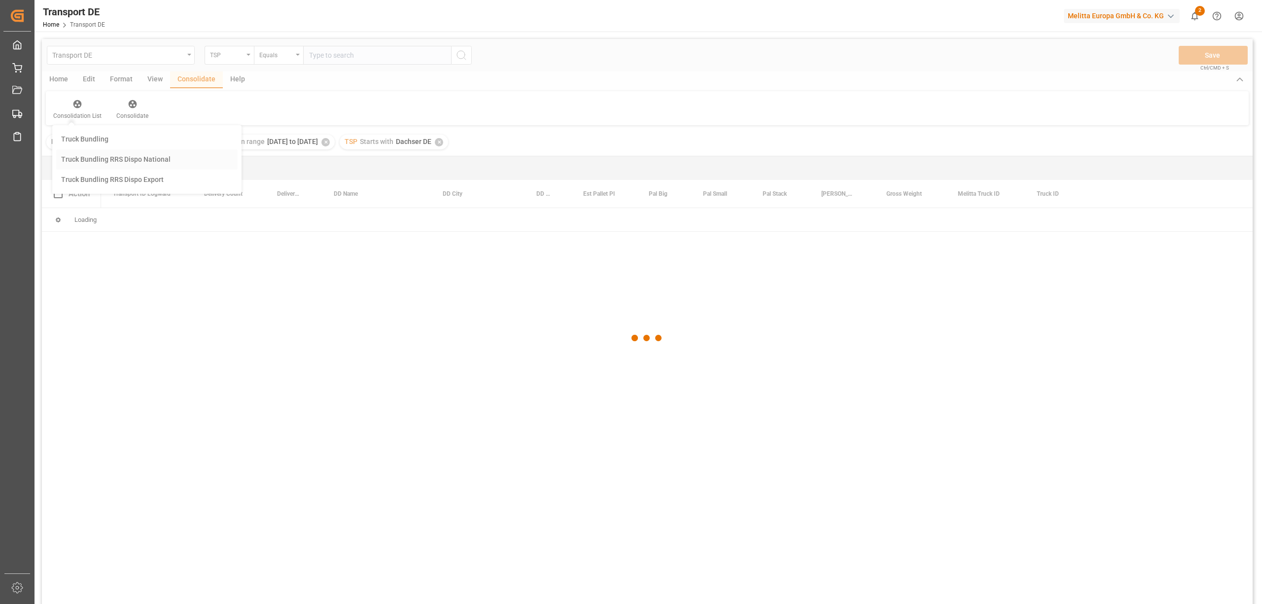
click at [91, 159] on div "Transport DE TSP Equals Save Ctrl/CMD + S Home Edit Format View Consolidate Hel…" at bounding box center [647, 334] width 1211 height 591
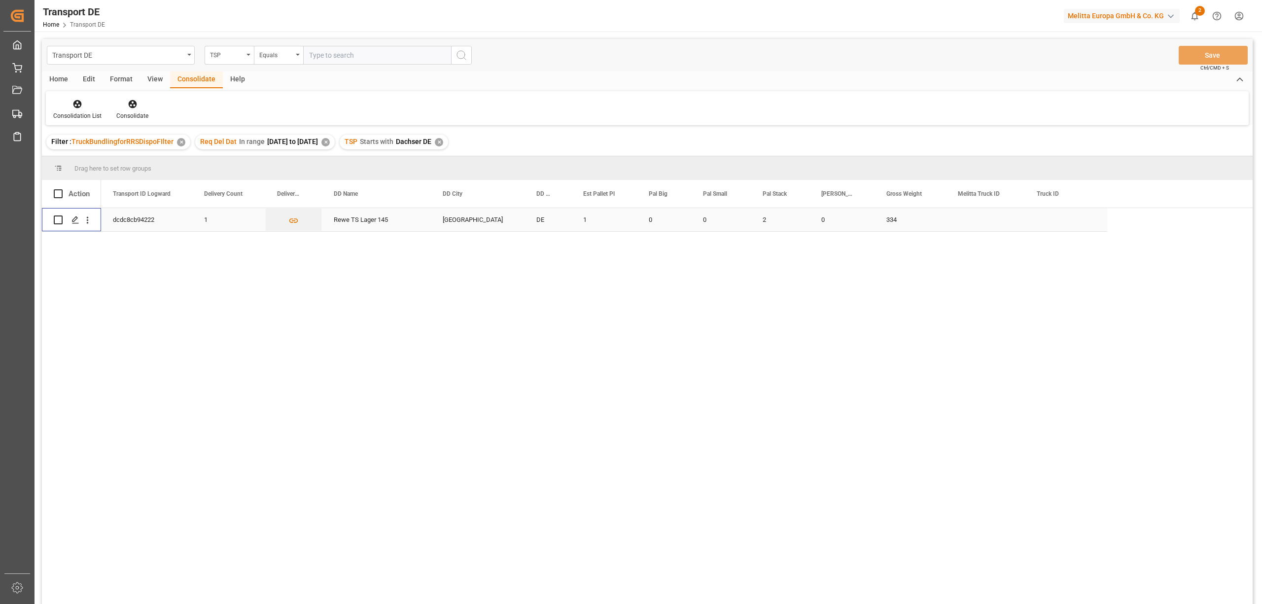
click at [54, 221] on input "Press Space to toggle row selection (unchecked)" at bounding box center [58, 219] width 9 height 9
checkbox input "true"
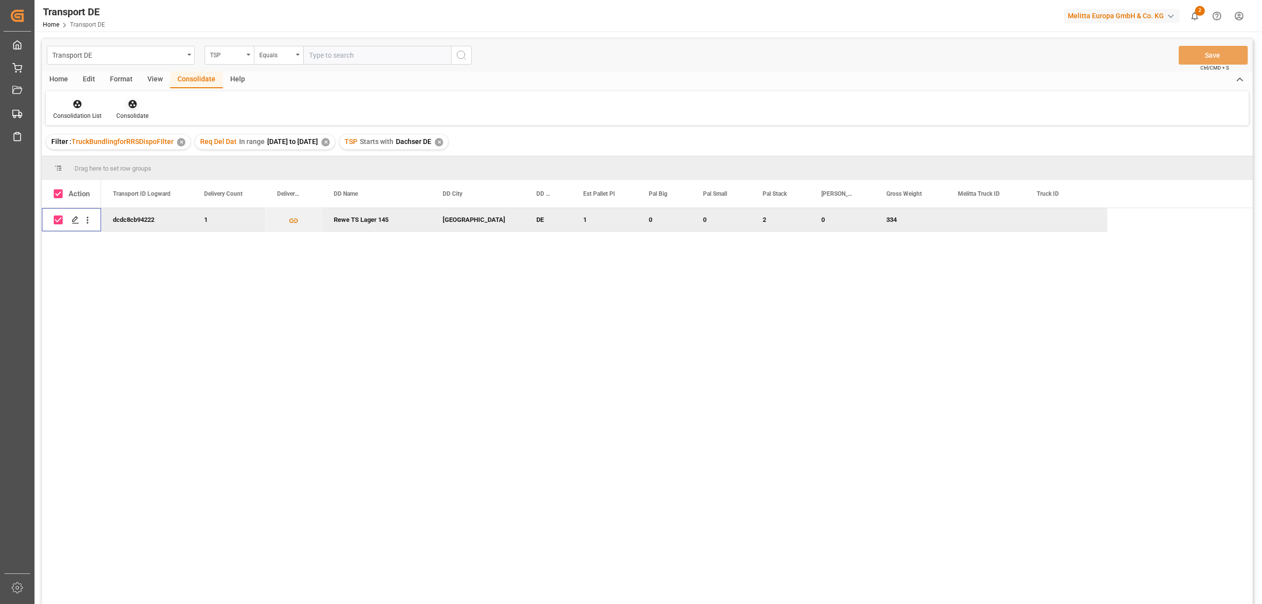
click at [128, 105] on icon at bounding box center [133, 104] width 10 height 10
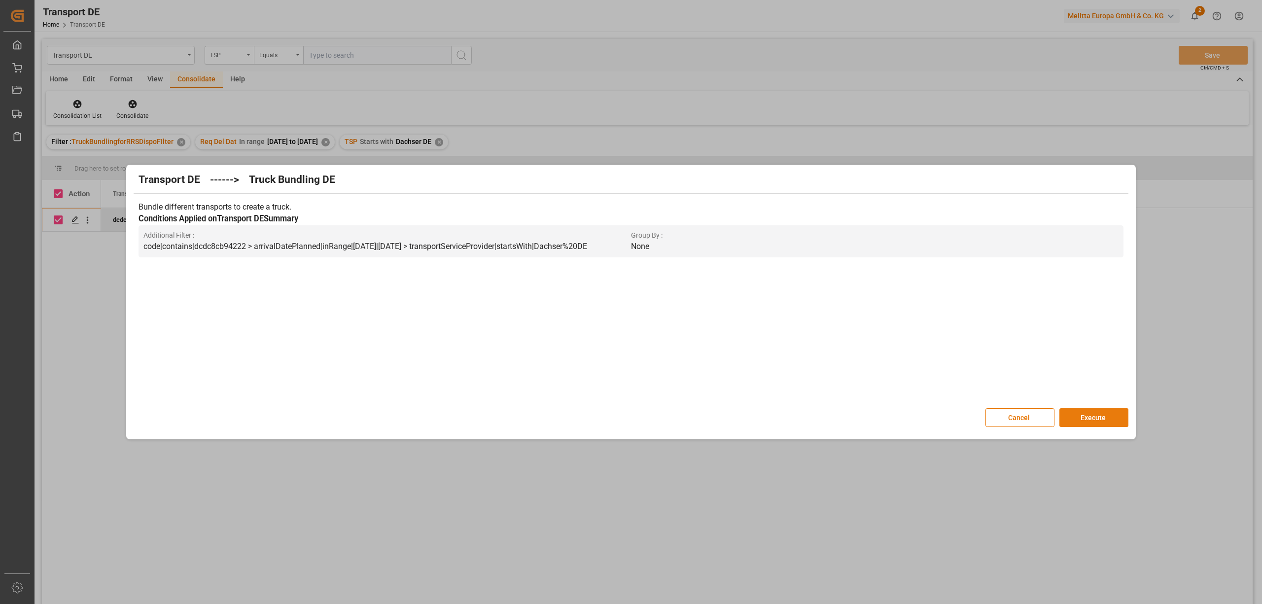
click at [1090, 415] on button "Execute" at bounding box center [1093, 417] width 69 height 19
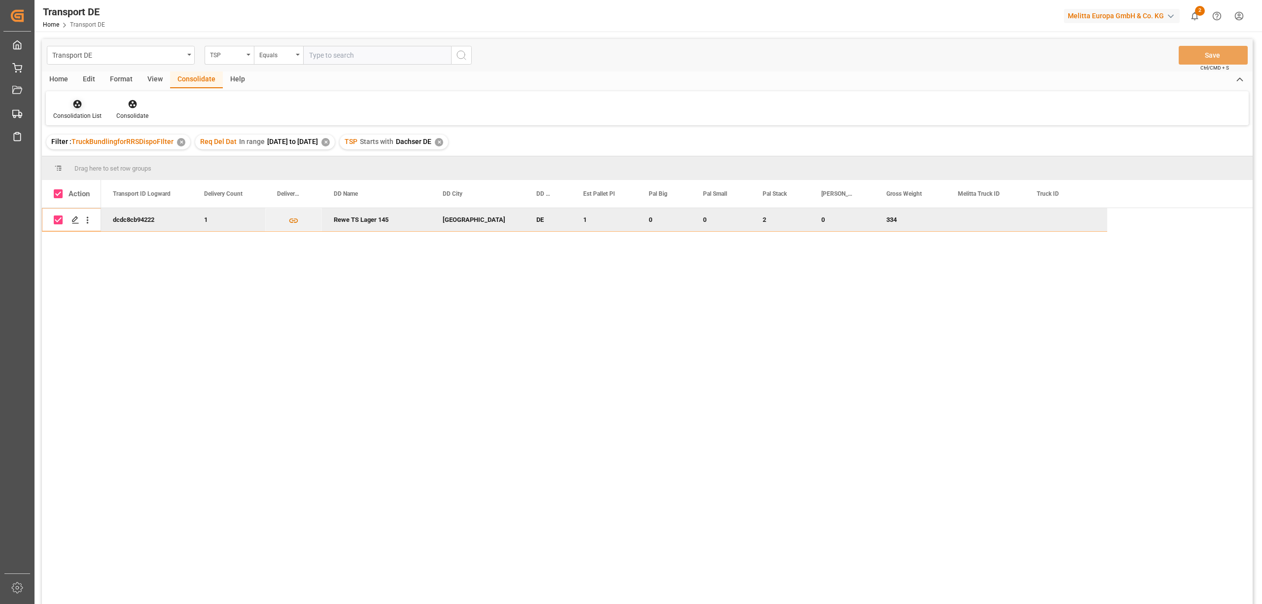
click at [81, 105] on icon at bounding box center [77, 104] width 10 height 10
click at [106, 156] on div "Transport DE TSP Equals Save Ctrl/CMD + S Home Edit Format View Consolidate Hel…" at bounding box center [647, 334] width 1211 height 591
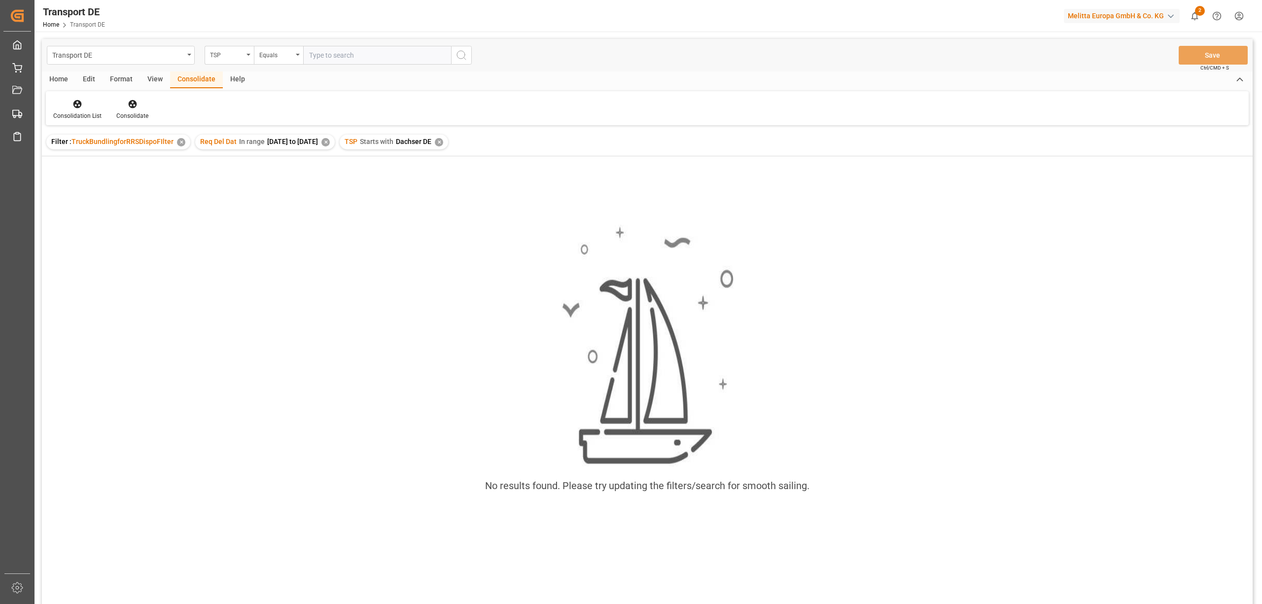
click at [443, 140] on div "✕" at bounding box center [439, 142] width 8 height 8
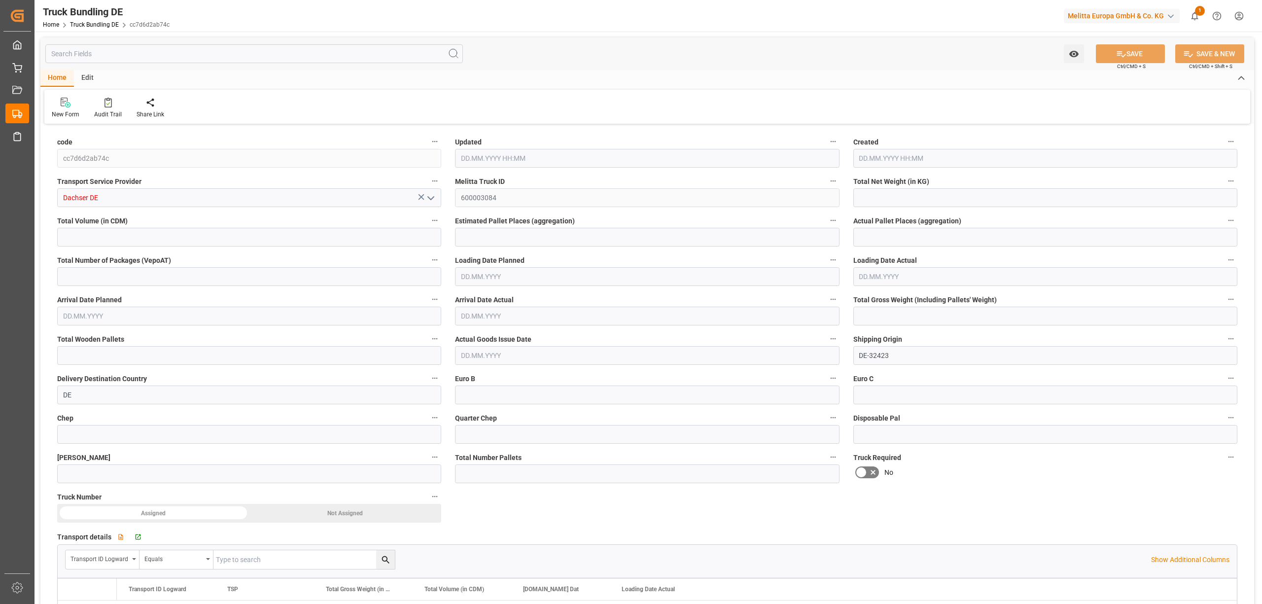
type input "2269.822"
type input "14129.736"
type input "8"
type input "0"
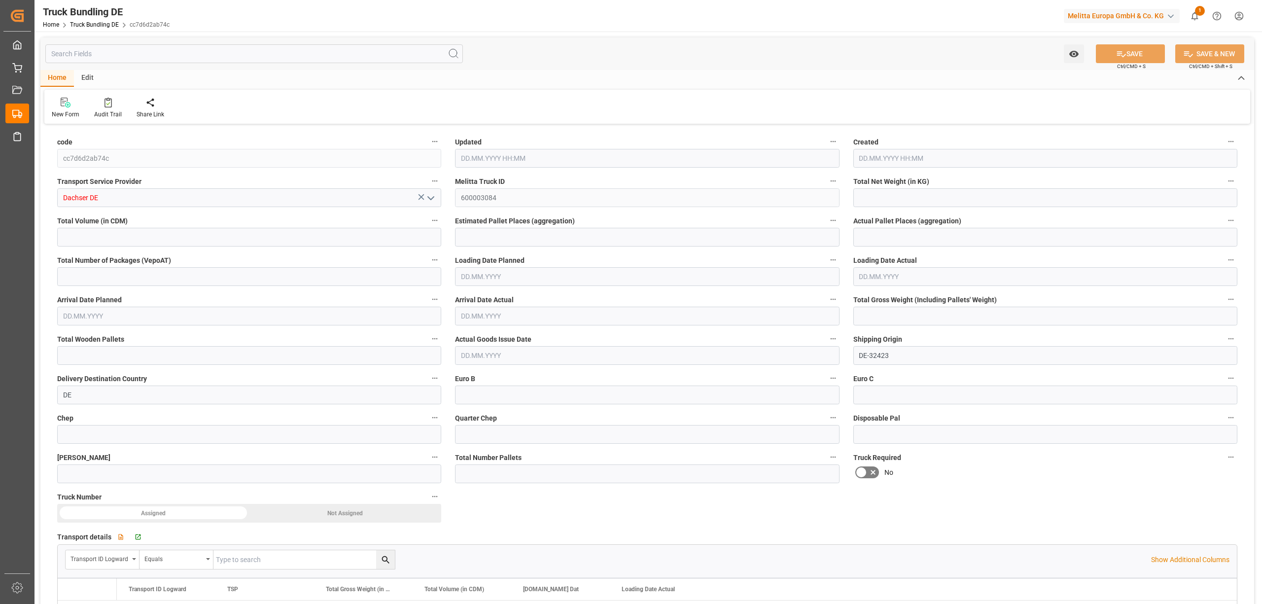
type input "3206"
type input "16"
type input "0"
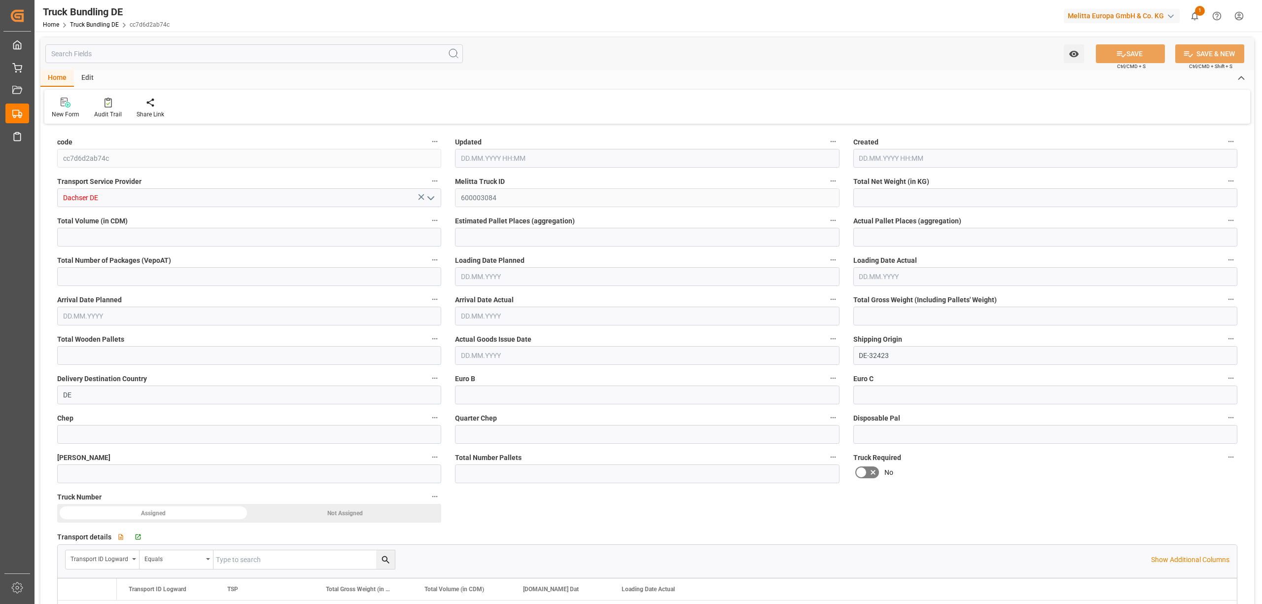
type input "0"
type input "30.09.2025 08:20"
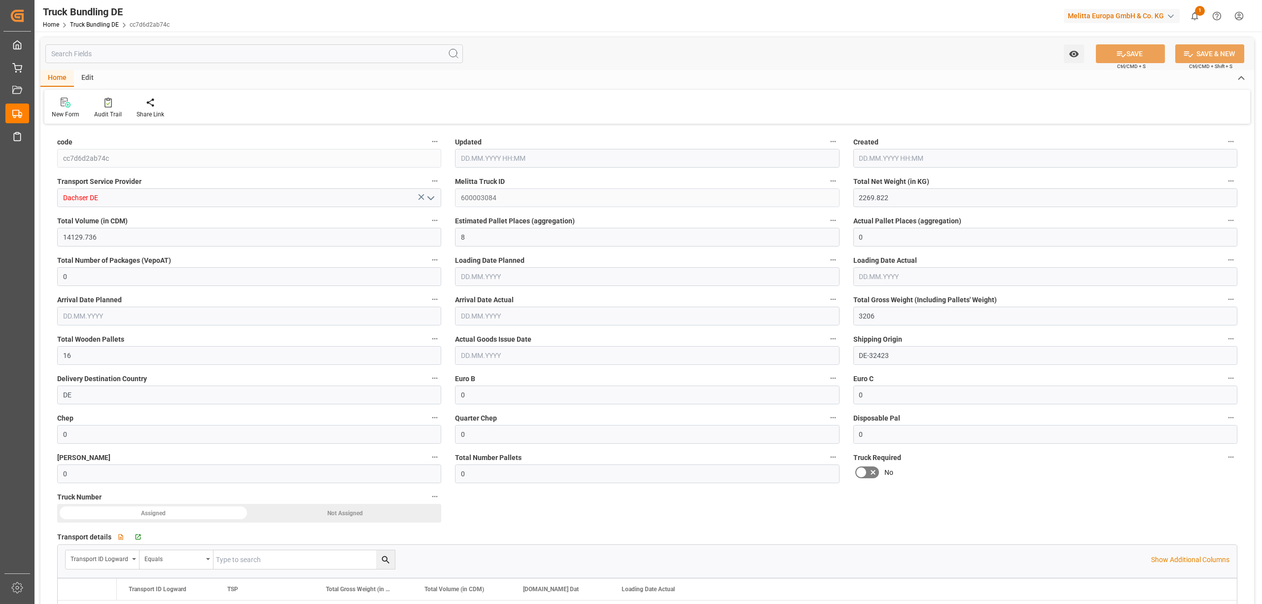
type input "30.09.2025 08:20"
type input "[DATE]"
type input "[DATE] 08:21"
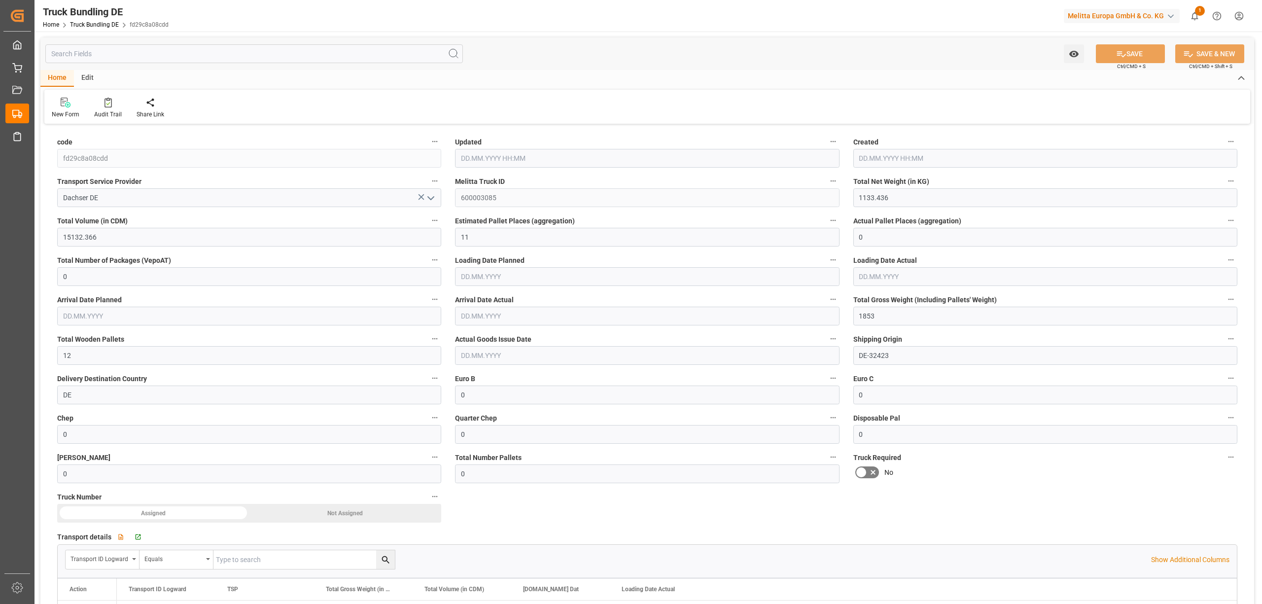
type input "[DATE] 08:21"
type input "[DATE]"
type input "06.10.2025"
type input "[DATE]"
type input "30.09.2025 08:21"
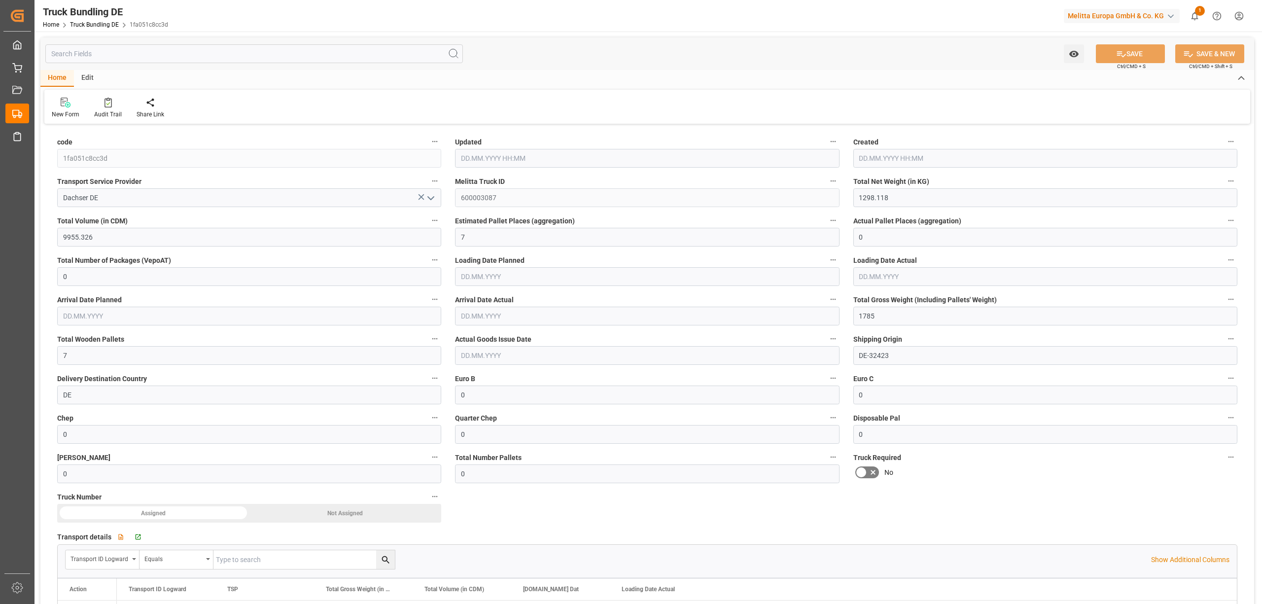
type input "30.09.2025 08:21"
type input "[DATE]"
type input "983.645"
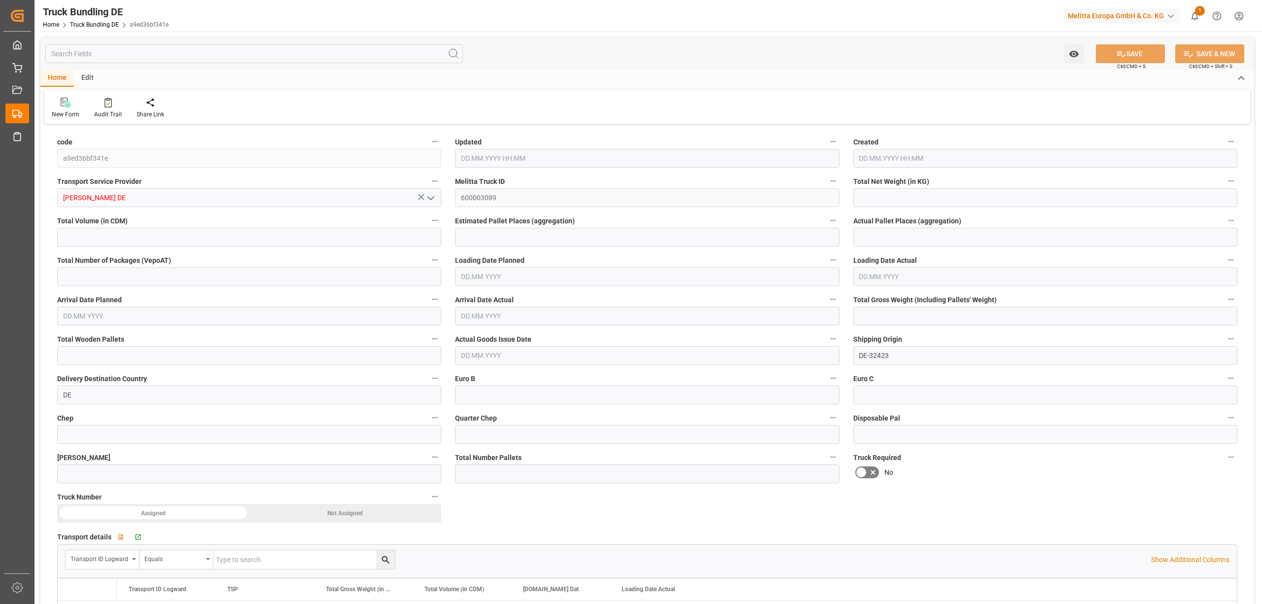
type input "12409.6"
type input "8"
type input "0"
type input "1876.975"
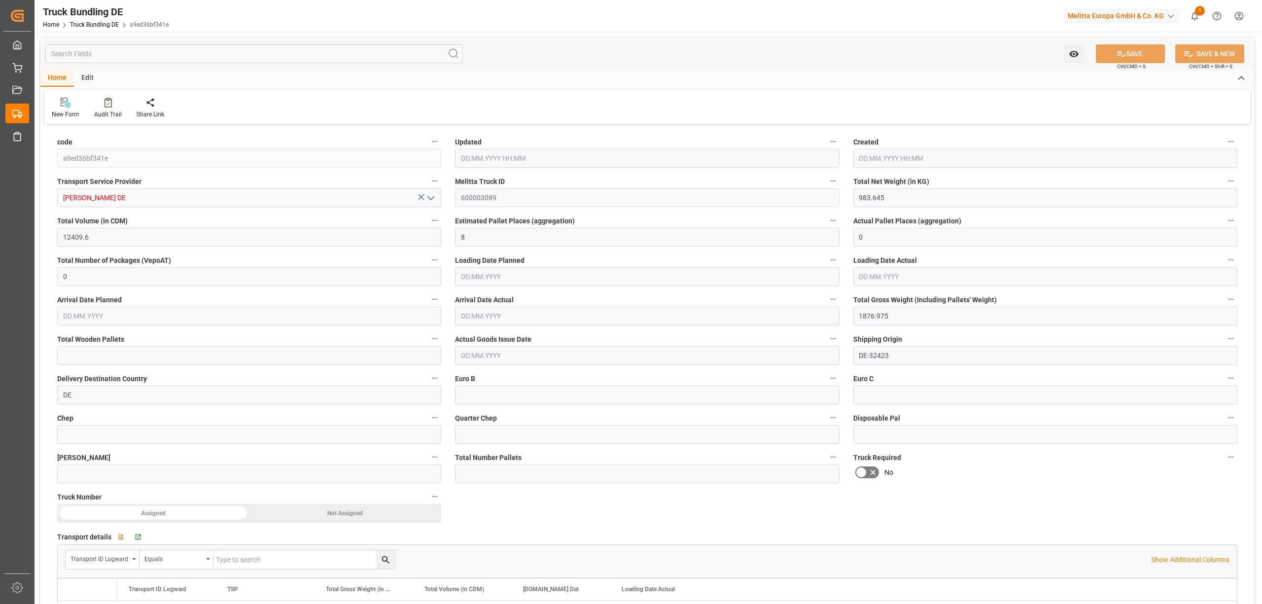
type input "16"
type input "0"
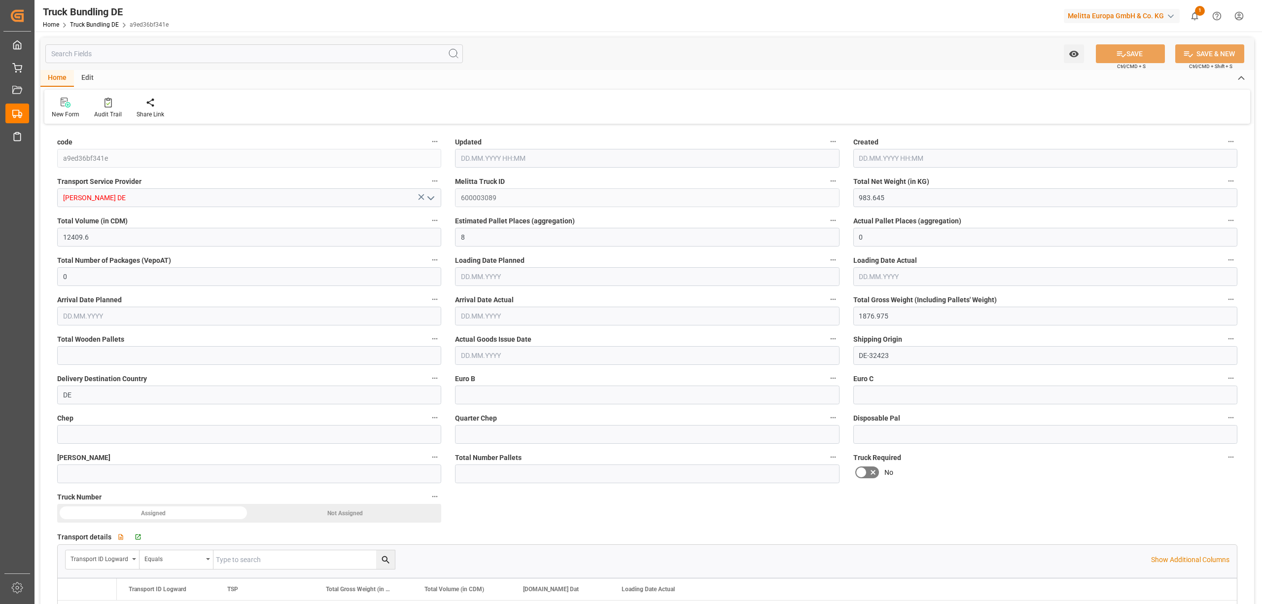
type input "0"
type input "30.09.2025 08:23"
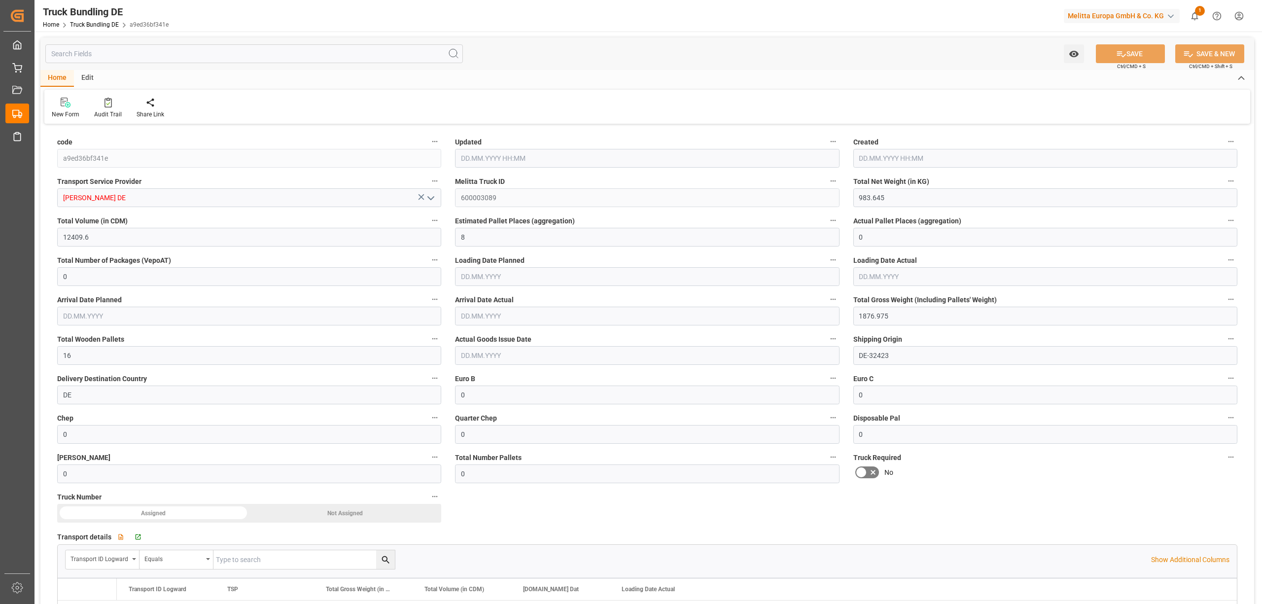
type input "[DATE]"
type input "02.10.2025"
type input "[DATE]"
type input "[DATE] 08:23"
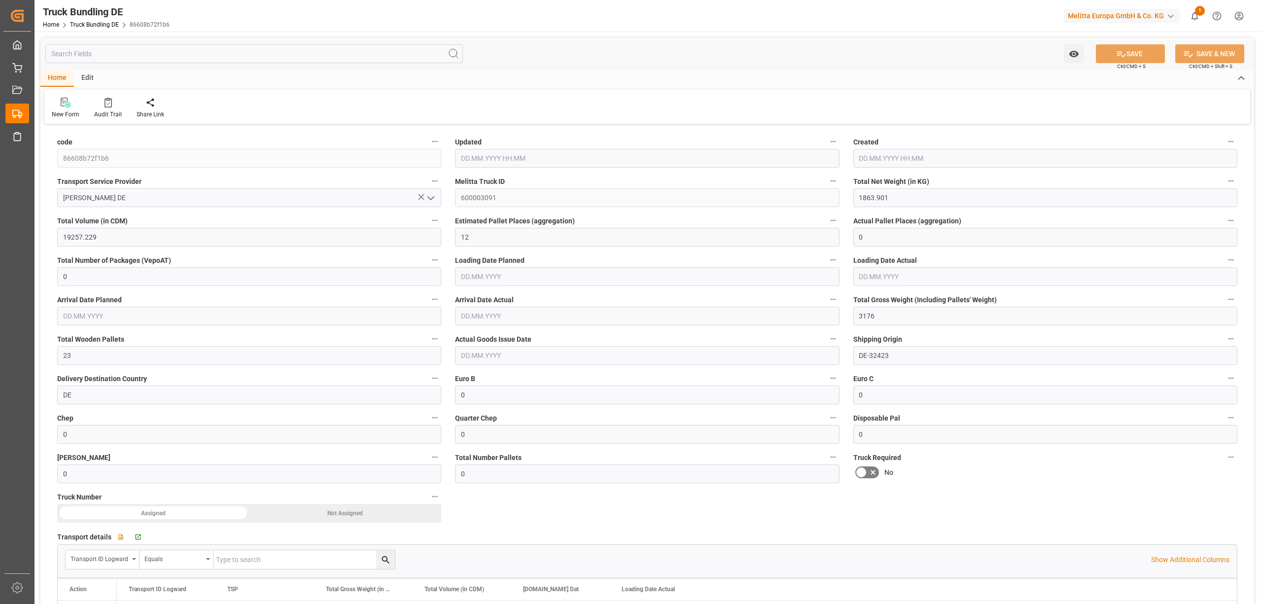
type input "[DATE]"
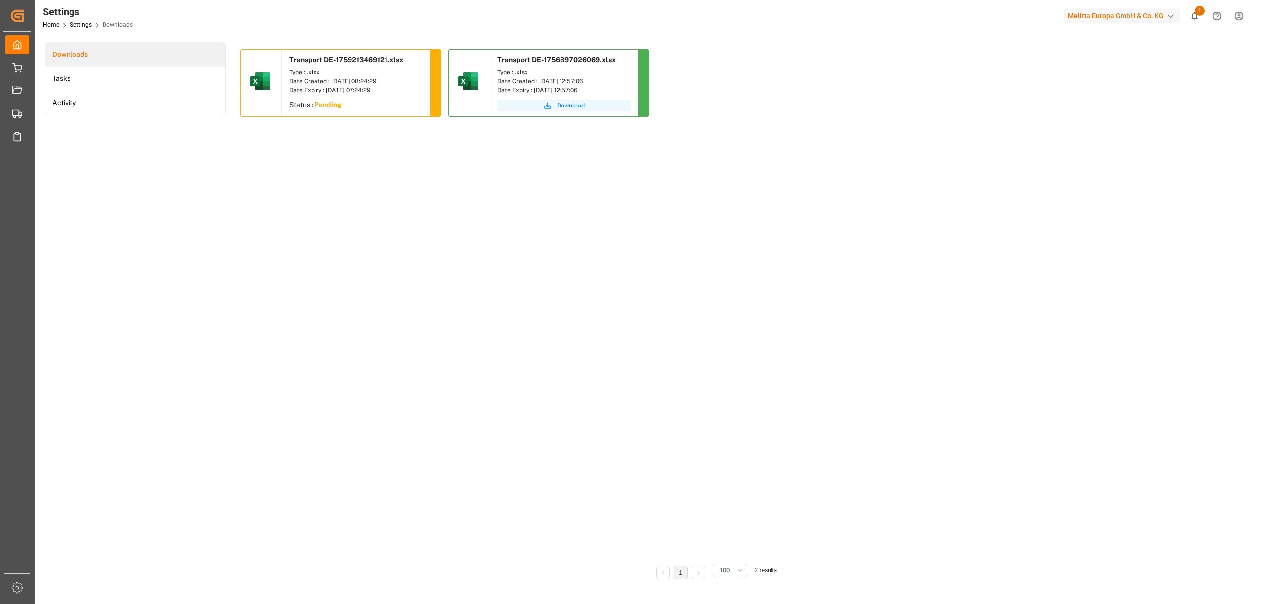
click at [444, 236] on div "Transport DE-1759213469121.xlsx Type : .xlsx Date Created : 30.09.2025 08:24:29…" at bounding box center [714, 301] width 949 height 505
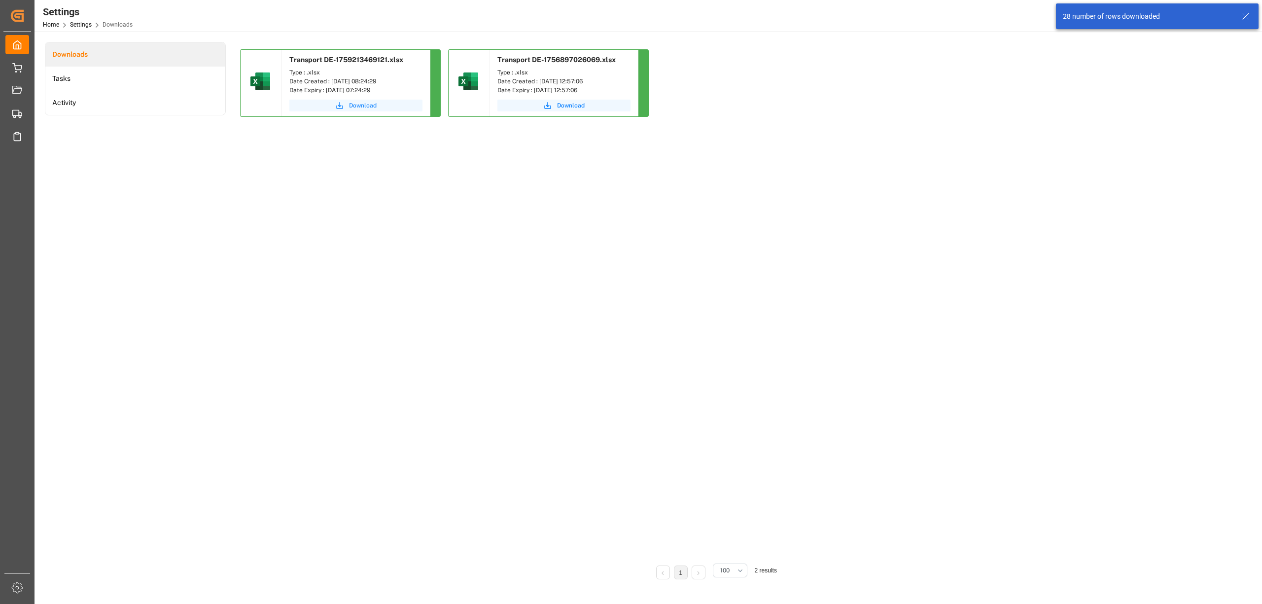
click at [361, 104] on span "Download" at bounding box center [363, 105] width 28 height 9
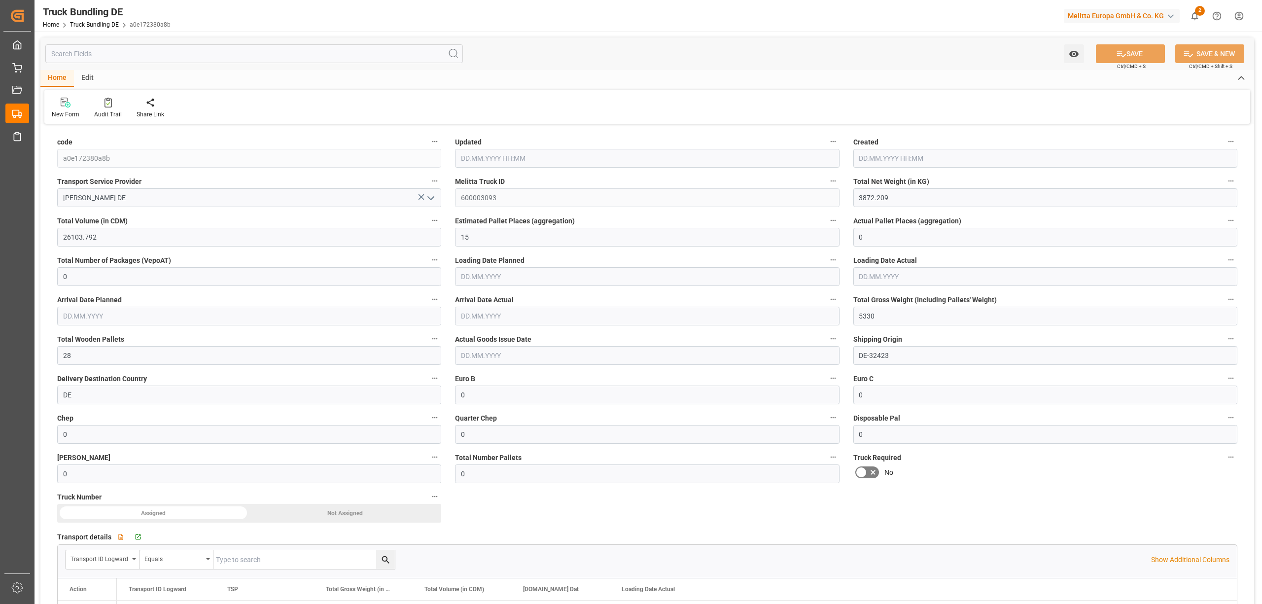
type input "30.09.2025 08:28"
type input "01.10.2025"
type input "07.10.2025"
type input "30.09.2025"
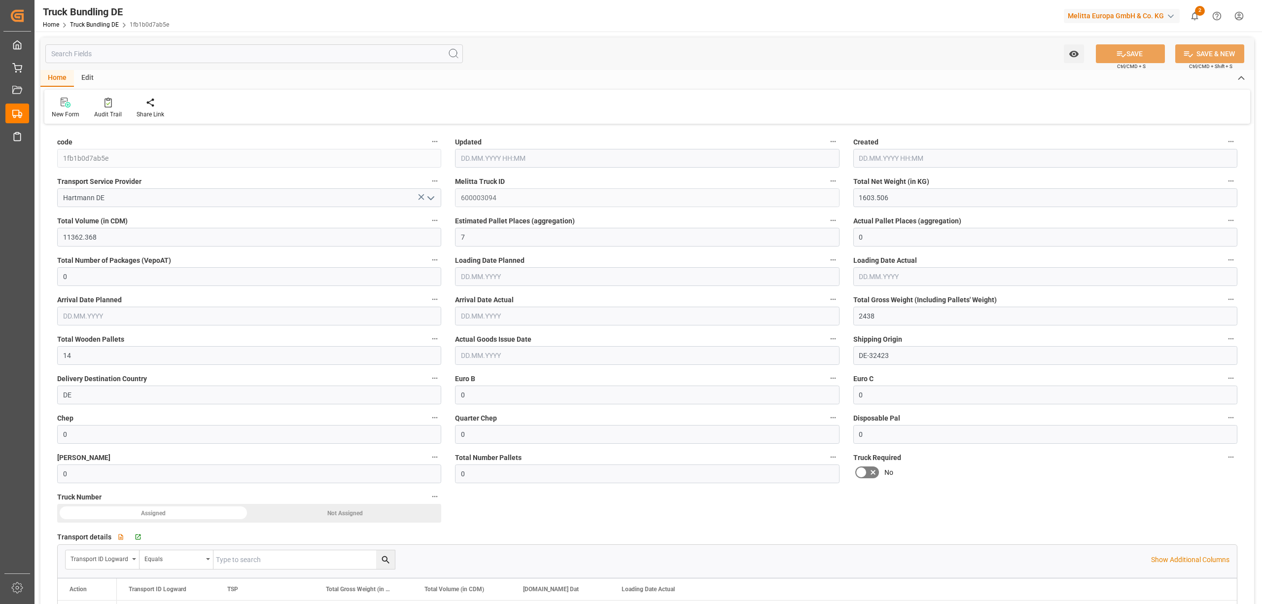
type input "[DATE] 08:28"
type input "[DATE]"
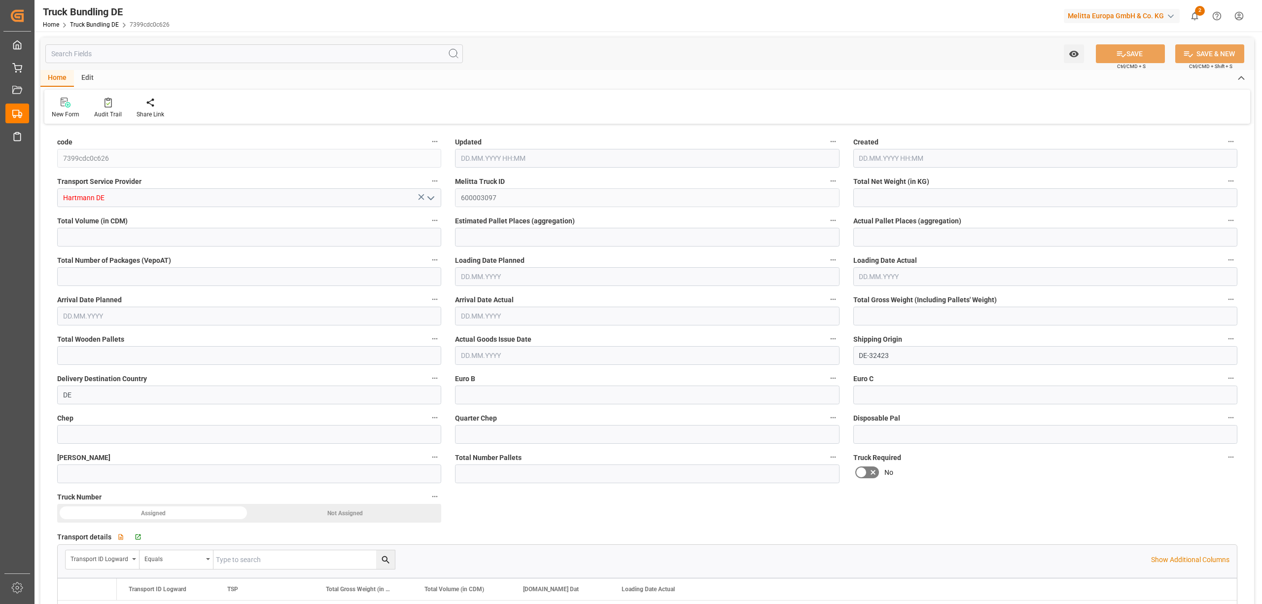
type input "1559.42"
type input "10805.038"
type input "7"
type input "0"
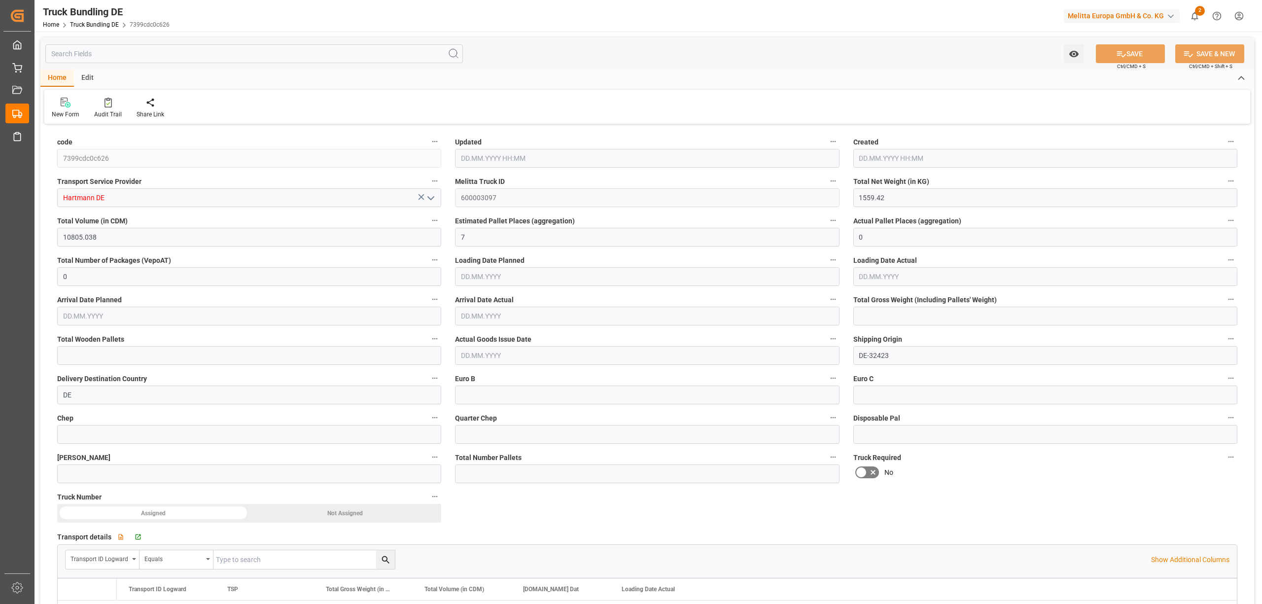
type input "2067"
type input "8"
type input "0"
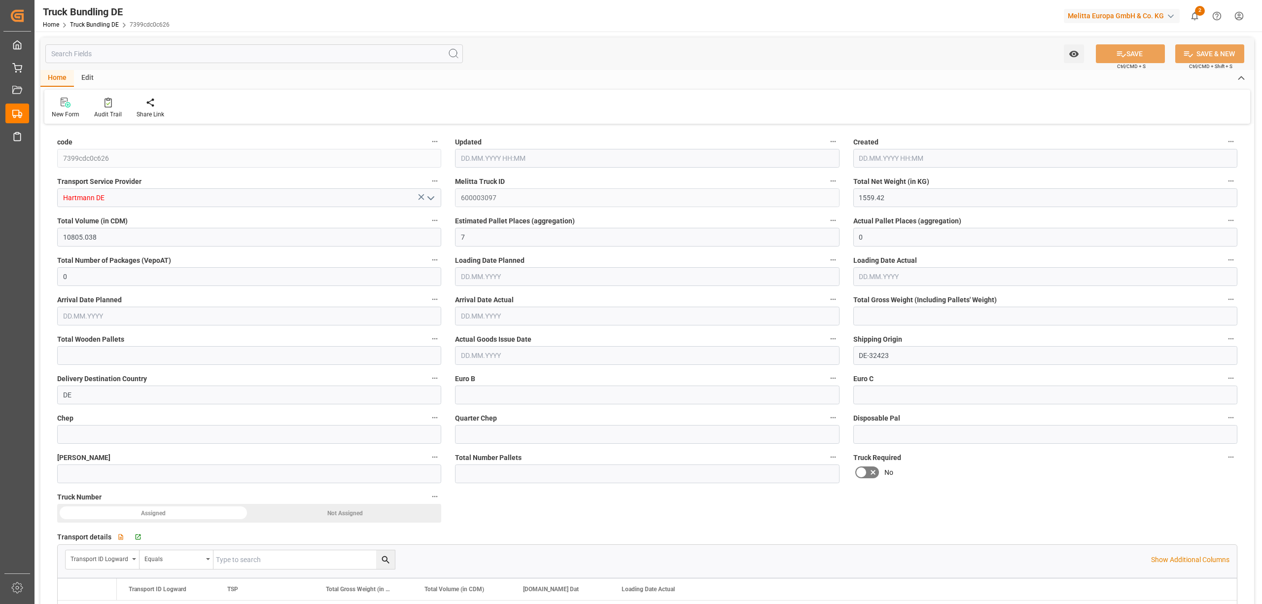
type input "0"
type input "30.09.2025 08:31"
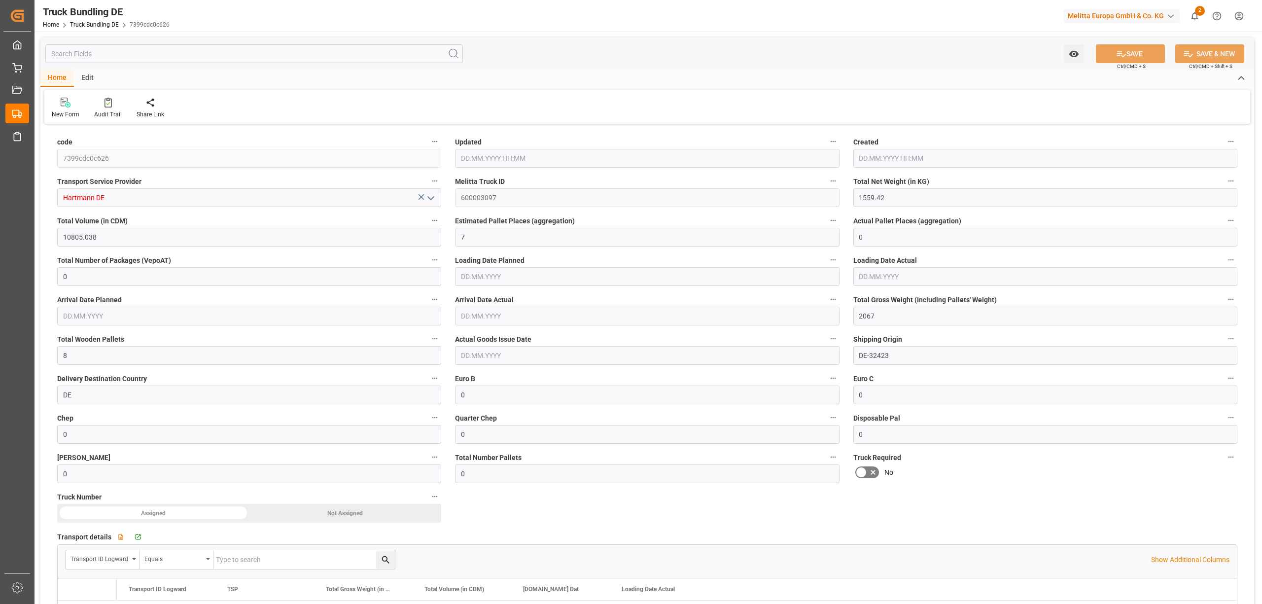
type input "30.09.2025 08:31"
type input "01.10.2025"
type input "06.10.2025"
type input "[DATE]"
type input "[DATE] 08:32"
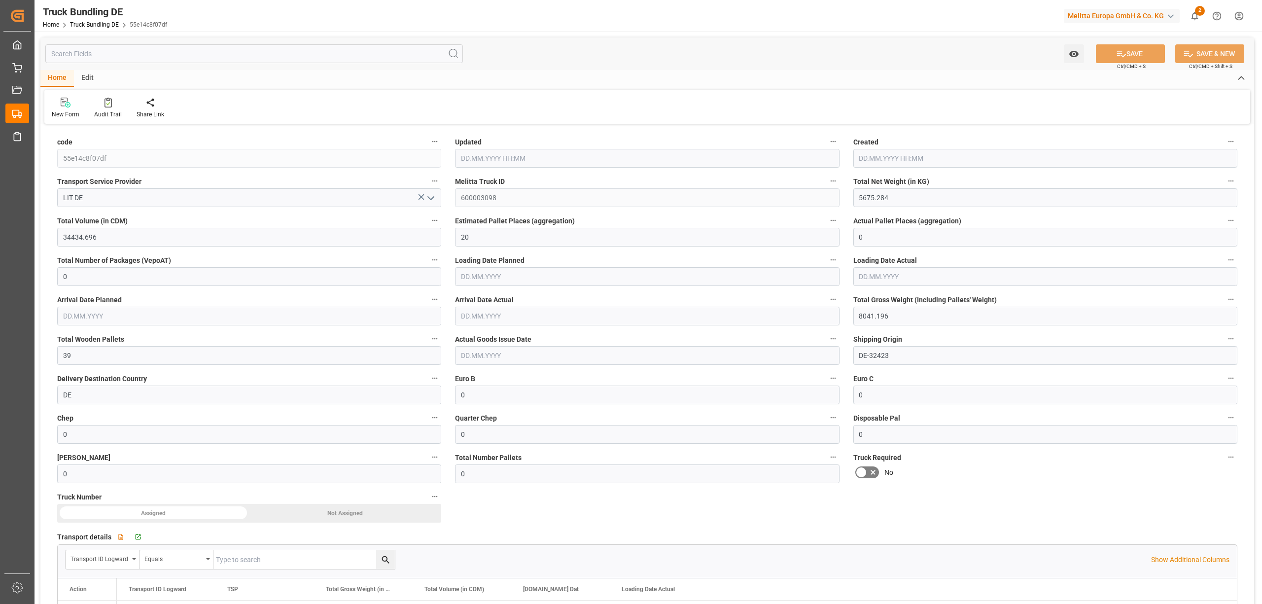
type input "[DATE] 08:32"
type input "[DATE]"
type input "408.18"
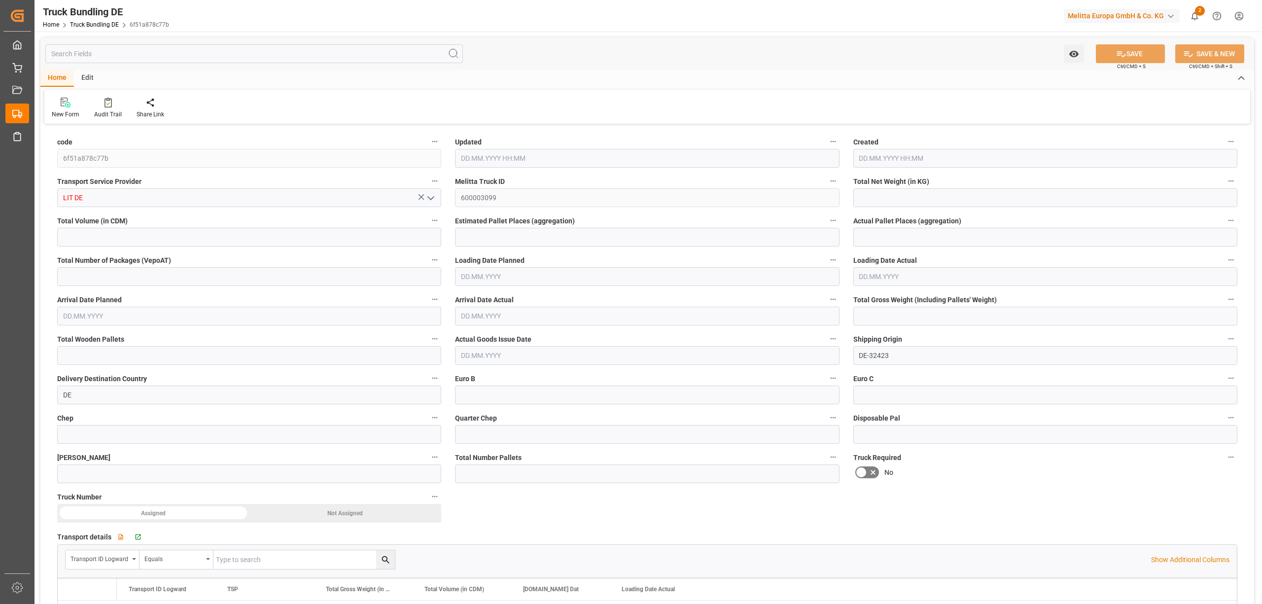
type input "2282.24"
type input "2"
type input "0"
type input "561"
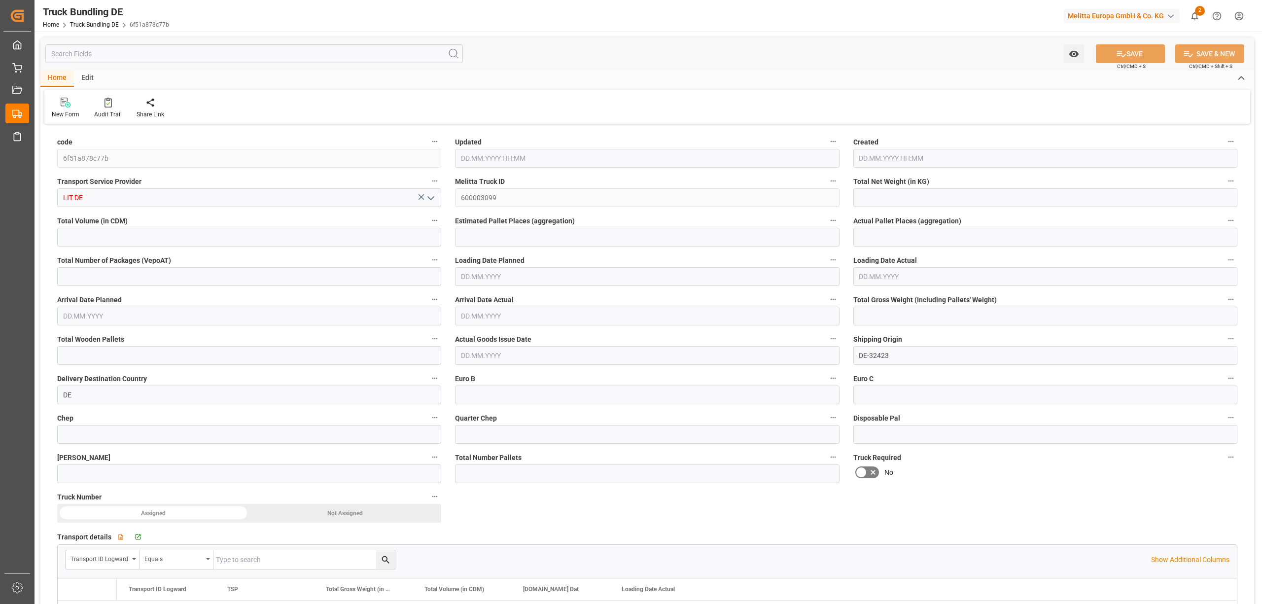
type input "2"
type input "0"
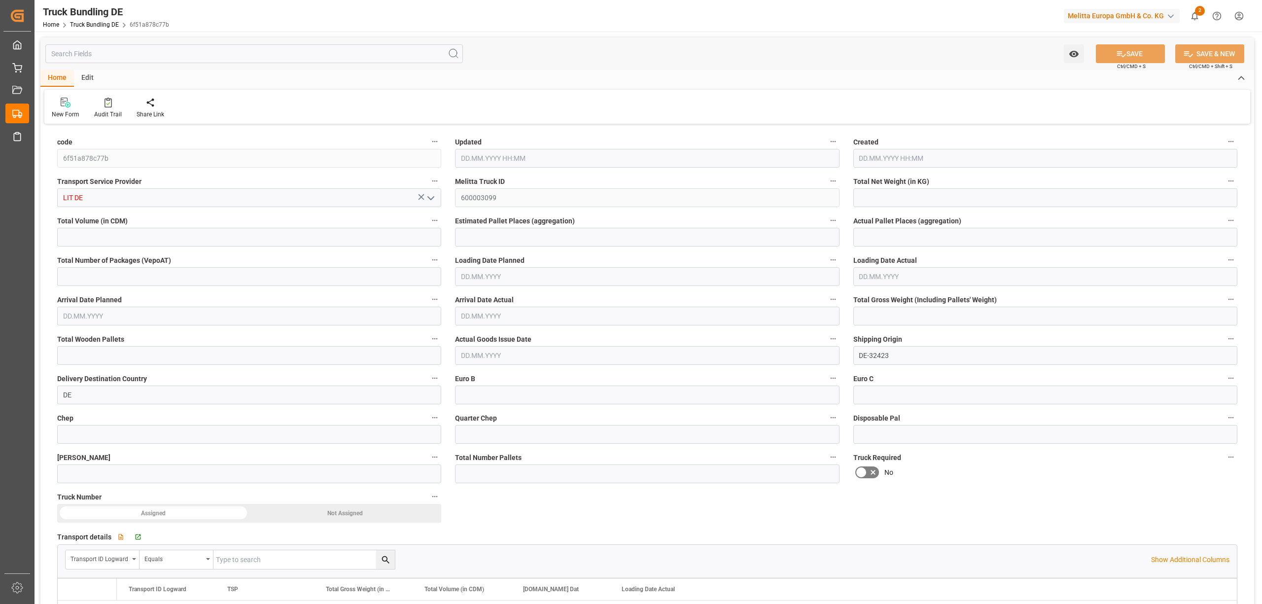
type input "0"
type input "30.09.2025 08:32"
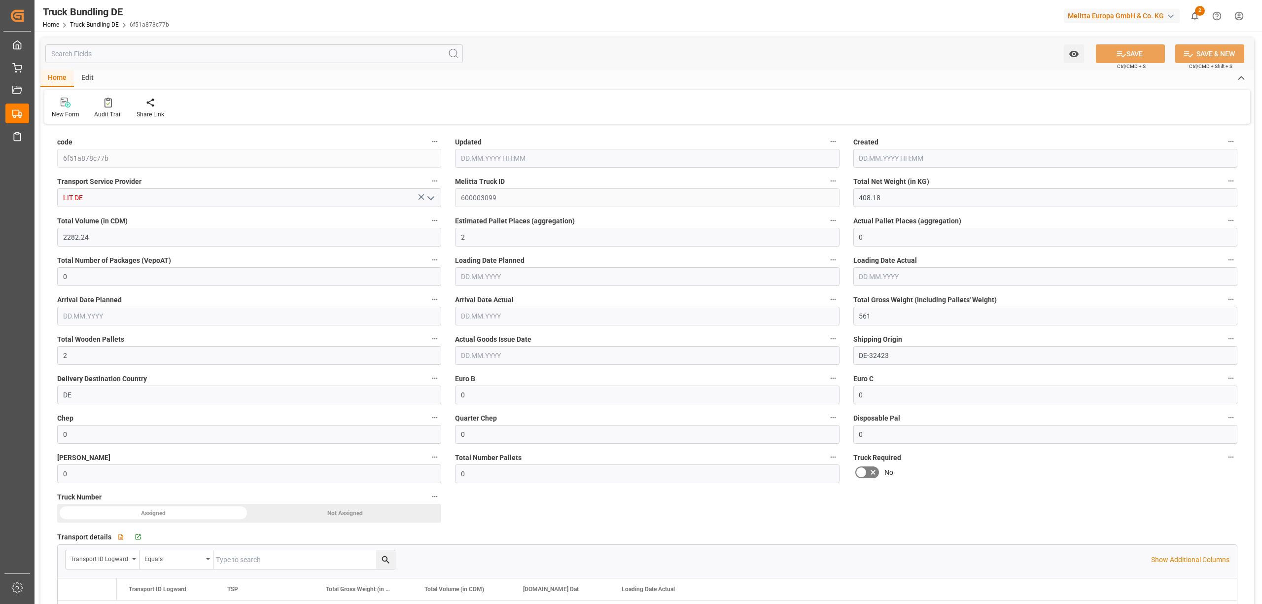
type input "01.10.2025"
type input "06.10.2025"
type input "[DATE]"
type input "200"
type input "1724.48"
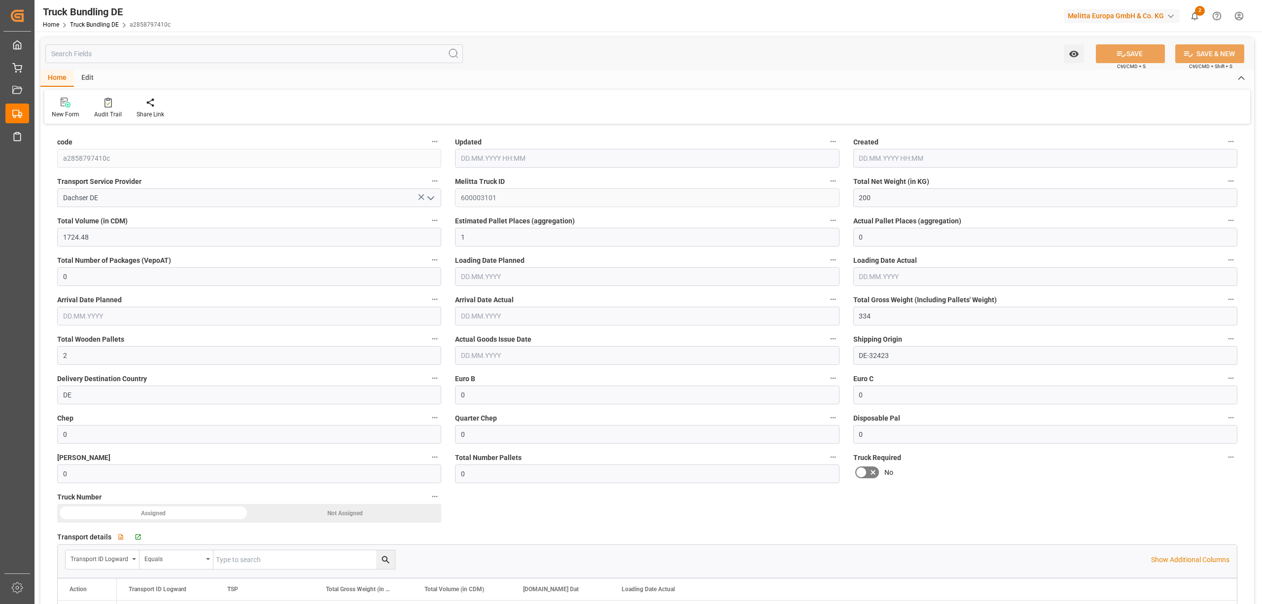
type input "1"
type input "0"
type input "334"
type input "2"
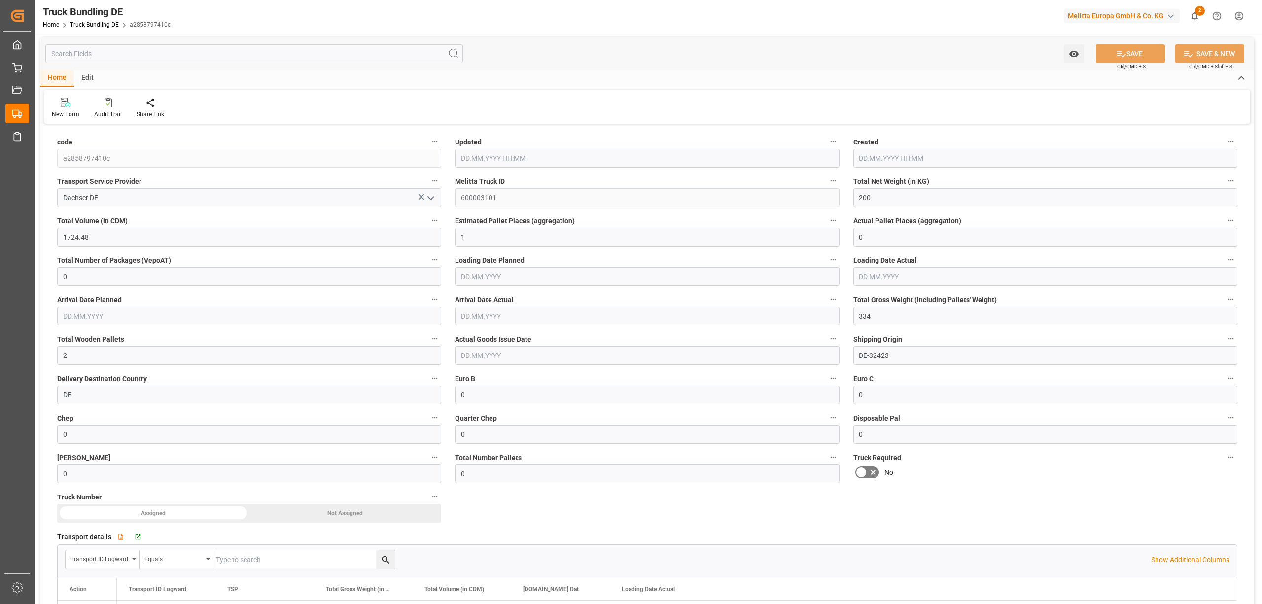
type input "0"
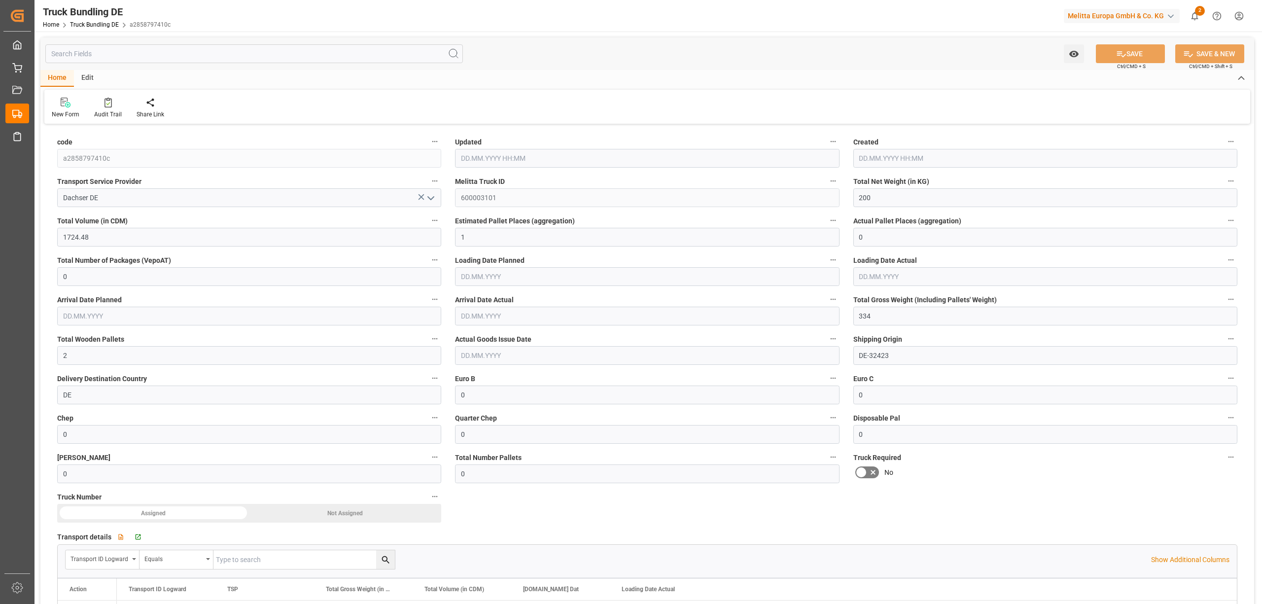
type input "0"
type input "[DATE] 08:35"
type input "[DATE]"
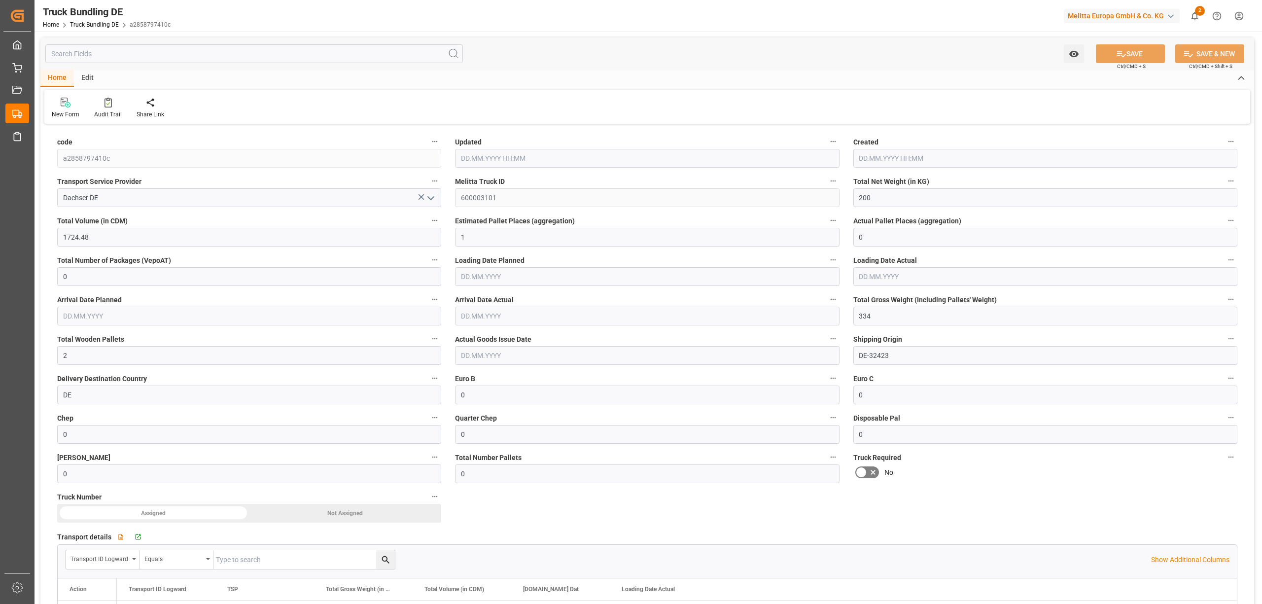
type input "[DATE]"
